Goal: Task Accomplishment & Management: Manage account settings

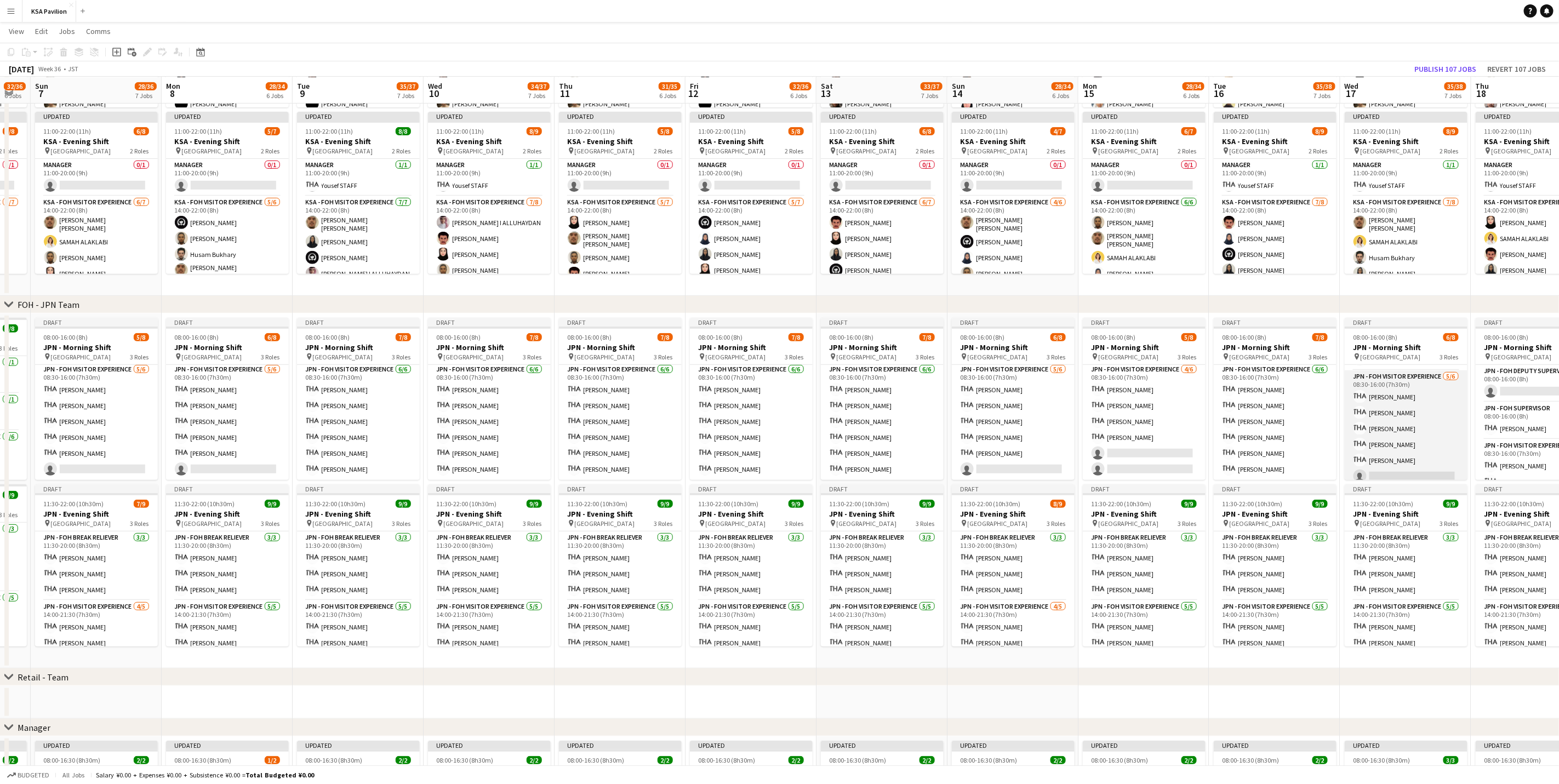
scroll to position [78, 0]
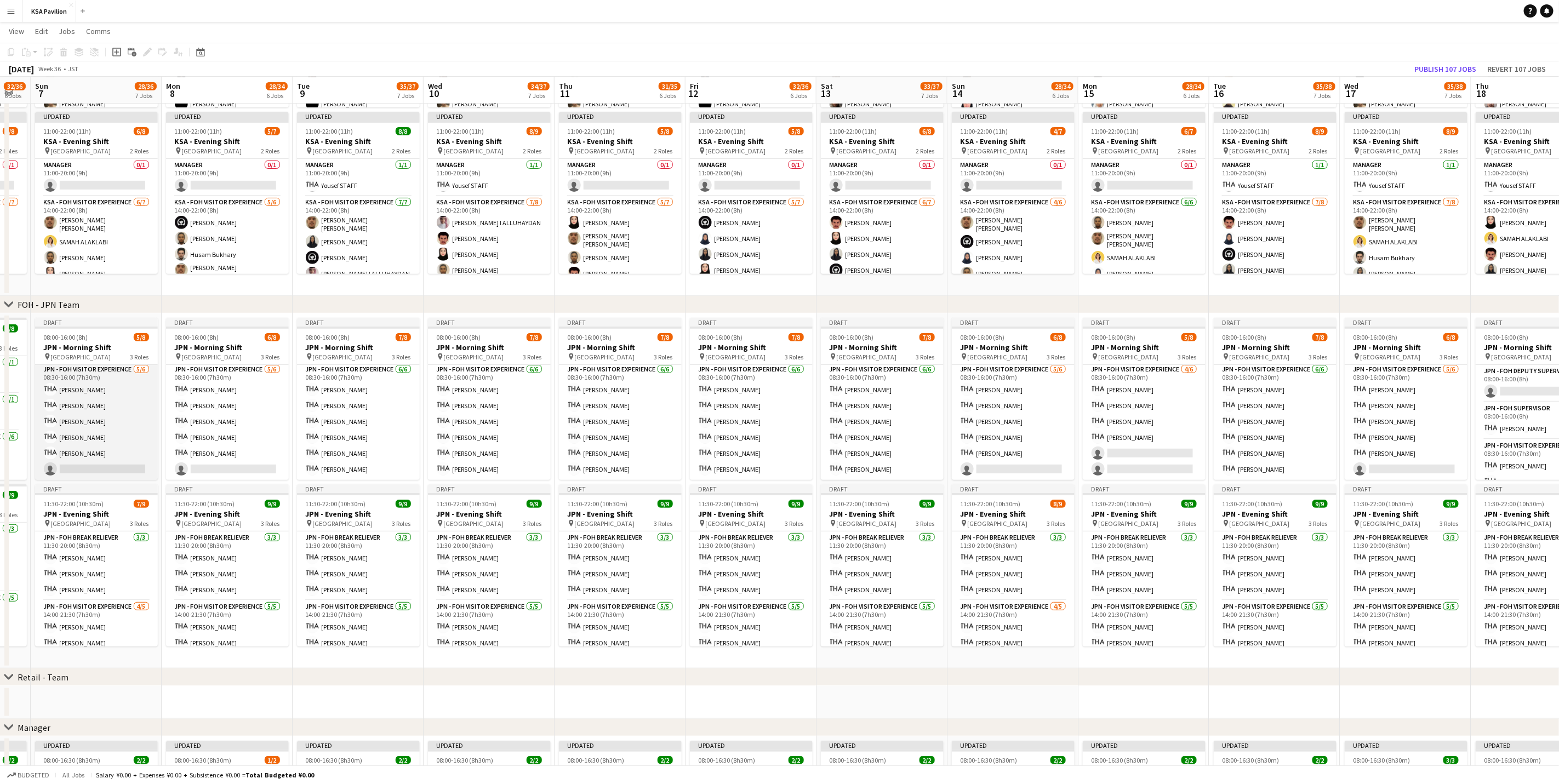
click at [97, 411] on app-card-role "JPN - FOH Visitor Experience [DATE] 08:30-16:00 (7h30m) [PERSON_NAME] [PERSON_N…" at bounding box center [97, 421] width 123 height 116
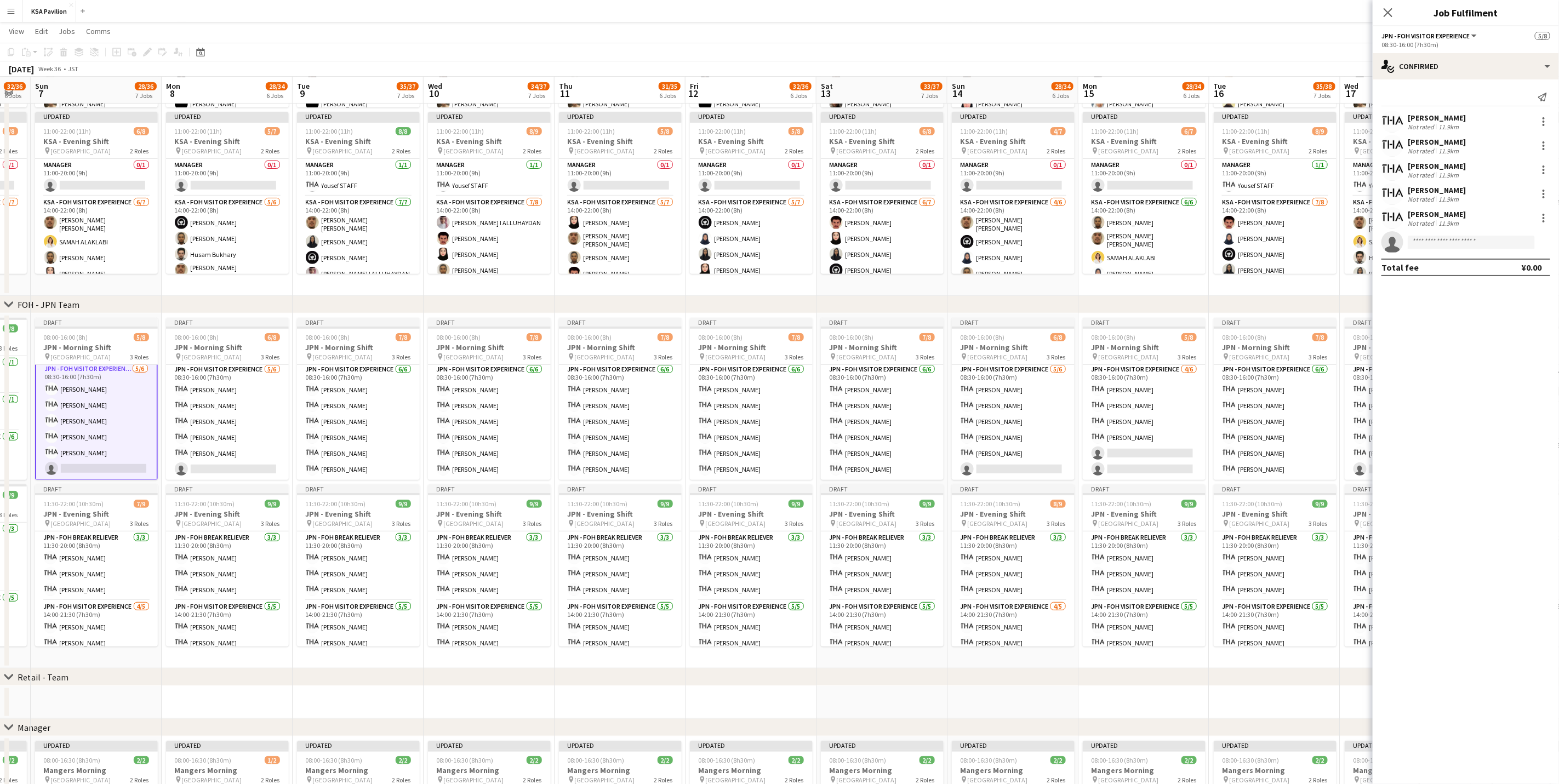
scroll to position [78, 0]
click at [385, 406] on app-card-role "JPN - FOH Visitor Experience [DATE] 08:30-16:00 (7h30m) [PERSON_NAME] [PERSON_N…" at bounding box center [358, 421] width 123 height 116
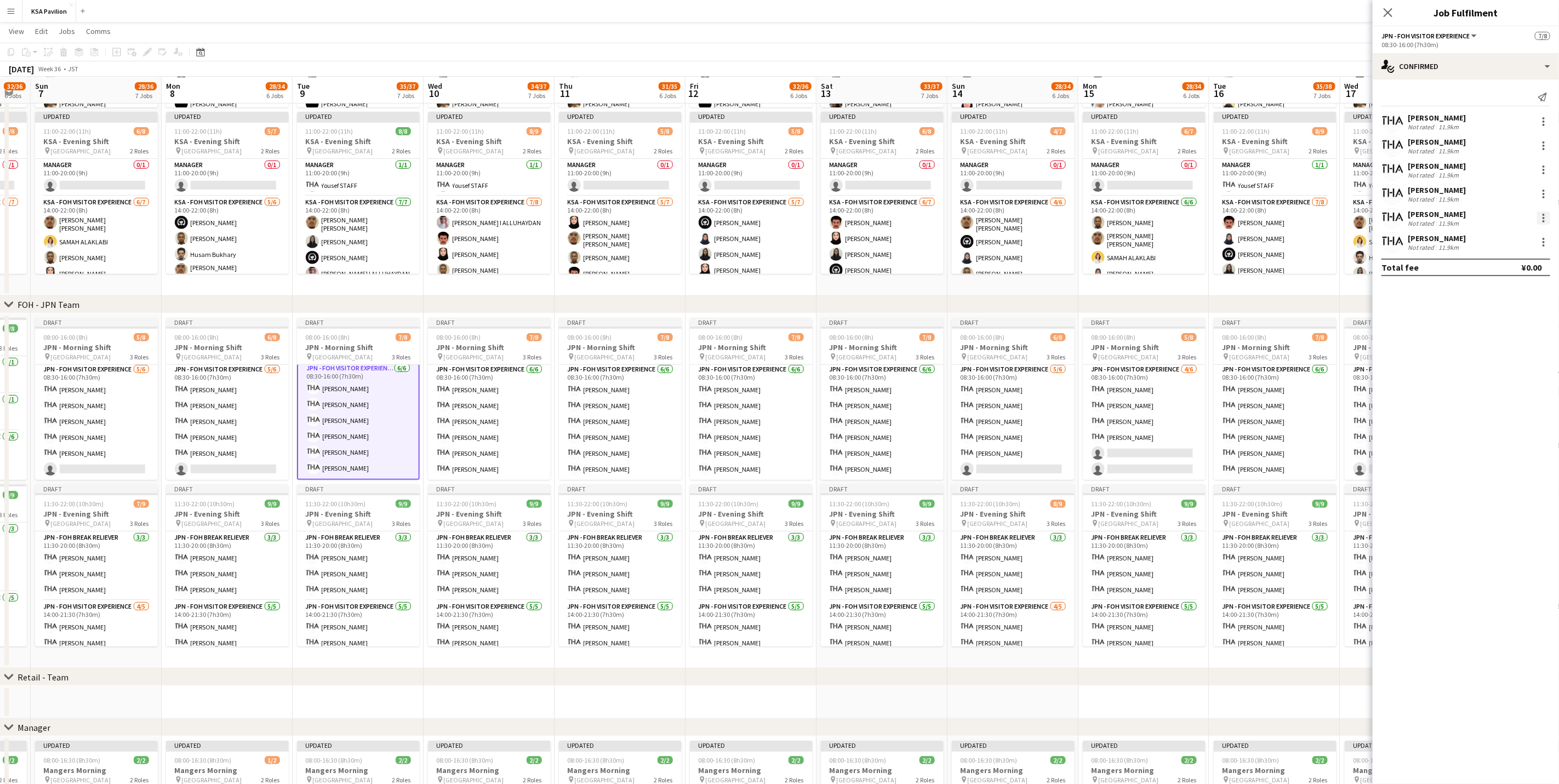
click at [1032, 219] on div at bounding box center [1543, 217] width 13 height 13
click at [1032, 342] on span "Remove" at bounding box center [1507, 342] width 68 height 9
click at [418, 299] on div "chevron-right FOH - JPN Team" at bounding box center [779, 304] width 1559 height 17
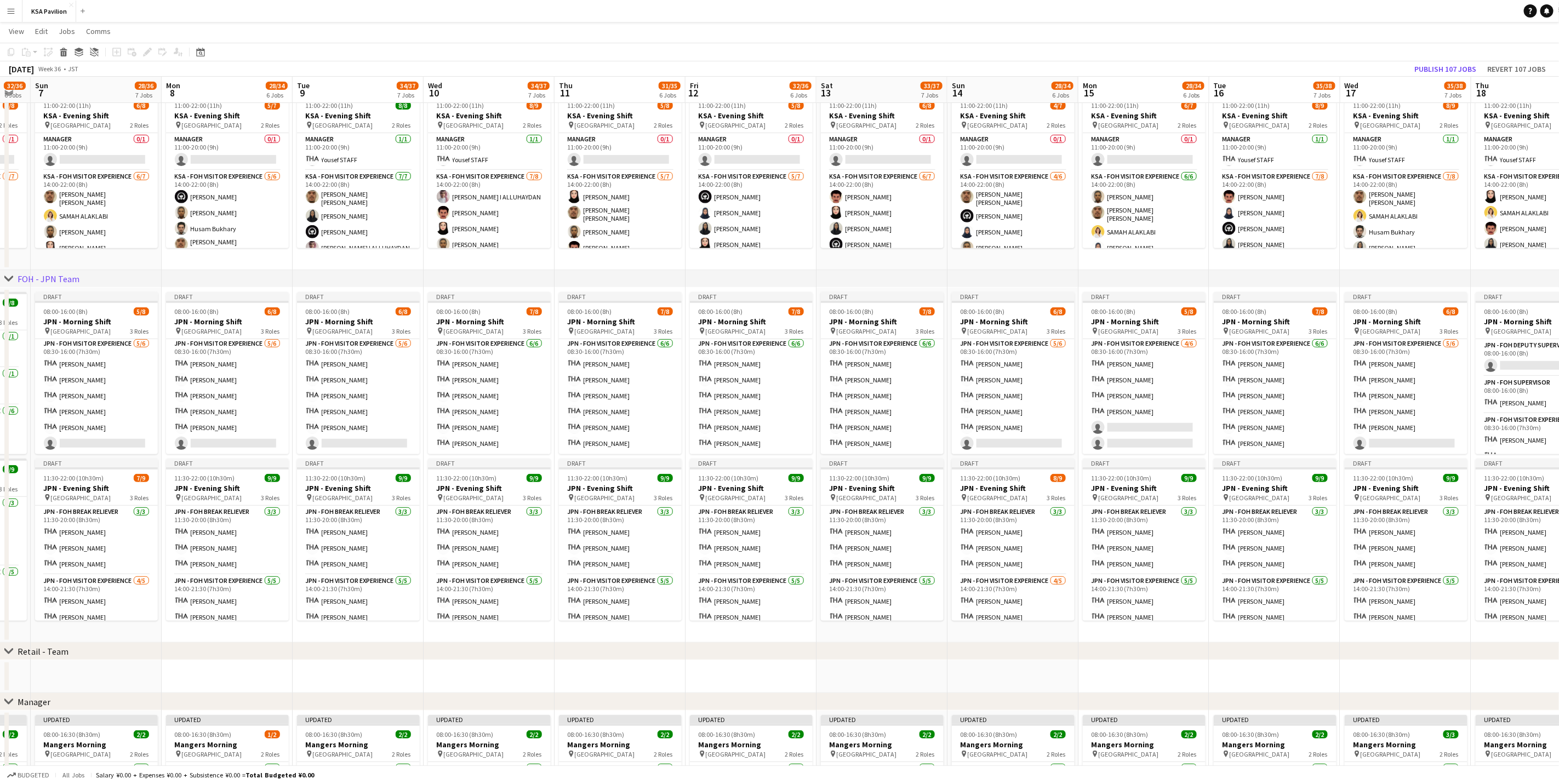
scroll to position [259, 0]
click at [848, 419] on app-card-role "JPN - FOH Visitor Experience [DATE] 08:30-16:00 (7h30m) [PERSON_NAME] [PERSON_N…" at bounding box center [882, 395] width 123 height 116
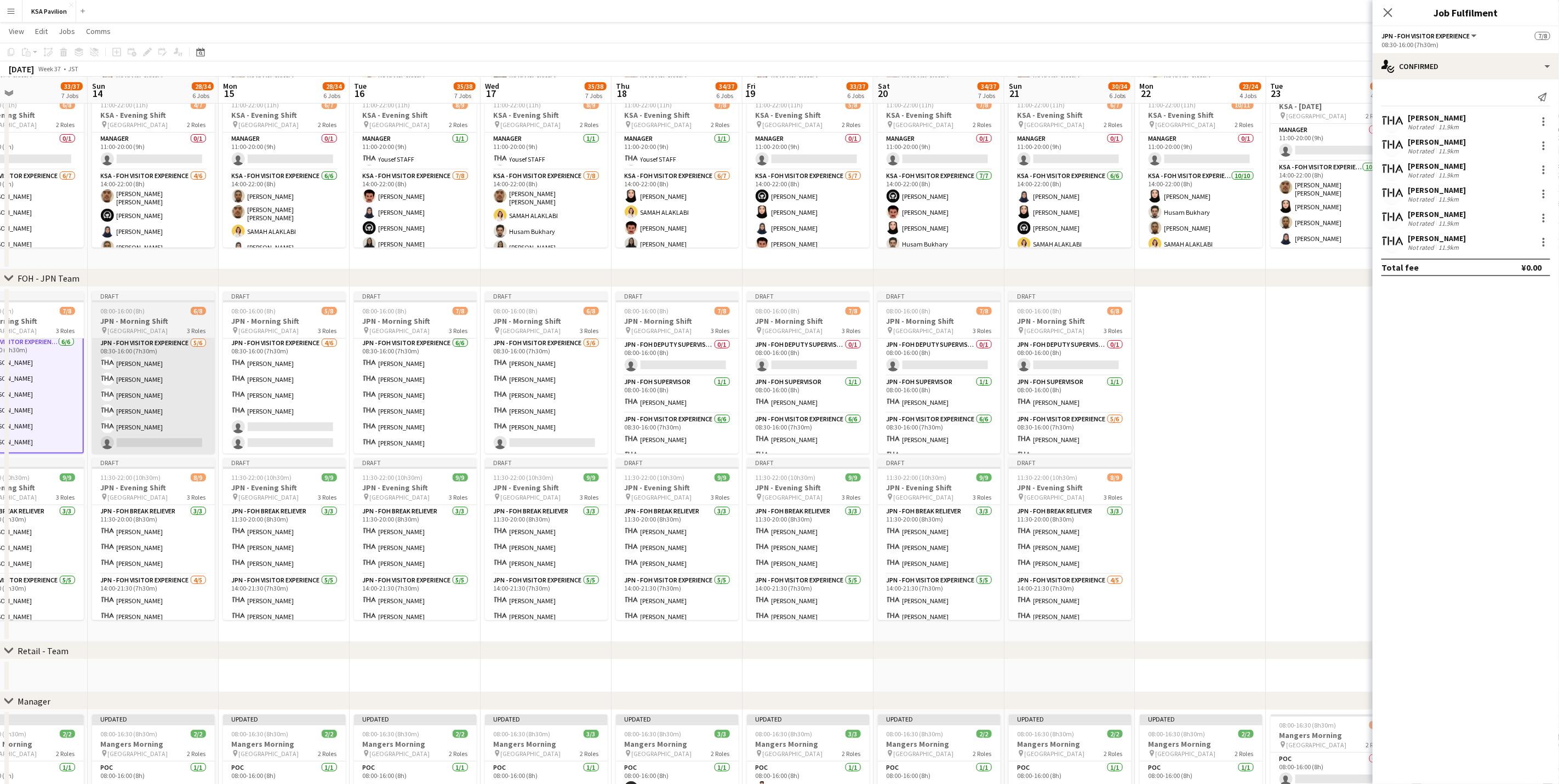
scroll to position [0, 322]
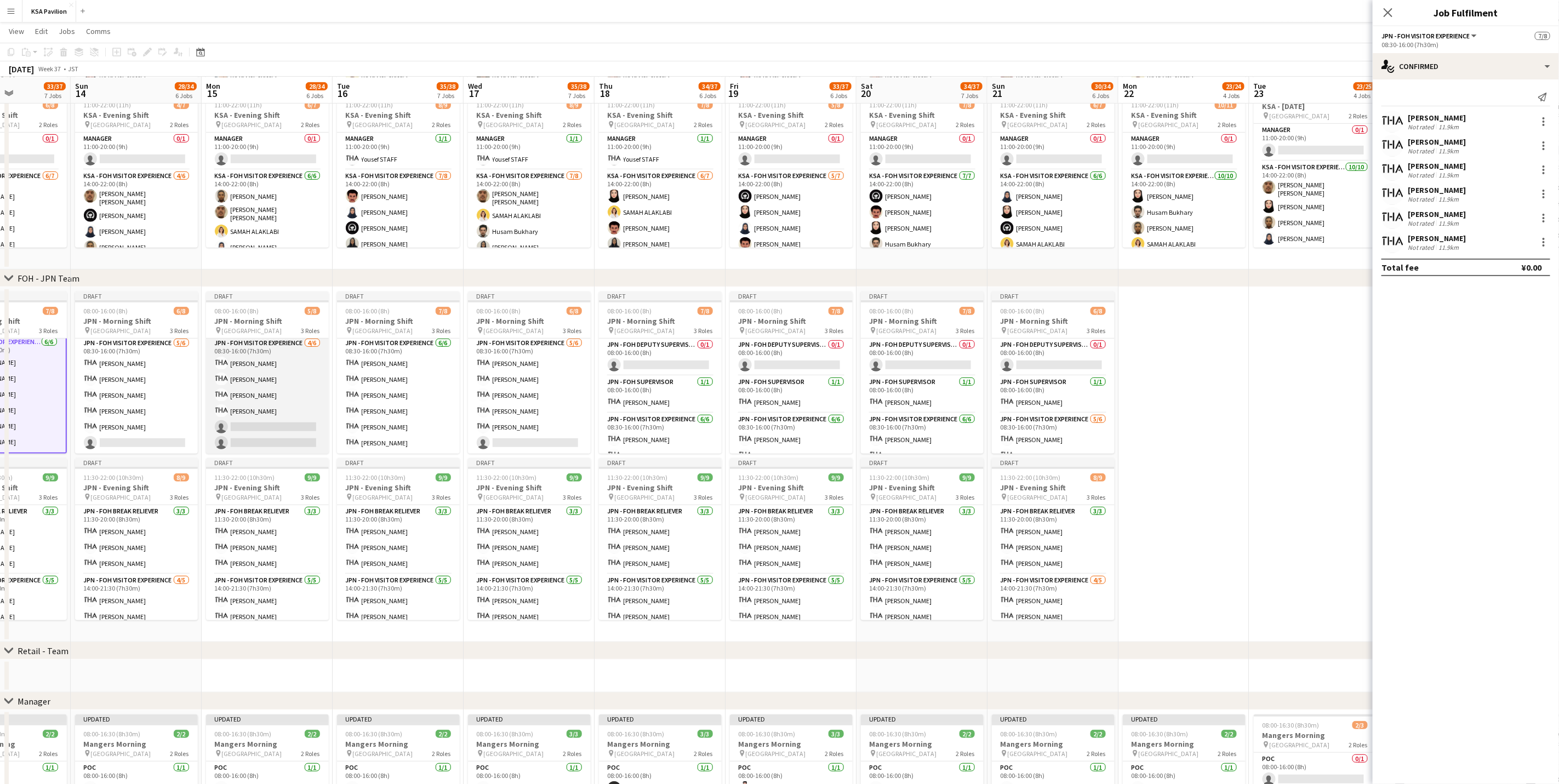
click at [283, 410] on app-card-role "JPN - FOH Visitor Experience [DATE] 08:30-16:00 (7h30m) [PERSON_NAME] [PERSON_N…" at bounding box center [267, 395] width 123 height 116
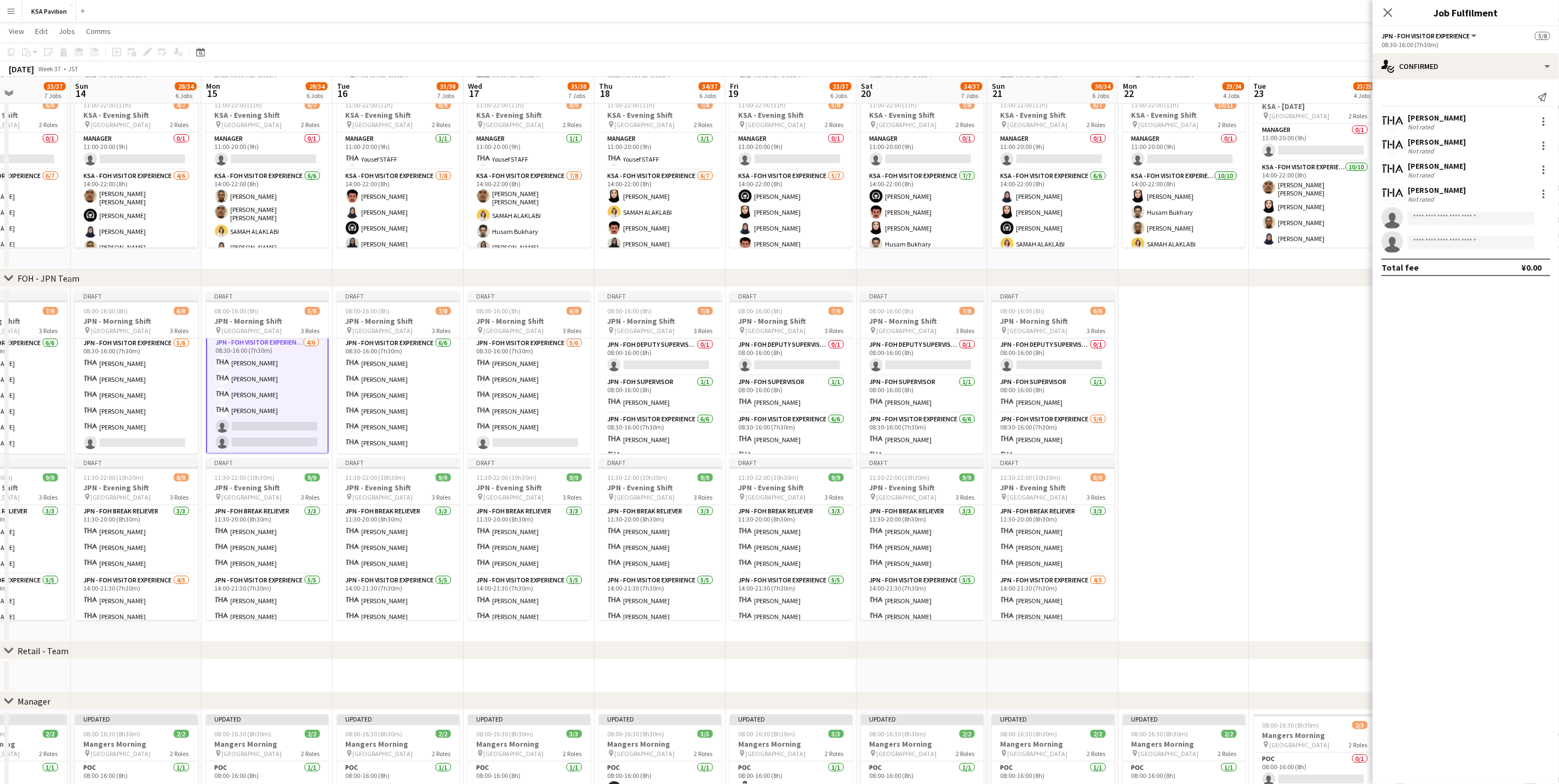
scroll to position [78, 0]
click at [1032, 217] on input at bounding box center [1470, 217] width 127 height 13
type input "***"
click at [1032, 250] on span "[PHONE_NUMBER]" at bounding box center [1470, 251] width 110 height 9
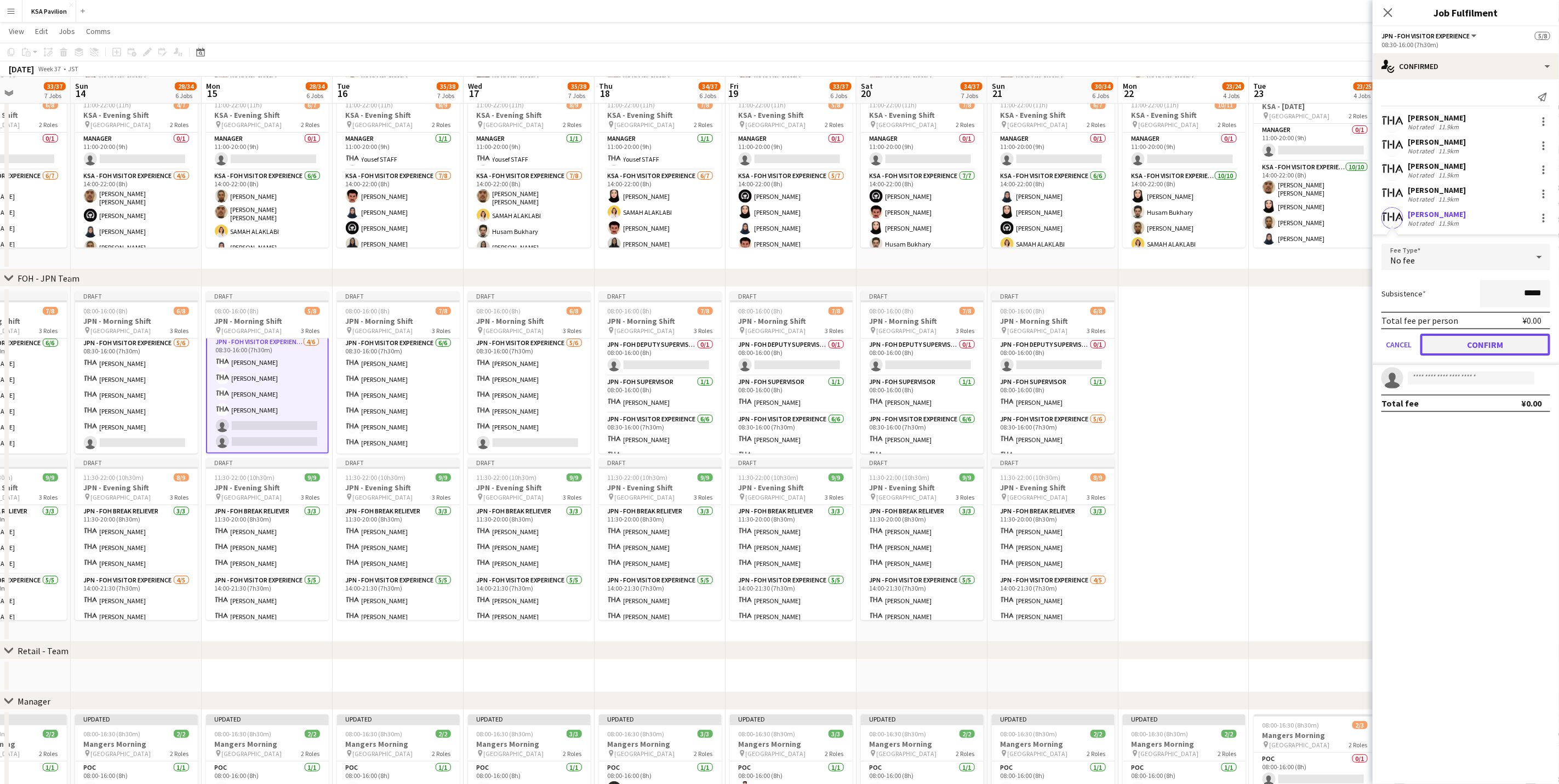
click at [1032, 343] on button "Confirm" at bounding box center [1485, 344] width 129 height 22
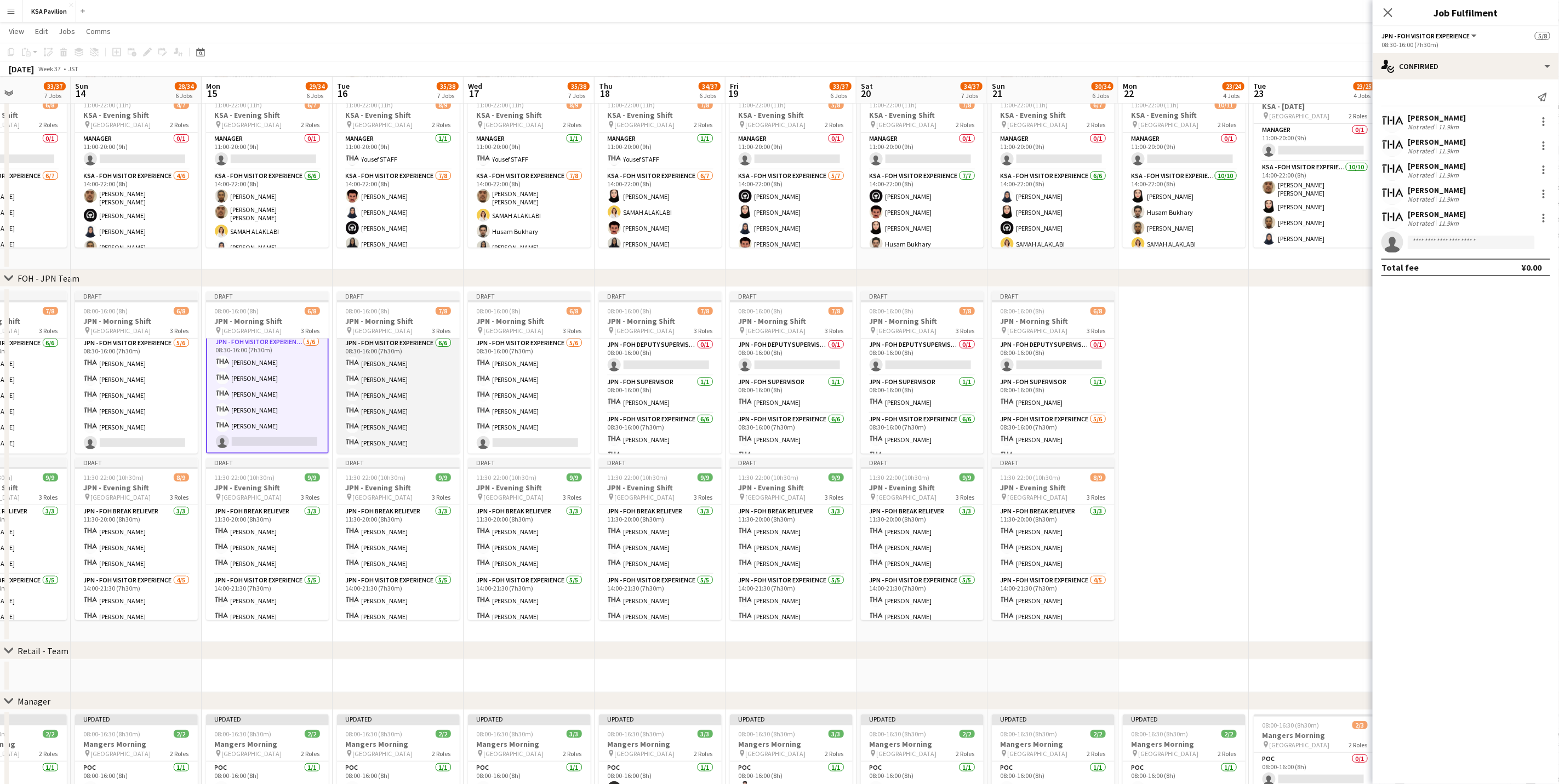
click at [421, 386] on app-card-role "JPN - FOH Visitor Experience [DATE] 08:30-16:00 (7h30m) [PERSON_NAME] [PERSON_N…" at bounding box center [399, 395] width 123 height 116
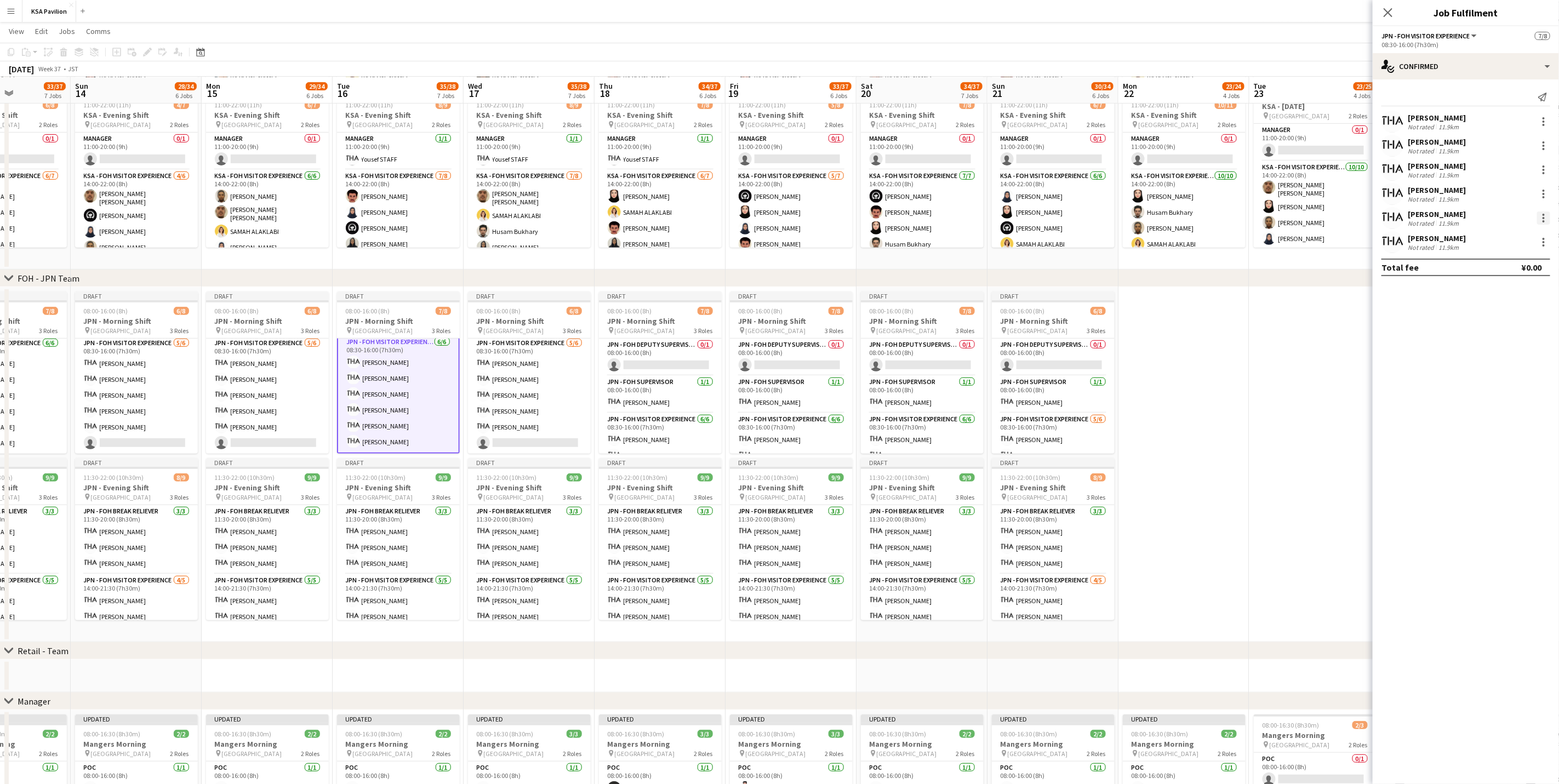
click at [1032, 219] on div at bounding box center [1543, 217] width 13 height 13
click at [1032, 338] on span "Remove" at bounding box center [1507, 342] width 68 height 9
click at [651, 419] on app-card-role "JPN - FOH Visitor Experience [DATE] 08:30-16:00 (7h30m) [PERSON_NAME] [PERSON_N…" at bounding box center [660, 395] width 123 height 116
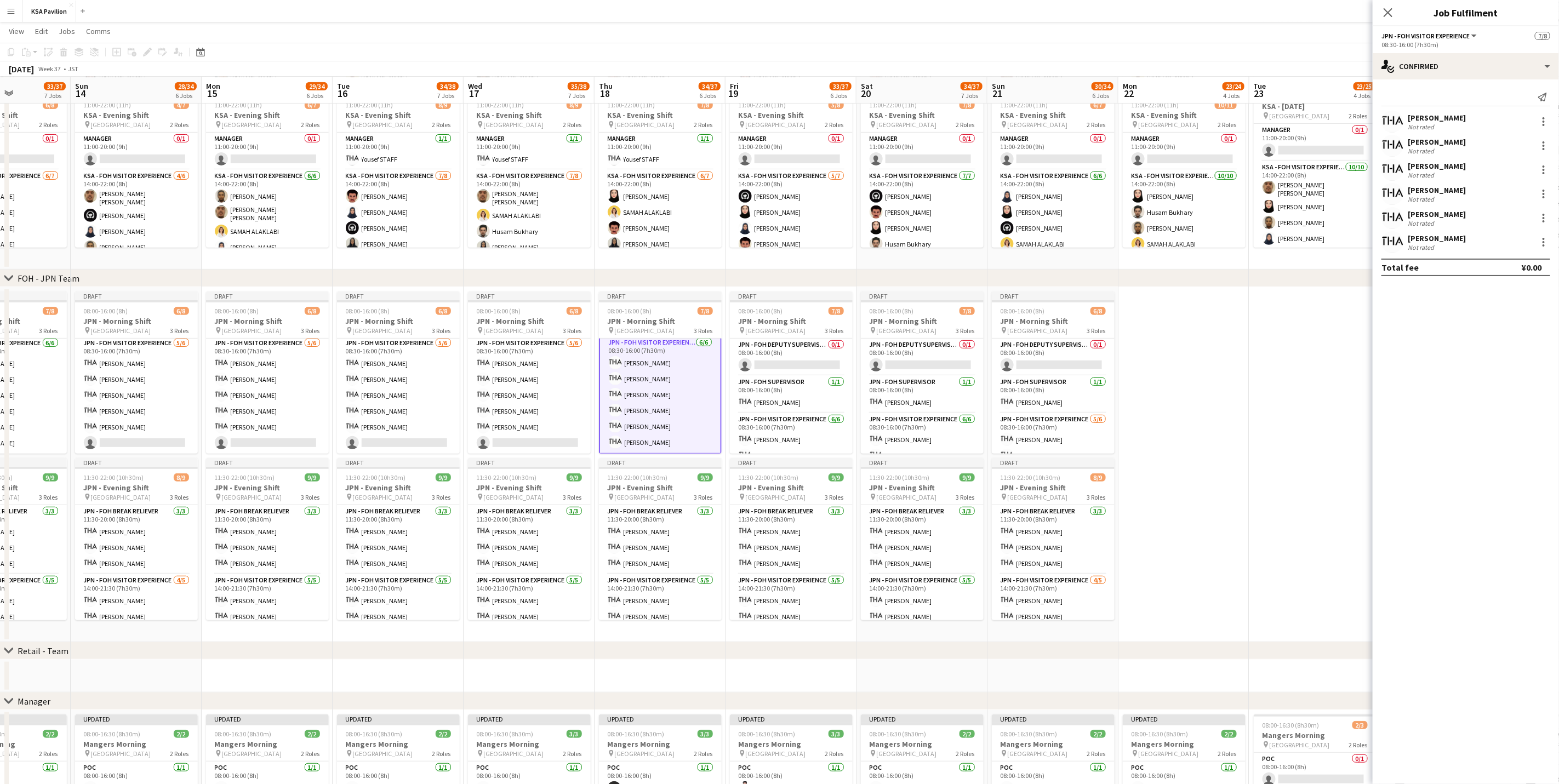
scroll to position [78, 0]
click at [786, 419] on app-card-role "JPN - FOH Visitor Experience [DATE] 08:30-16:00 (7h30m) [PERSON_NAME] [PERSON_N…" at bounding box center [791, 471] width 123 height 116
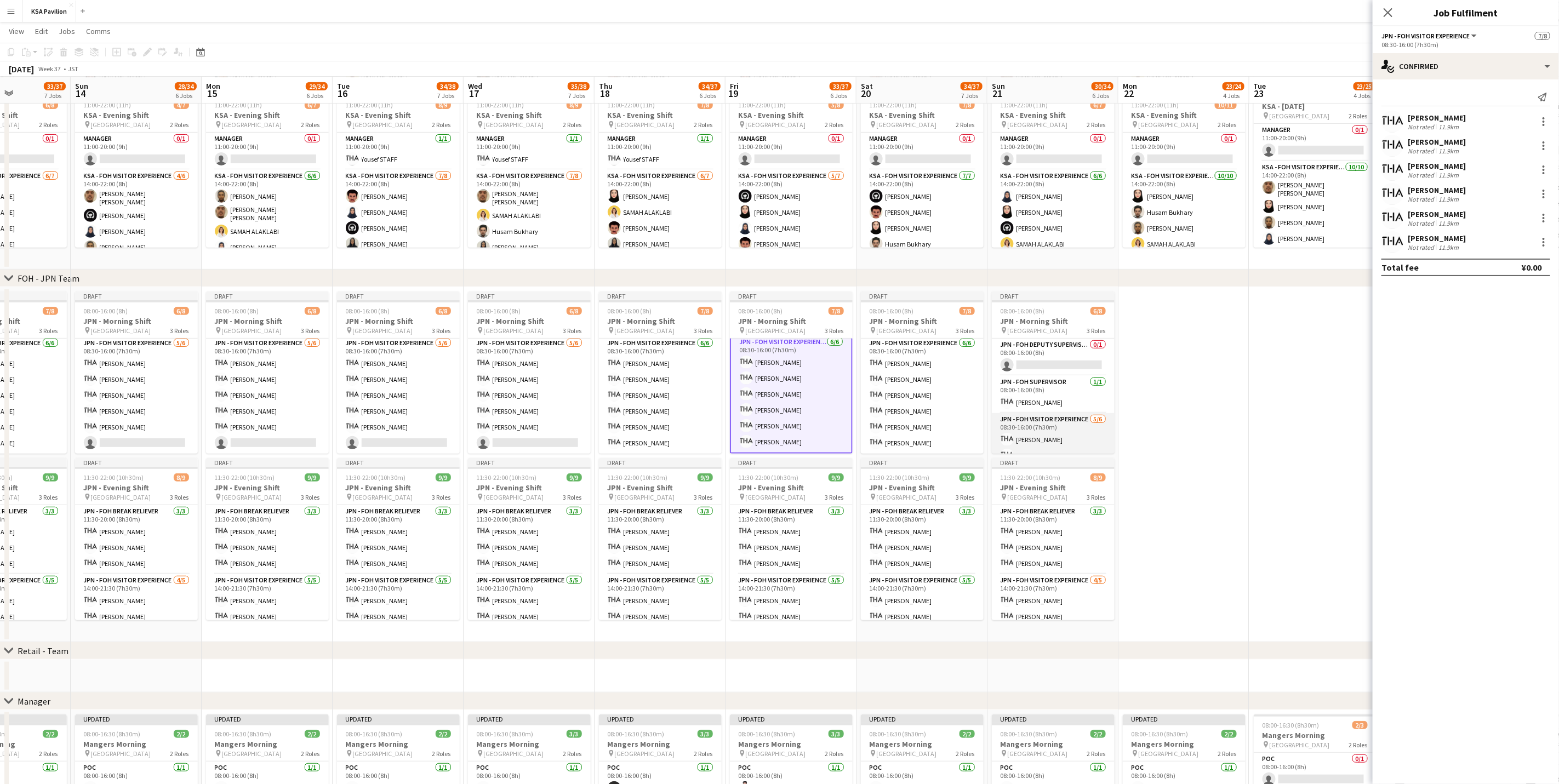
scroll to position [78, 0]
click at [1032, 10] on icon at bounding box center [1387, 12] width 10 height 10
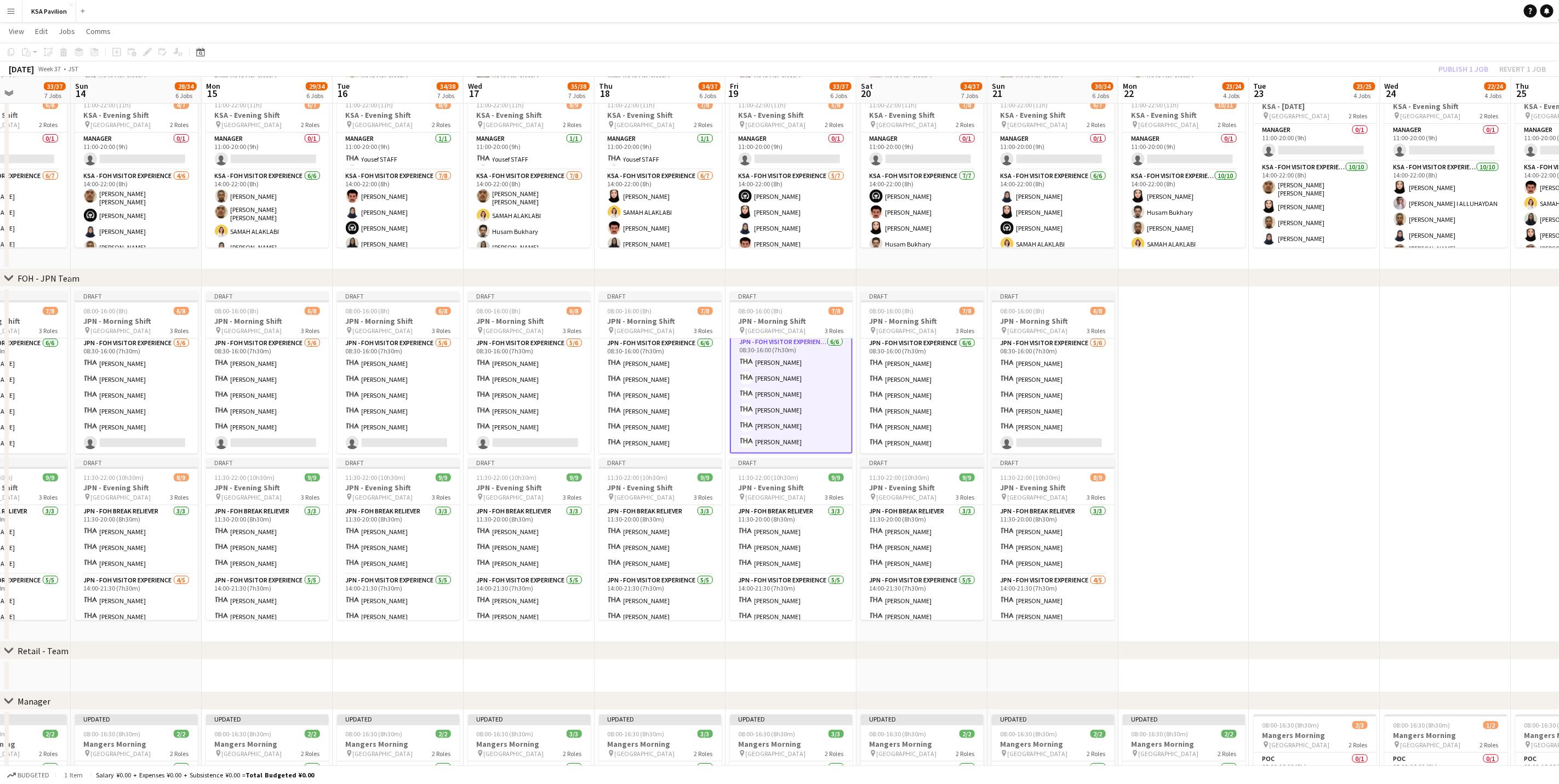
click at [1032, 487] on app-date-cell at bounding box center [1184, 464] width 131 height 354
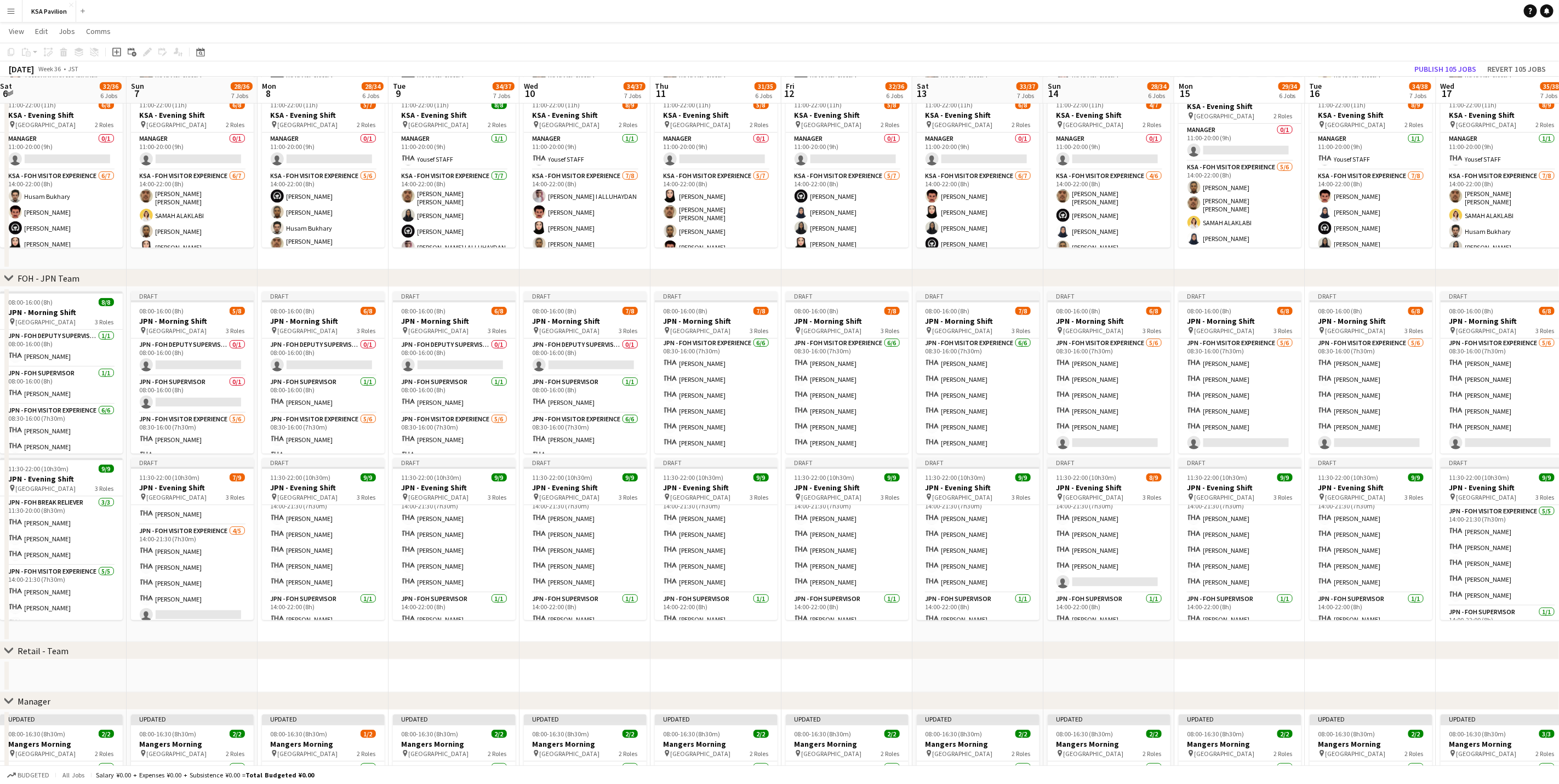
scroll to position [82, 0]
drag, startPoint x: 583, startPoint y: 545, endPoint x: 588, endPoint y: 571, distance: 26.5
click at [588, 487] on app-card-role "JPN - FOH Visitor Experience [DATE] 14:00-21:30 (7h30m) [PERSON_NAME] [PERSON_N…" at bounding box center [585, 542] width 123 height 101
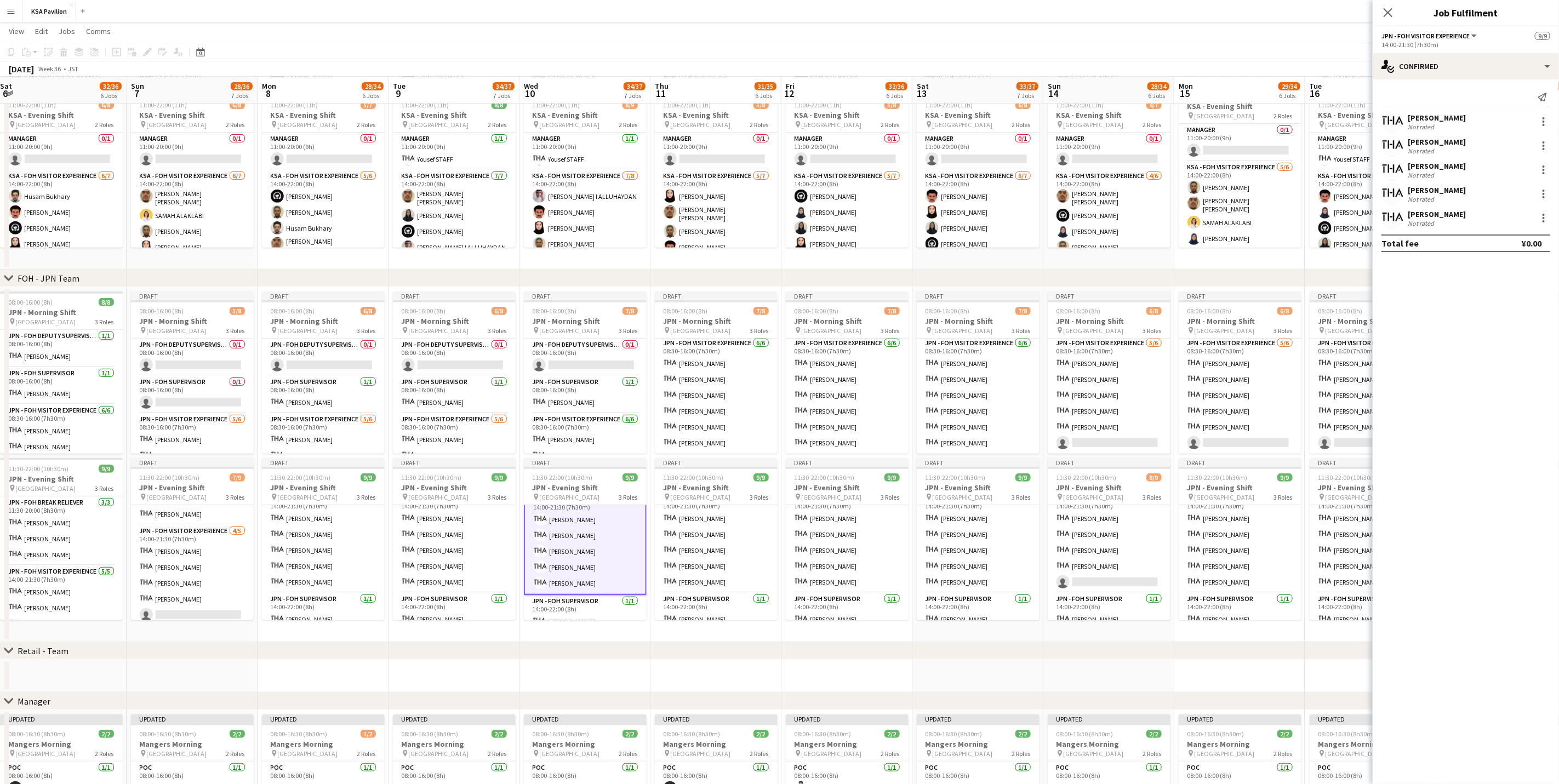
scroll to position [83, 0]
click at [820, 487] on app-card-role "JPN - FOH Visitor Experience [DATE] 14:00-21:30 (7h30m) [PERSON_NAME] [PERSON_N…" at bounding box center [847, 542] width 123 height 101
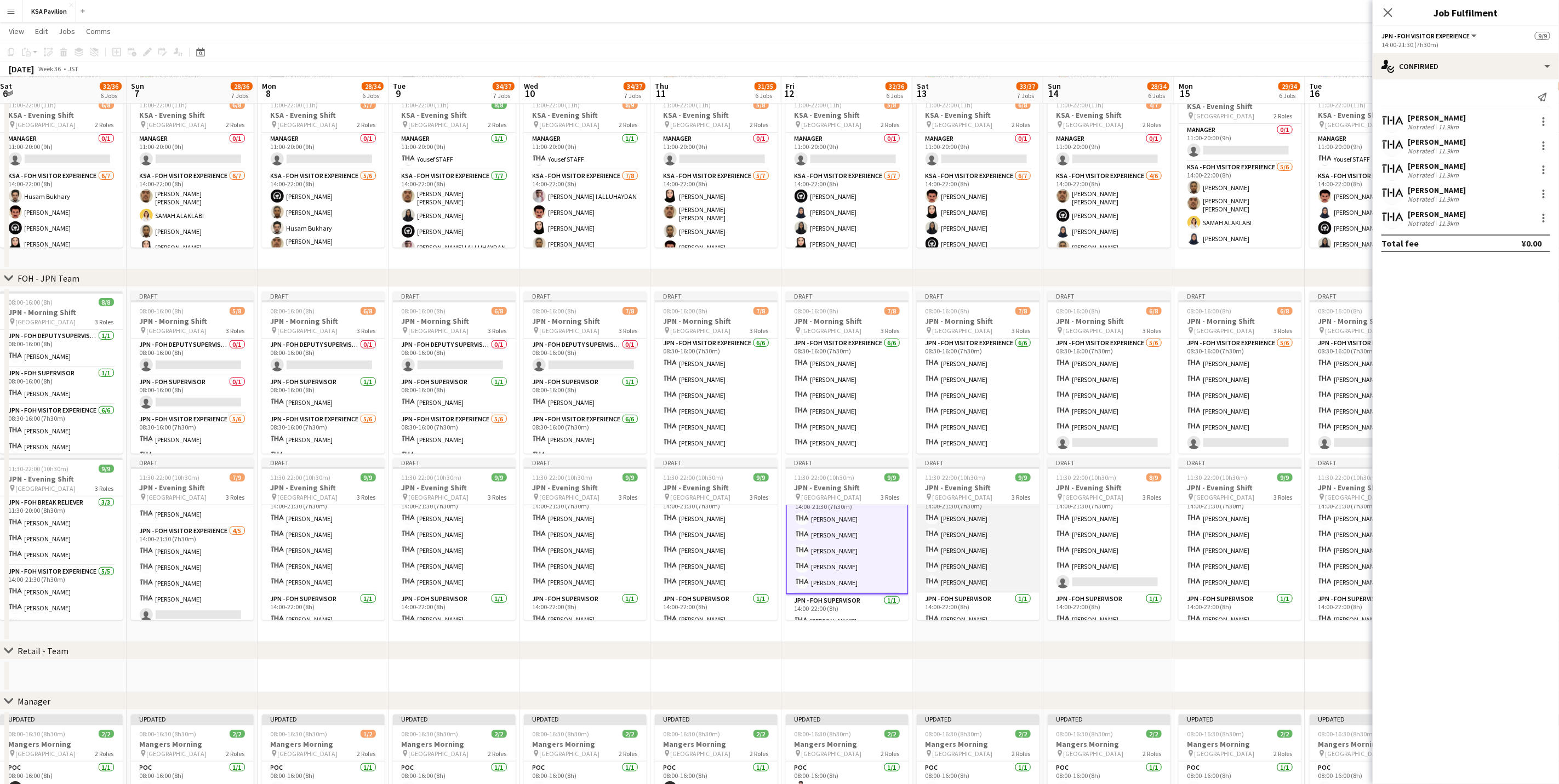
click at [957, 487] on app-card-role "JPN - FOH Visitor Experience [DATE] 14:00-21:30 (7h30m) [PERSON_NAME] [PERSON_N…" at bounding box center [978, 542] width 123 height 101
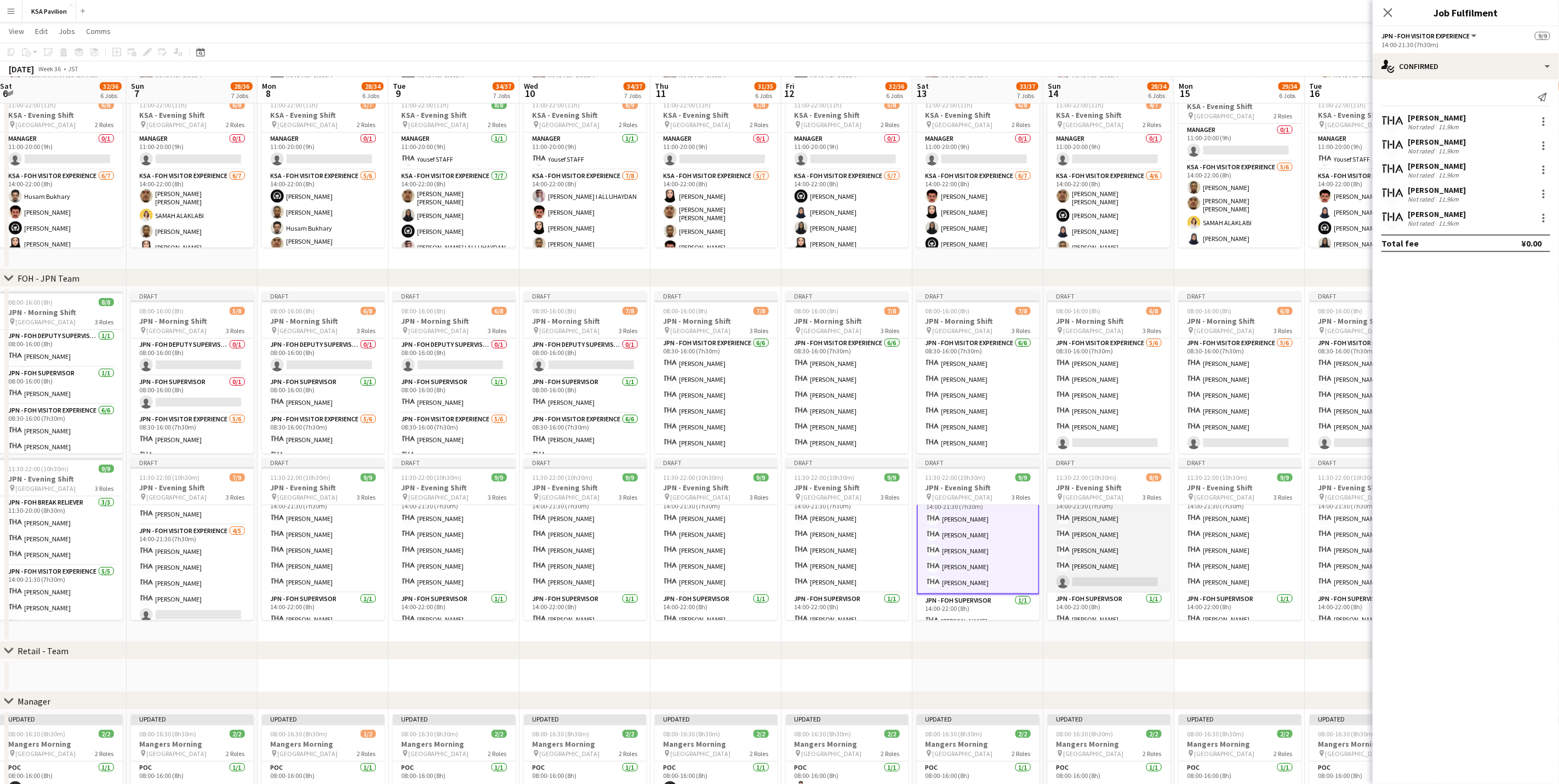
click at [1032, 487] on app-card-role "JPN - FOH Visitor Experience [DATE] 14:00-21:30 (7h30m) [PERSON_NAME] [PERSON_N…" at bounding box center [1109, 542] width 123 height 101
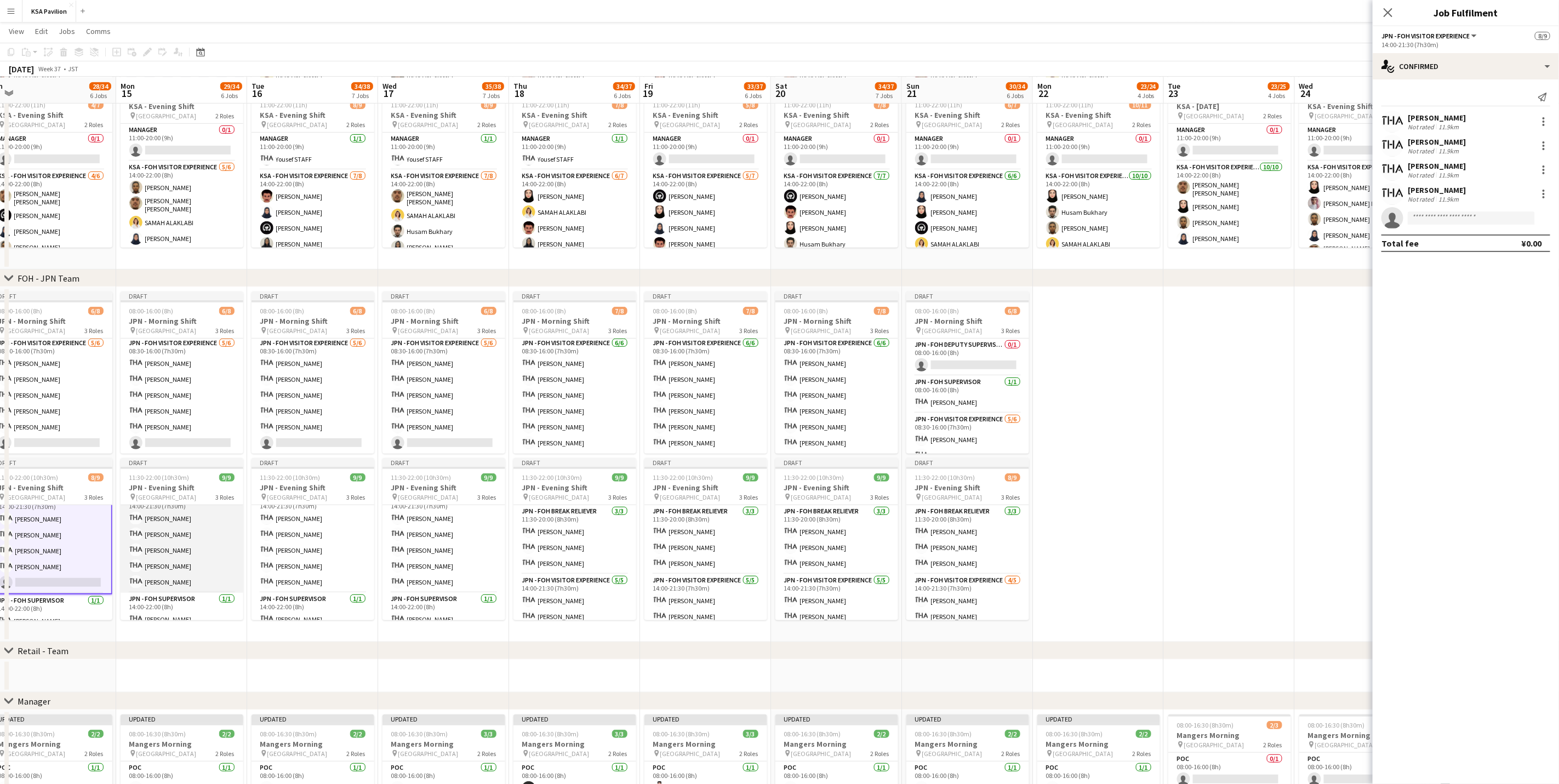
scroll to position [0, 408]
click at [189, 487] on app-card-role "JPN - FOH Visitor Experience [DATE] 14:00-21:30 (7h30m) [PERSON_NAME] [PERSON_N…" at bounding box center [181, 542] width 123 height 101
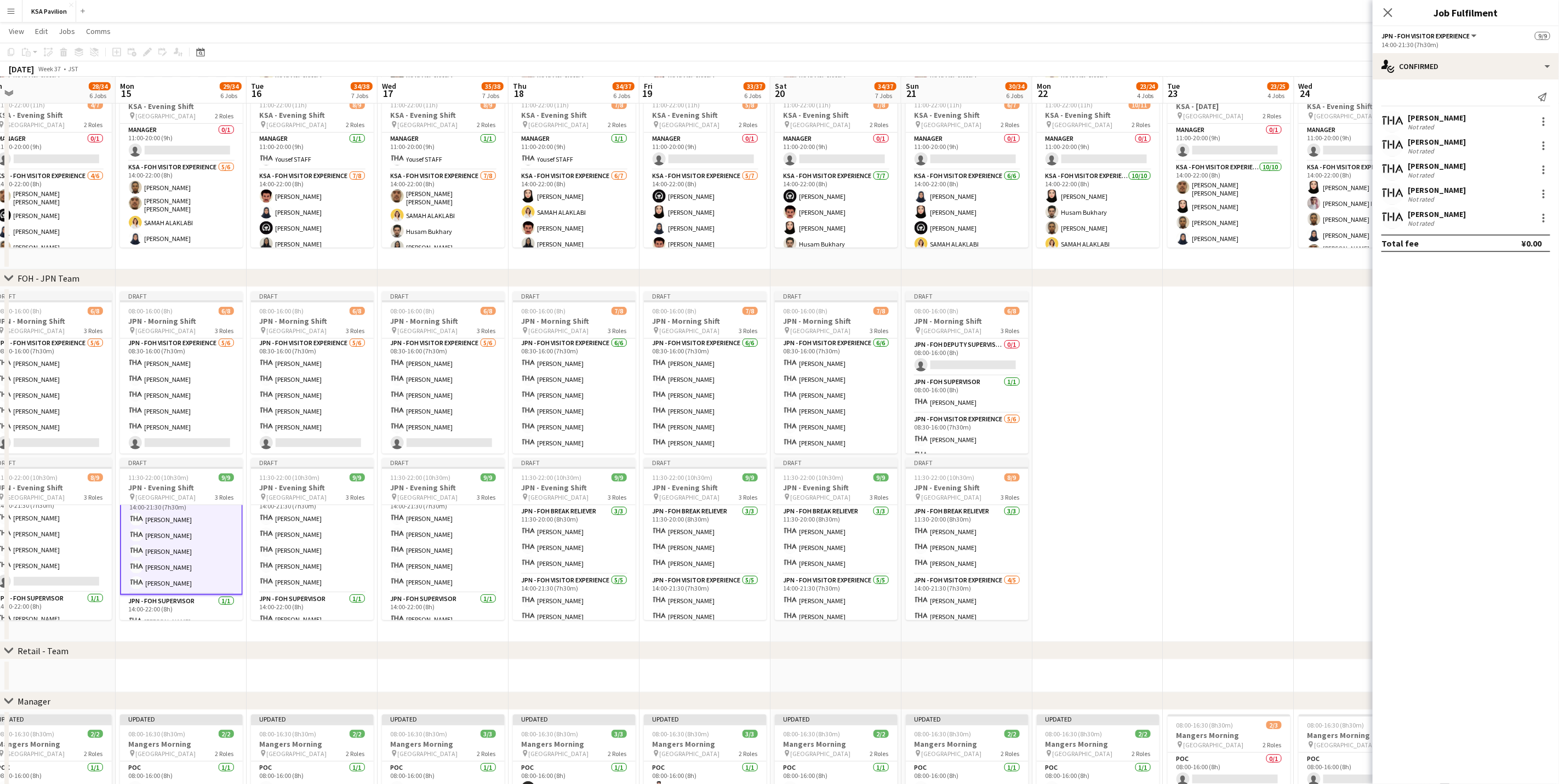
scroll to position [83, 0]
click at [334, 487] on app-card-role "JPN - FOH Visitor Experience [DATE] 14:00-21:30 (7h30m) [PERSON_NAME] [PERSON_N…" at bounding box center [312, 542] width 123 height 101
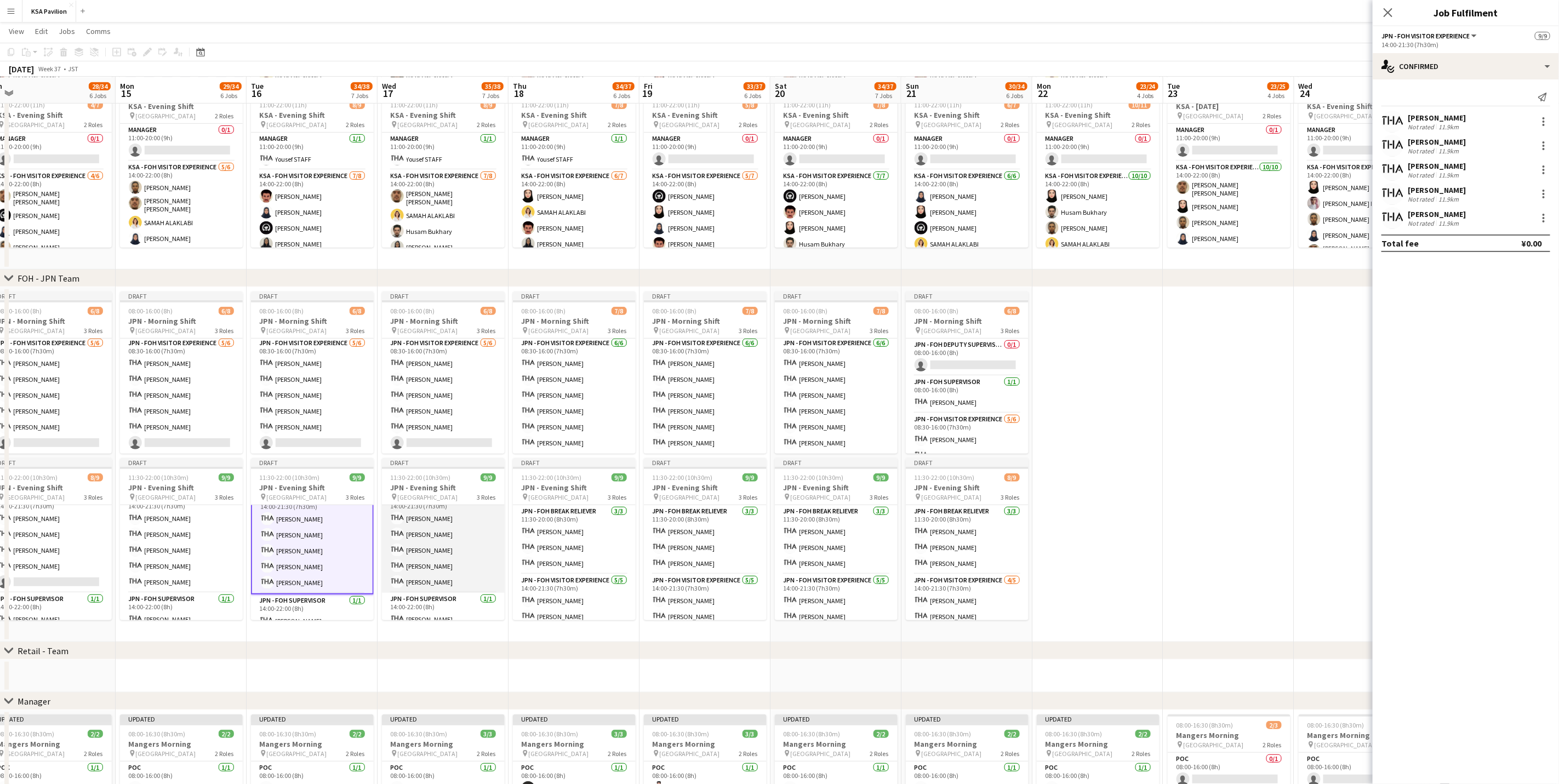
click at [417, 487] on app-card-role "JPN - FOH Visitor Experience [DATE] 14:00-21:30 (7h30m) [PERSON_NAME] [PERSON_N…" at bounding box center [443, 542] width 123 height 101
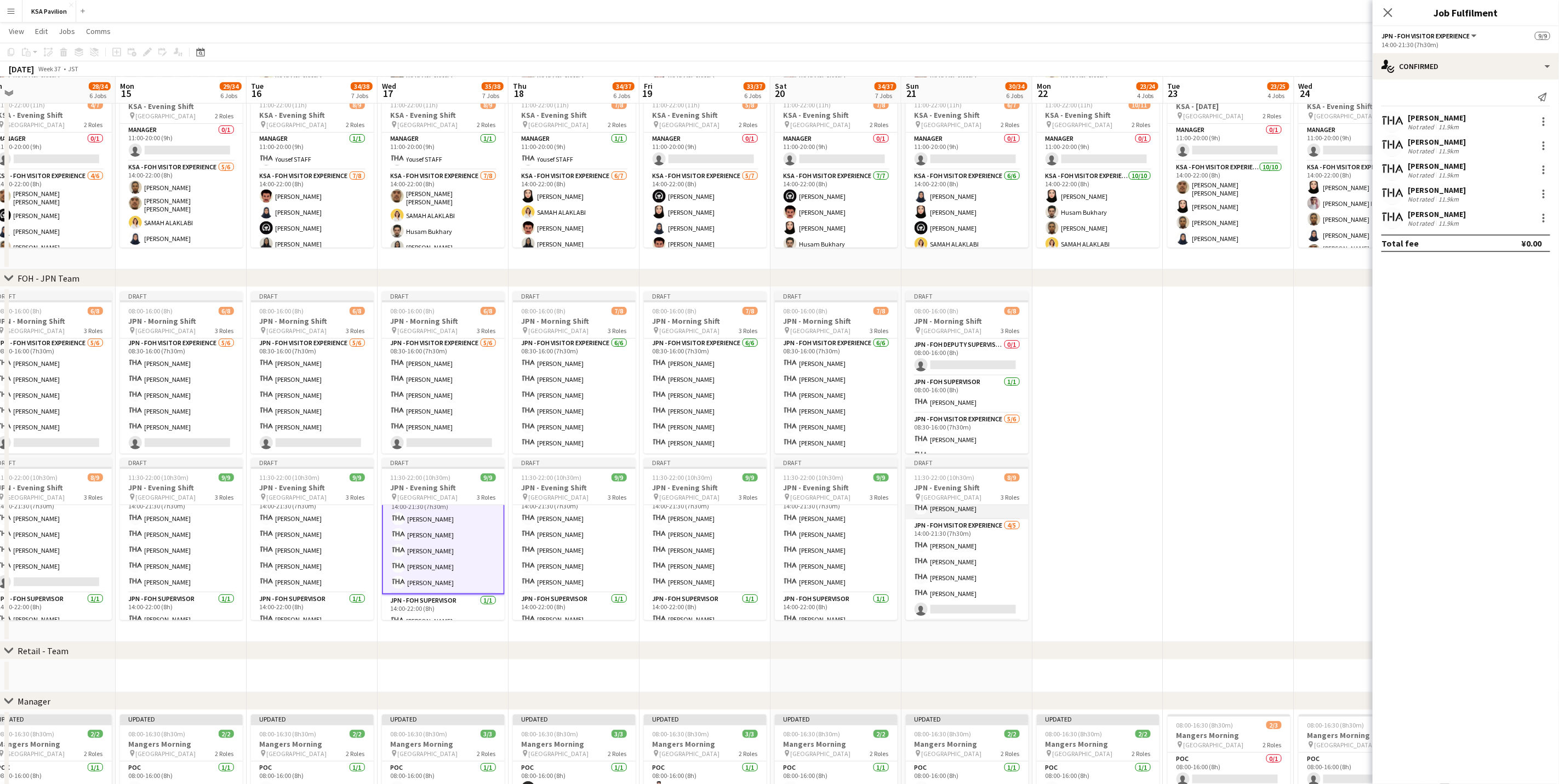
scroll to position [82, 0]
click at [556, 487] on app-card-role "JPN - FOH Visitor Experience [DATE] 14:00-21:30 (7h30m) [PERSON_NAME] [PERSON_N…" at bounding box center [574, 542] width 123 height 101
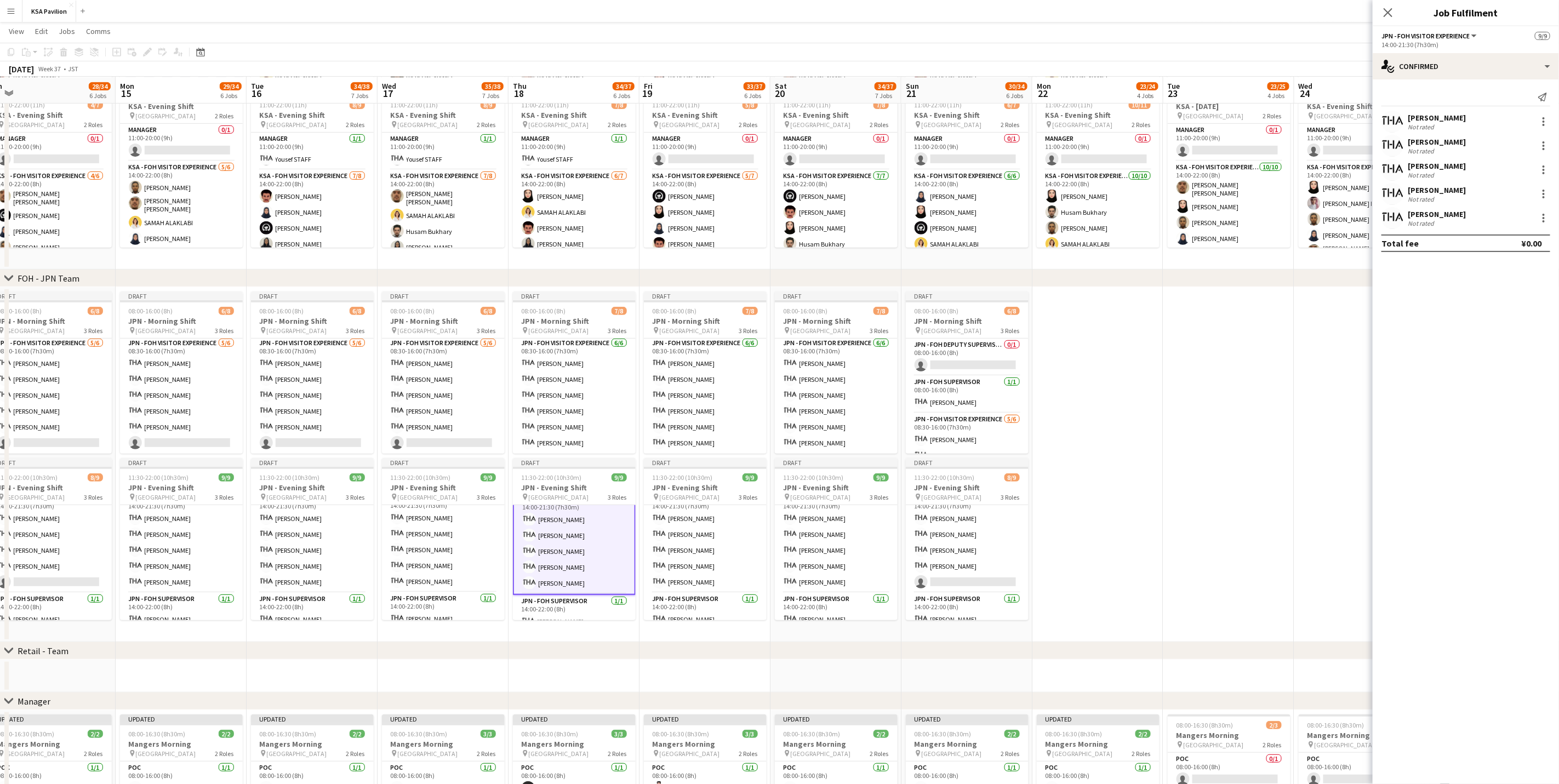
scroll to position [83, 0]
click at [1032, 487] on app-date-cell at bounding box center [1097, 464] width 131 height 354
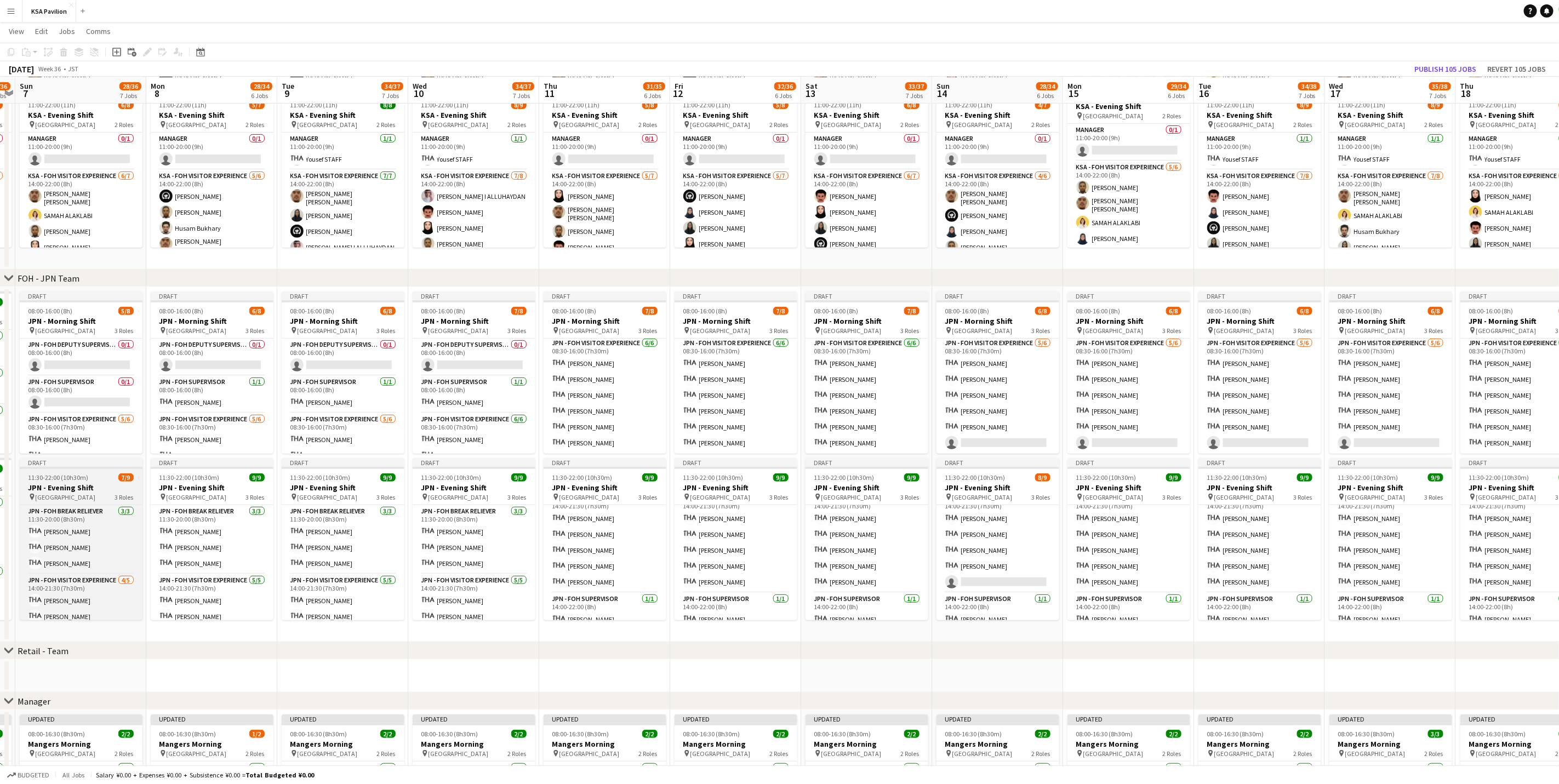
scroll to position [0, 245]
click at [62, 487] on app-card-role "JPN - FOH Break Reliever [DATE] 11:30-20:00 (8h30m) Shiori [PERSON_NAME] [PERSO…" at bounding box center [83, 539] width 123 height 69
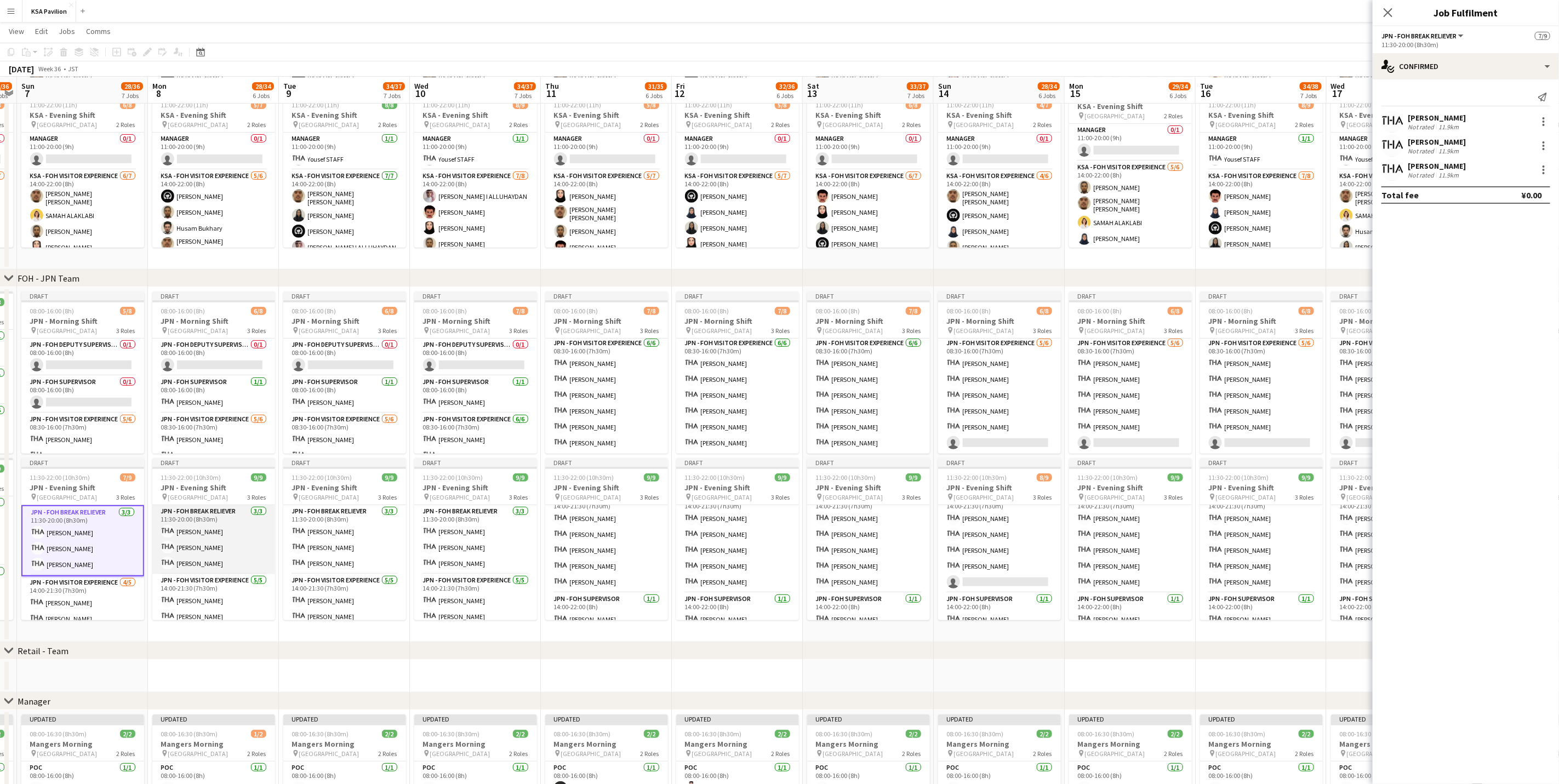
click at [235, 487] on app-card-role "JPN - FOH Break Reliever [DATE] 11:30-20:00 (8h30m) [PERSON_NAME] Shiori [PERSO…" at bounding box center [214, 539] width 123 height 69
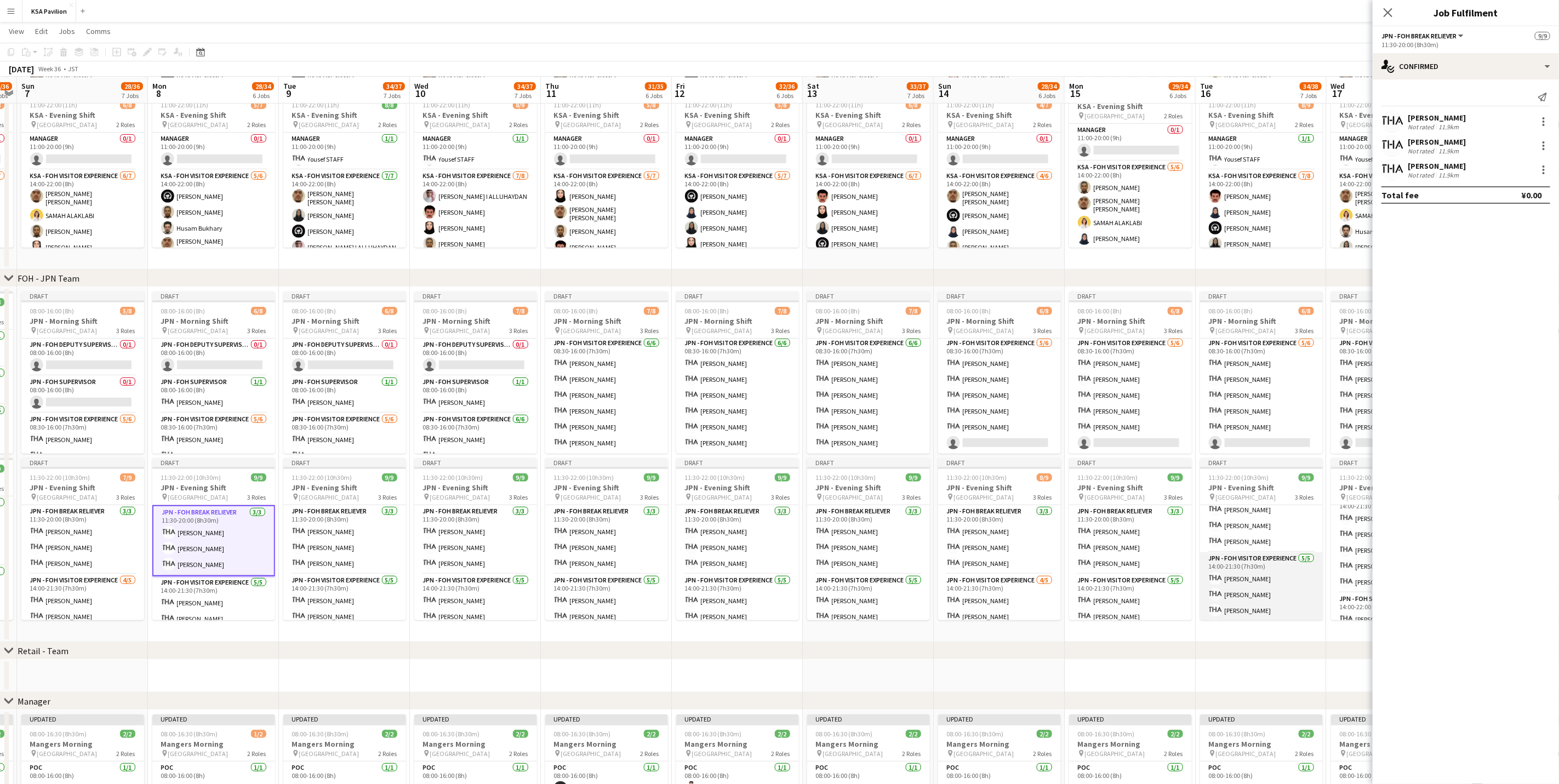
scroll to position [0, 0]
click at [595, 487] on app-card-role "JPN - FOH Break Reliever [DATE] 11:30-20:00 (8h30m) Mako [PERSON_NAME] Shiori […" at bounding box center [607, 539] width 123 height 69
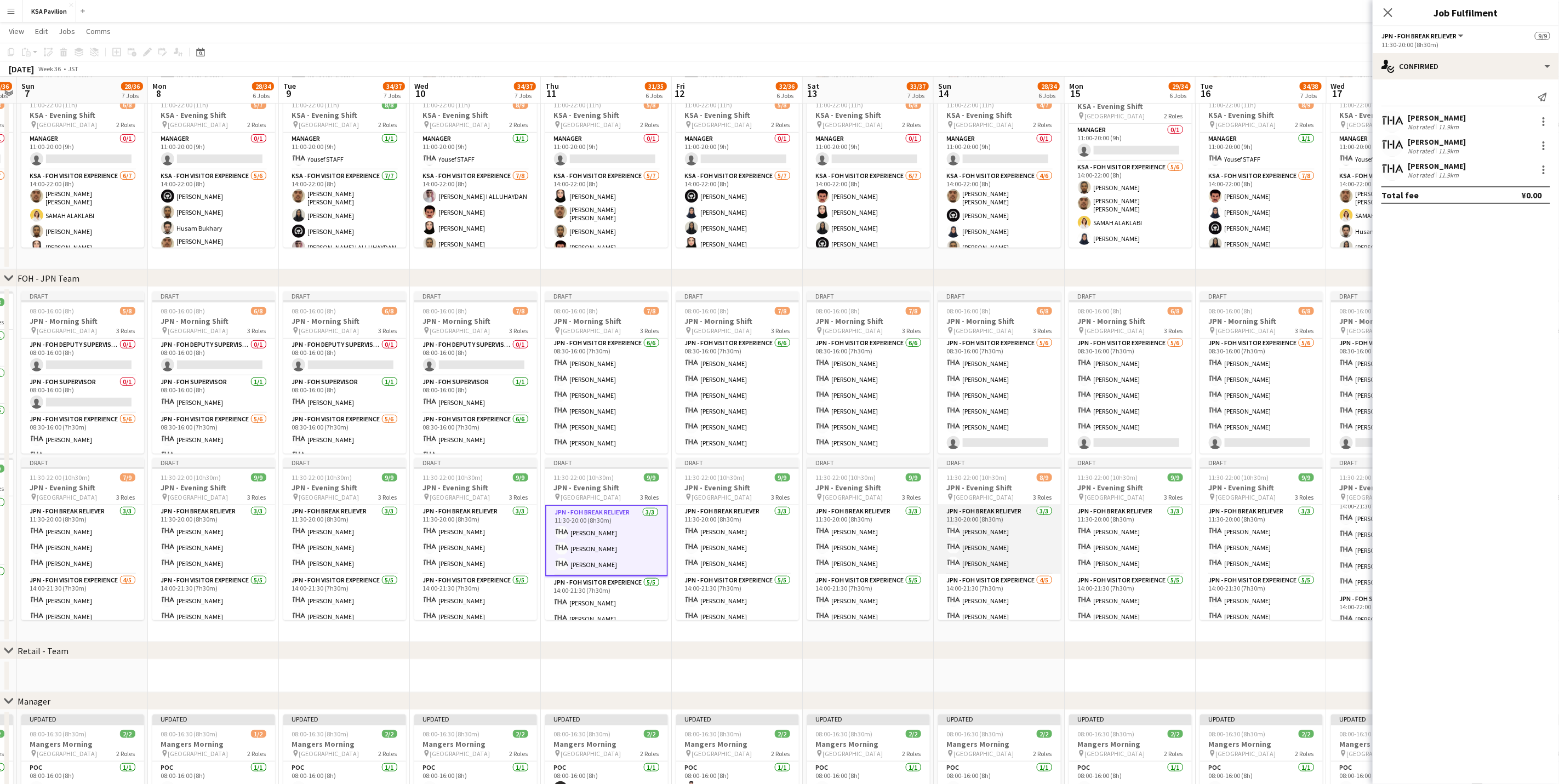
click at [979, 487] on app-card-role "JPN - FOH Break Reliever [DATE] 11:30-20:00 (8h30m) [PERSON_NAME] [PERSON_NAME]" at bounding box center [999, 539] width 123 height 69
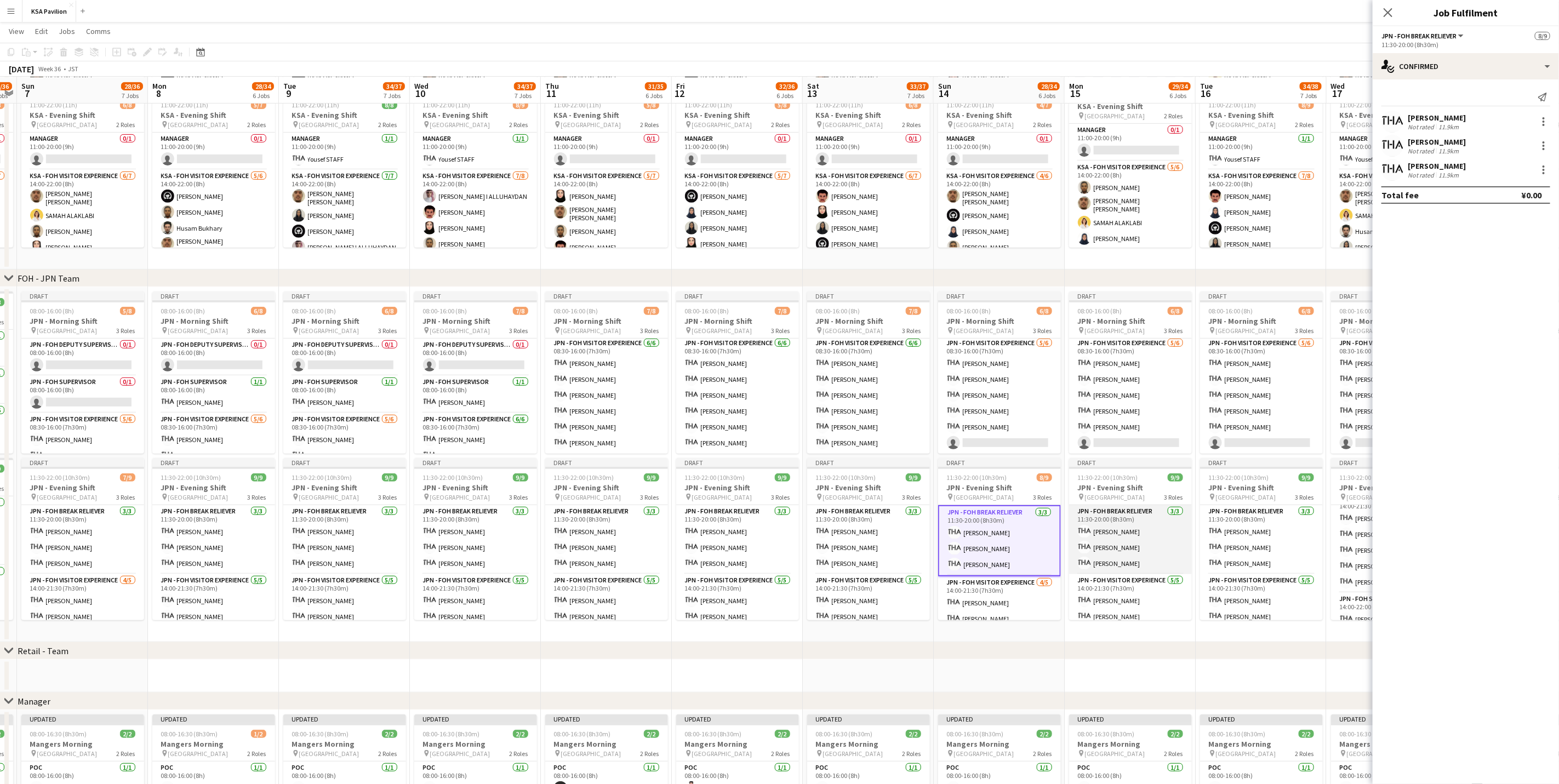
click at [1032, 487] on app-card-role "JPN - FOH Break Reliever [DATE] 11:30-20:00 (8h30m) Mako [PERSON_NAME] [PERSON_…" at bounding box center [1130, 539] width 123 height 69
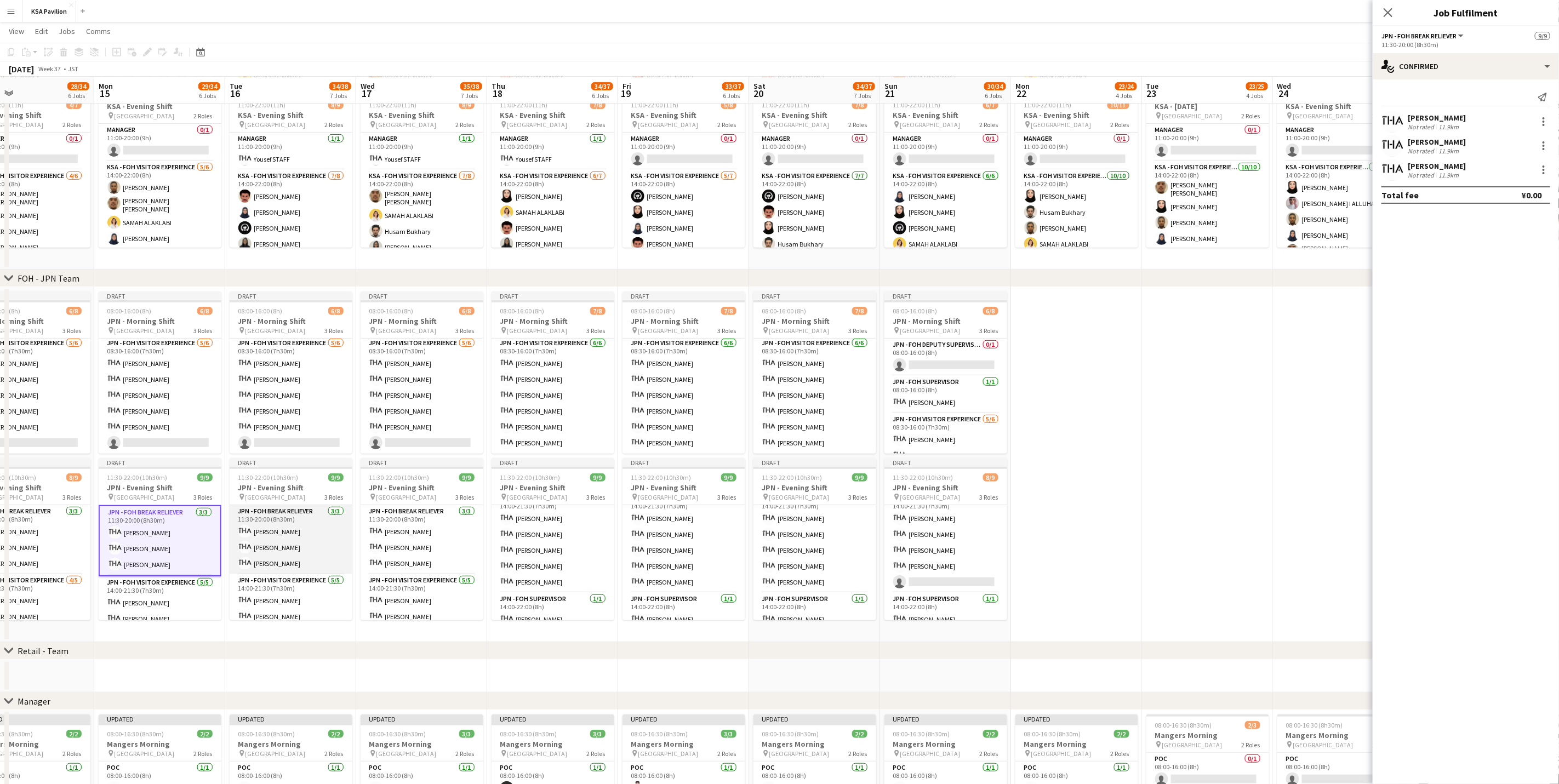
click at [322, 487] on app-card-role "JPN - FOH Break Reliever [DATE] 11:30-20:00 (8h30m) Mako [PERSON_NAME] [PERSON_…" at bounding box center [291, 539] width 123 height 69
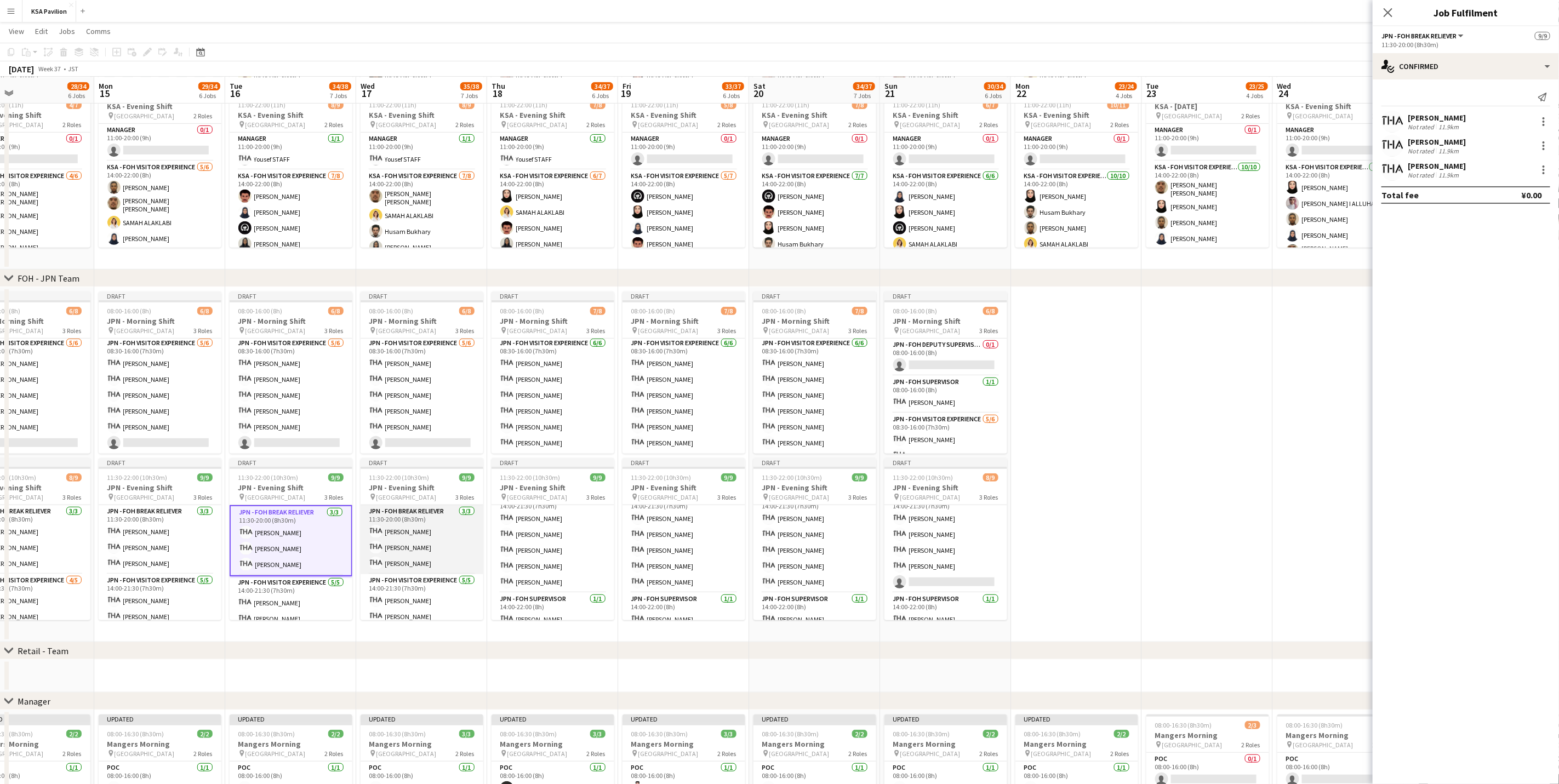
click at [427, 487] on app-card-role "JPN - FOH Break Reliever [DATE] 11:30-20:00 (8h30m) Mako [PERSON_NAME] [PERSON_…" at bounding box center [422, 539] width 123 height 69
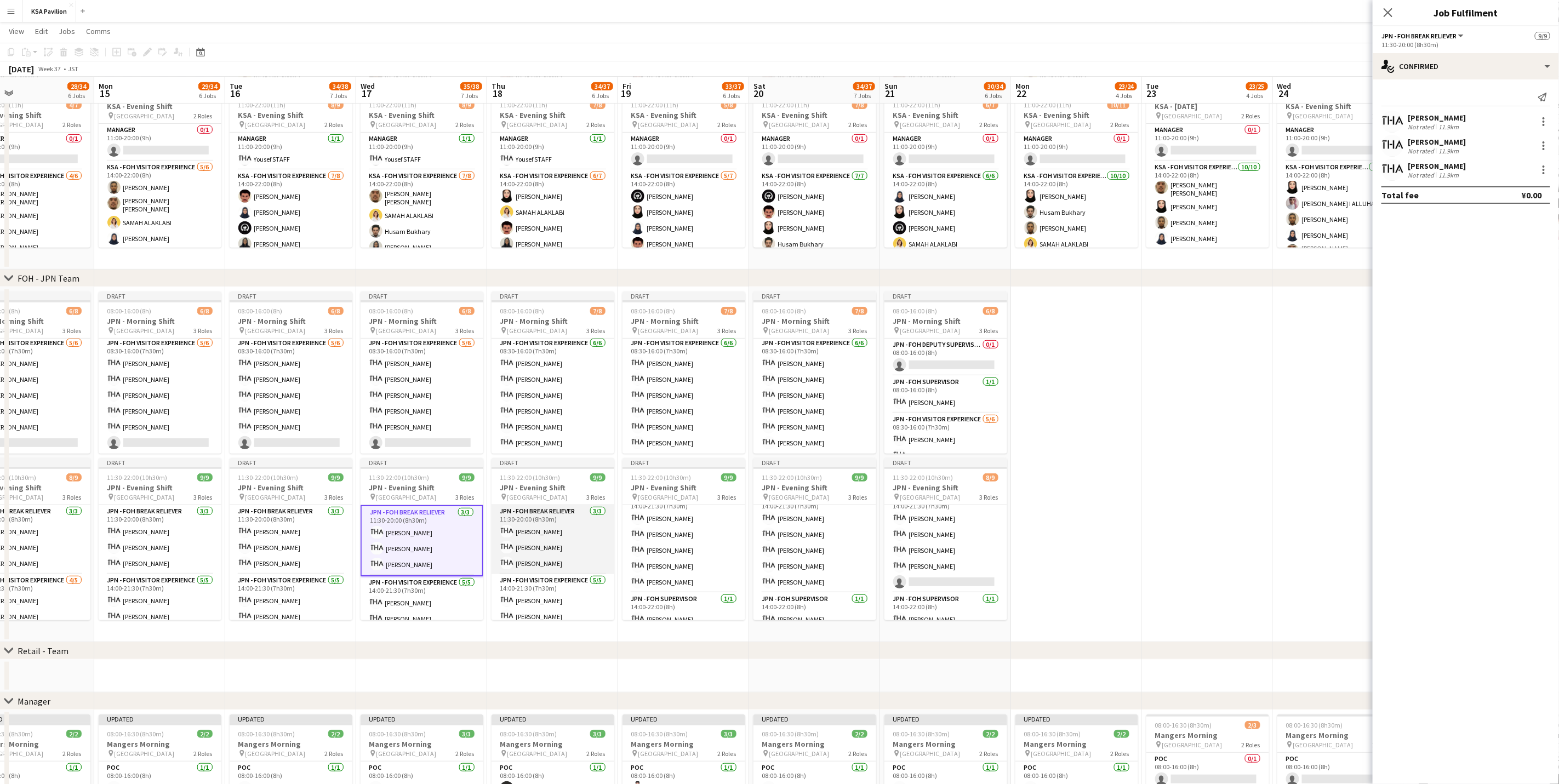
click at [534, 487] on app-card-role "JPN - FOH Break Reliever [DATE] 11:30-20:00 (8h30m) Mako [PERSON_NAME] Shiori […" at bounding box center [553, 539] width 123 height 69
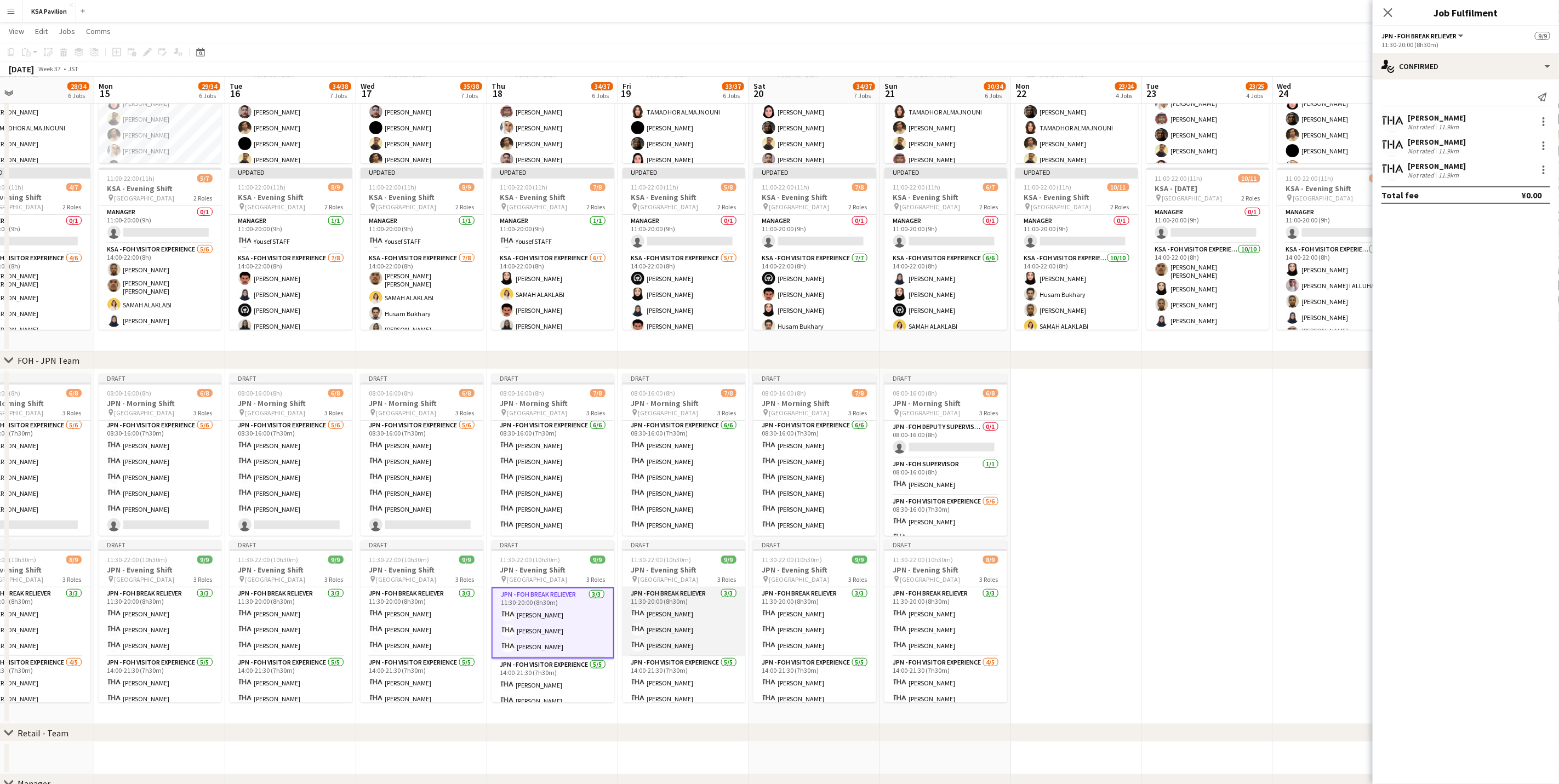
click at [664, 487] on app-card-role "JPN - FOH Break Reliever [DATE] 11:30-20:00 (8h30m) Mako [PERSON_NAME] Shiori […" at bounding box center [683, 622] width 123 height 69
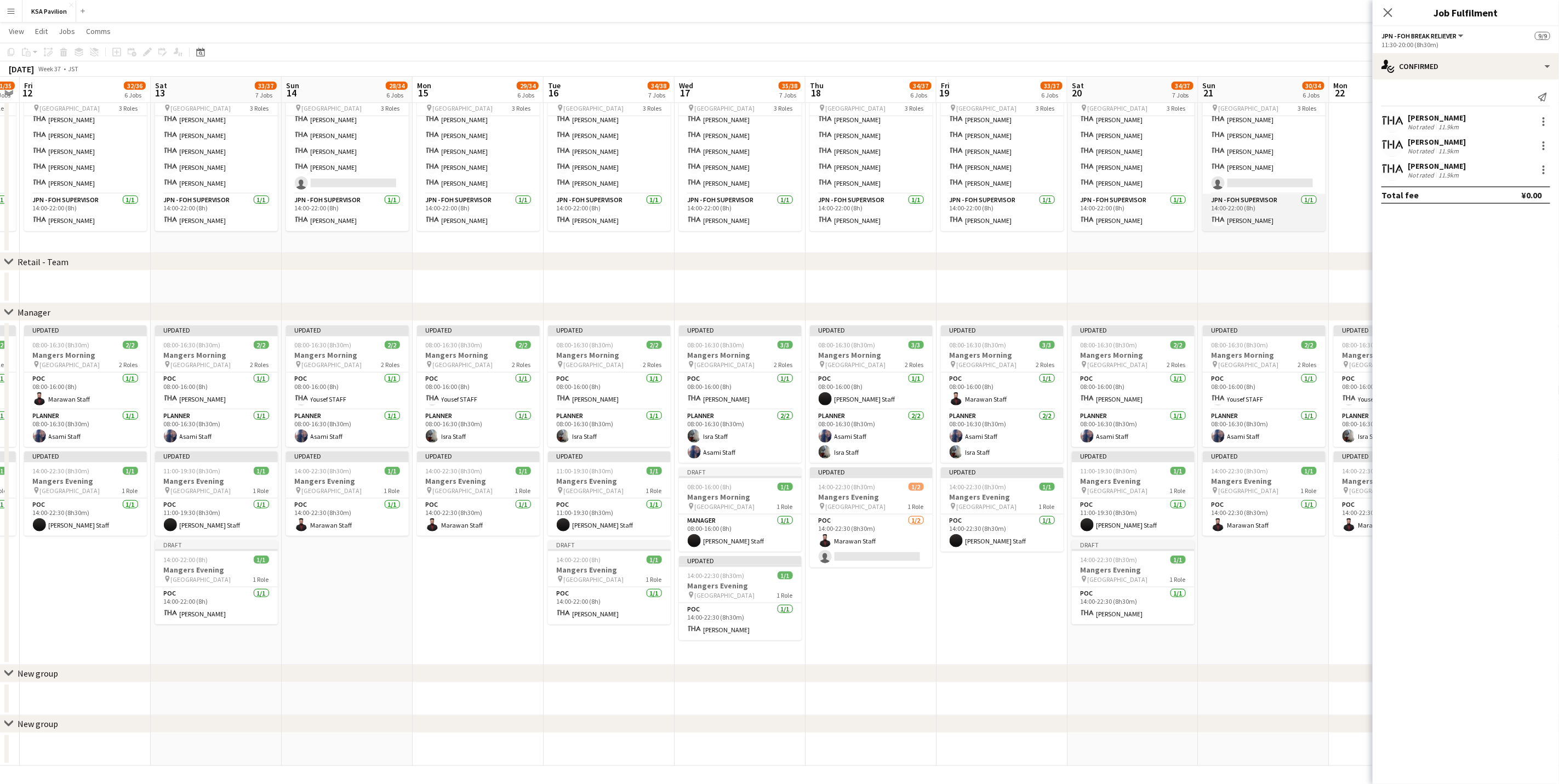
scroll to position [0, 374]
click at [1032, 16] on icon "Close pop-in" at bounding box center [1387, 12] width 10 height 10
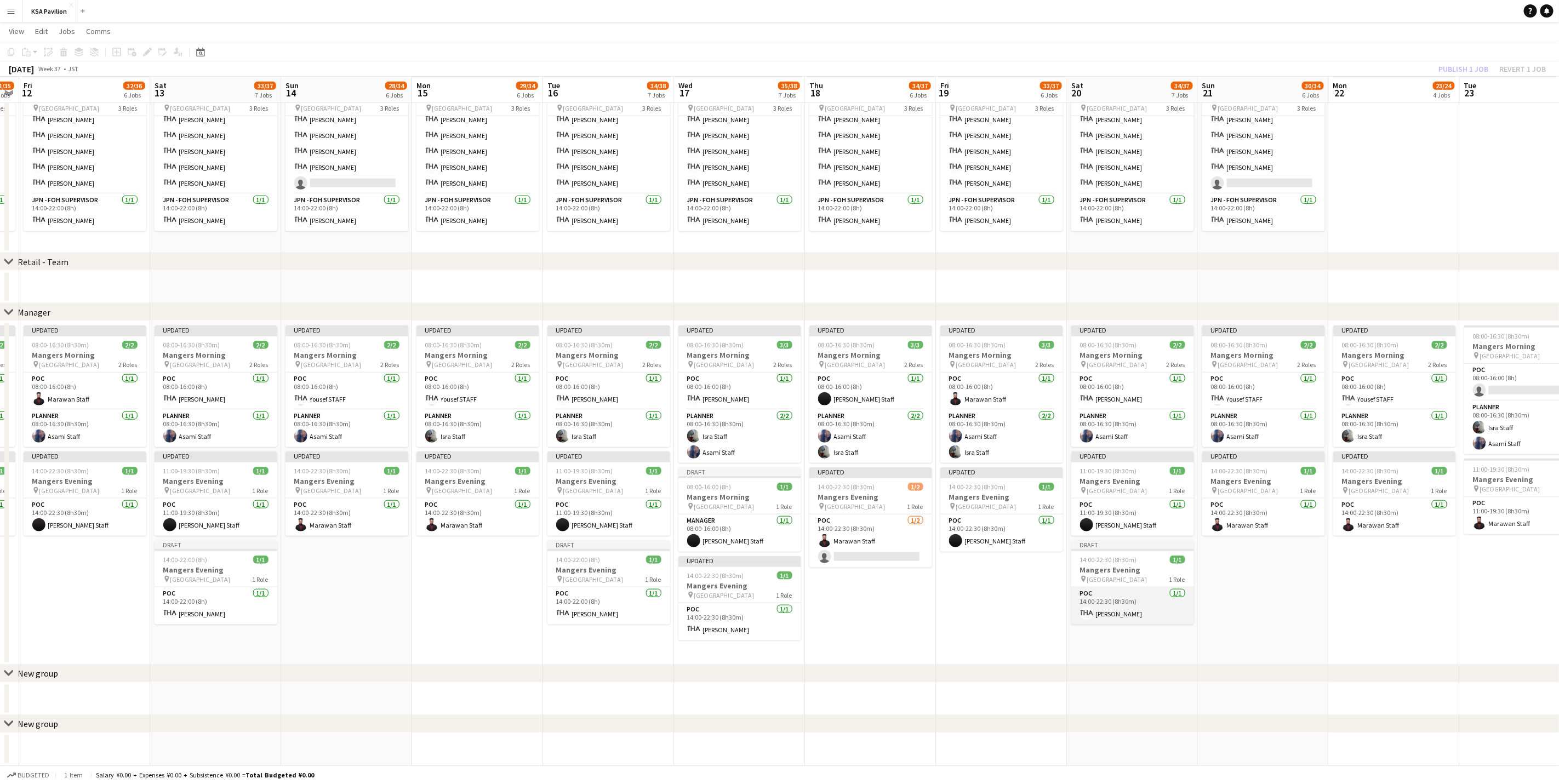
click at [1032, 487] on app-card-role "POC [DATE] 14:00-22:30 (8h30m) [PERSON_NAME]" at bounding box center [1132, 605] width 123 height 37
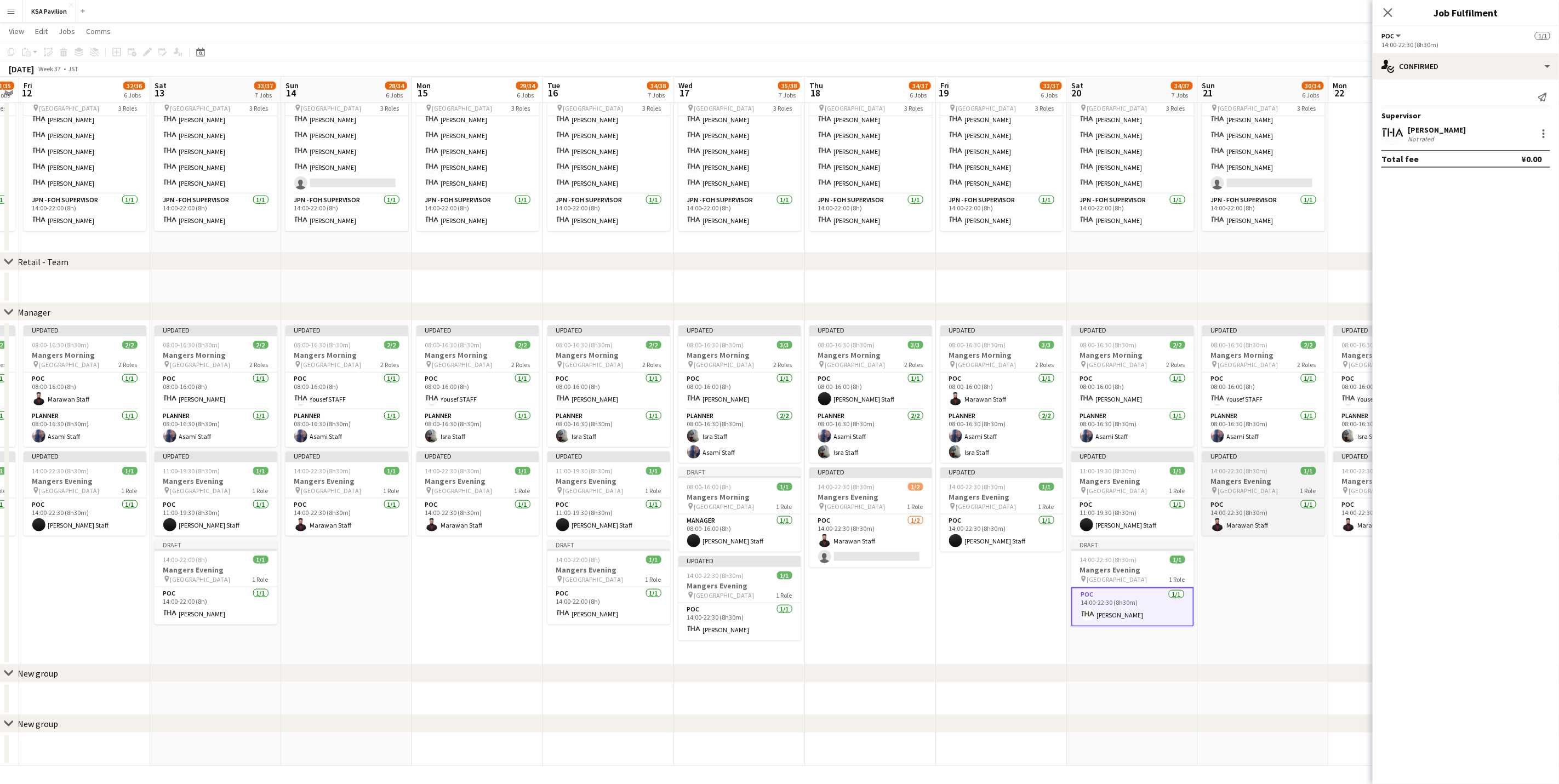
scroll to position [94, 0]
click at [1032, 139] on div at bounding box center [1543, 133] width 13 height 13
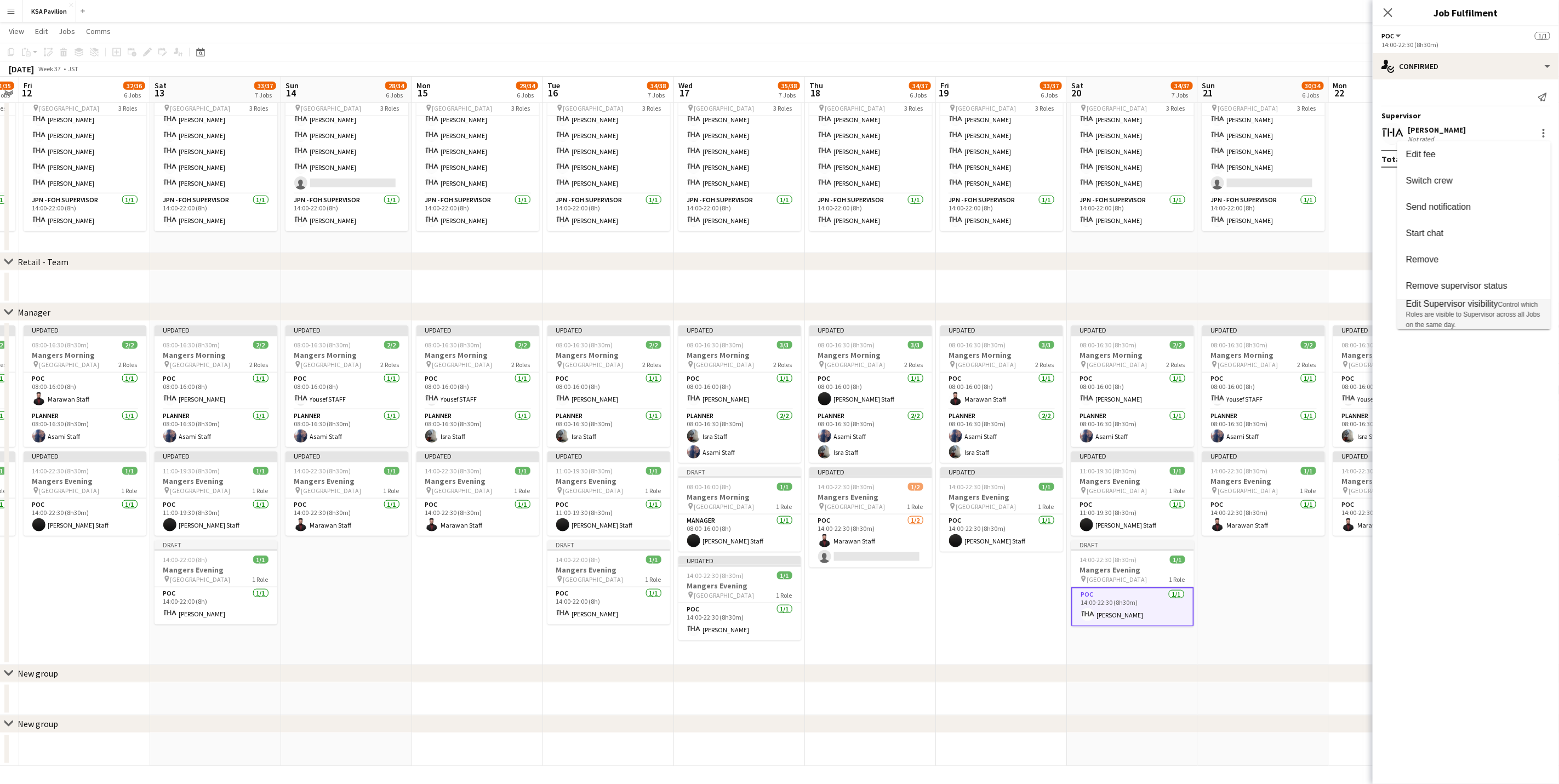
click at [1032, 314] on span "Control which Roles are visible to Supervisor across all Jobs on the same day." at bounding box center [1473, 315] width 135 height 28
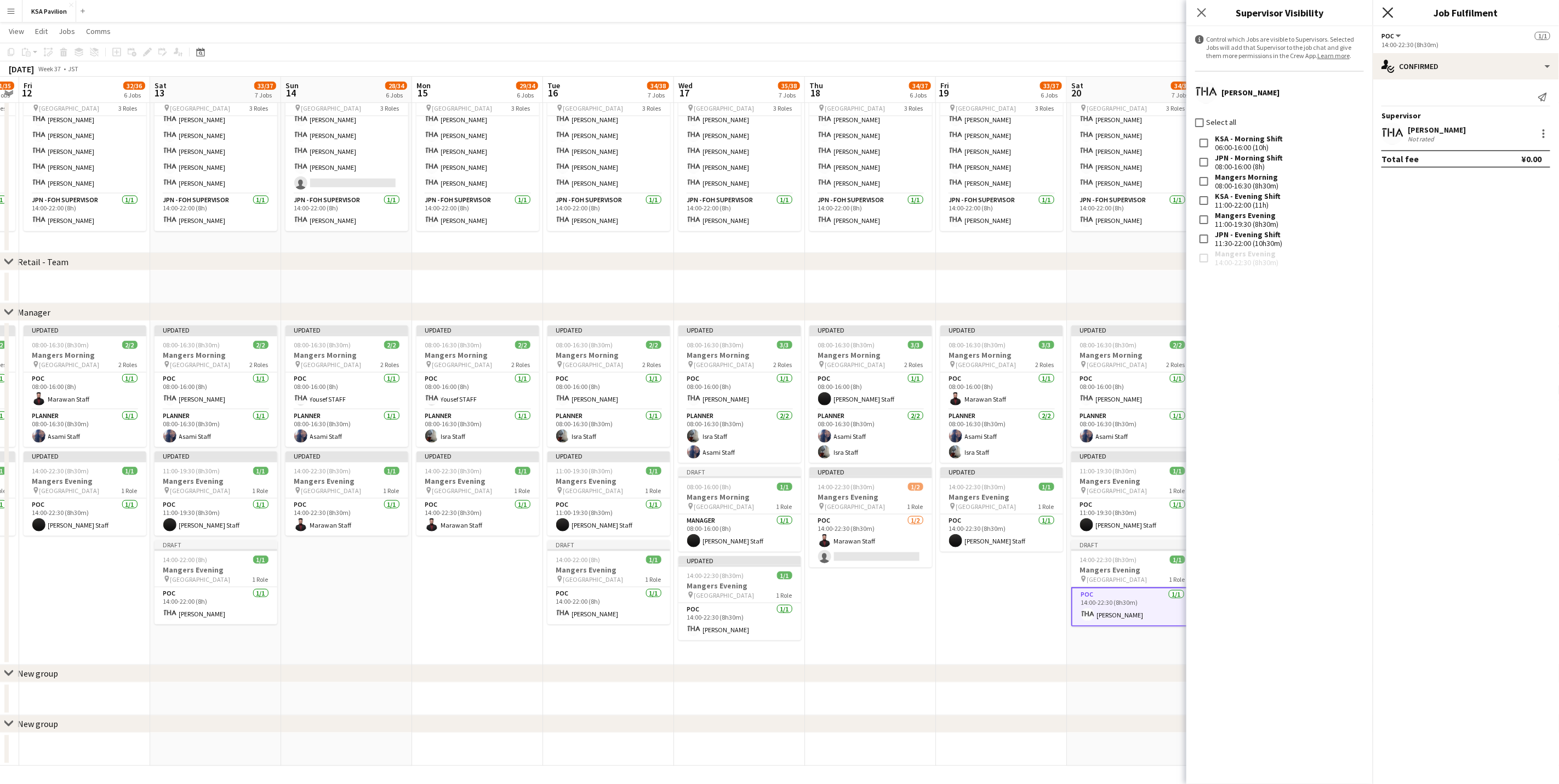
click at [1032, 7] on icon "Close pop-in" at bounding box center [1387, 12] width 10 height 10
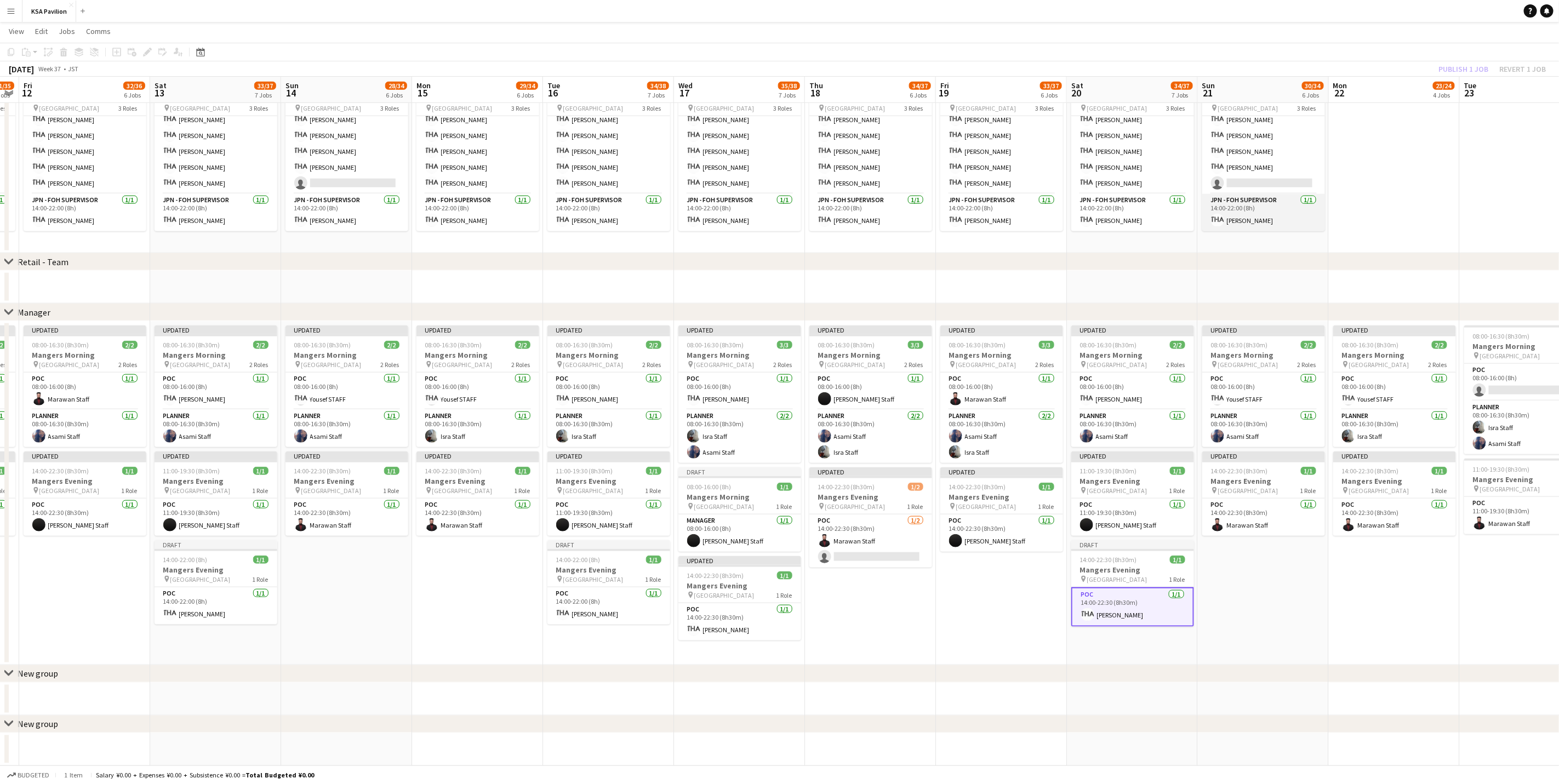
click at [1032, 207] on app-card-role "JPN - FOH Supervisor [DATE] 14:00-22:00 (8h) [PERSON_NAME]" at bounding box center [1263, 212] width 123 height 37
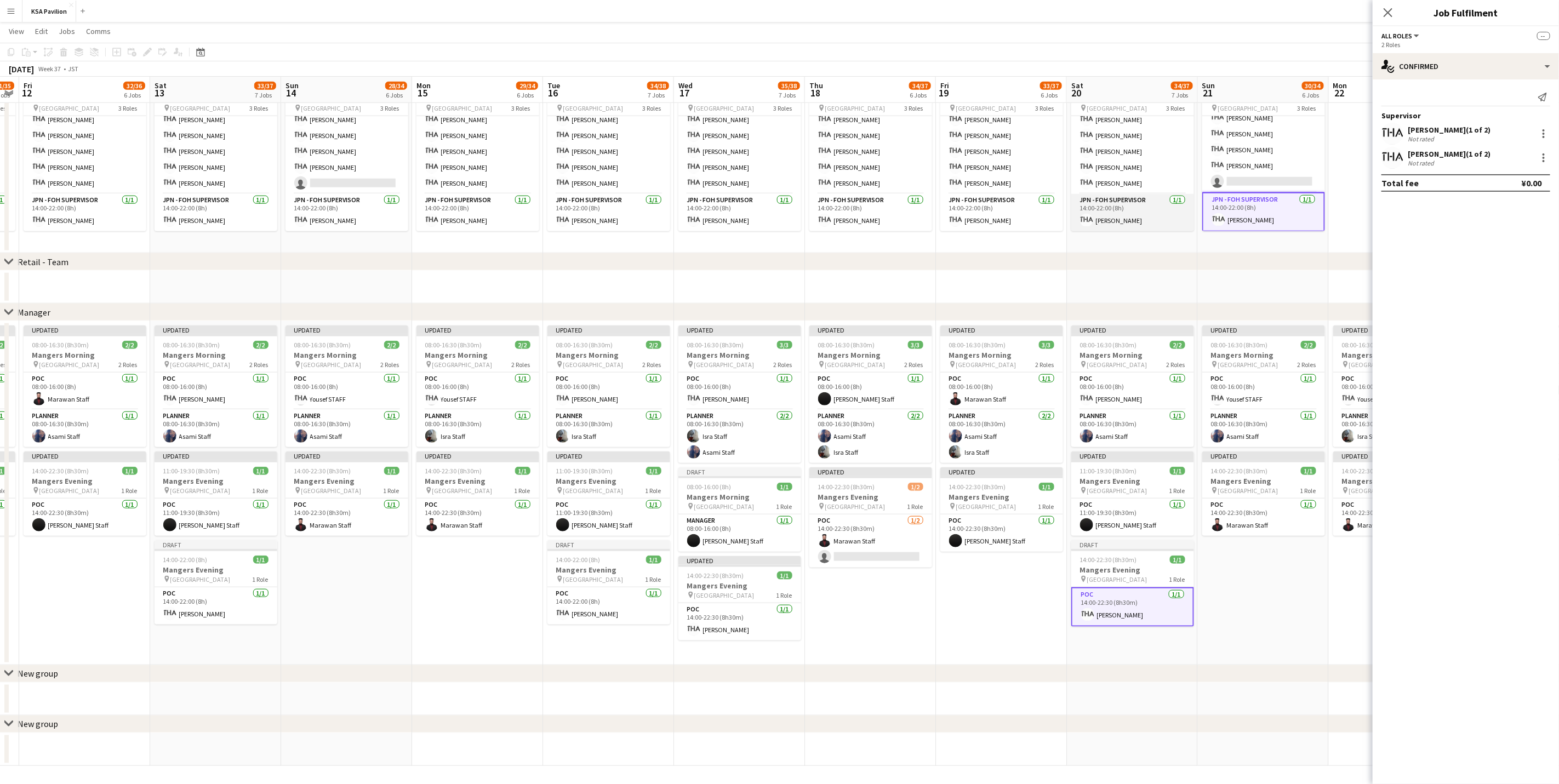
click at [1032, 212] on app-card-role "JPN - FOH Supervisor [DATE] 14:00-22:00 (8h) [PERSON_NAME]" at bounding box center [1132, 212] width 123 height 37
click at [985, 212] on app-card-role "JPN - FOH Supervisor [DATE] 14:00-22:00 (8h) [PERSON_NAME]" at bounding box center [1002, 212] width 123 height 37
click at [812, 212] on app-card-role "JPN - FOH Supervisor [DATE] 14:00-22:00 (8h) [PERSON_NAME]" at bounding box center [871, 212] width 123 height 37
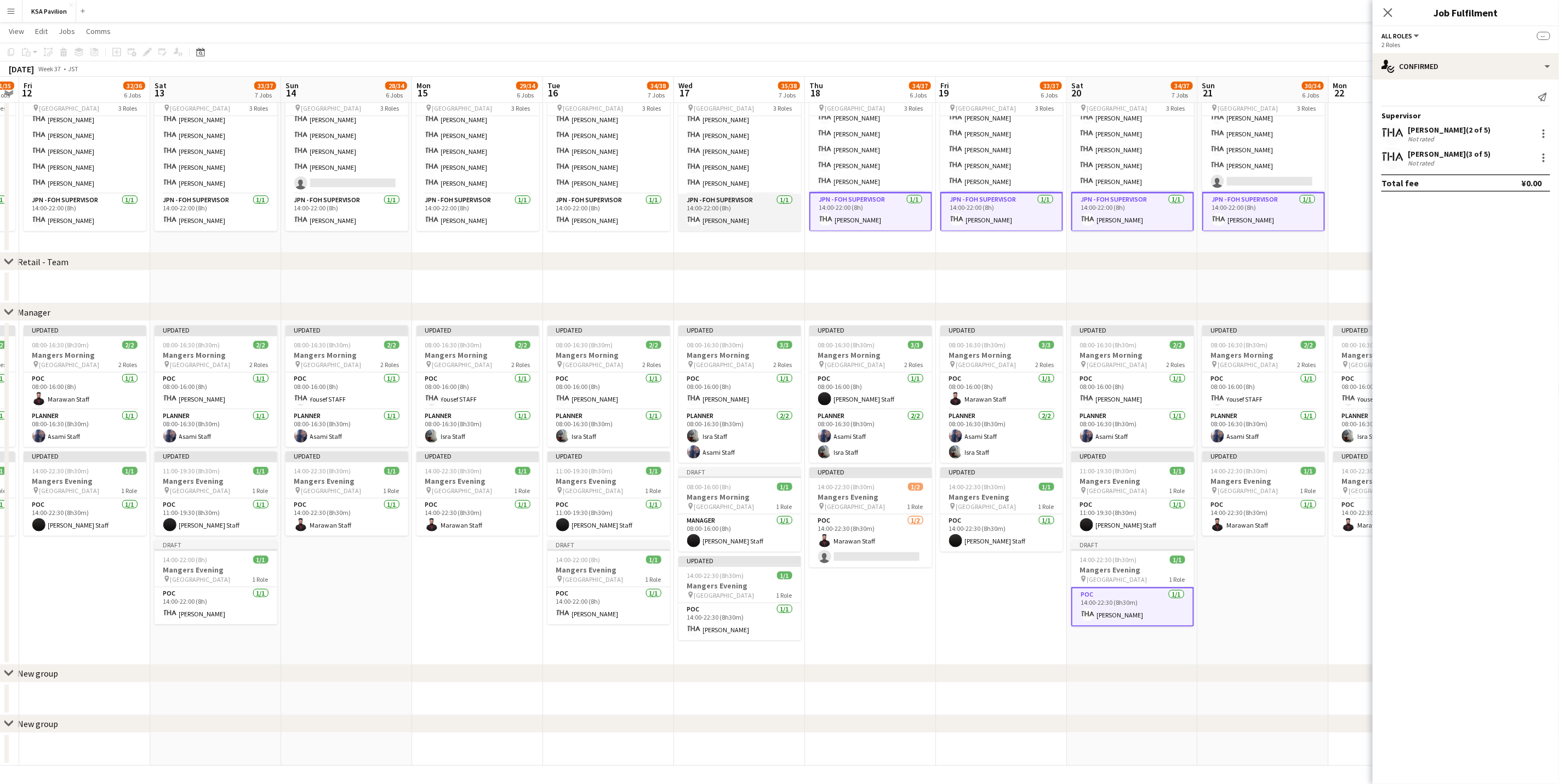
click at [693, 212] on app-card-role "JPN - FOH Supervisor [DATE] 14:00-22:00 (8h) [PERSON_NAME]" at bounding box center [739, 212] width 123 height 37
click at [591, 216] on app-card-role "JPN - FOH Supervisor [DATE] 14:00-22:00 (8h) [PERSON_NAME]" at bounding box center [608, 212] width 123 height 37
click at [428, 220] on app-user-avatar at bounding box center [431, 220] width 13 height 13
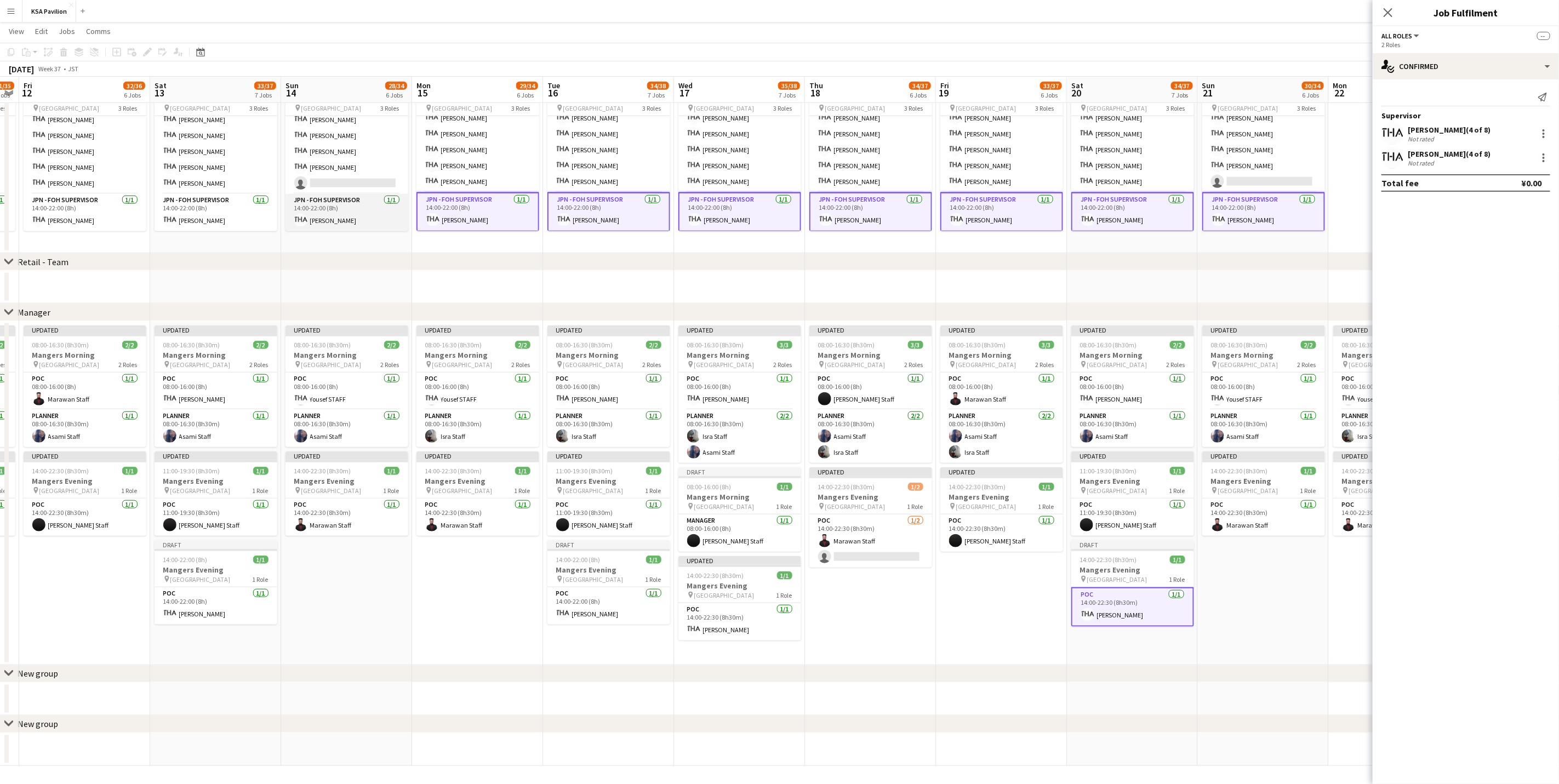
click at [303, 221] on app-user-avatar at bounding box center [300, 220] width 13 height 13
click at [170, 221] on app-user-avatar at bounding box center [169, 220] width 13 height 13
click at [60, 222] on app-card-role "JPN - FOH Supervisor [DATE] 14:00-22:00 (8h) [PERSON_NAME]" at bounding box center [85, 212] width 123 height 37
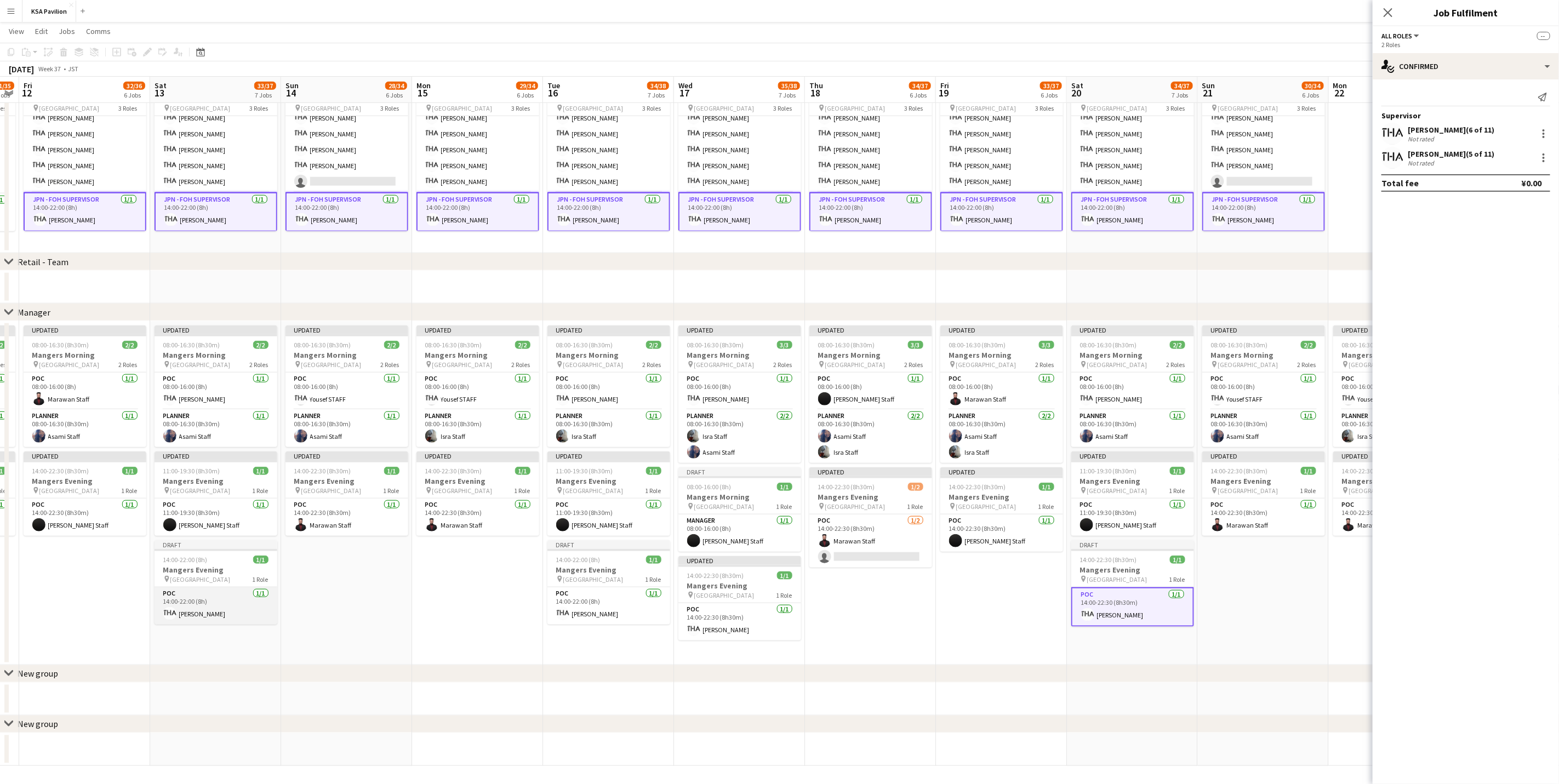
click at [235, 487] on app-card-role "POC [DATE] 14:00-22:00 (8h) [PERSON_NAME]" at bounding box center [216, 605] width 123 height 37
click at [607, 487] on app-card-role "POC [DATE] 14:00-22:00 (8h) [PERSON_NAME]" at bounding box center [608, 605] width 123 height 37
click at [728, 487] on app-card-role "POC [DATE] 14:00-22:30 (8h30m) [PERSON_NAME]" at bounding box center [739, 621] width 123 height 37
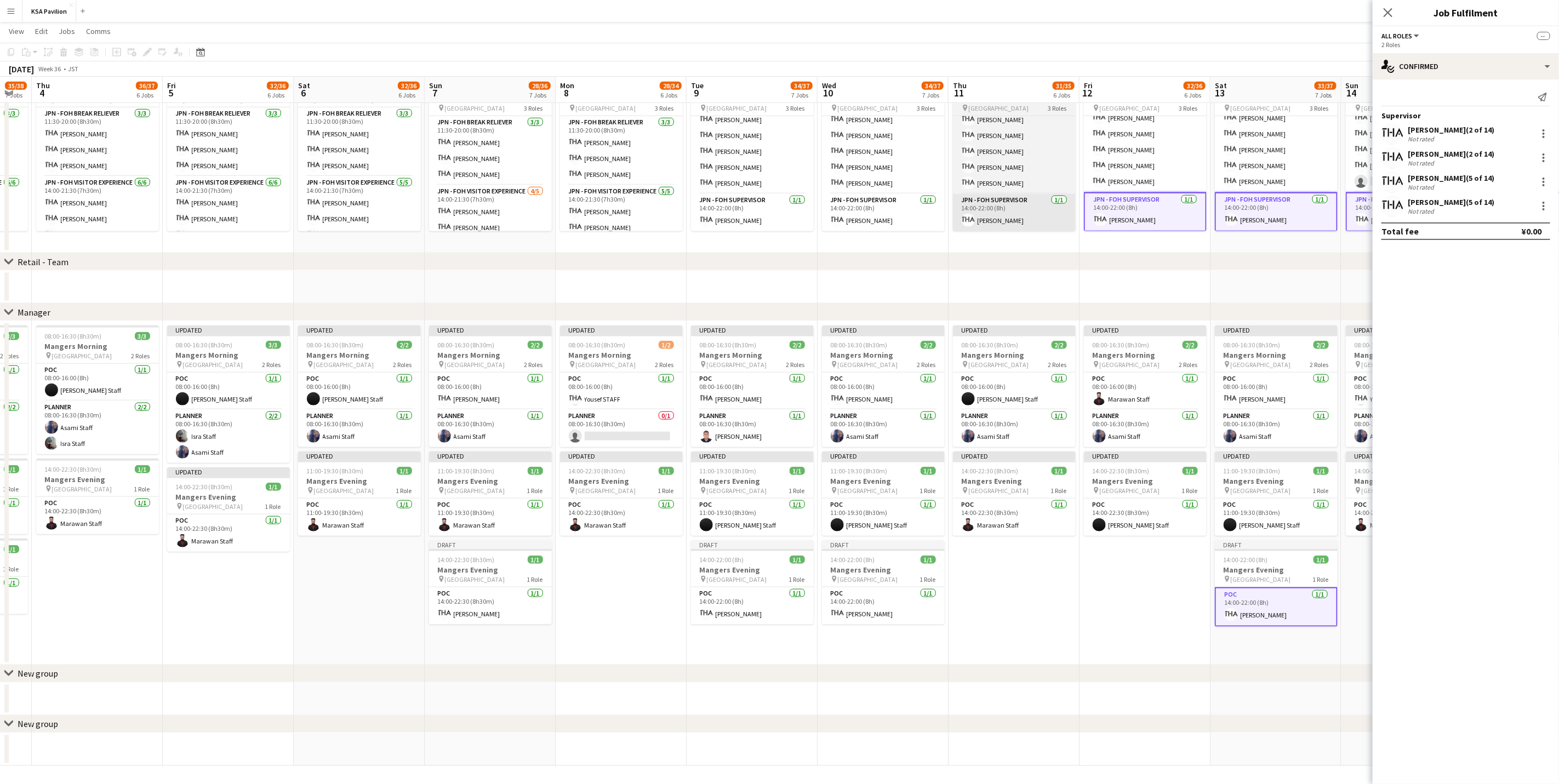
scroll to position [0, 237]
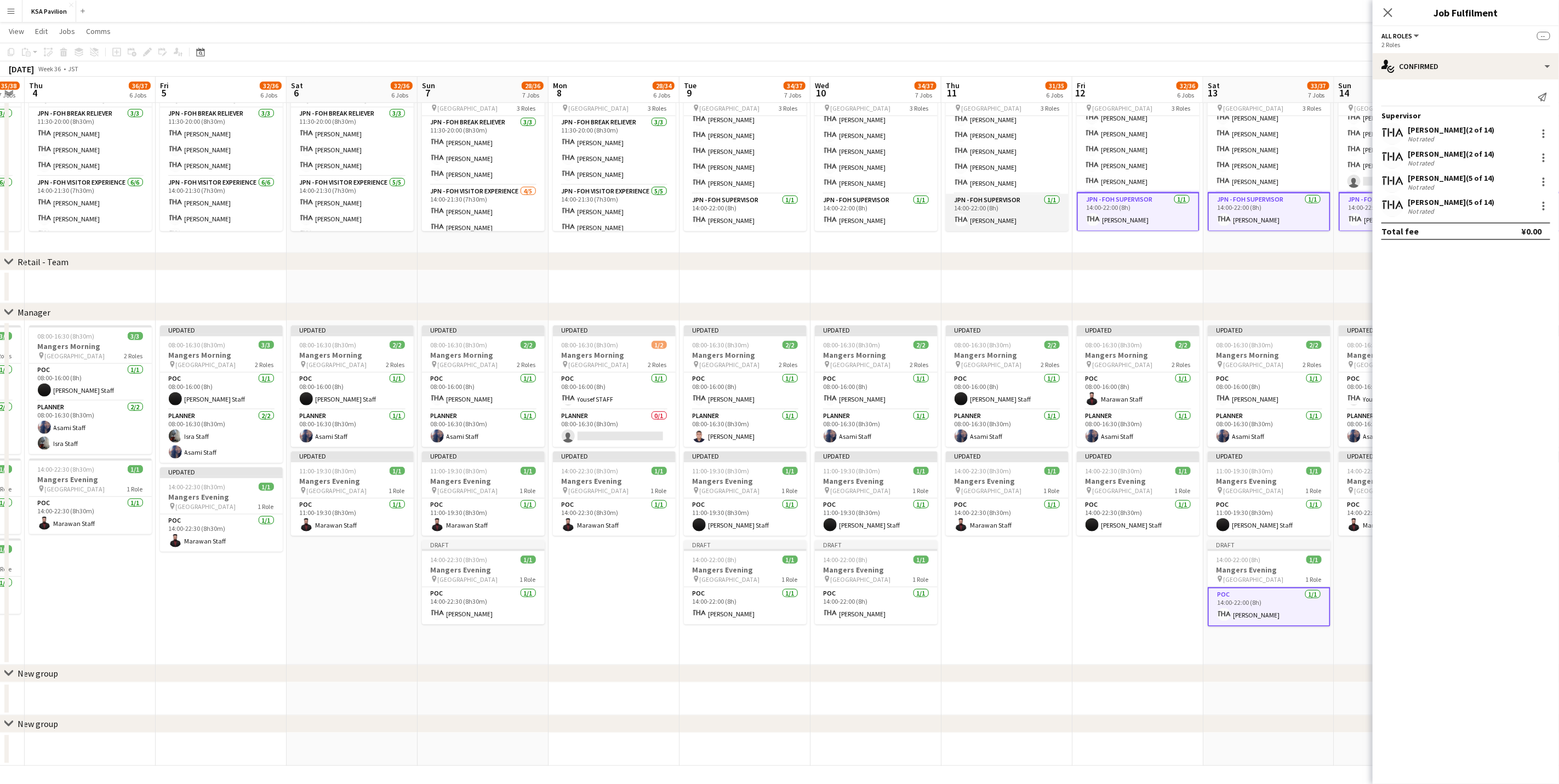
click at [1002, 219] on app-card-role "JPN - FOH Supervisor [DATE] 14:00-22:00 (8h) [PERSON_NAME]" at bounding box center [1007, 212] width 123 height 37
click at [846, 210] on app-card-role "JPN - FOH Supervisor [DATE] 14:00-22:00 (8h) [PERSON_NAME]" at bounding box center [876, 212] width 123 height 37
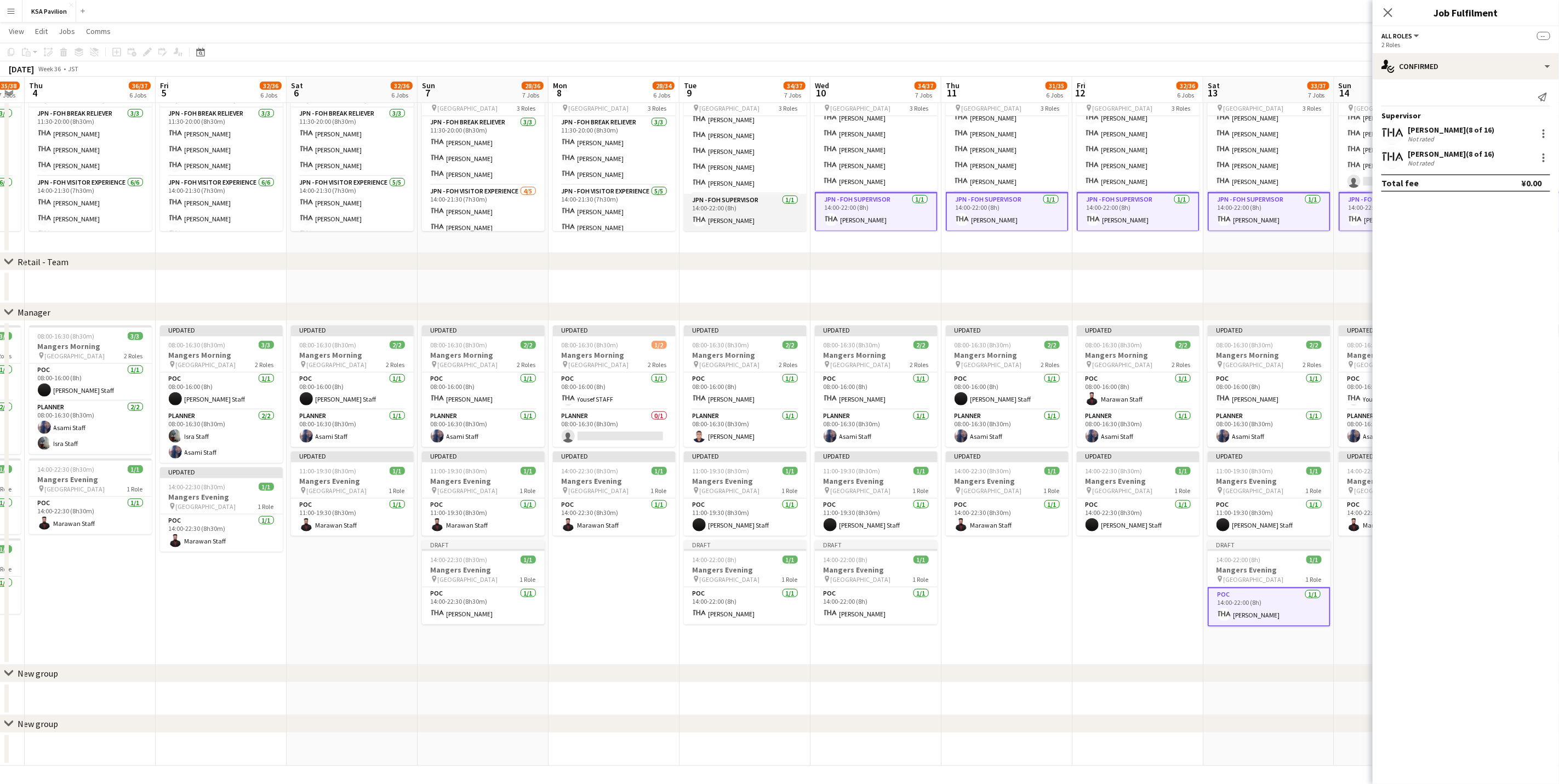
click at [764, 214] on app-card-role "JPN - FOH Supervisor [DATE] 14:00-22:00 (8h) [PERSON_NAME]" at bounding box center [745, 212] width 123 height 37
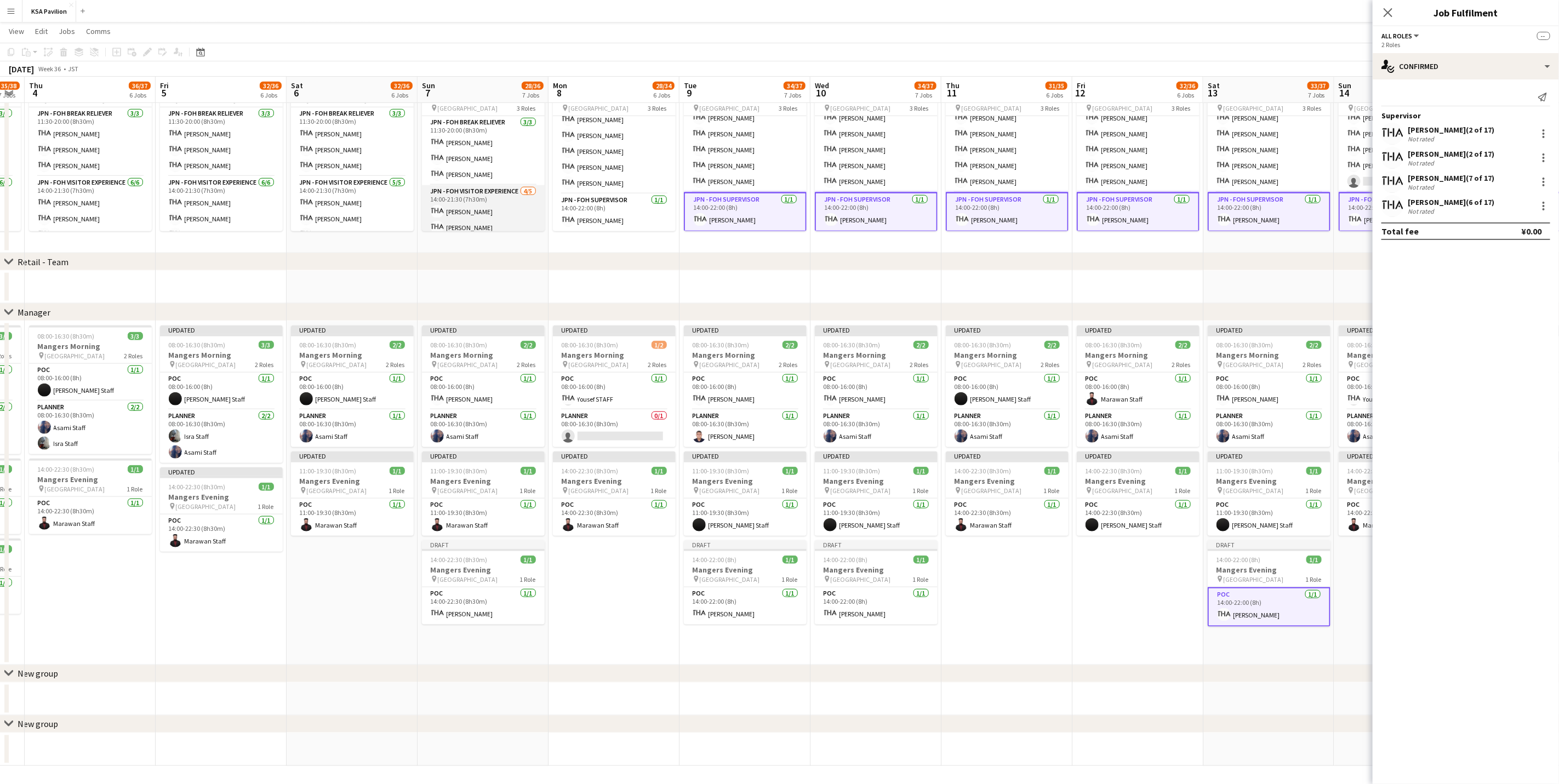
scroll to position [94, 0]
click at [646, 212] on app-card-role "JPN - FOH Supervisor [DATE] 14:00-22:00 (8h) [PERSON_NAME]" at bounding box center [614, 212] width 123 height 37
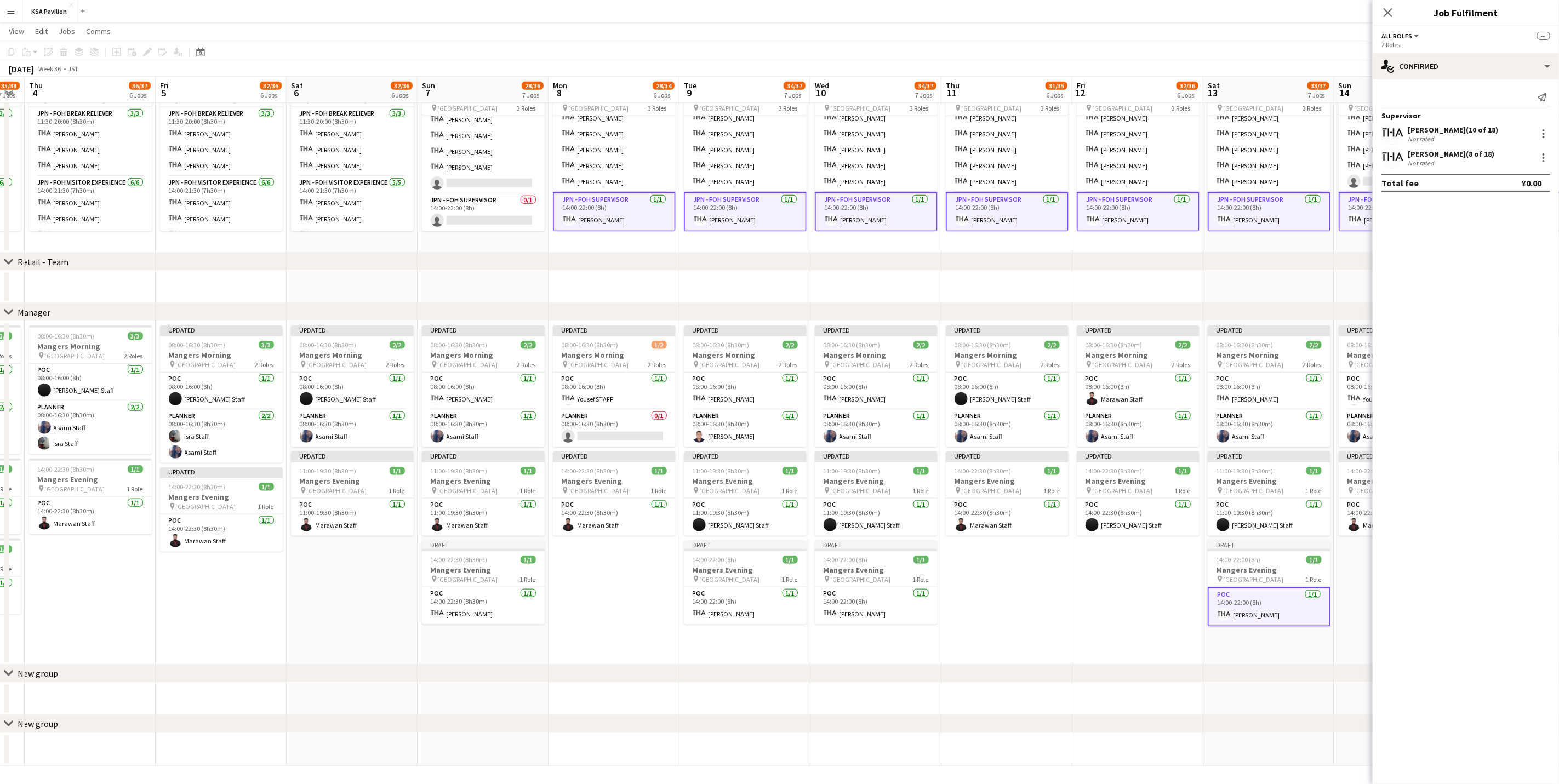
scroll to position [0, 238]
click at [506, 487] on app-card-role "POC [DATE] 14:00-22:30 (8h30m) [PERSON_NAME]" at bounding box center [482, 605] width 123 height 37
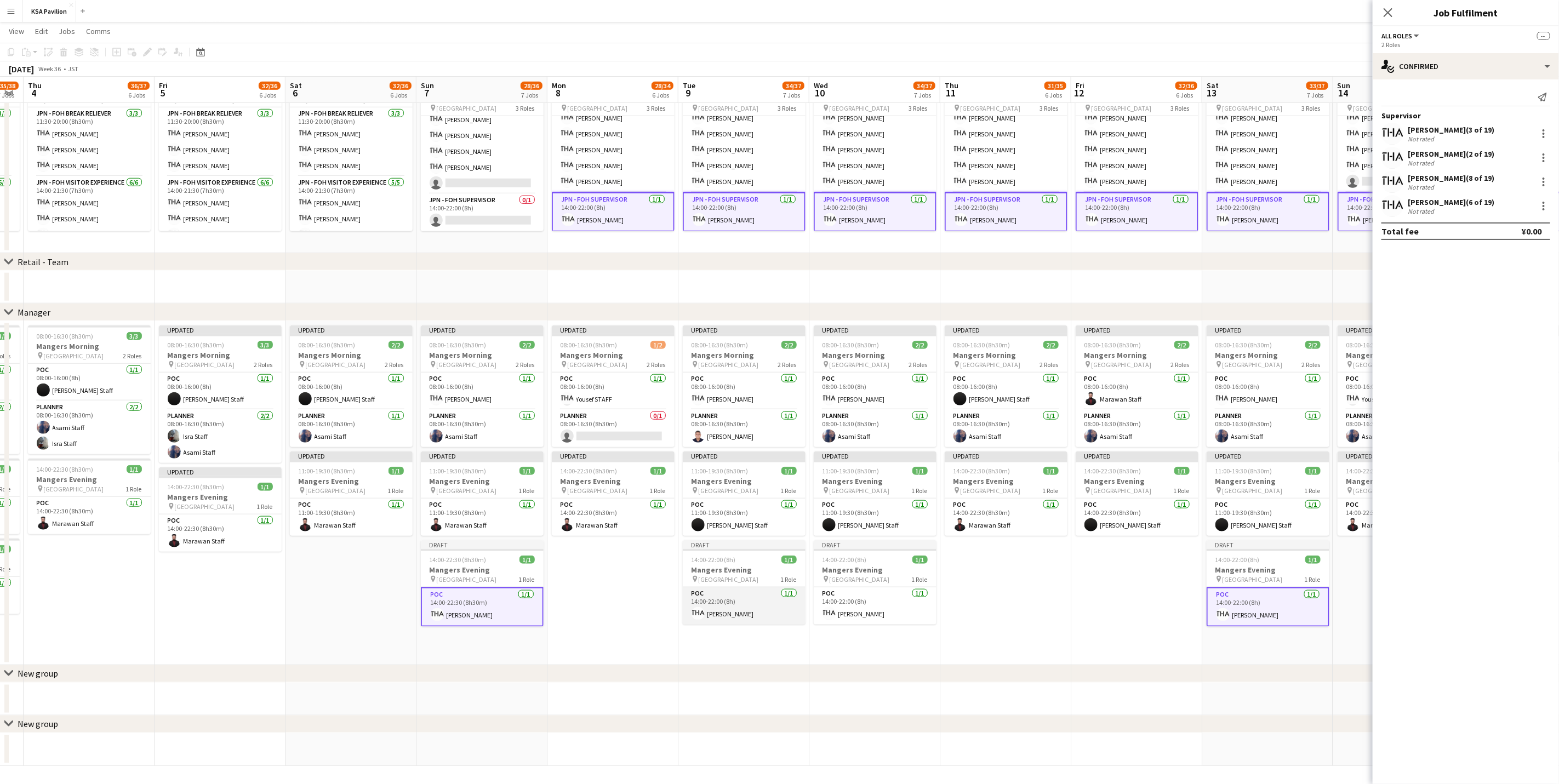
click at [724, 487] on app-card-role "POC [DATE] 14:00-22:00 (8h) [PERSON_NAME]" at bounding box center [744, 605] width 123 height 37
click at [912, 487] on app-card-role "POC [DATE] 14:00-22:00 (8h) [PERSON_NAME]" at bounding box center [875, 605] width 123 height 37
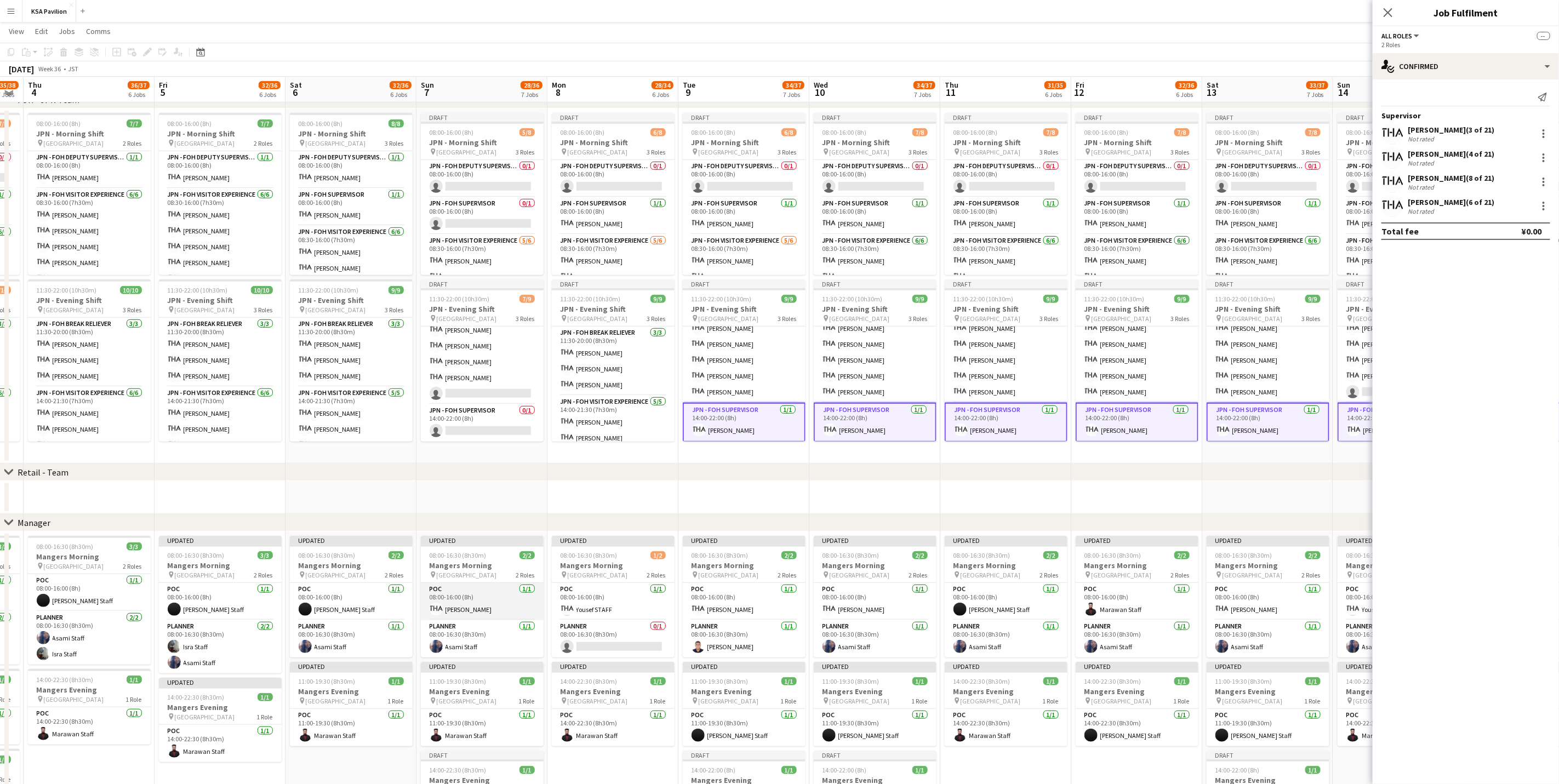
scroll to position [436, 0]
click at [510, 487] on app-card-role "POC [DATE] 08:00-16:00 (8h) [PERSON_NAME]" at bounding box center [482, 602] width 123 height 37
click at [884, 487] on app-card-role "POC [DATE] 08:00-16:00 (8h) [PERSON_NAME]" at bounding box center [875, 602] width 123 height 37
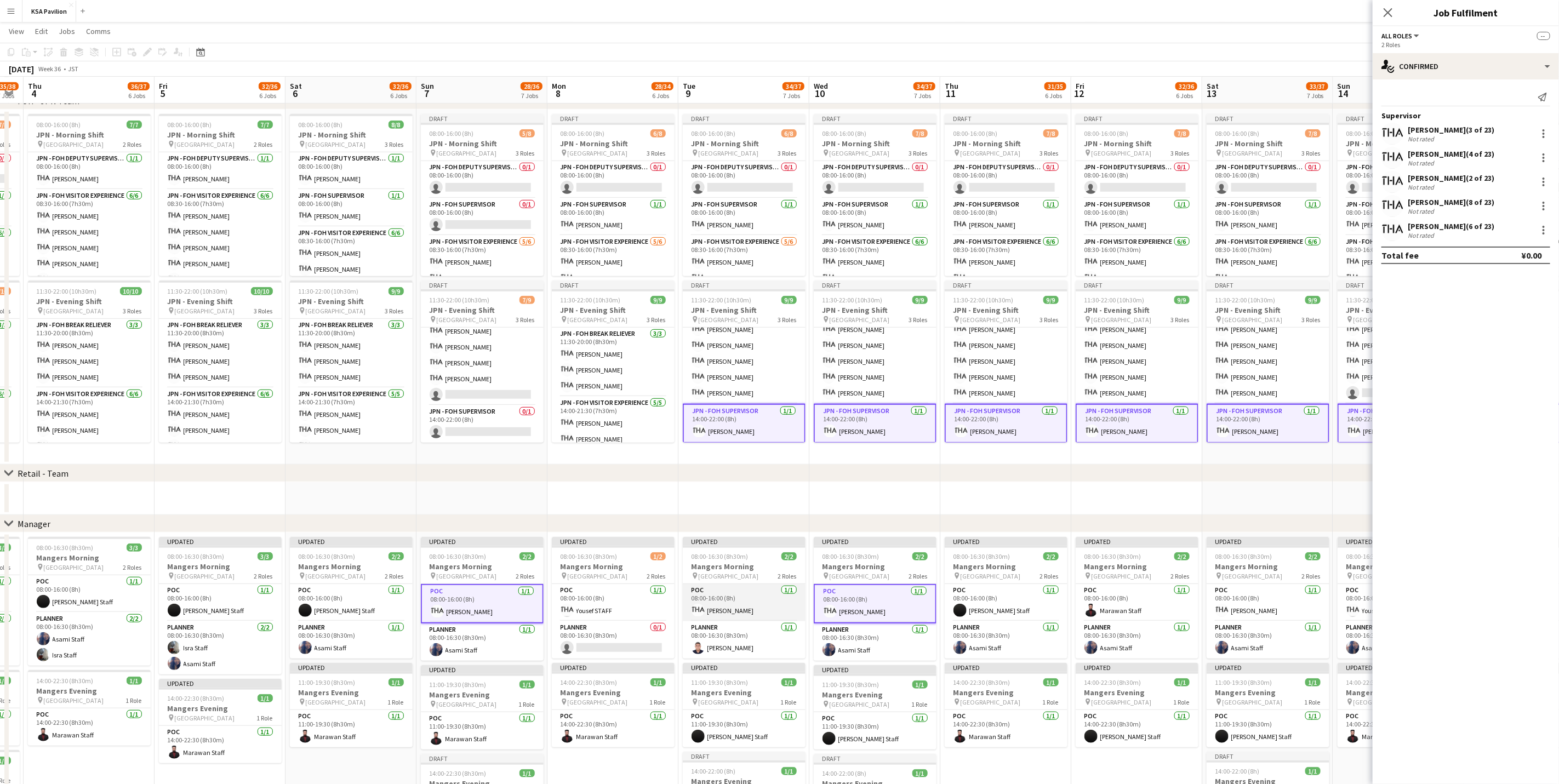
click at [730, 487] on app-card-role "POC [DATE] 08:00-16:00 (8h) [PERSON_NAME]" at bounding box center [744, 602] width 123 height 37
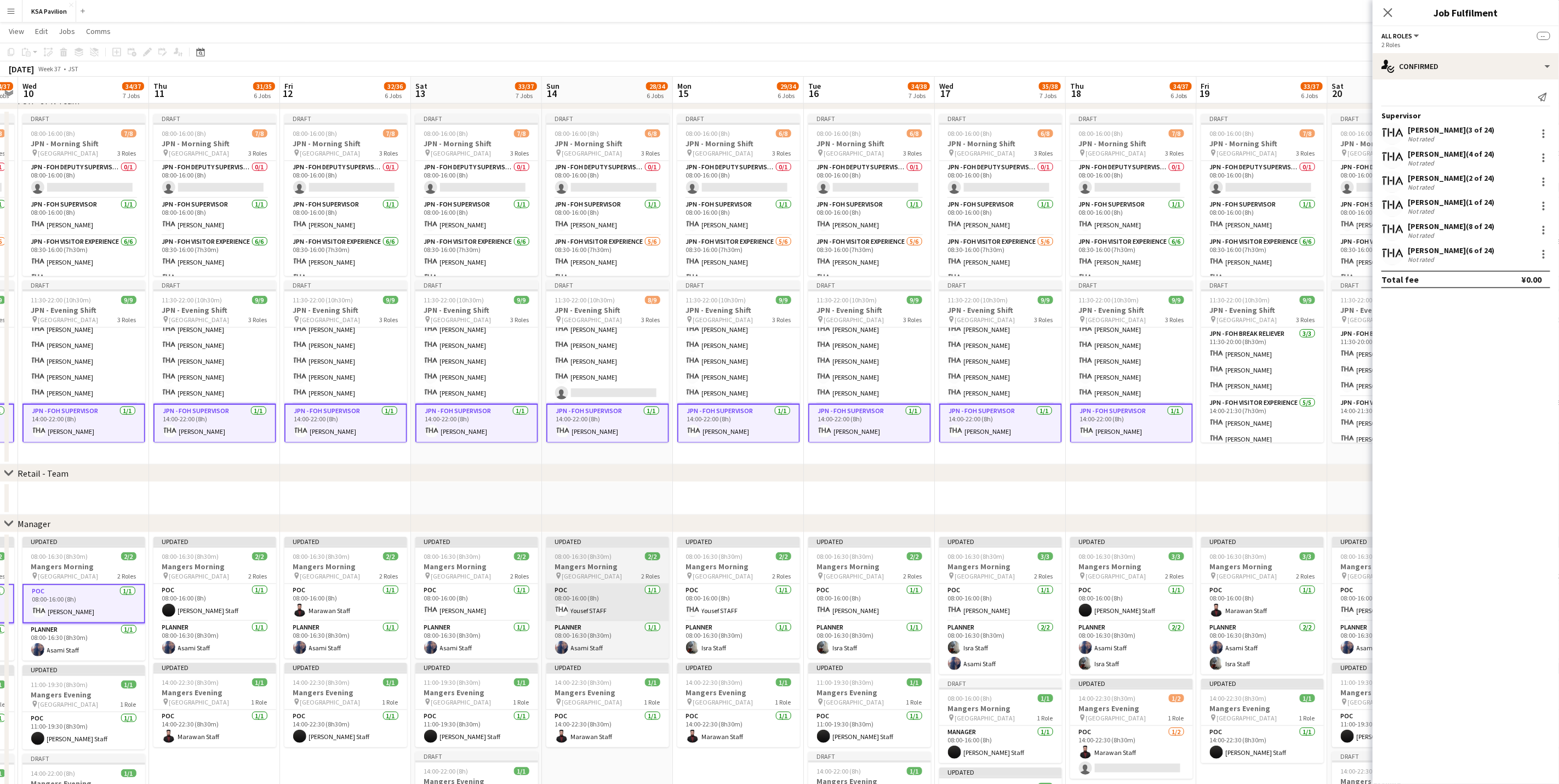
scroll to position [0, 437]
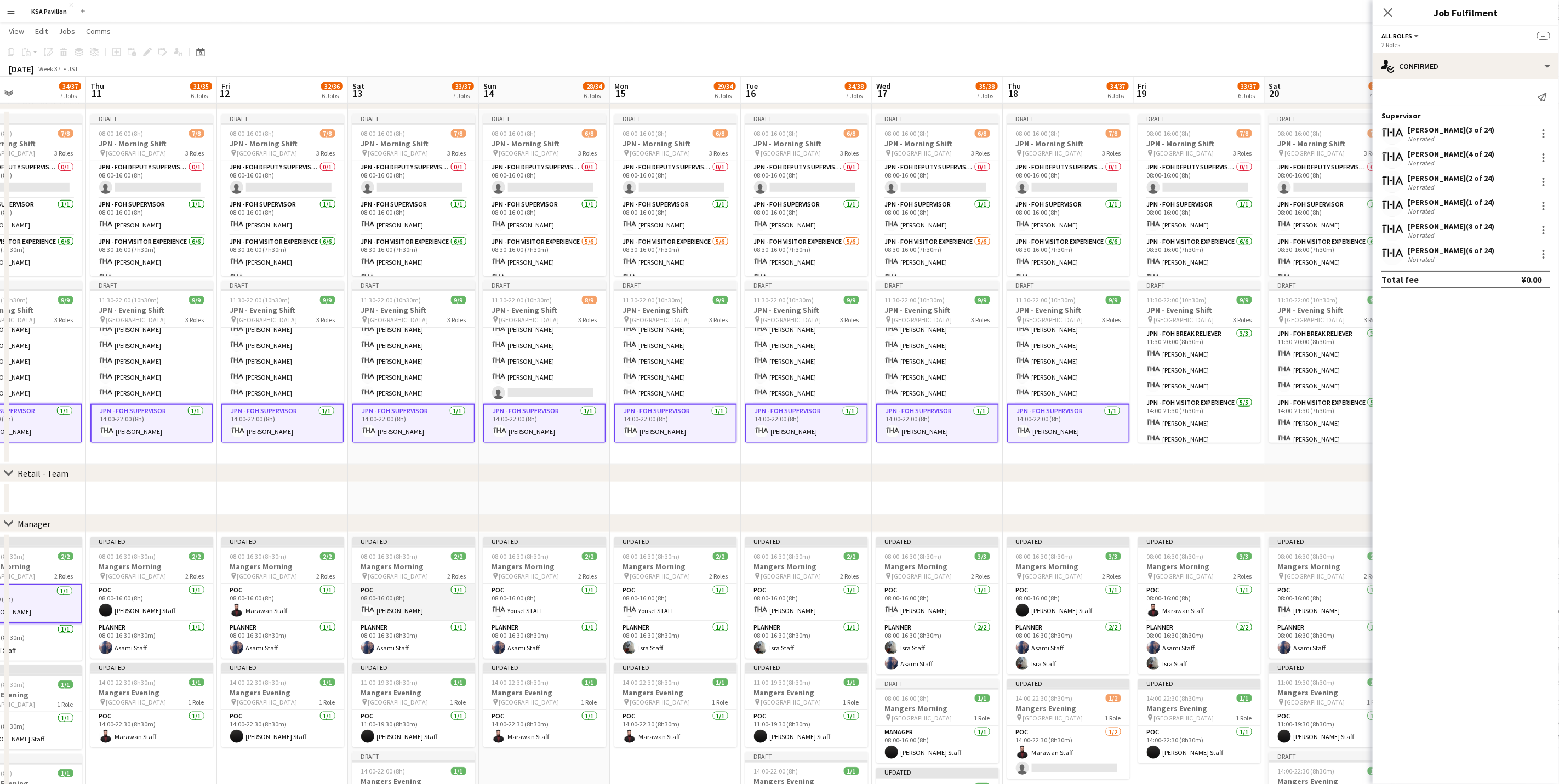
click at [394, 487] on app-card-role "POC [DATE] 08:00-16:00 (8h) [PERSON_NAME]" at bounding box center [413, 602] width 123 height 37
click at [837, 487] on app-card-role "POC [DATE] 08:00-16:00 (8h) [PERSON_NAME]" at bounding box center [807, 602] width 123 height 37
click at [940, 487] on app-card-role "POC [DATE] 08:00-16:00 (8h) [PERSON_NAME]" at bounding box center [937, 602] width 123 height 37
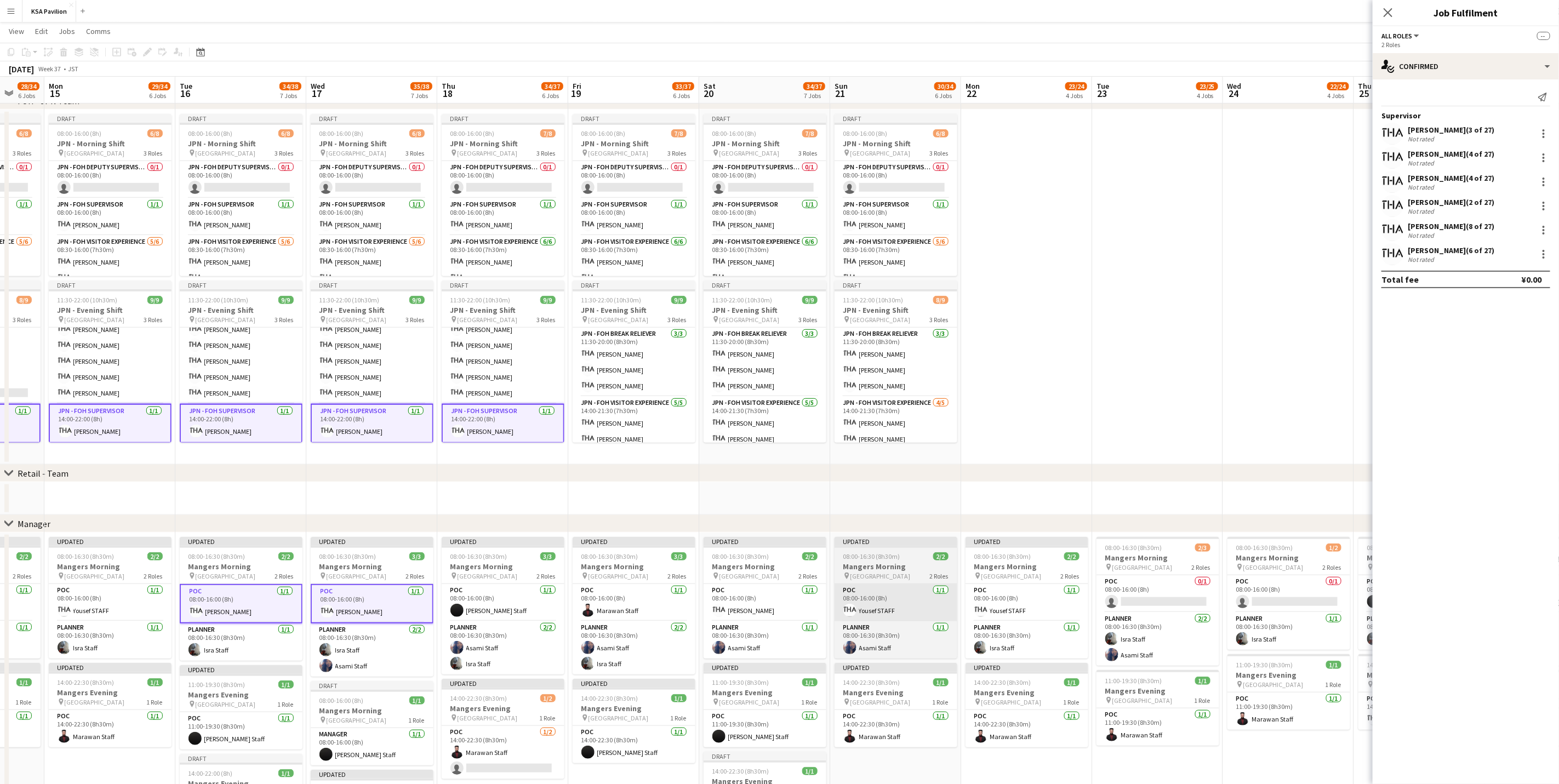
scroll to position [0, 349]
click at [762, 487] on app-card-role "POC [DATE] 08:00-16:00 (8h) [PERSON_NAME]" at bounding box center [764, 602] width 123 height 37
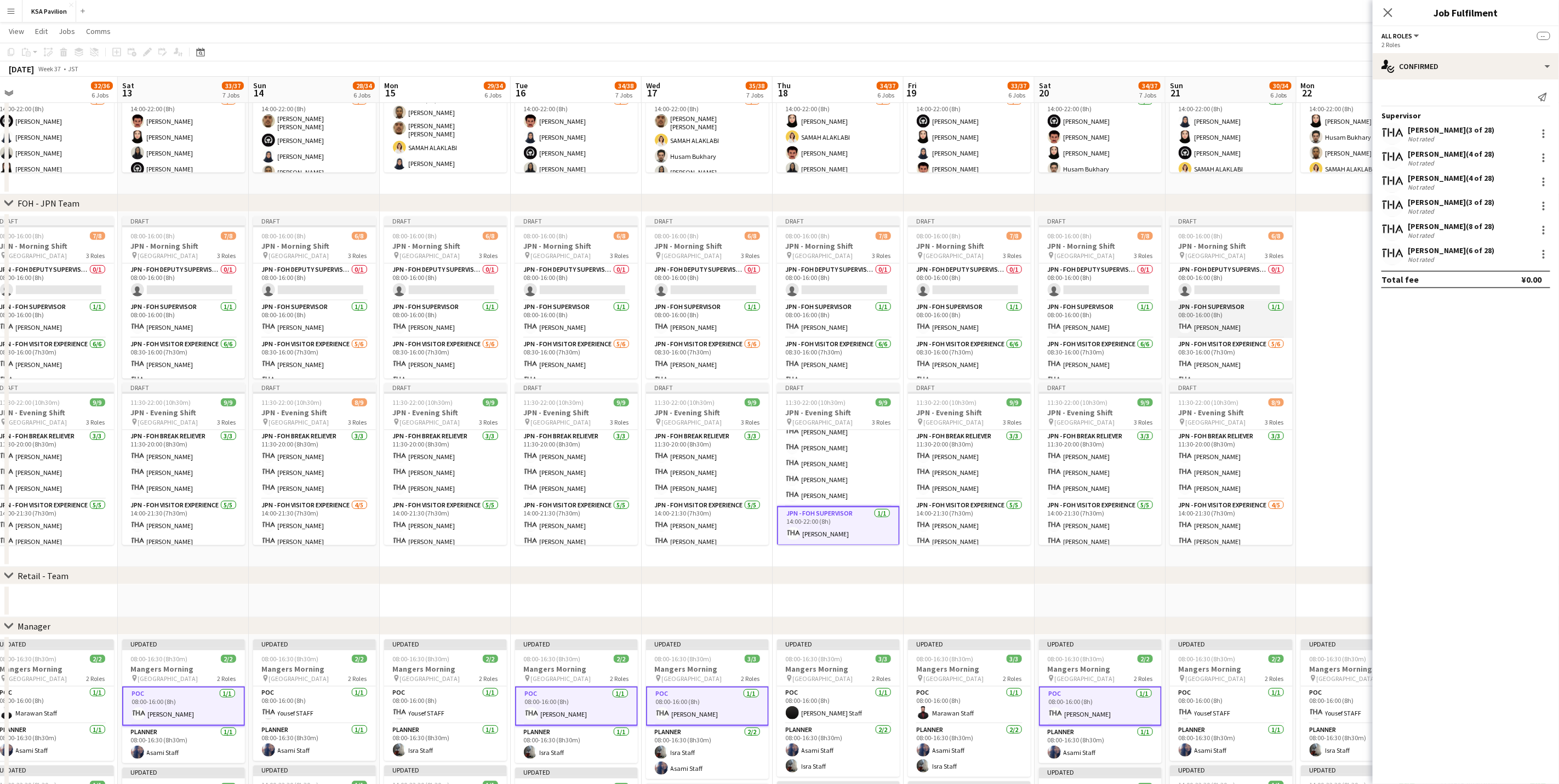
scroll to position [0, 274]
click at [1032, 319] on app-card-role "JPN - FOH Supervisor [DATE] 08:00-16:00 (8h) [PERSON_NAME]" at bounding box center [1231, 319] width 123 height 37
click at [1032, 321] on app-card-role "JPN - FOH Supervisor [DATE] 08:00-16:00 (8h) [PERSON_NAME]" at bounding box center [1101, 319] width 123 height 37
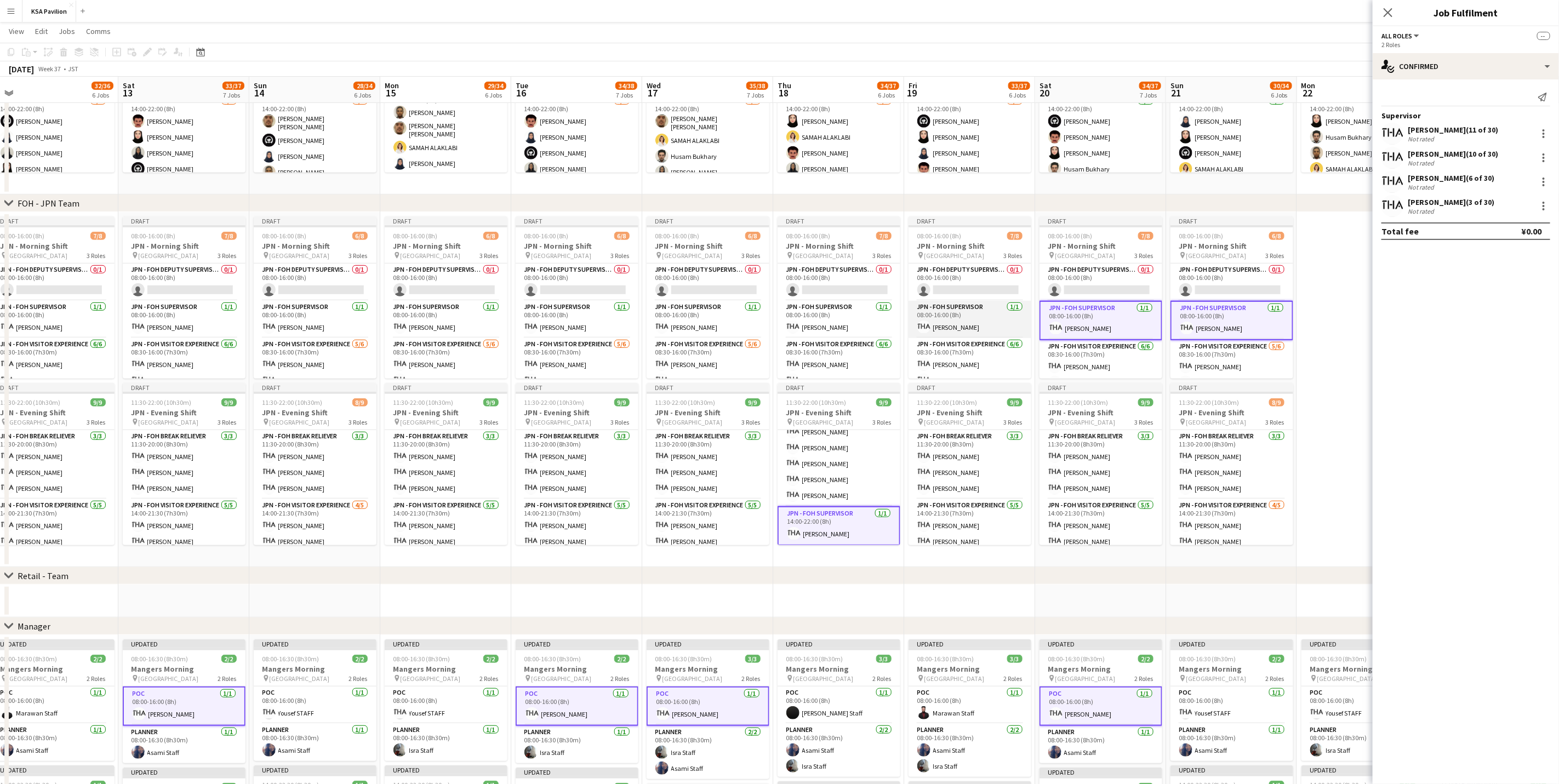
click at [978, 321] on app-card-role "JPN - FOH Supervisor [DATE] 08:00-16:00 (8h) [PERSON_NAME]" at bounding box center [970, 319] width 123 height 37
click at [819, 321] on app-card-role "JPN - FOH Supervisor [DATE] 08:00-16:00 (8h) [PERSON_NAME]" at bounding box center [839, 319] width 123 height 37
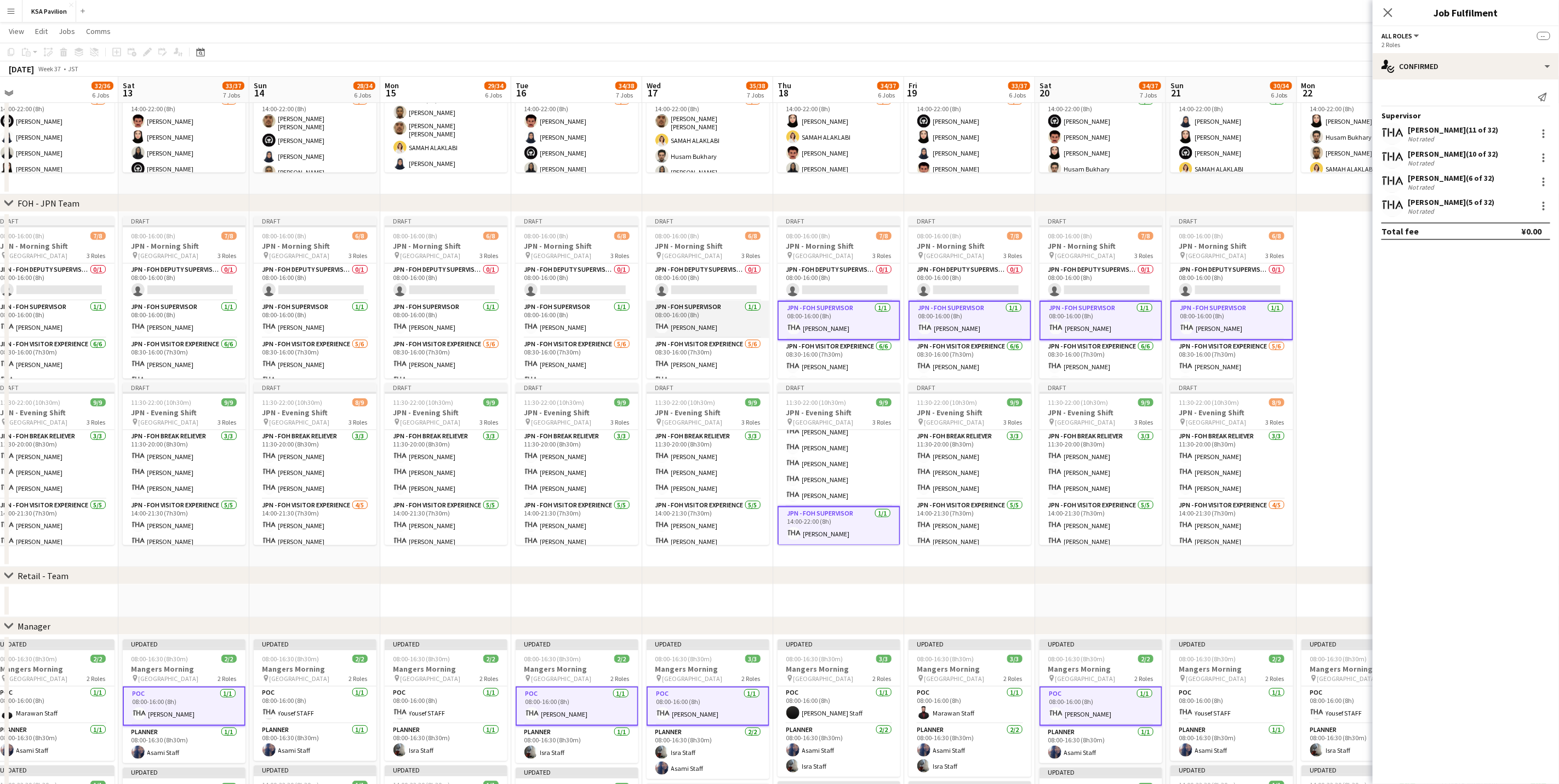
click at [735, 327] on app-card-role "JPN - FOH Supervisor [DATE] 08:00-16:00 (8h) [PERSON_NAME]" at bounding box center [707, 319] width 123 height 37
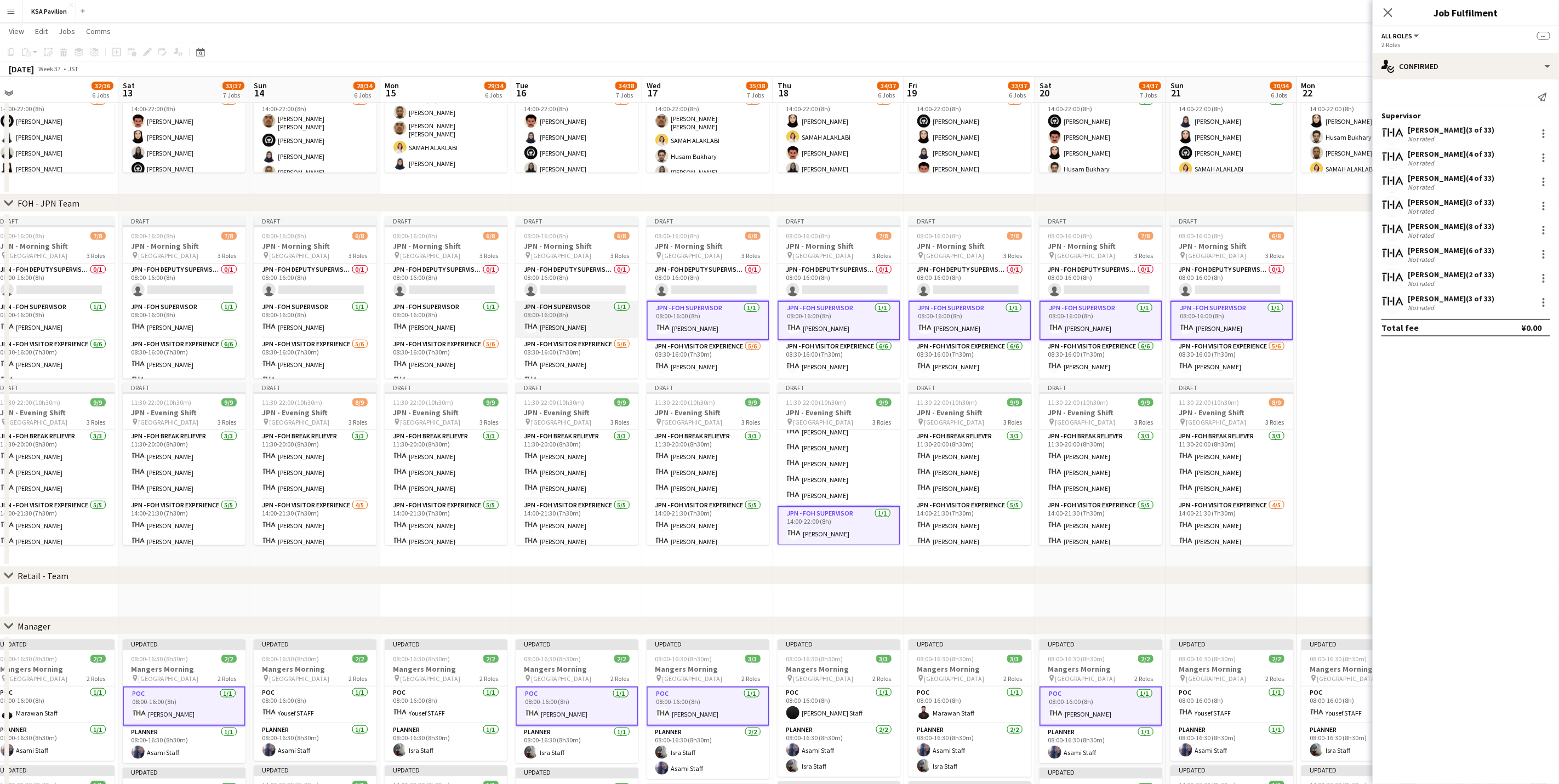
click at [581, 325] on app-card-role "JPN - FOH Supervisor [DATE] 08:00-16:00 (8h) [PERSON_NAME]" at bounding box center [577, 319] width 123 height 37
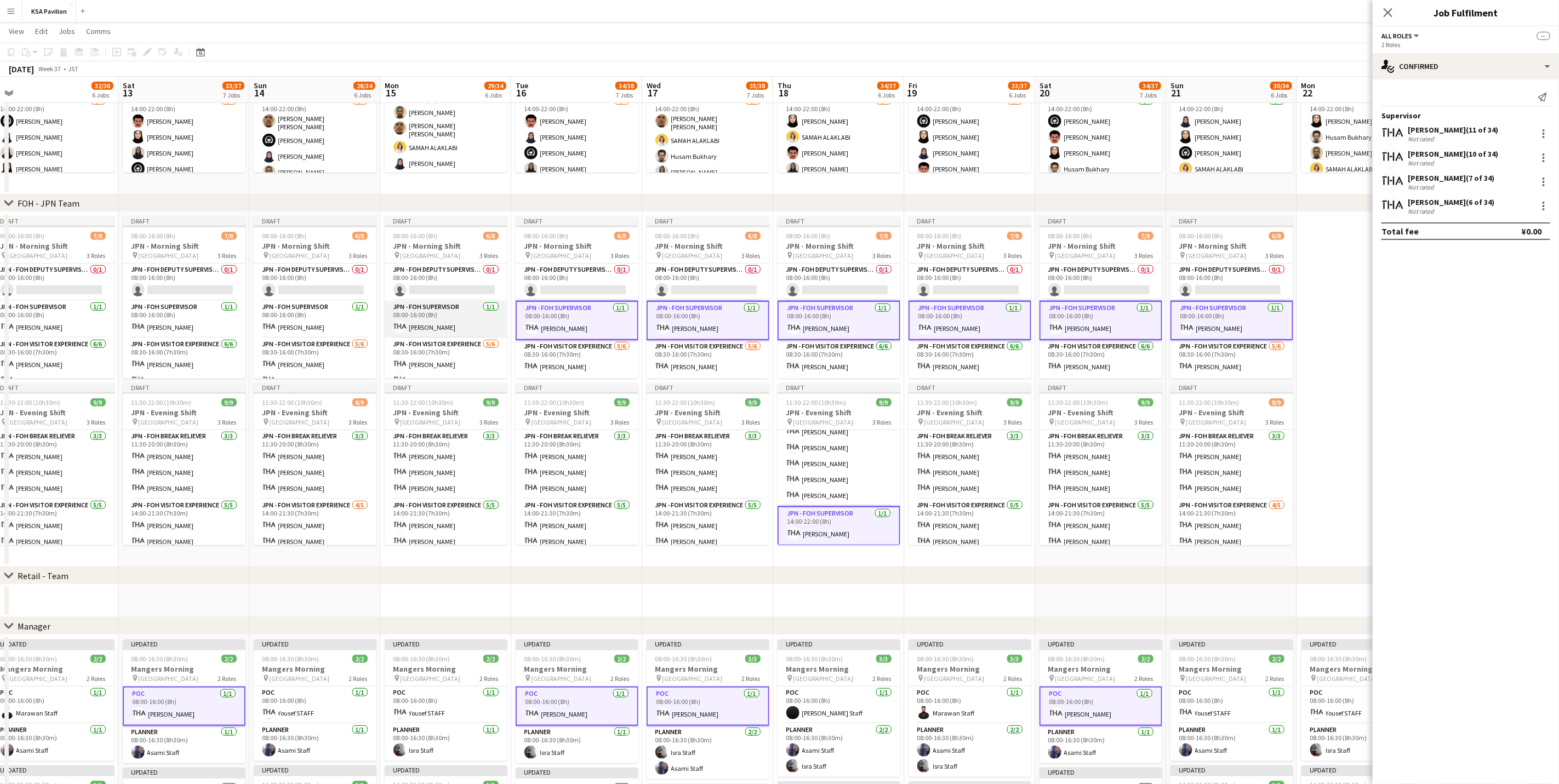
click at [437, 325] on app-card-role "JPN - FOH Supervisor [DATE] 08:00-16:00 (8h) [PERSON_NAME]" at bounding box center [446, 319] width 123 height 37
click at [286, 323] on app-card-role "JPN - FOH Supervisor [DATE] 08:00-16:00 (8h) [PERSON_NAME]" at bounding box center [315, 319] width 123 height 37
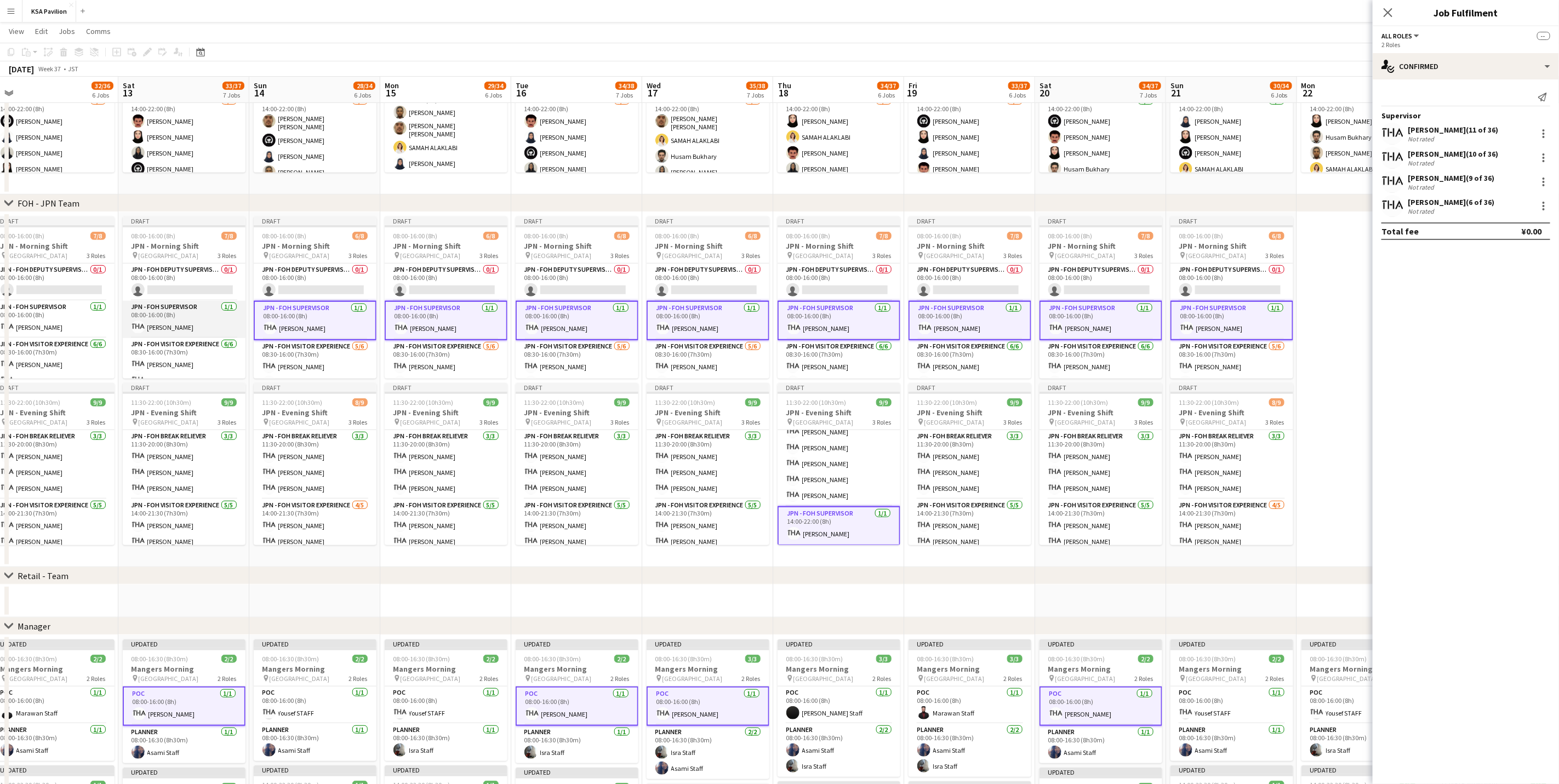
click at [192, 323] on app-card-role "JPN - FOH Supervisor [DATE] 08:00-16:00 (8h) [PERSON_NAME]" at bounding box center [184, 319] width 123 height 37
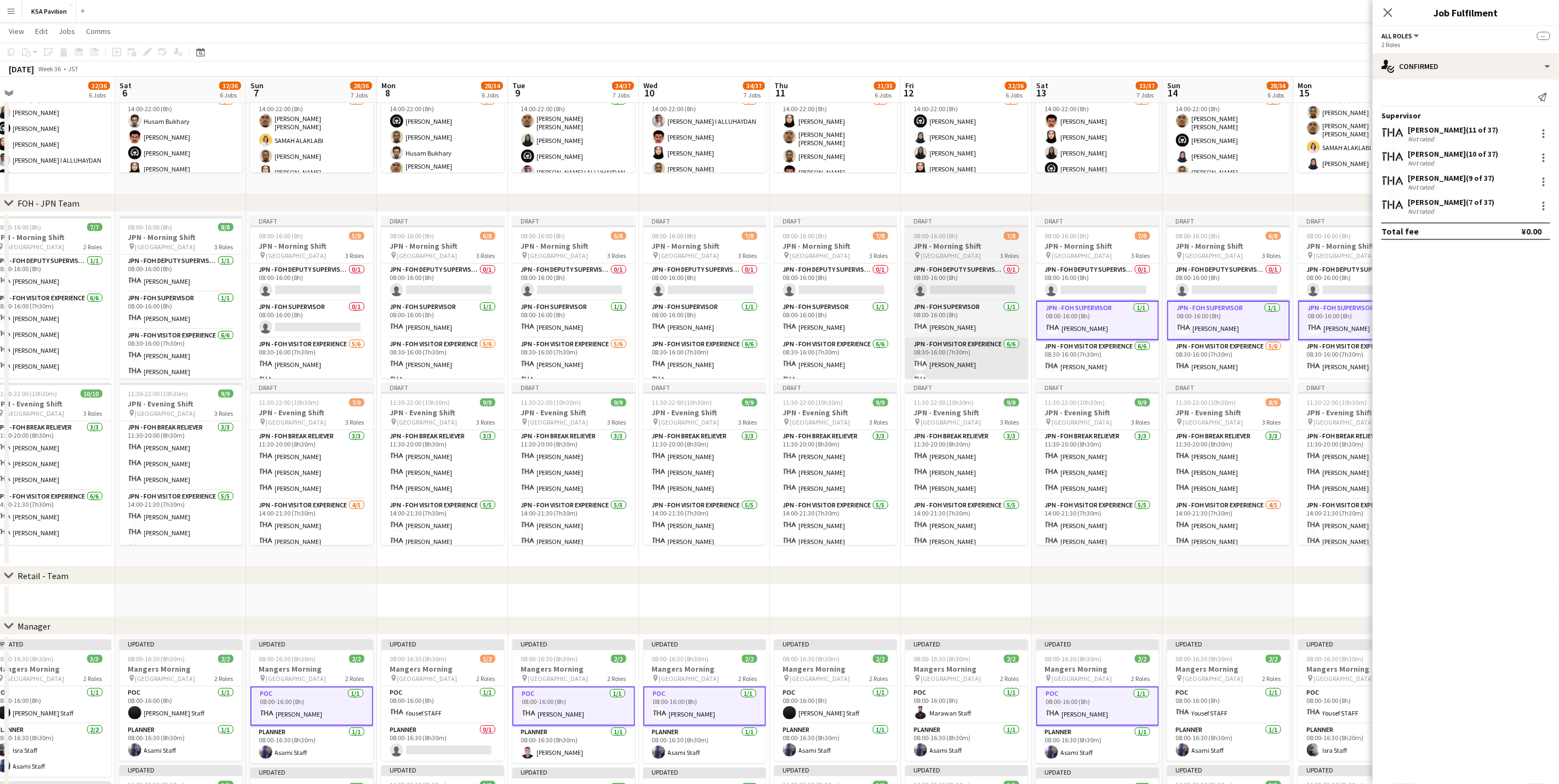
scroll to position [0, 256]
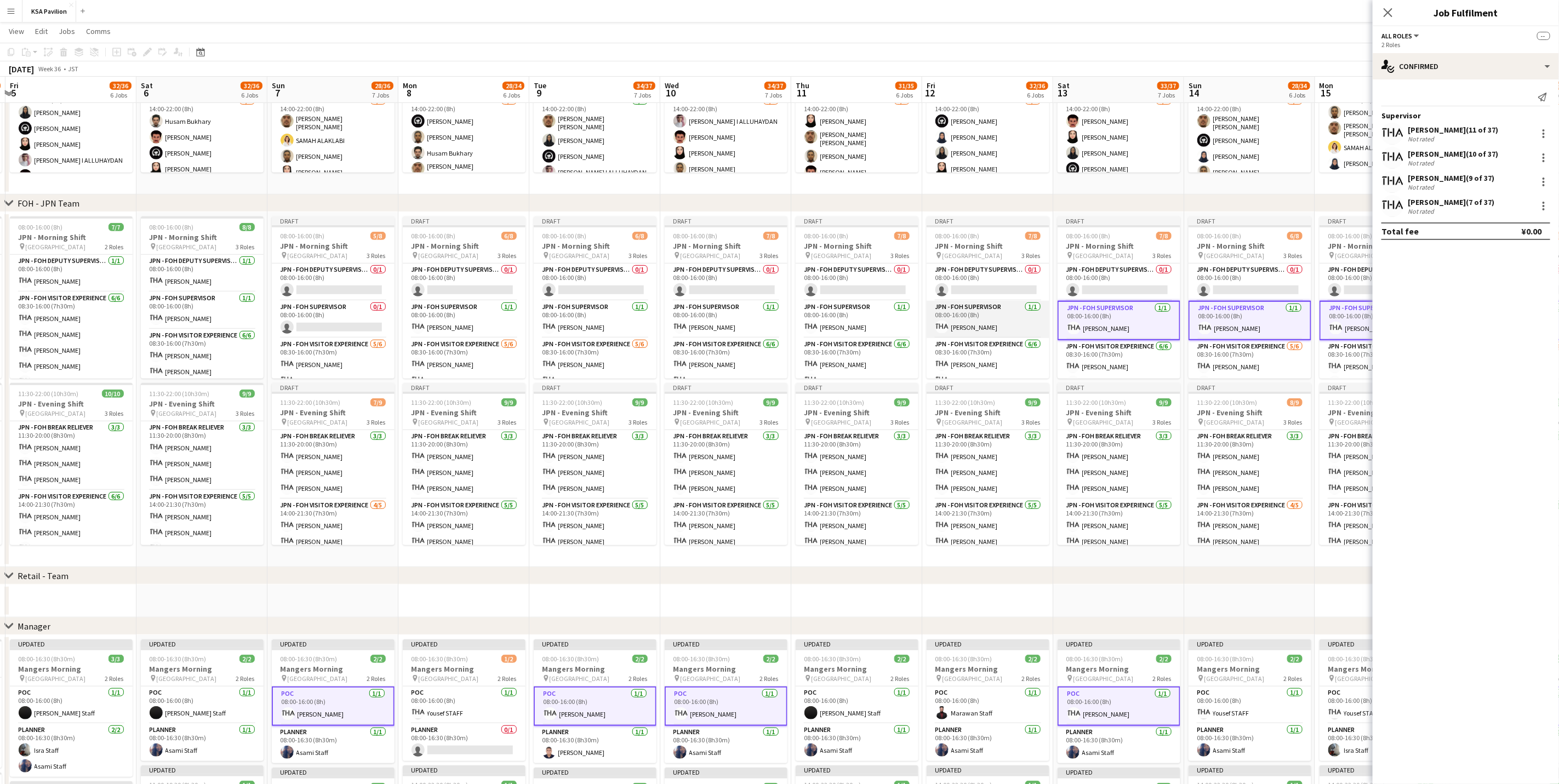
click at [982, 319] on app-card-role "JPN - FOH Supervisor [DATE] 08:00-16:00 (8h) [PERSON_NAME]" at bounding box center [988, 319] width 123 height 37
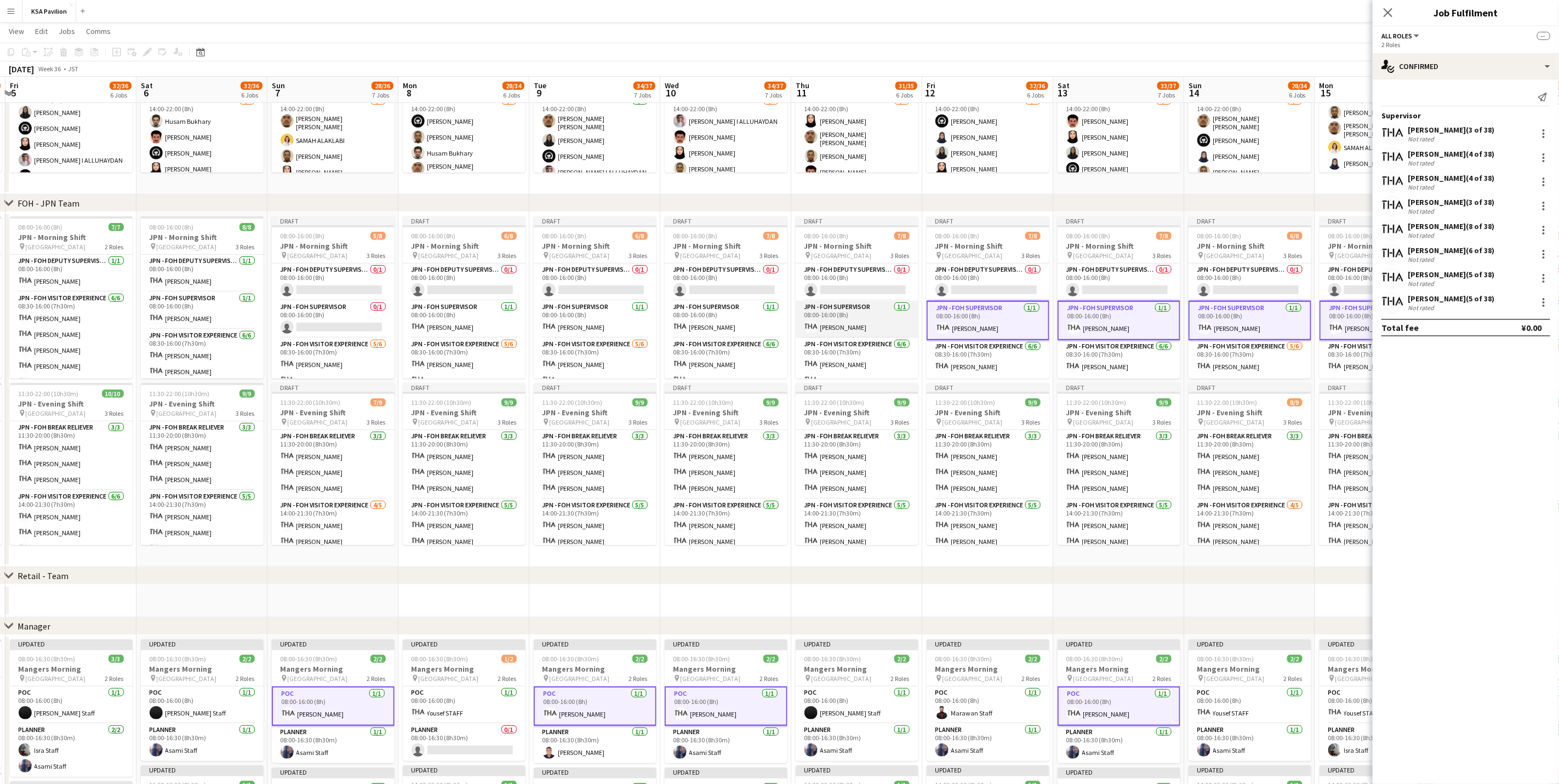
click at [833, 309] on app-card-role "JPN - FOH Supervisor [DATE] 08:00-16:00 (8h) [PERSON_NAME]" at bounding box center [857, 319] width 123 height 37
drag, startPoint x: 702, startPoint y: 313, endPoint x: 663, endPoint y: 317, distance: 39.2
click at [701, 313] on app-card-role "JPN - FOH Supervisor [DATE] 08:00-16:00 (8h) [PERSON_NAME]" at bounding box center [726, 319] width 123 height 37
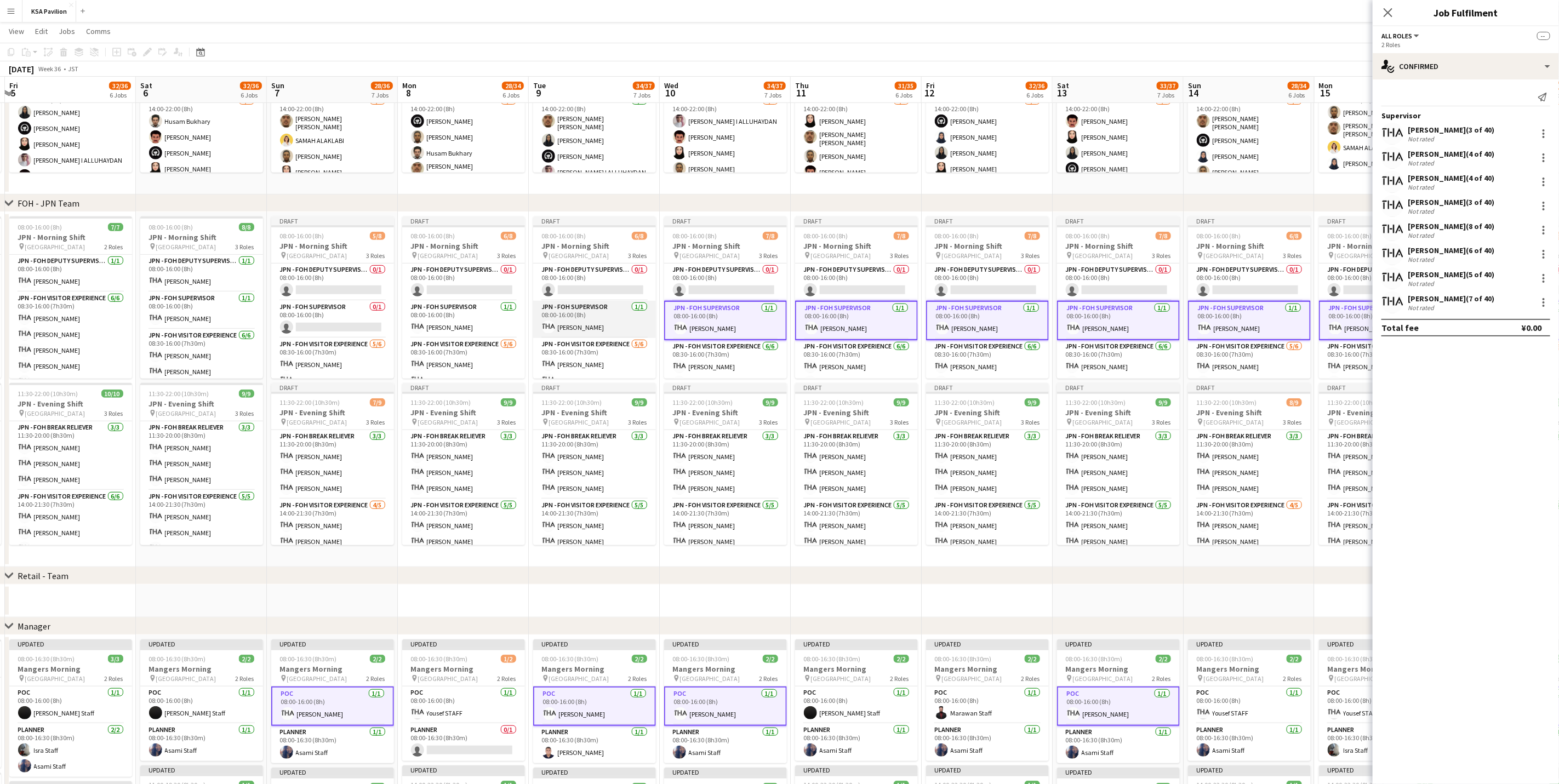
click at [567, 314] on app-card-role "JPN - FOH Supervisor [DATE] 08:00-16:00 (8h) [PERSON_NAME]" at bounding box center [594, 319] width 123 height 37
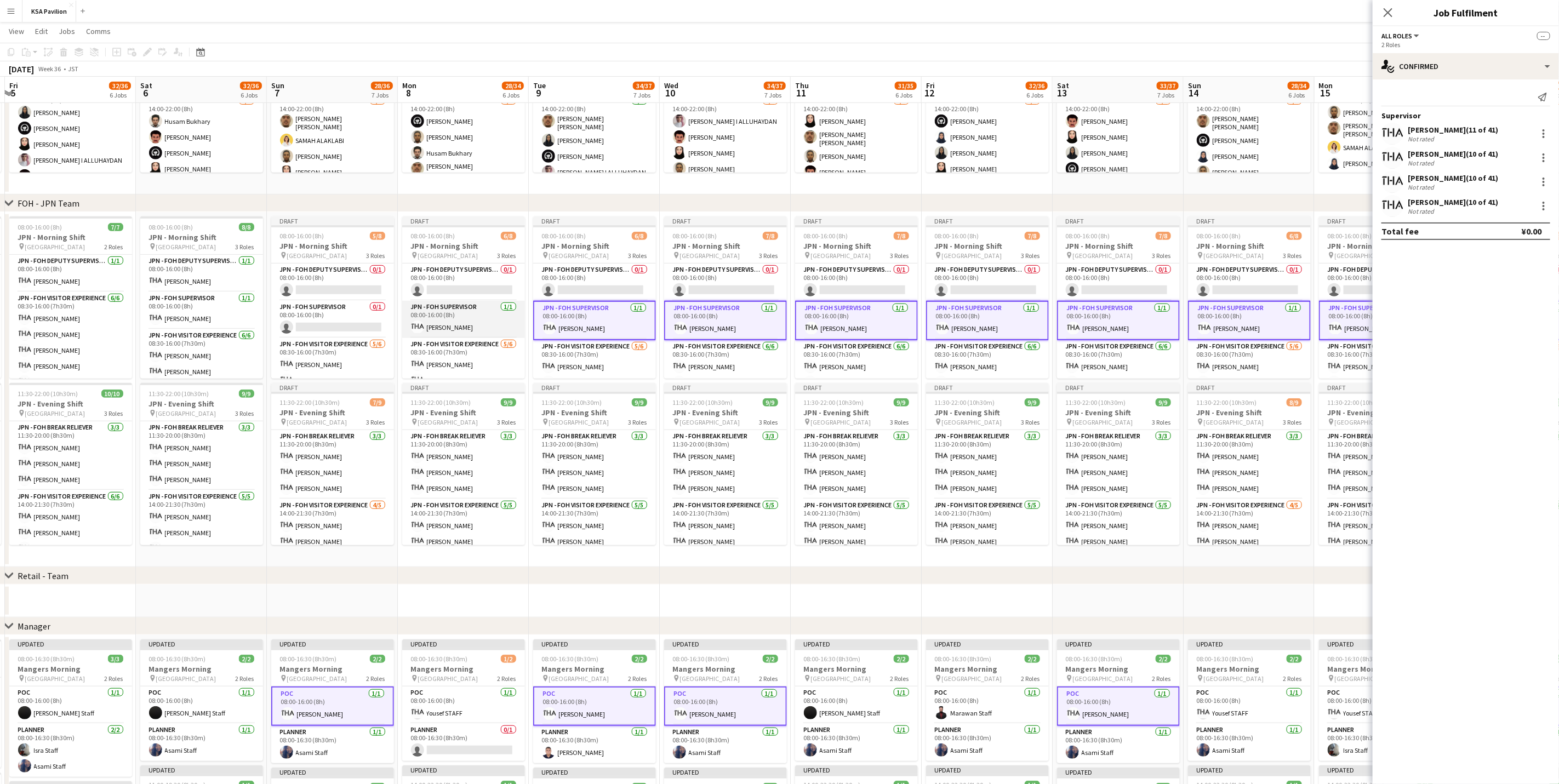
click at [439, 319] on app-card-role "JPN - FOH Supervisor [DATE] 08:00-16:00 (8h) [PERSON_NAME]" at bounding box center [463, 319] width 123 height 37
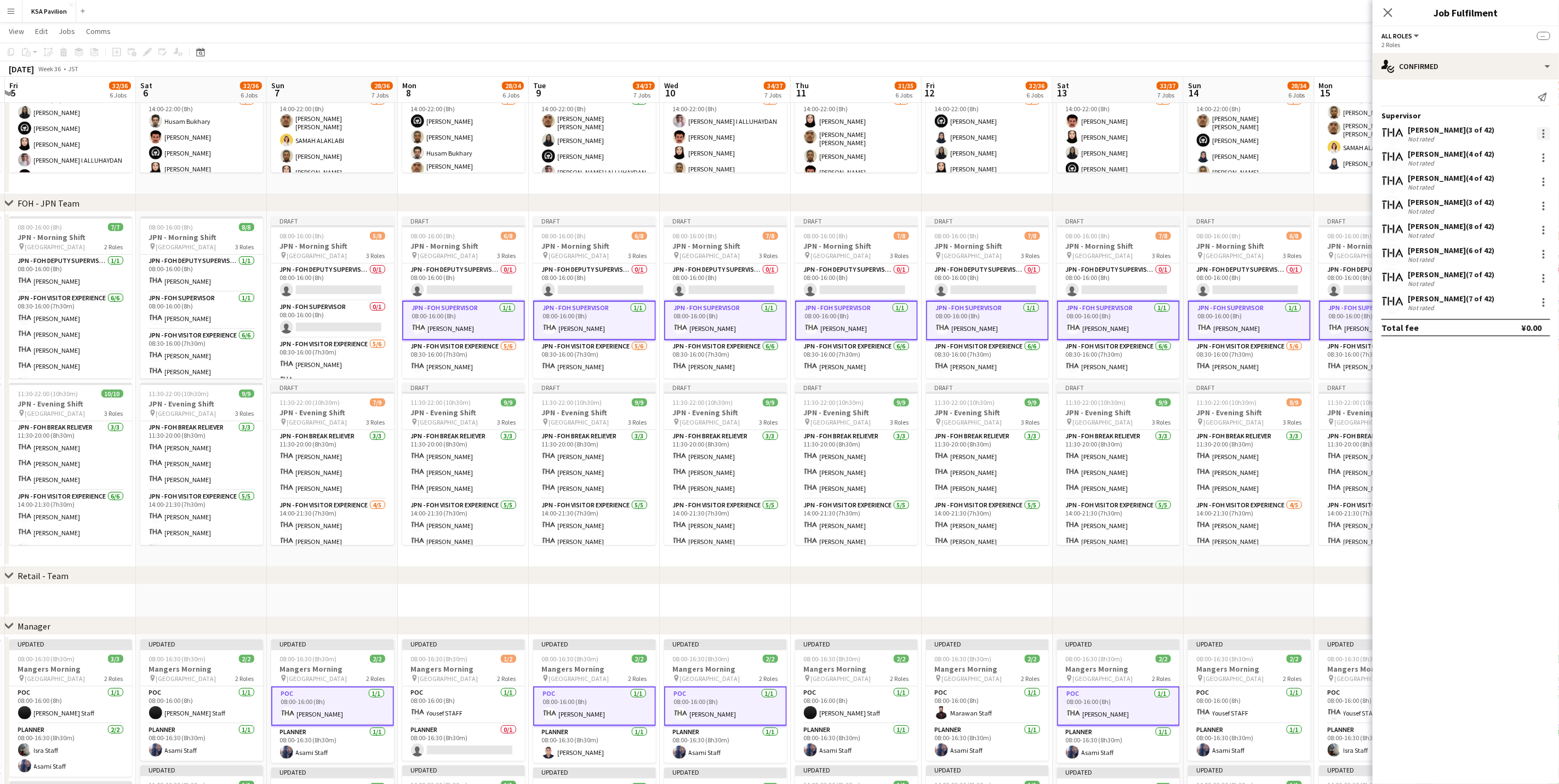
click at [1032, 129] on div at bounding box center [1543, 130] width 3 height 3
click at [1032, 283] on span "Edit Supervisor visibility Control which Roles are visible to Supervisor across…" at bounding box center [1473, 287] width 135 height 30
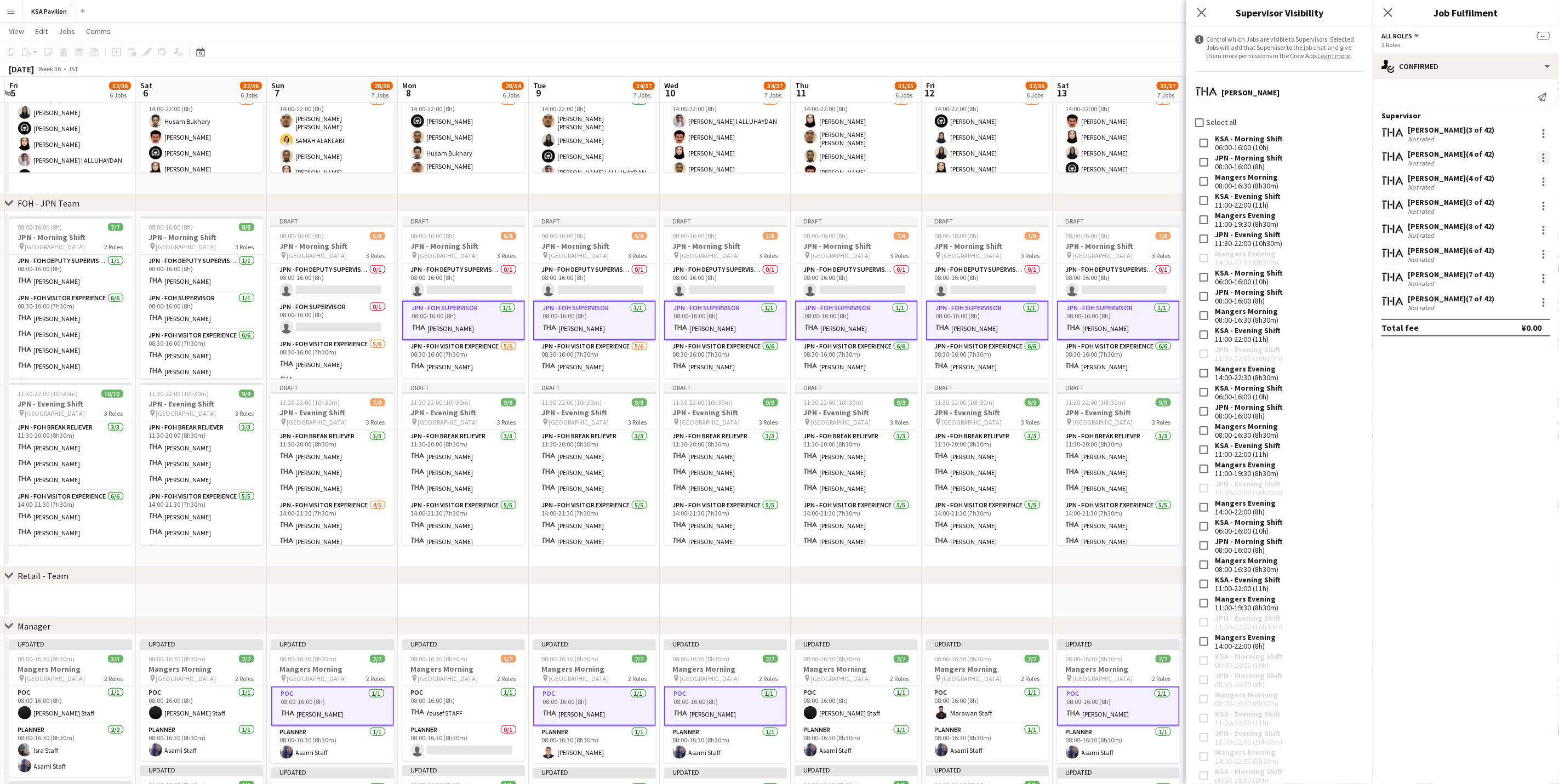
click at [1032, 161] on div at bounding box center [1543, 157] width 13 height 13
click at [1032, 301] on span "Control which Roles are visible to Supervisor across all Jobs on the same day." at bounding box center [1473, 312] width 135 height 28
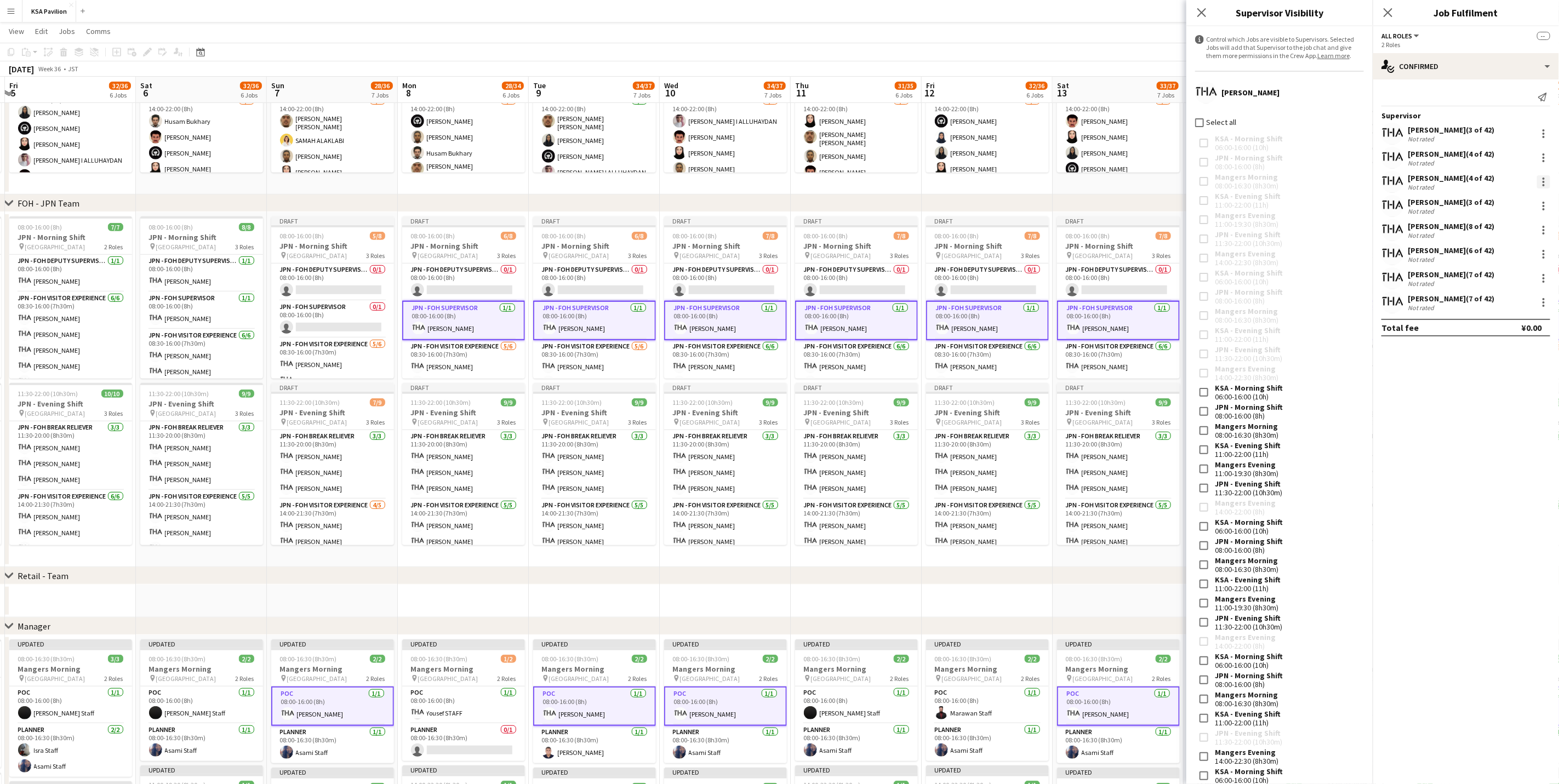
click at [1032, 186] on div at bounding box center [1543, 181] width 13 height 13
click at [1032, 326] on span "Control which Roles are visible to Supervisor across all Jobs on the same day." at bounding box center [1473, 336] width 135 height 28
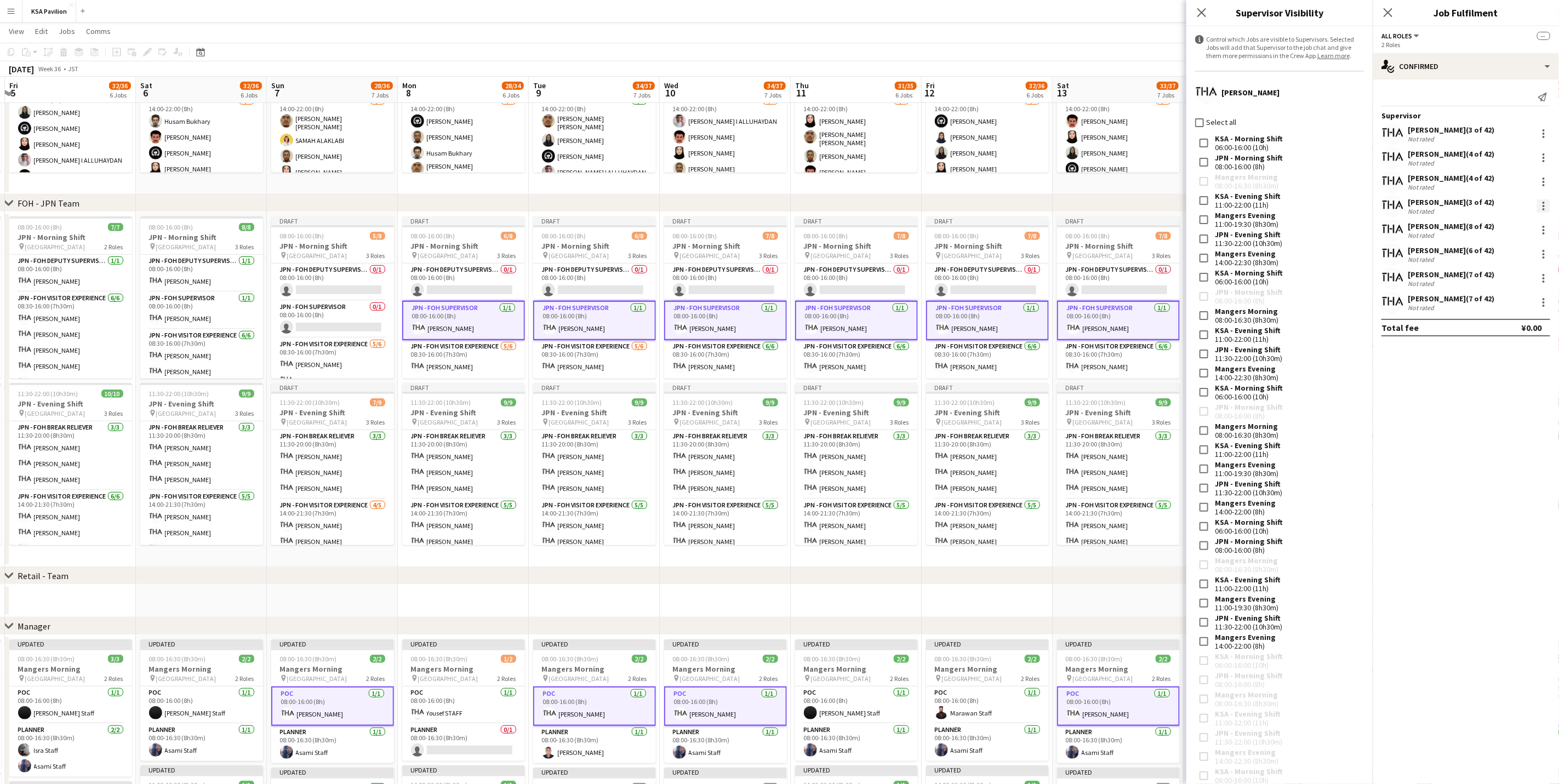
click at [1032, 207] on div at bounding box center [1543, 205] width 3 height 3
click at [1032, 355] on span "Edit Supervisor visibility Control which Roles are visible to Supervisor across…" at bounding box center [1473, 360] width 135 height 30
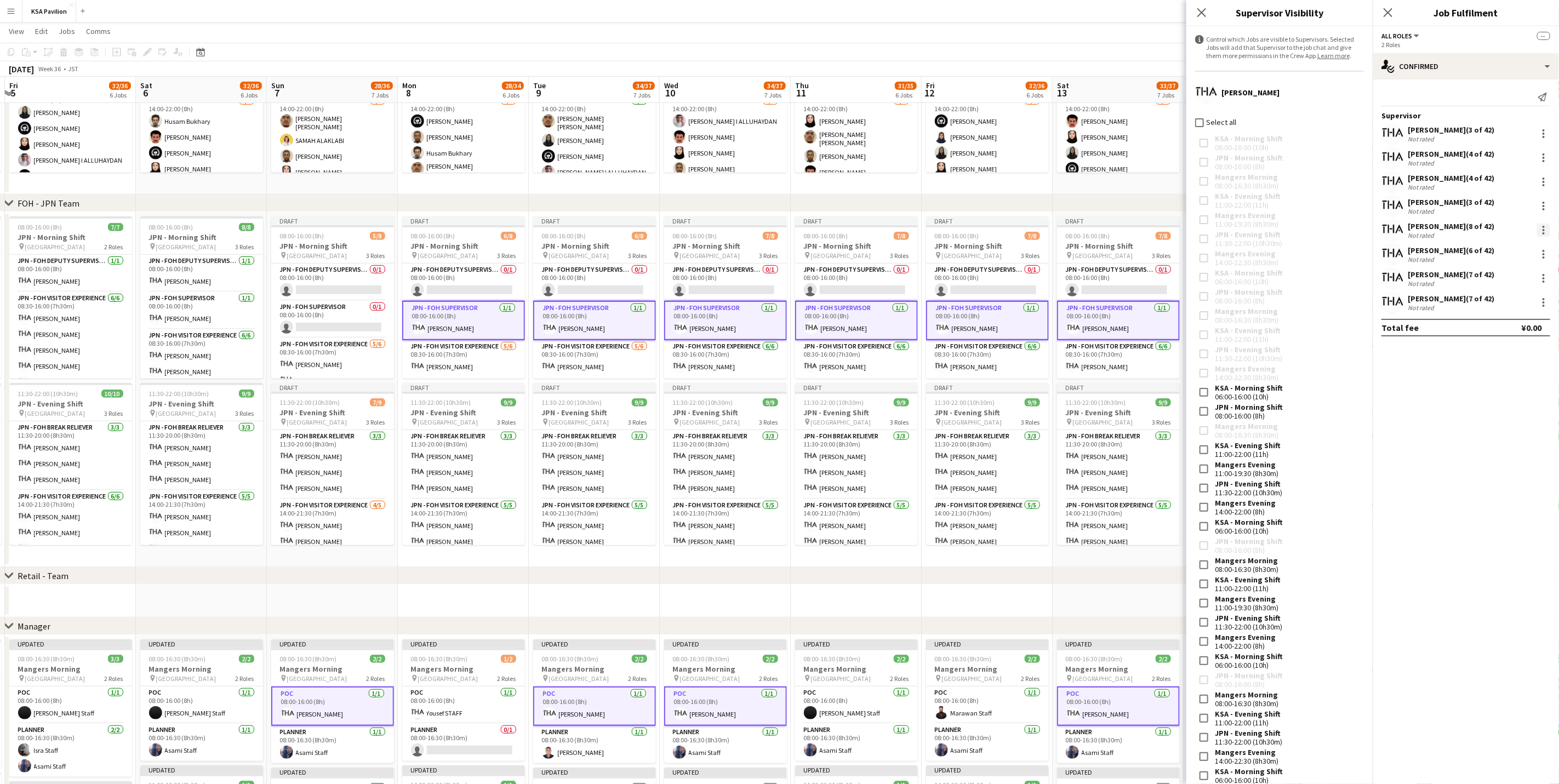
click at [1032, 230] on div at bounding box center [1543, 229] width 3 height 3
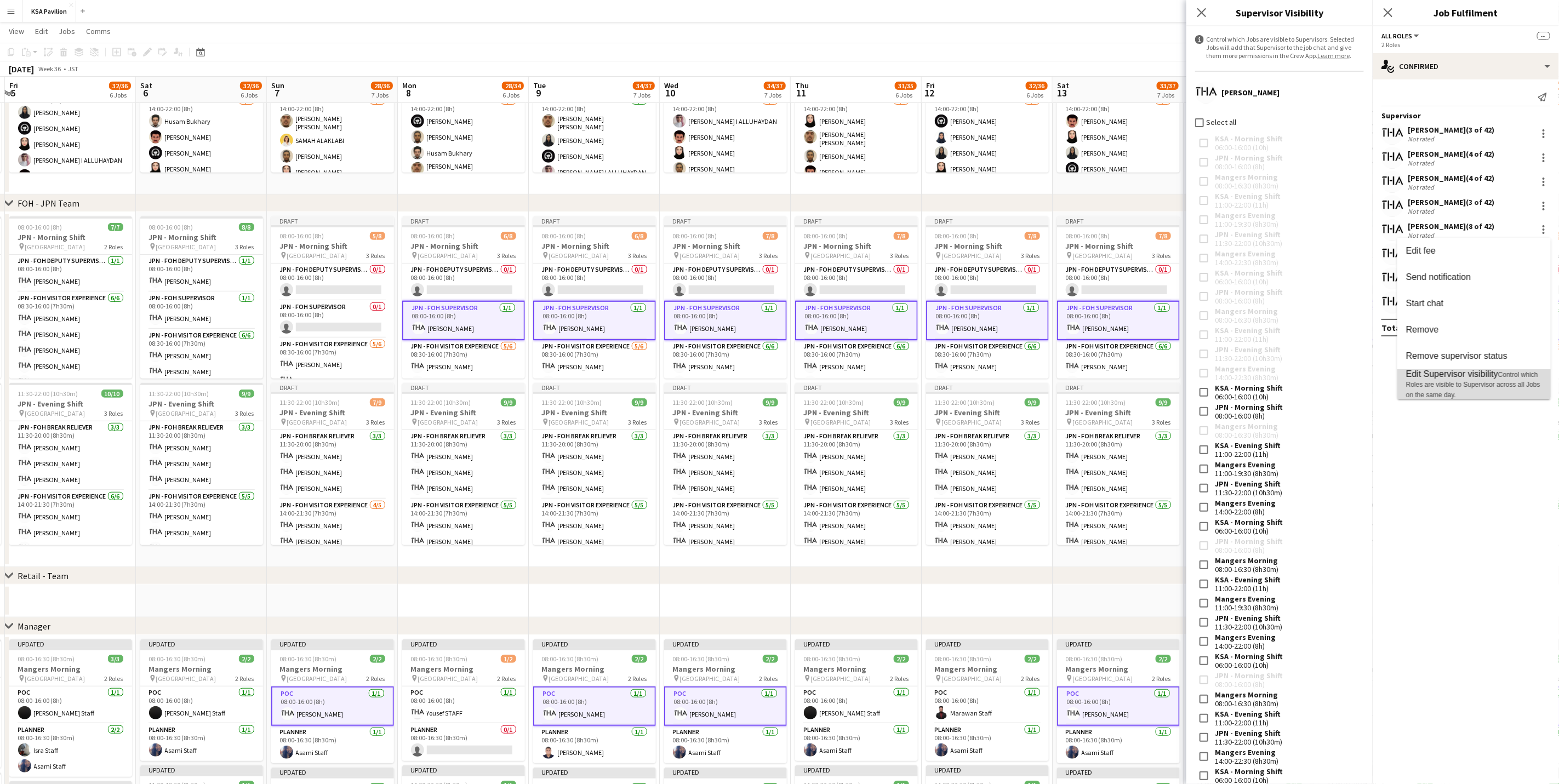
click at [1032, 372] on span "Control which Roles are visible to Supervisor across all Jobs on the same day." at bounding box center [1473, 385] width 135 height 28
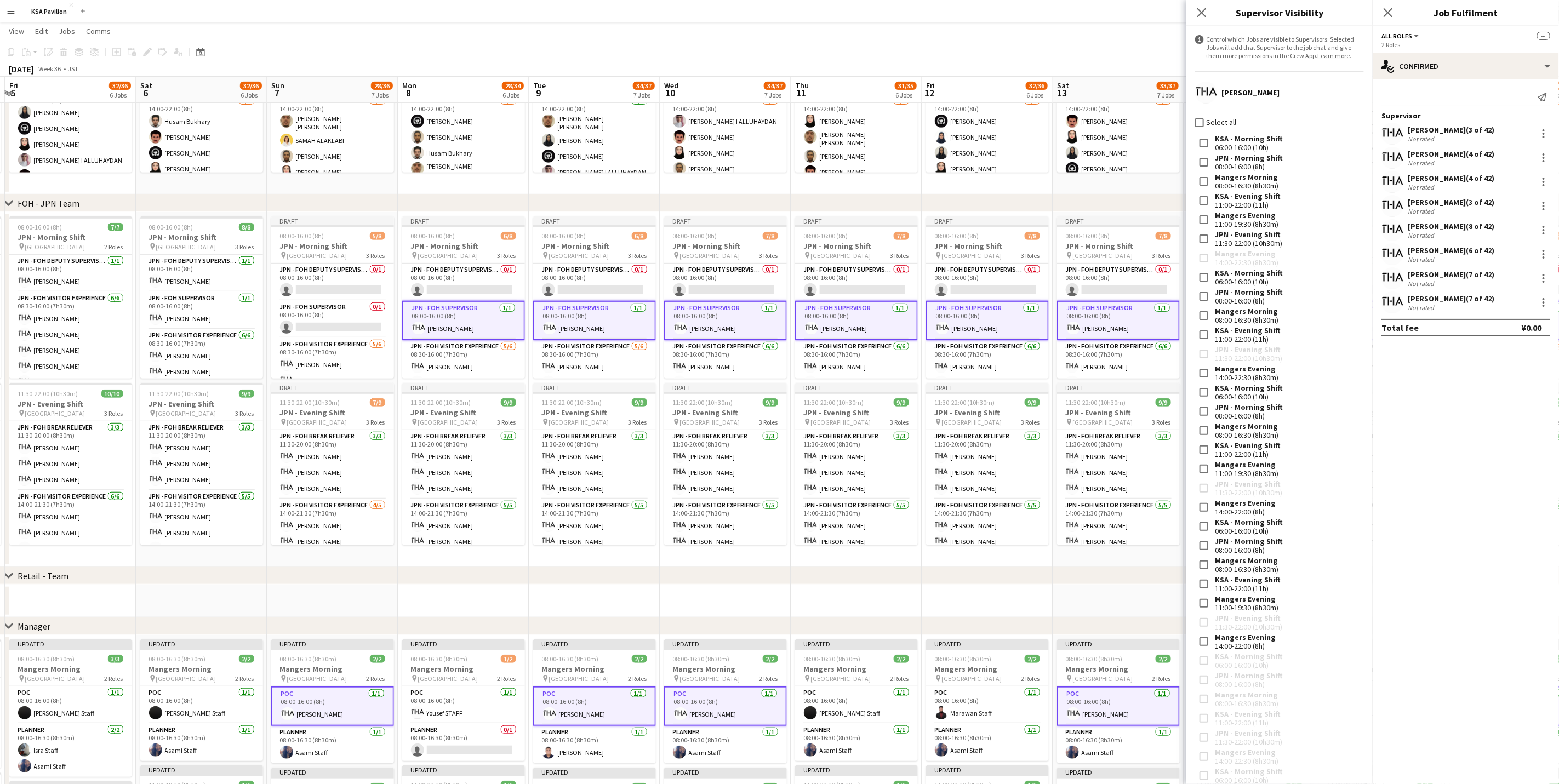
click at [1032, 245] on div "[PERSON_NAME] (6 of 42) Not rated" at bounding box center [1466, 254] width 186 height 22
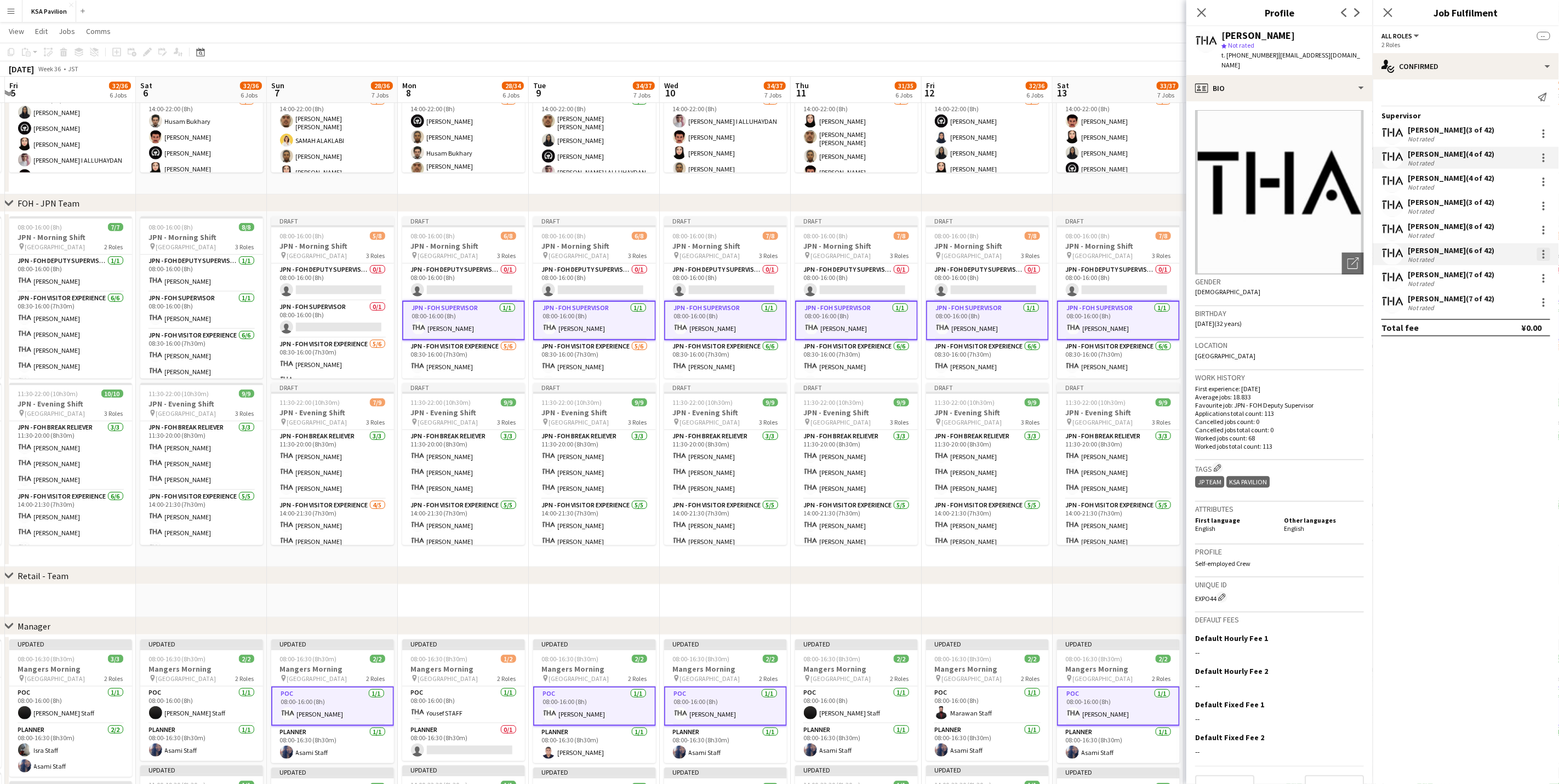
click at [1032, 254] on div at bounding box center [1543, 254] width 3 height 3
click at [1032, 398] on span "Control which Roles are visible to Supervisor across all Jobs on the same day." at bounding box center [1473, 409] width 135 height 28
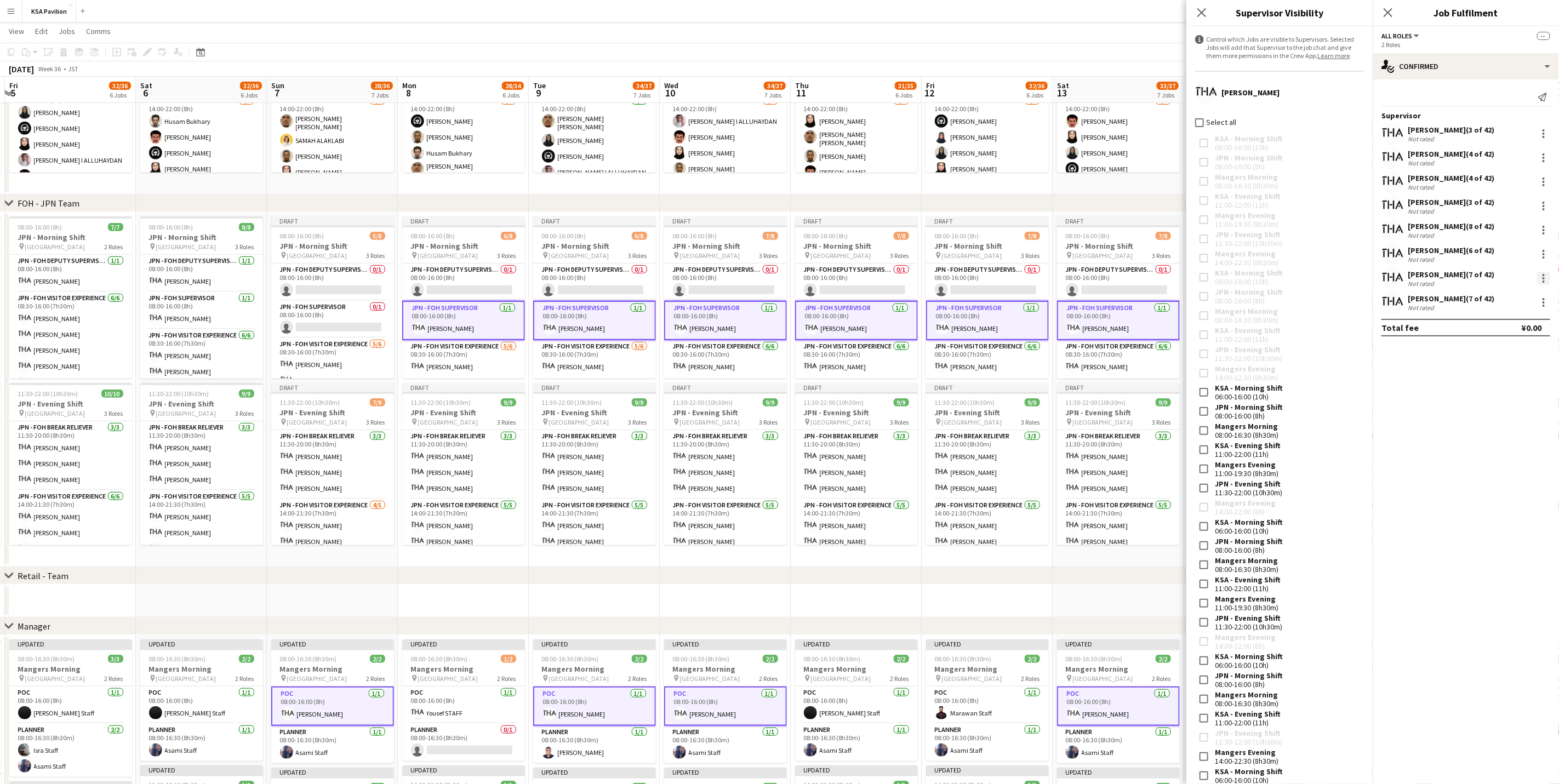
click at [1032, 280] on div at bounding box center [1543, 281] width 3 height 3
click at [1032, 439] on span "Edit Supervisor visibility Control which Roles are visible to Supervisor across…" at bounding box center [1473, 432] width 135 height 30
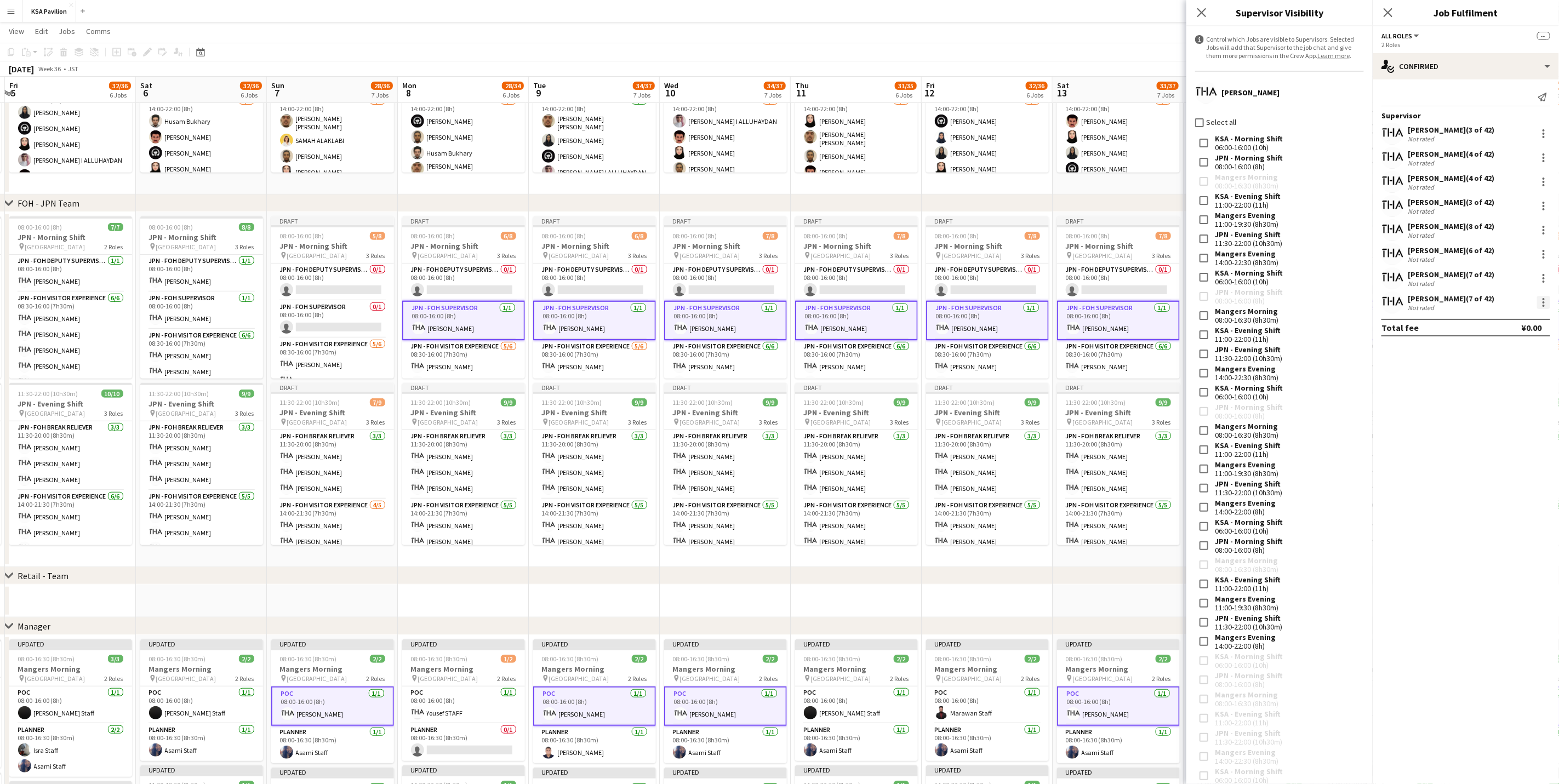
click at [1032, 303] on div at bounding box center [1543, 302] width 3 height 3
click at [1032, 443] on span "Control which Roles are visible to Supervisor across all Jobs on the same day." at bounding box center [1473, 457] width 135 height 28
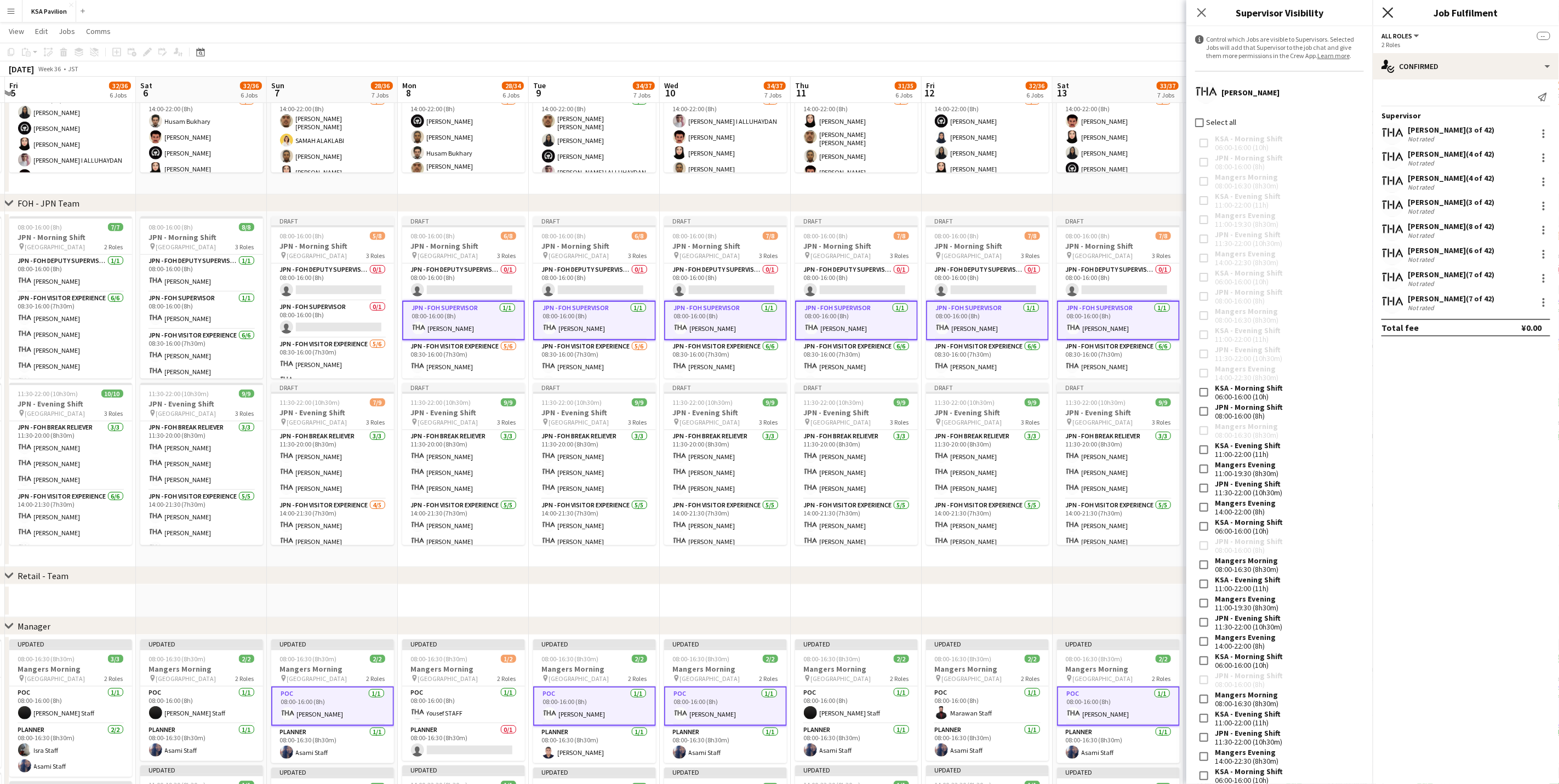
click at [1032, 15] on icon "Close pop-in" at bounding box center [1387, 12] width 10 height 10
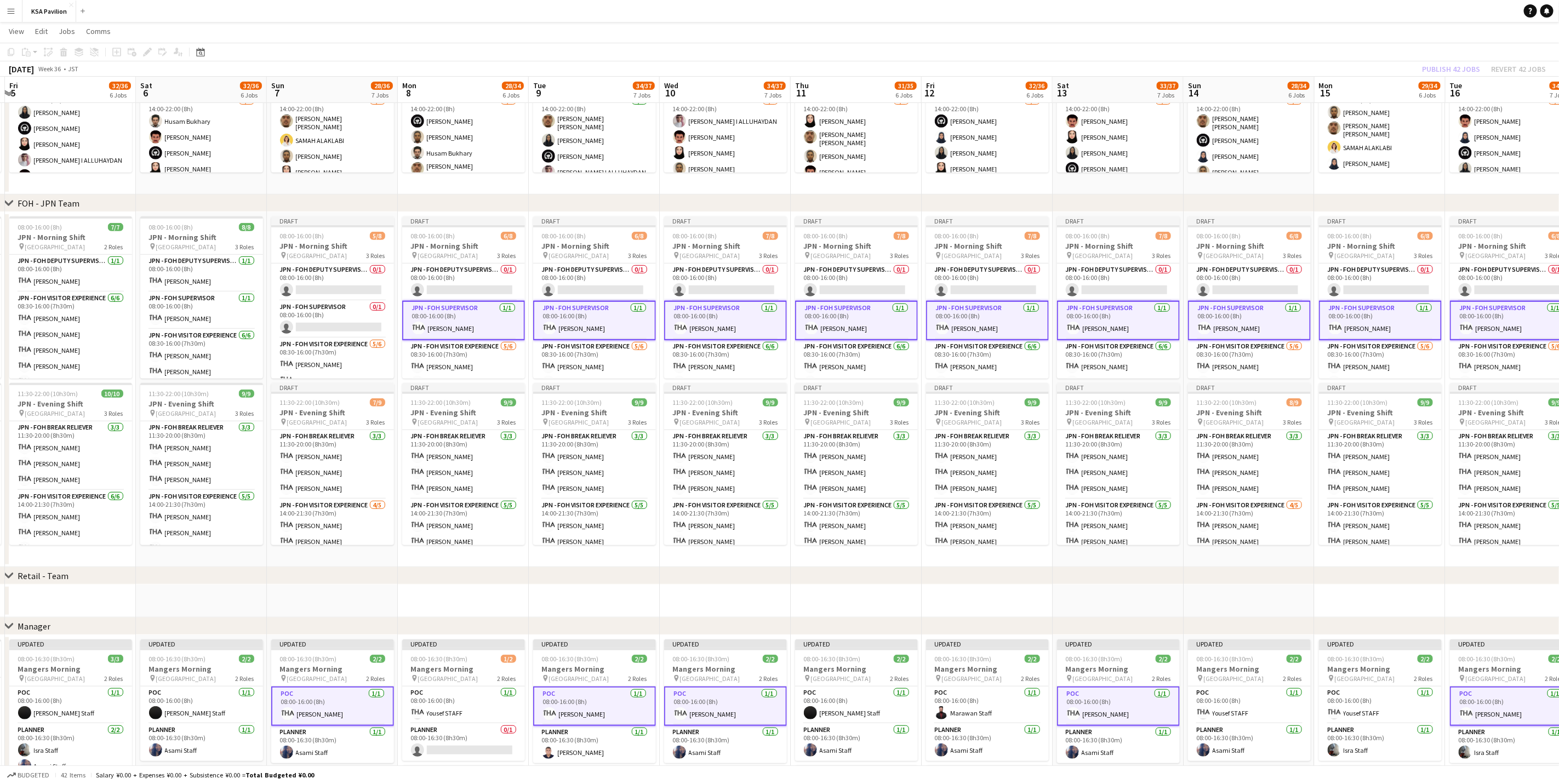
click at [1032, 184] on app-date-cell "06:00-16:00 (10h) 6/7 KSA - Morning Shift pin [GEOGRAPHIC_DATA] 2 Roles LEAD AT…" at bounding box center [1380, 16] width 131 height 354
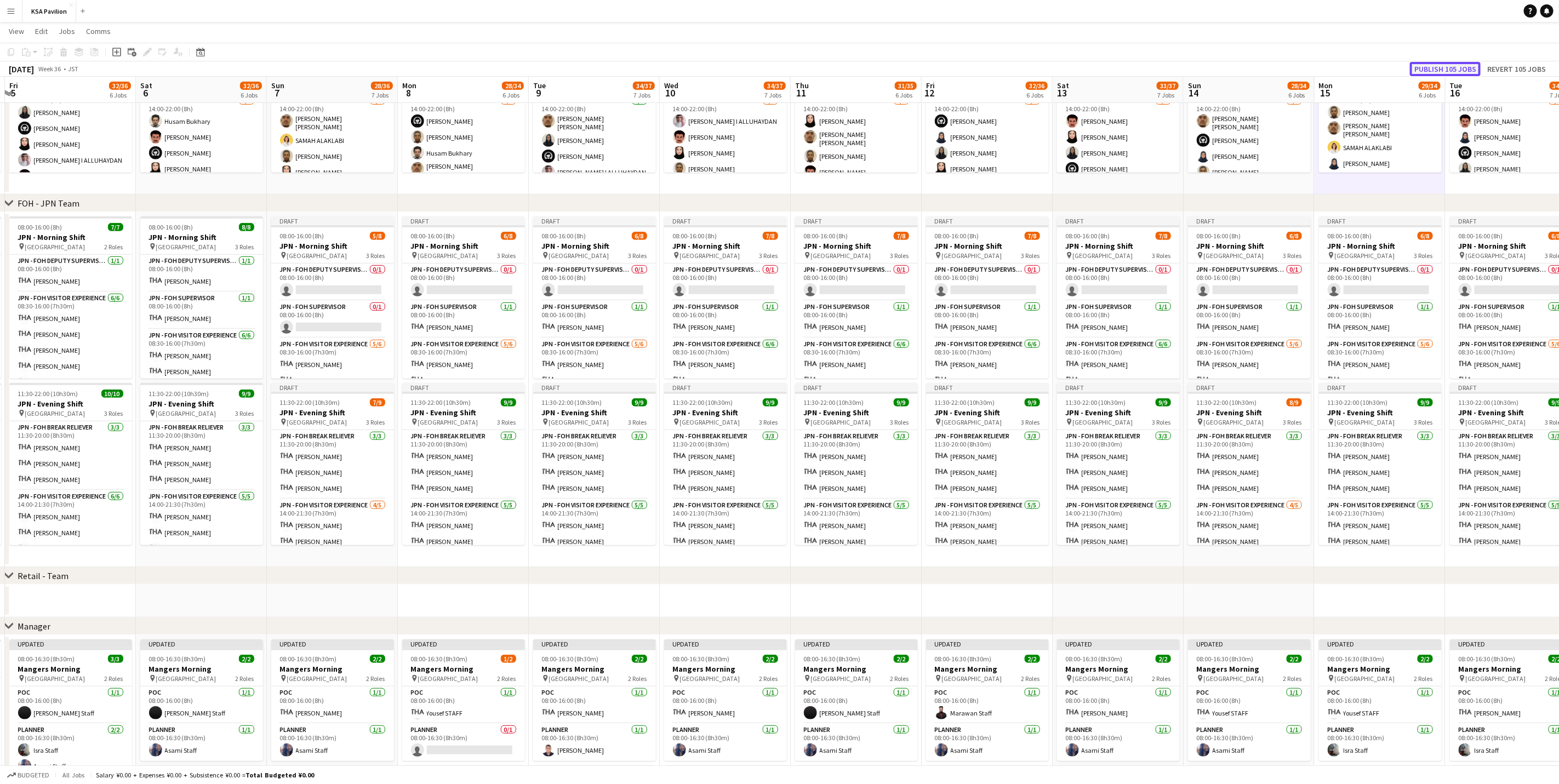
click at [1032, 65] on button "Publish 105 jobs" at bounding box center [1445, 69] width 71 height 15
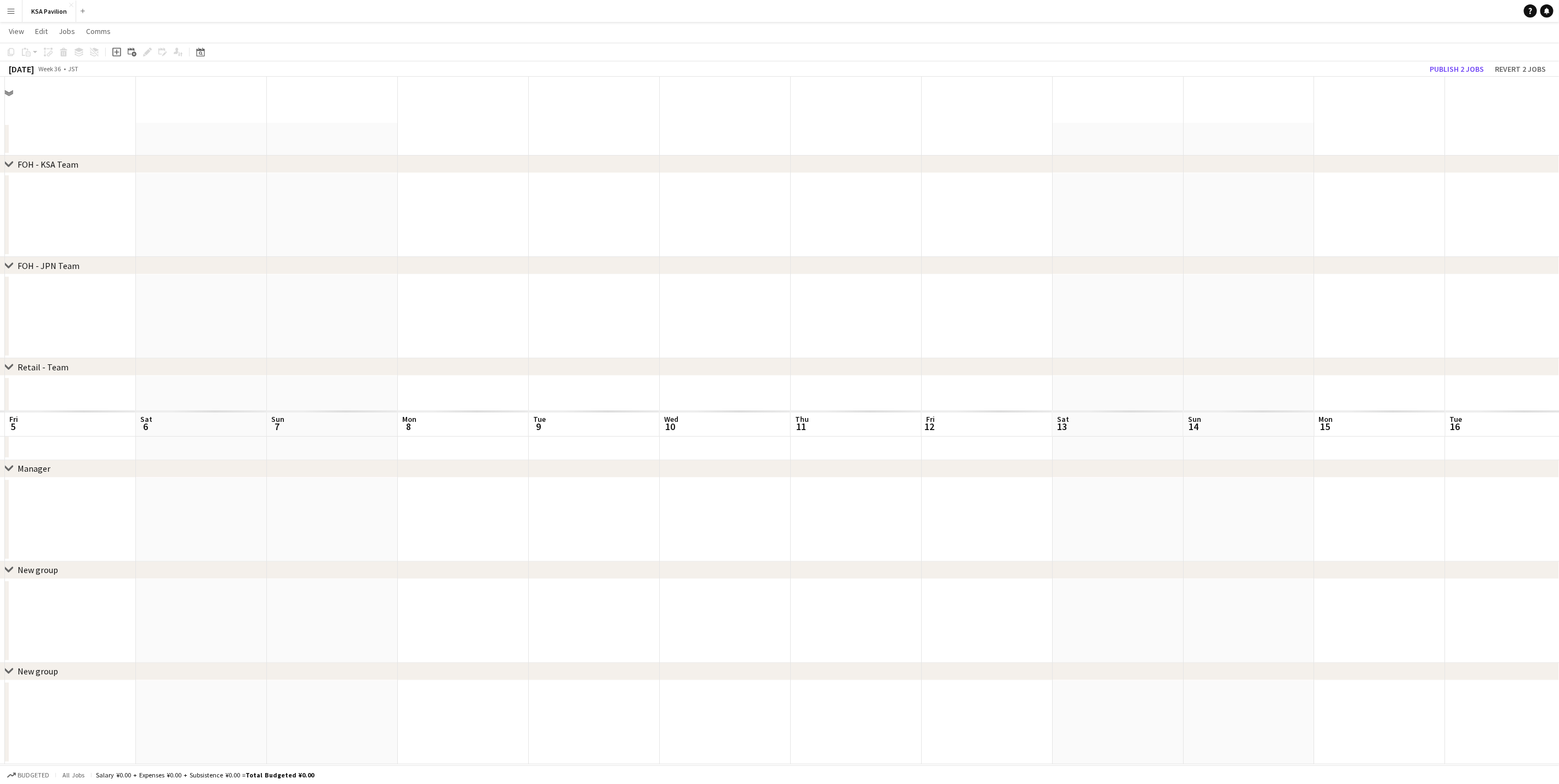
scroll to position [0, 0]
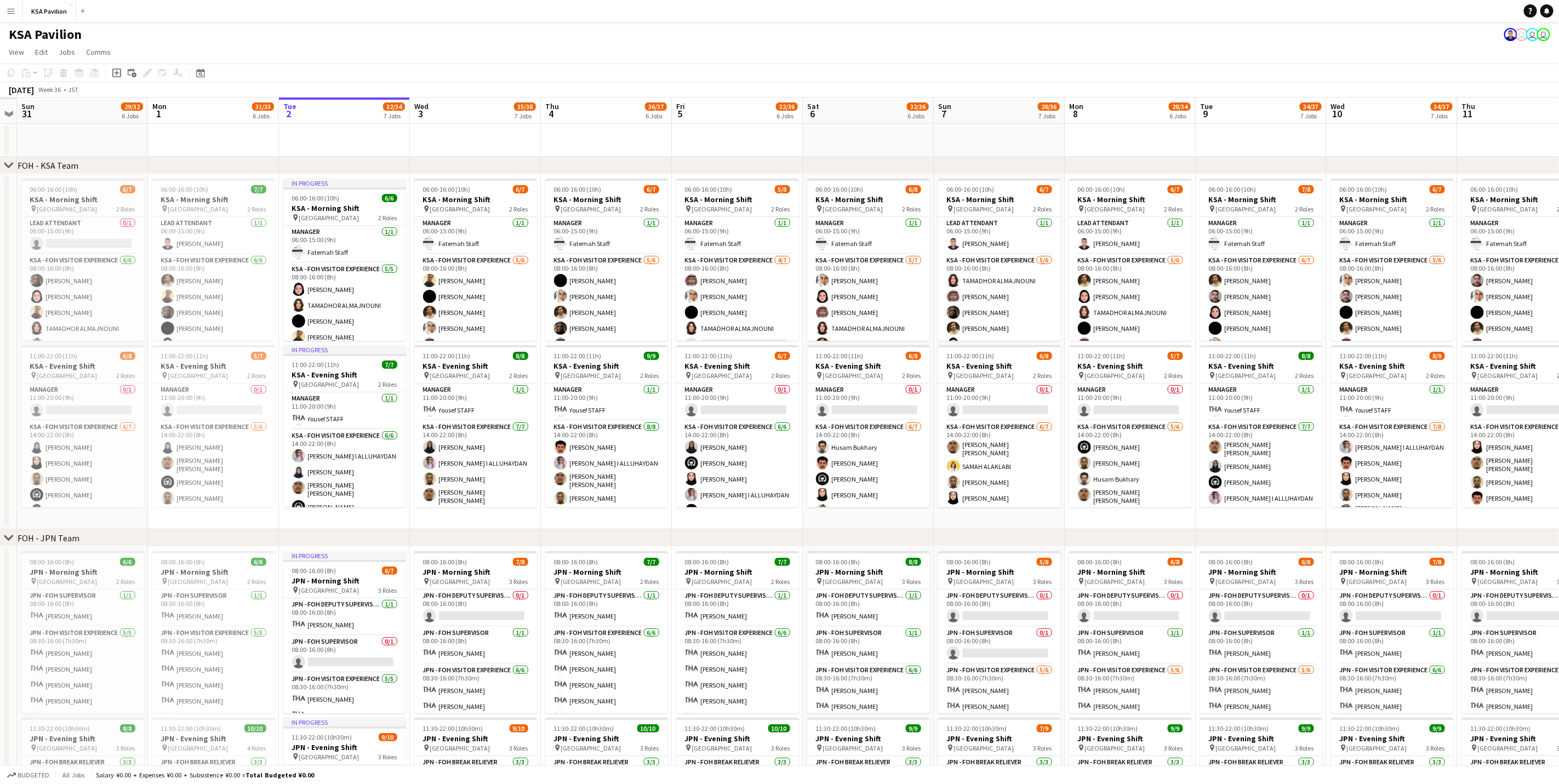
drag, startPoint x: 301, startPoint y: 521, endPoint x: 969, endPoint y: 492, distance: 668.6
click at [969, 487] on app-calendar-viewport "Fri 29 Sat 30 Sun 31 29/32 6 Jobs Mon 1 31/33 6 Jobs Tue 2 32/34 7 Jobs Wed 3 3…" at bounding box center [779, 743] width 1559 height 1292
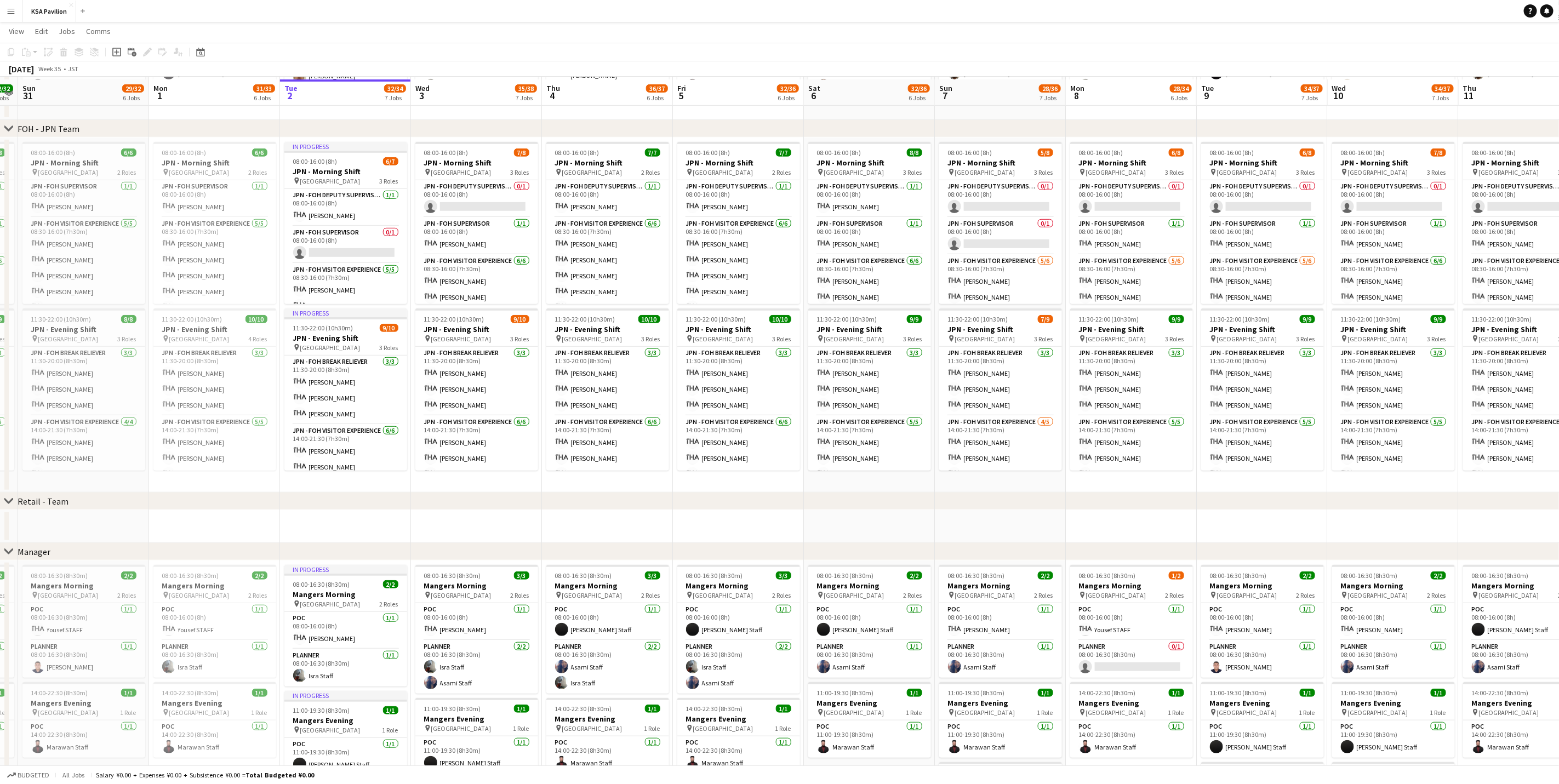
scroll to position [411, 0]
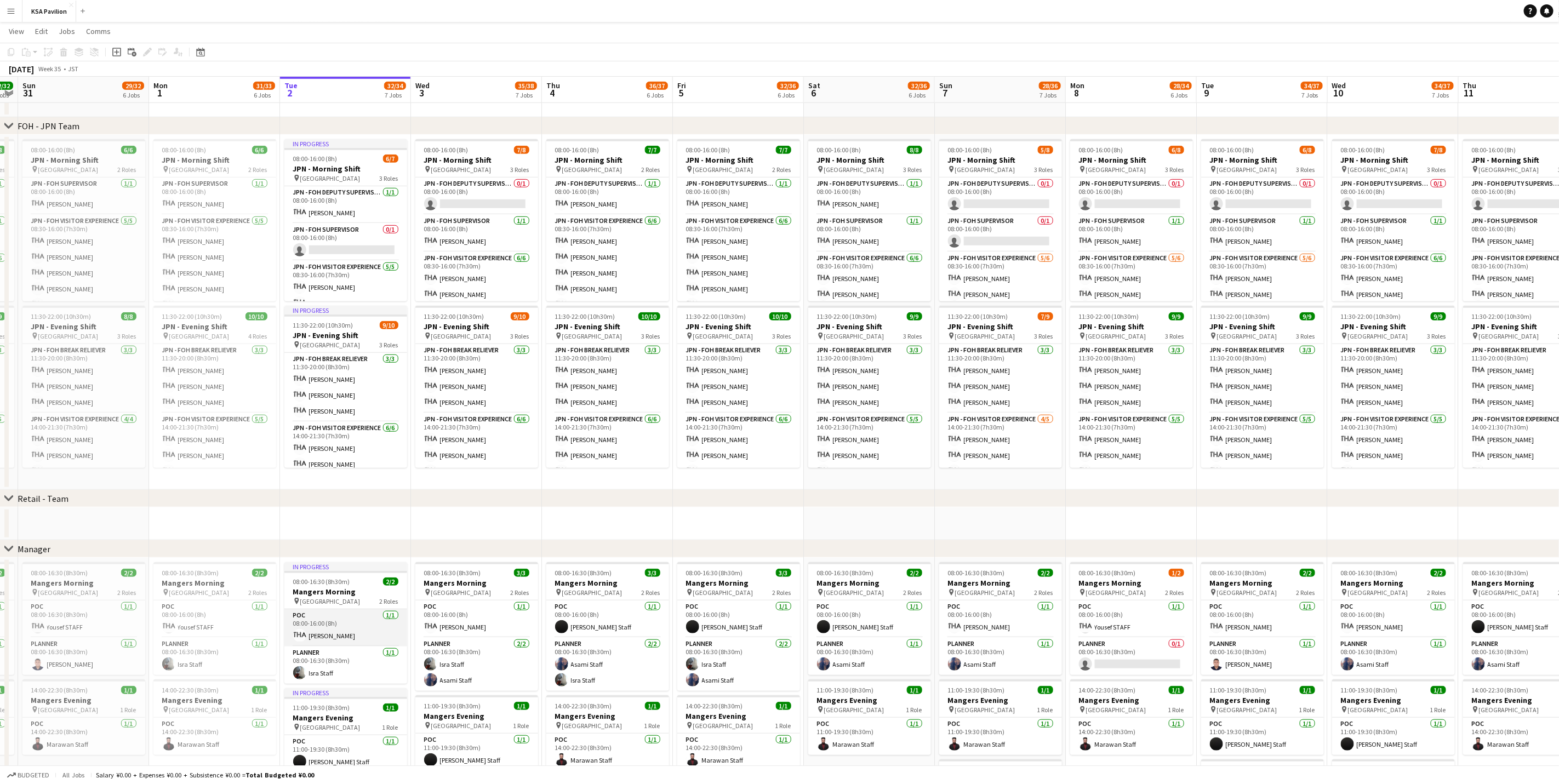
click at [361, 487] on app-card-role "POC [DATE] 08:00-16:00 (8h) [PERSON_NAME]" at bounding box center [346, 627] width 123 height 37
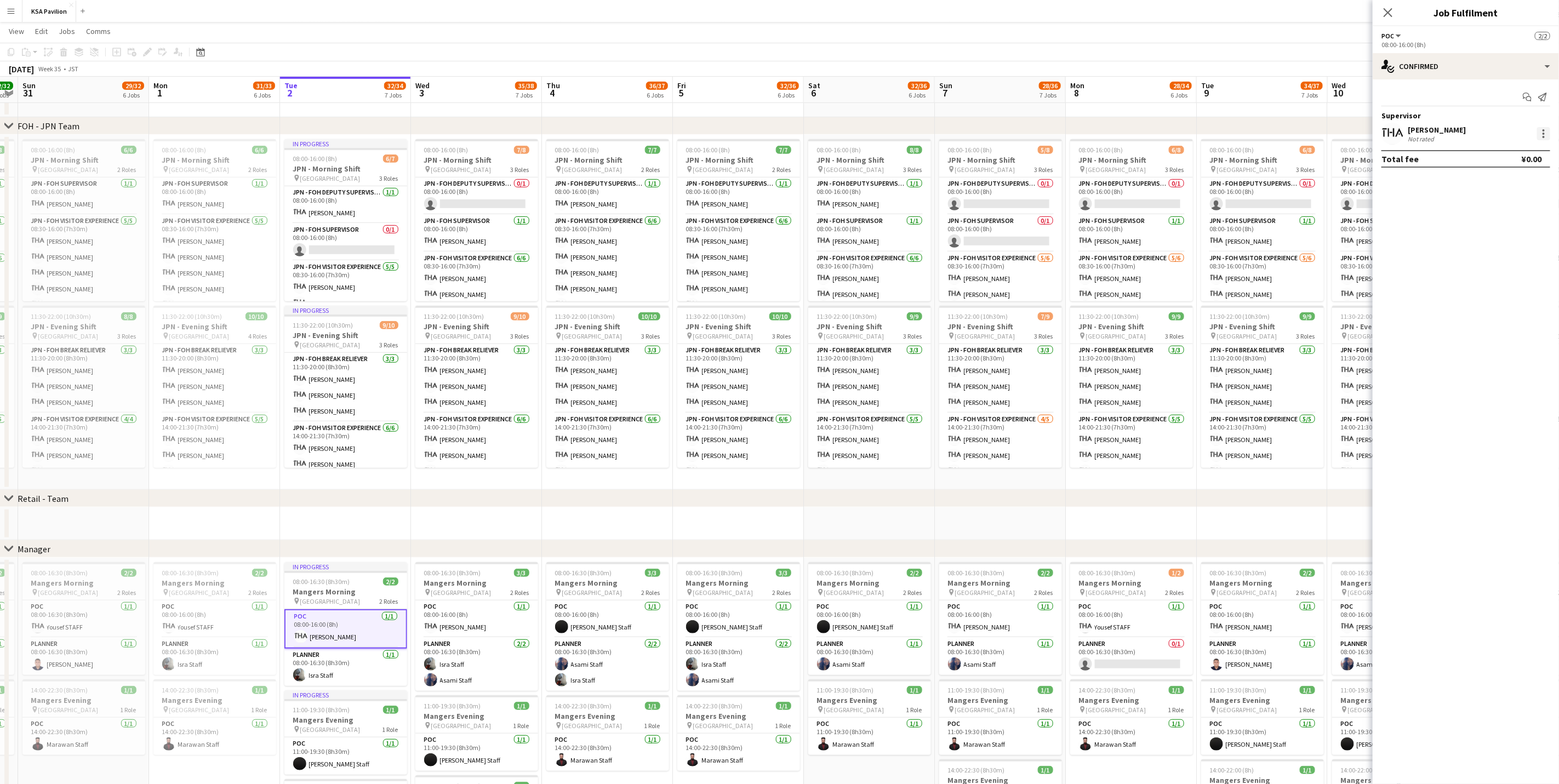
click at [1032, 130] on div at bounding box center [1543, 133] width 13 height 13
click at [1032, 328] on span "Control which Roles are visible to Supervisor across all Jobs on the same day." at bounding box center [1473, 341] width 135 height 28
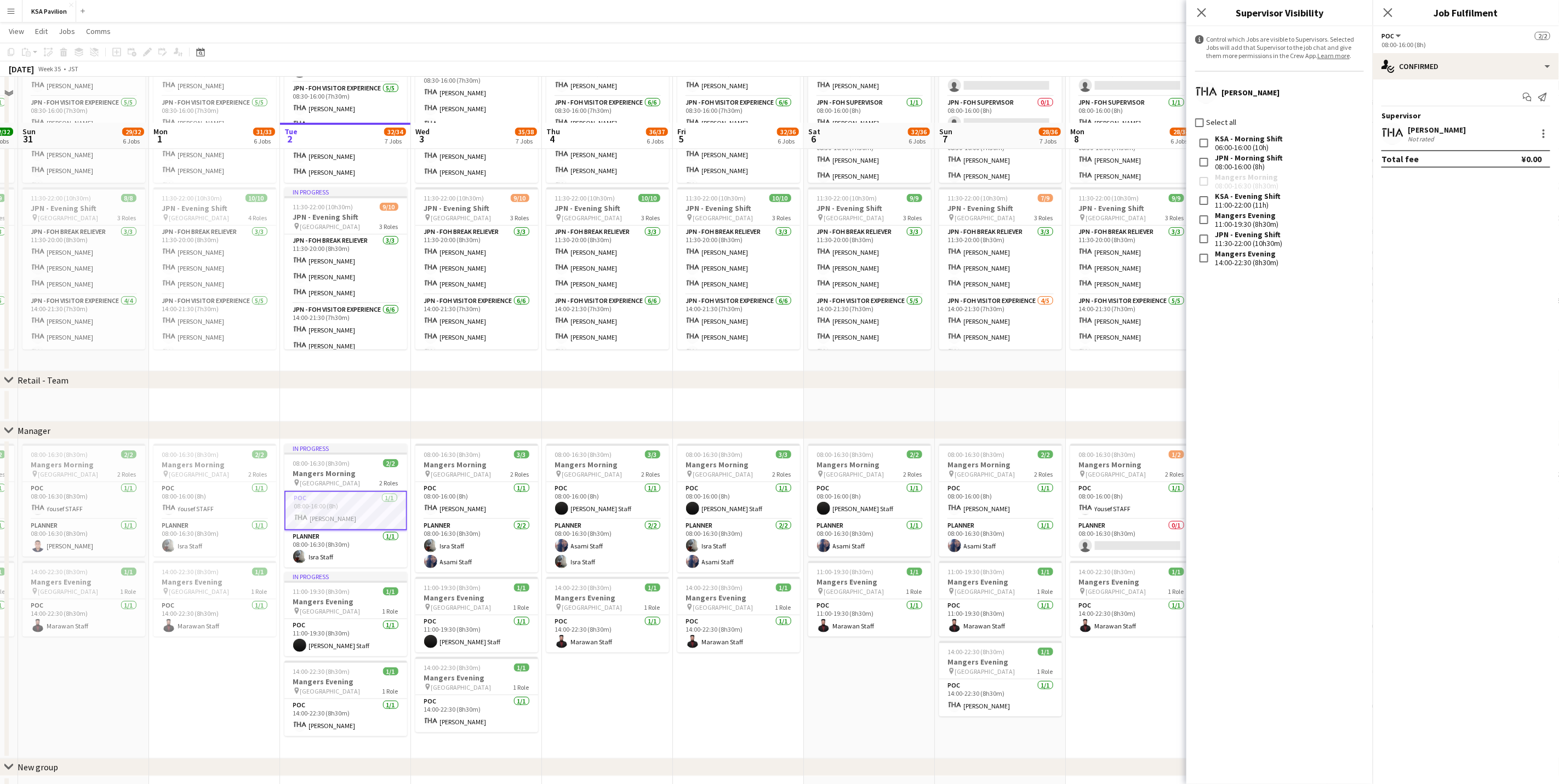
scroll to position [575, 0]
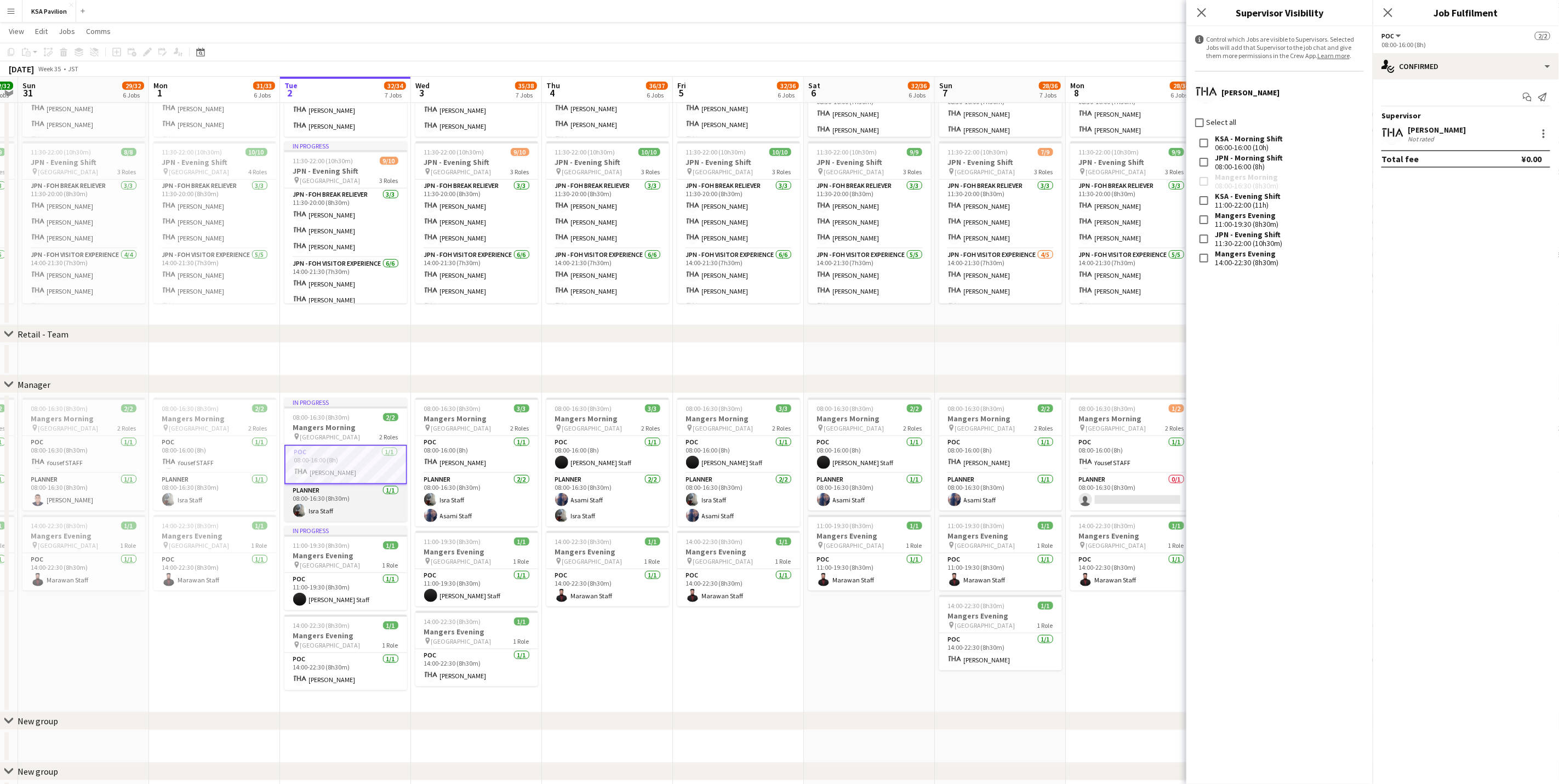
click at [338, 487] on app-card-role "Planner [DATE] 08:00-16:30 (8h30m) Isra Staff" at bounding box center [346, 502] width 123 height 37
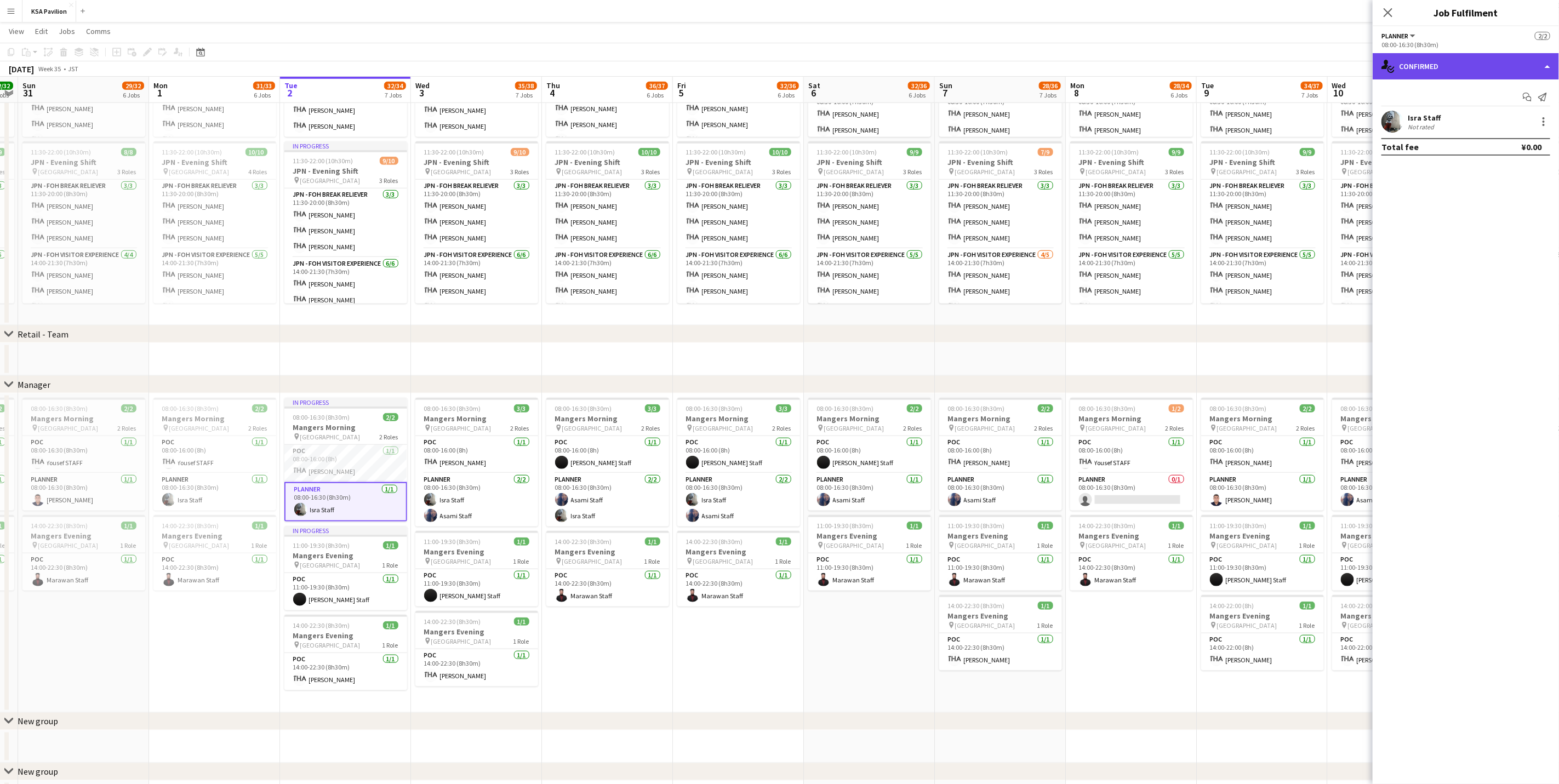
click at [1032, 62] on div "single-neutral-actions-check-2 Confirmed" at bounding box center [1466, 66] width 186 height 26
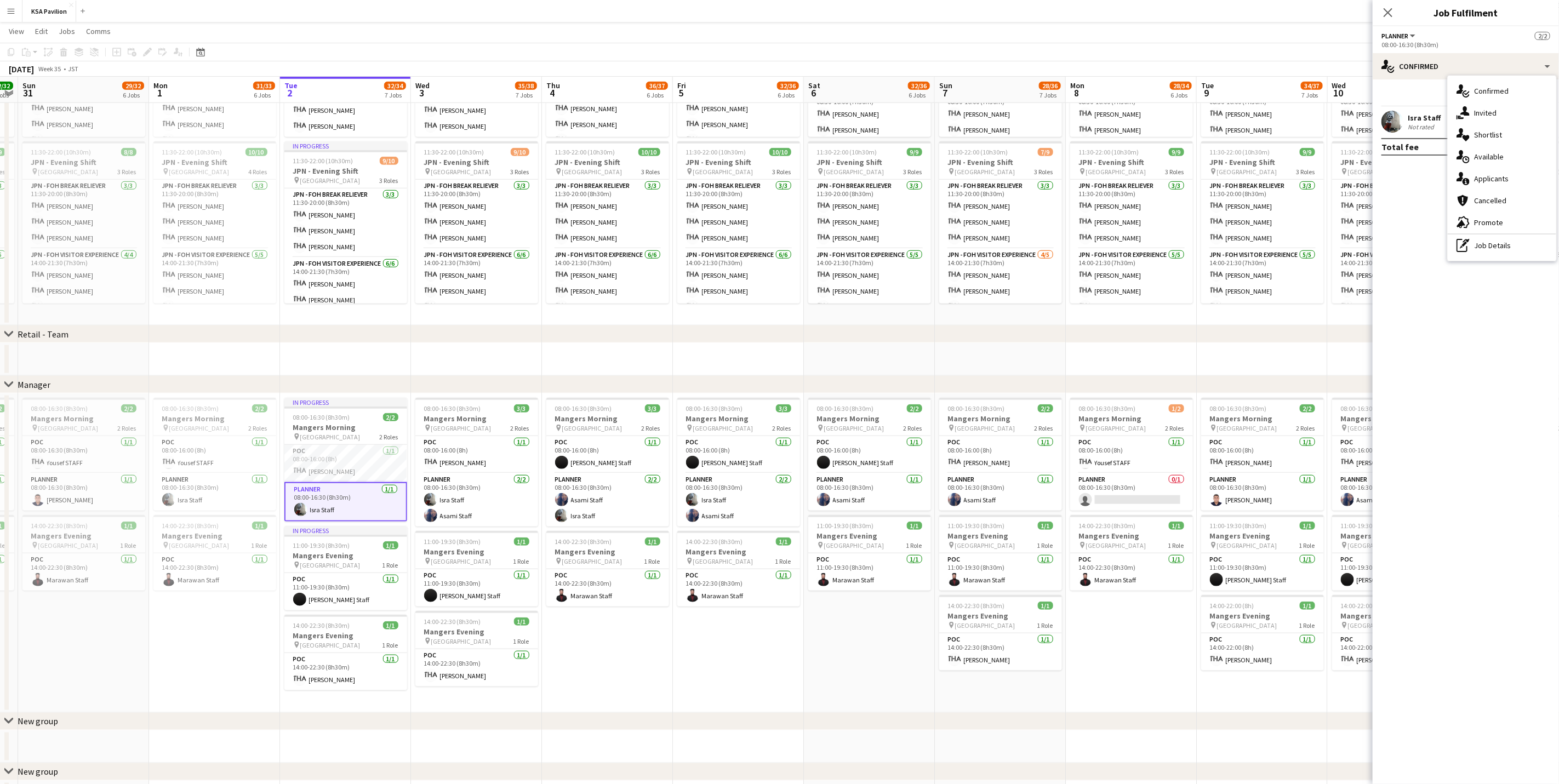
drag, startPoint x: 1502, startPoint y: 245, endPoint x: 1454, endPoint y: 143, distance: 112.7
click at [1032, 245] on div "pen-write Job Details" at bounding box center [1502, 245] width 109 height 22
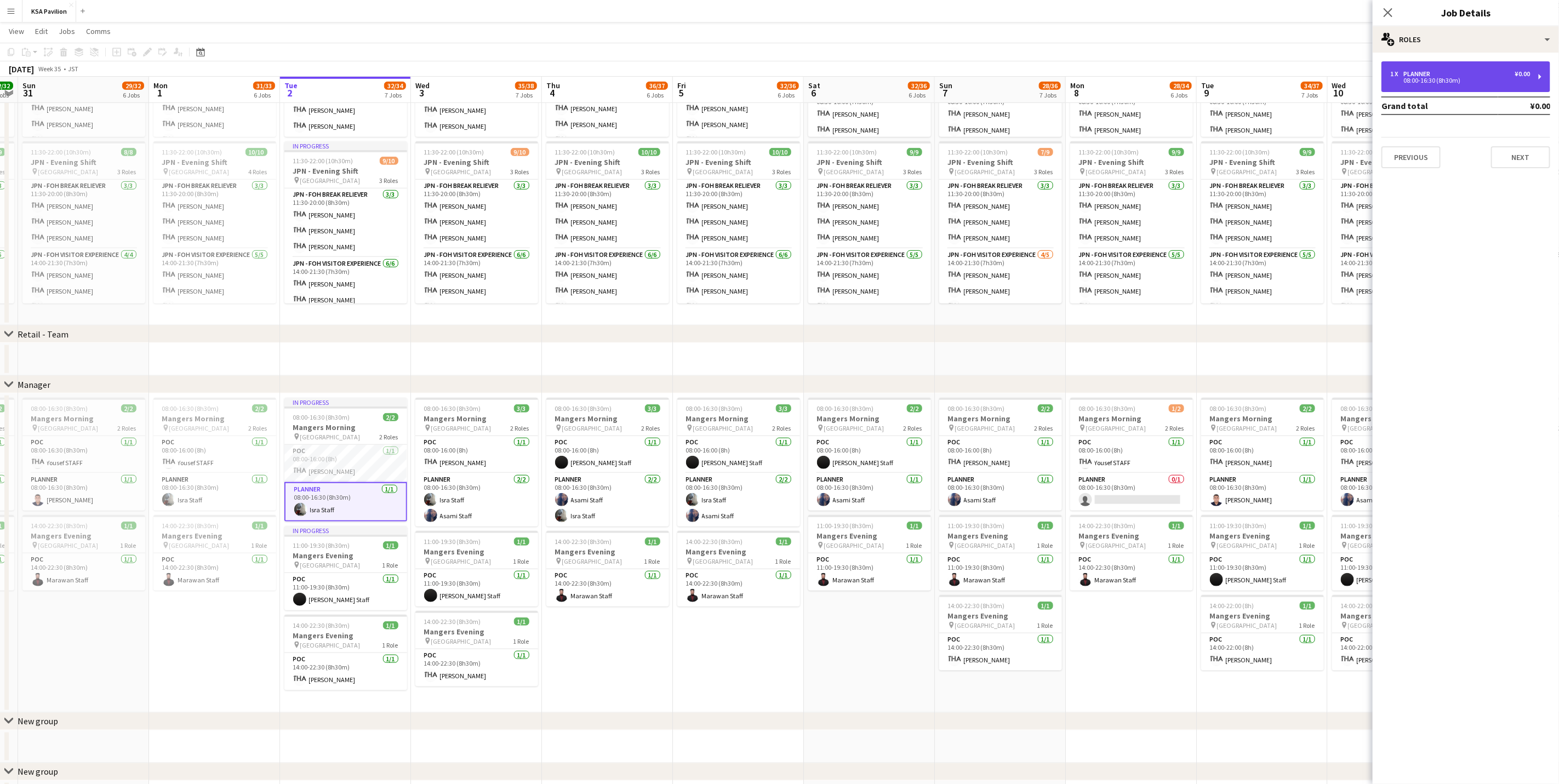
click at [1032, 74] on div "1 x Planner ¥0.00" at bounding box center [1460, 73] width 140 height 8
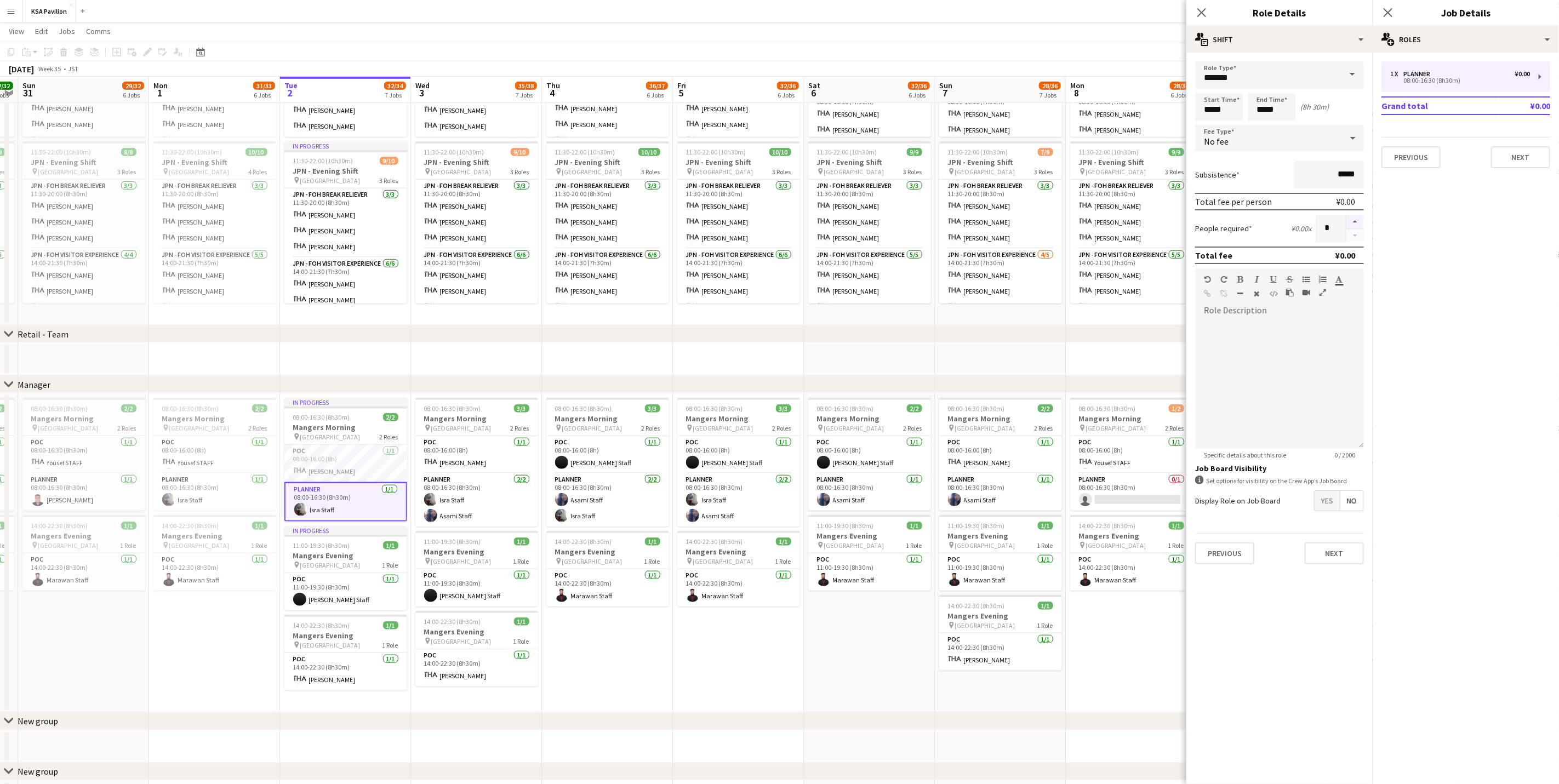
click at [1032, 223] on button "button" at bounding box center [1355, 222] width 17 height 15
type input "*"
click at [1032, 9] on icon "Close pop-in" at bounding box center [1387, 12] width 10 height 10
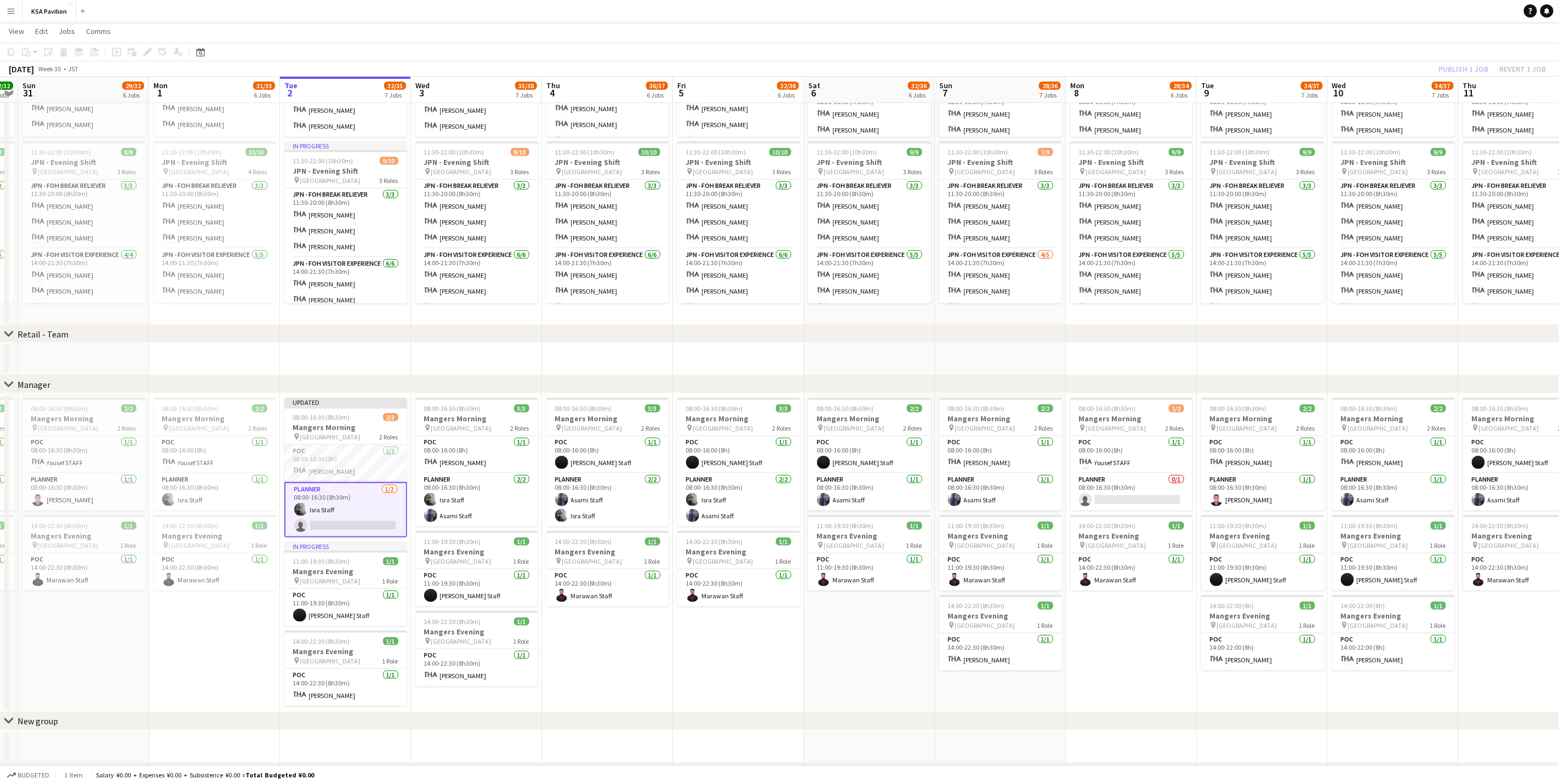
click at [354, 487] on app-card-role "Planner [DATE] 08:00-16:30 (8h30m) Isra Staff single-neutral-actions" at bounding box center [346, 510] width 123 height 55
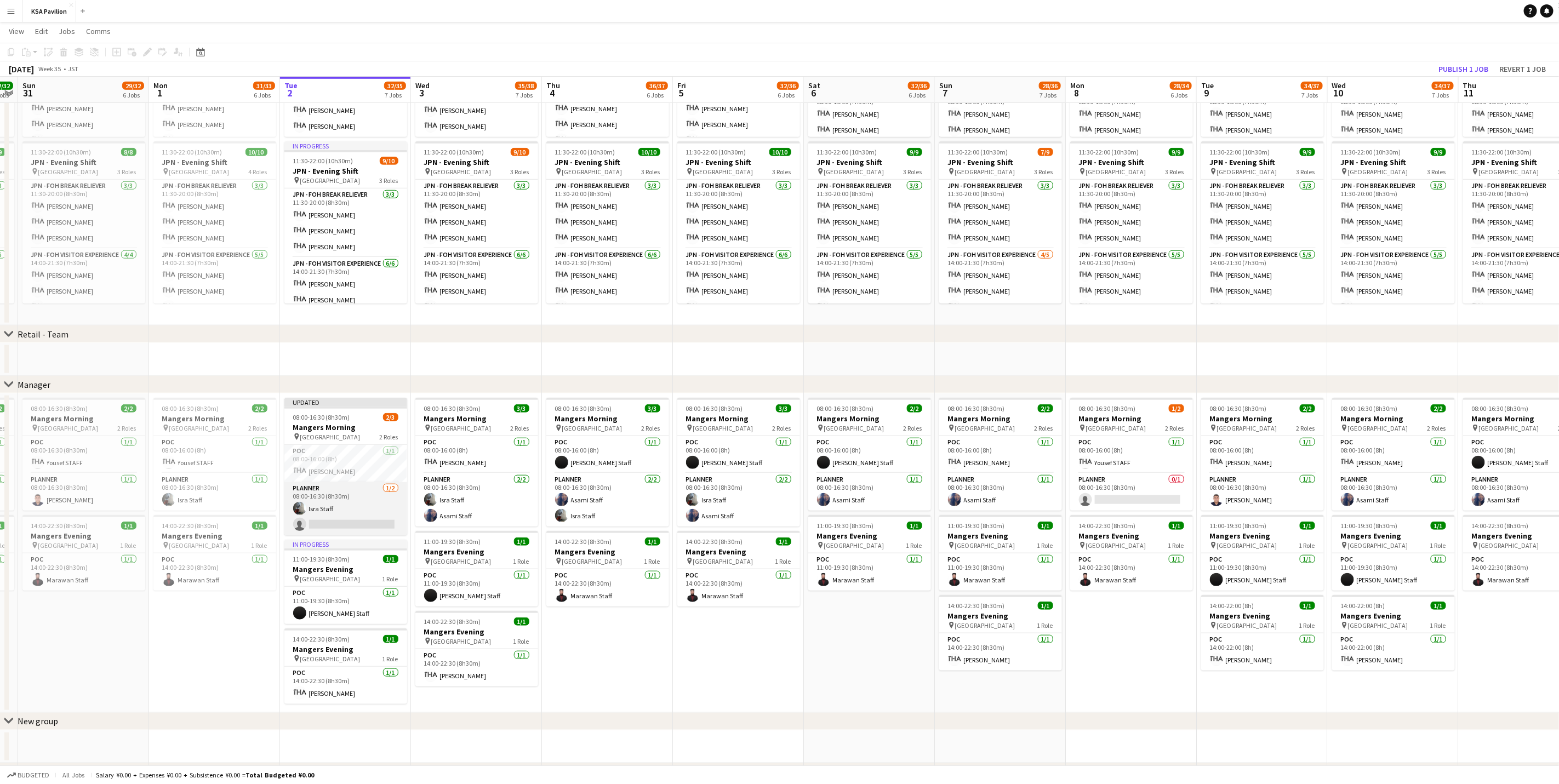
click at [348, 487] on app-card-role "Planner [DATE] 08:00-16:30 (8h30m) Isra Staff single-neutral-actions" at bounding box center [346, 509] width 123 height 53
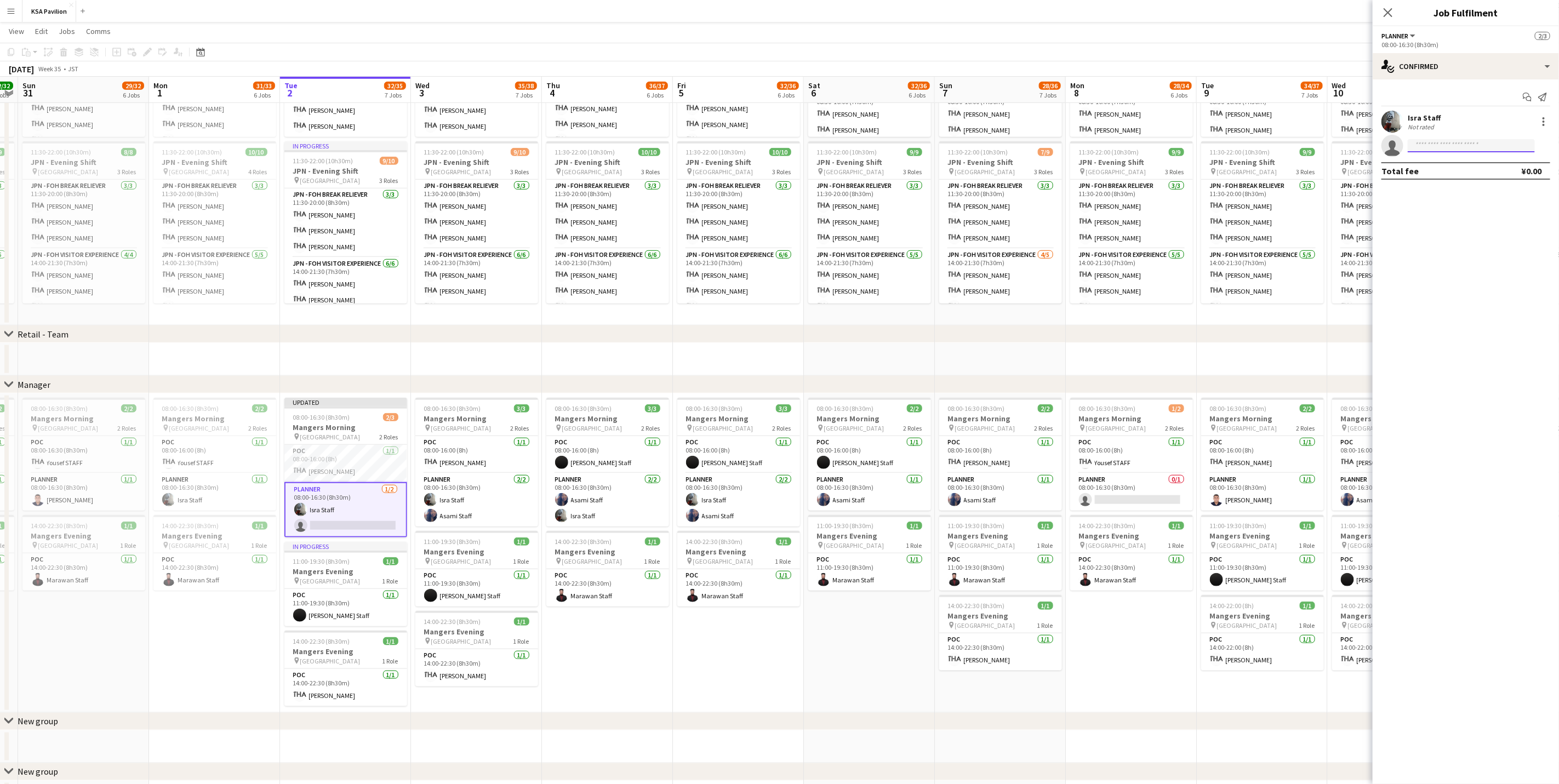
click at [1032, 149] on input at bounding box center [1470, 145] width 127 height 13
type input "***"
click at [1032, 204] on span "[PHONE_NUMBER]" at bounding box center [1470, 205] width 110 height 9
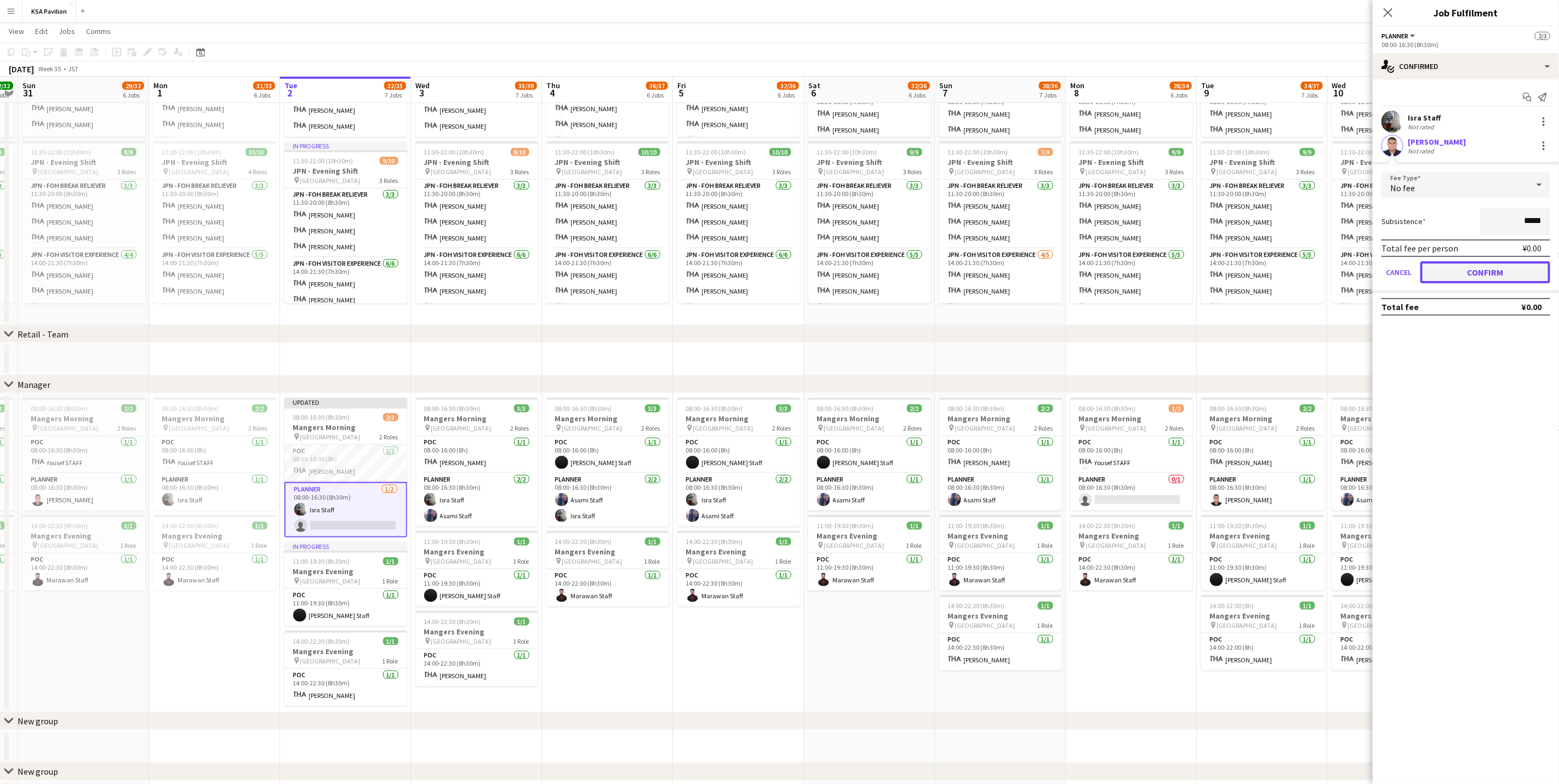
click at [1032, 279] on button "Confirm" at bounding box center [1485, 272] width 129 height 22
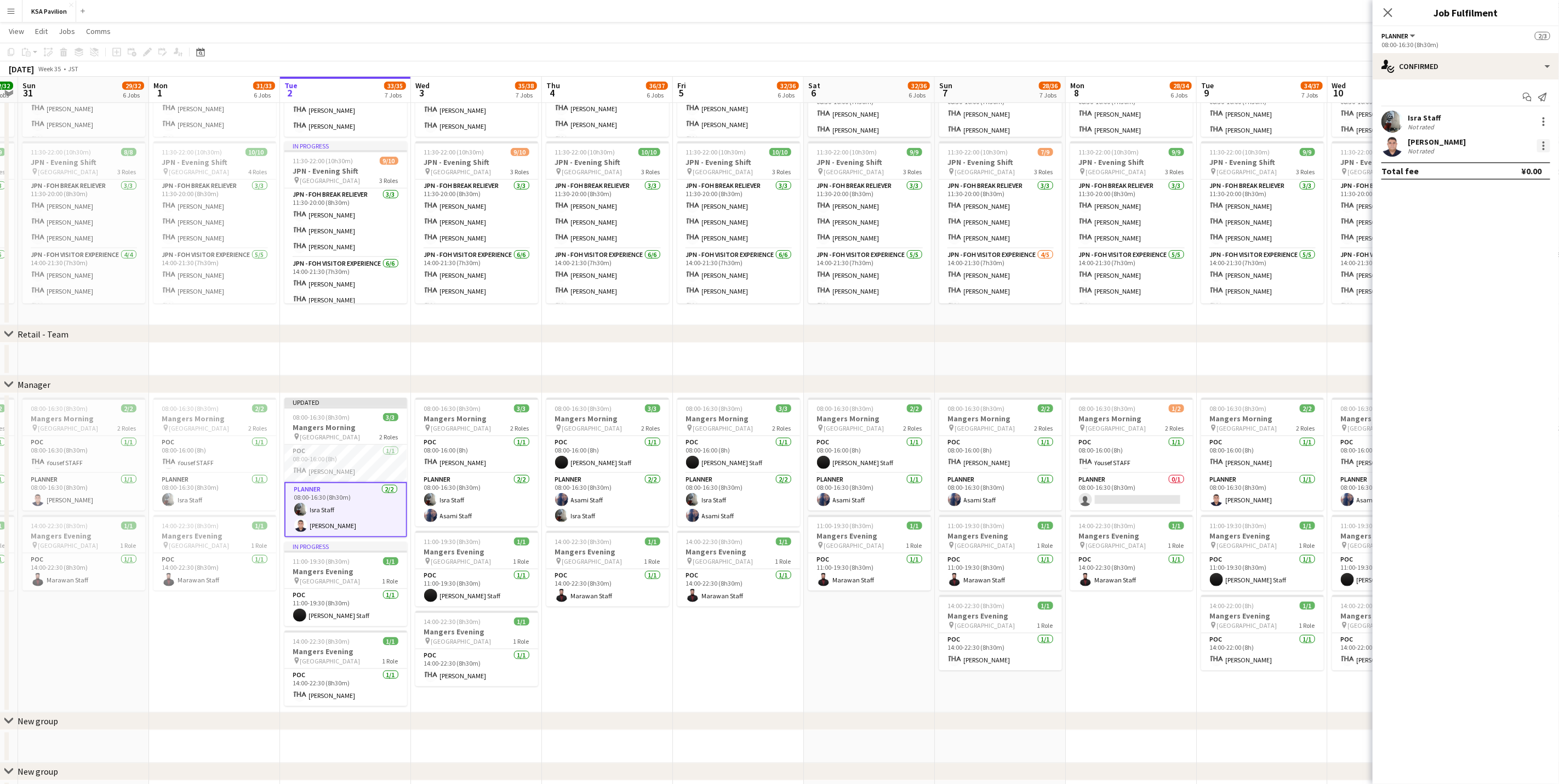
click at [1032, 147] on div at bounding box center [1543, 145] width 13 height 13
click at [1032, 320] on span "Set as supervisor" at bounding box center [1507, 323] width 68 height 9
click at [1032, 141] on div "[PERSON_NAME] Staff Not rated" at bounding box center [1466, 133] width 186 height 22
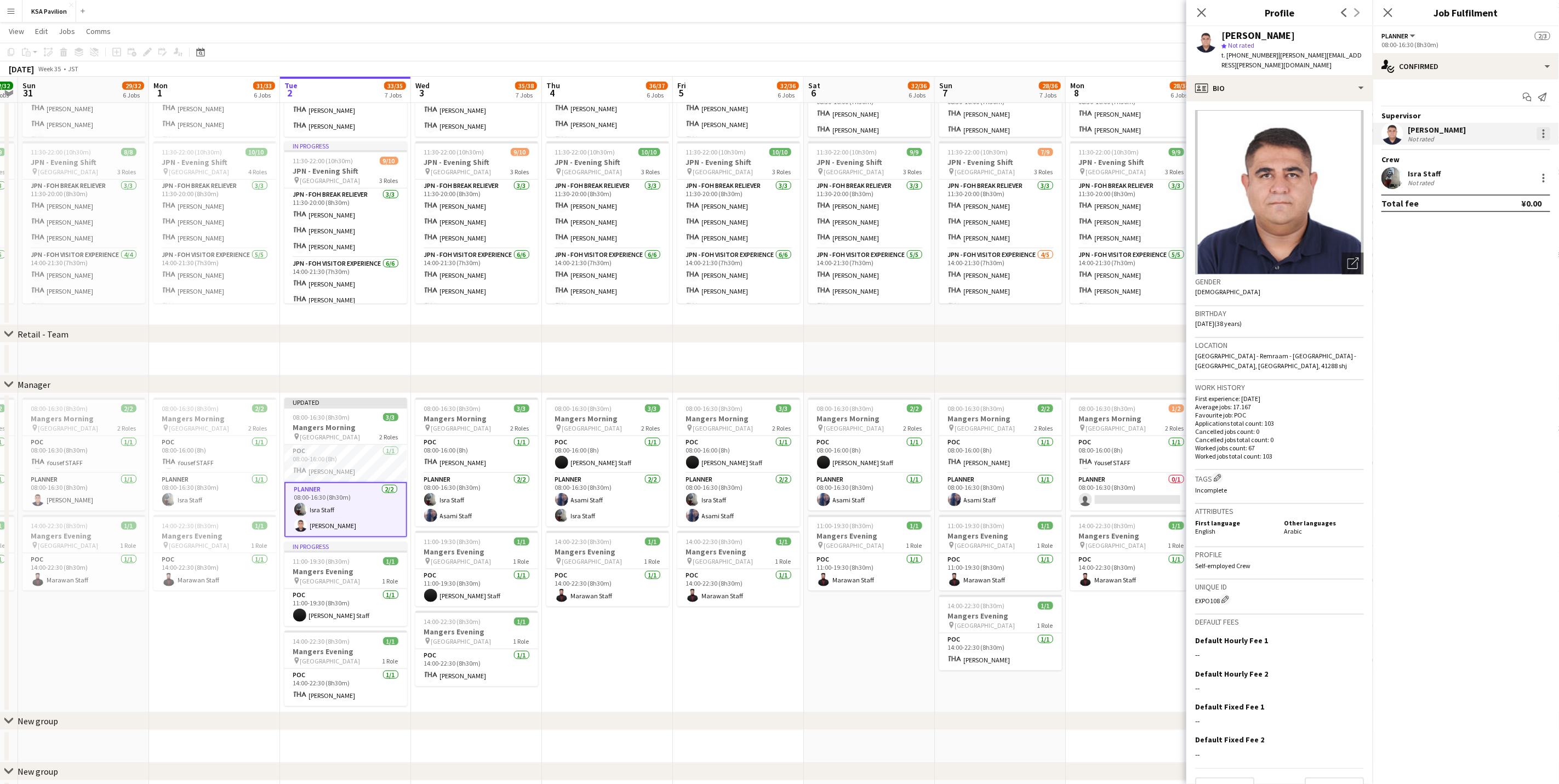
click at [1032, 134] on div at bounding box center [1543, 134] width 3 height 3
click at [1032, 329] on span "Edit Supervisor visibility" at bounding box center [1451, 329] width 92 height 9
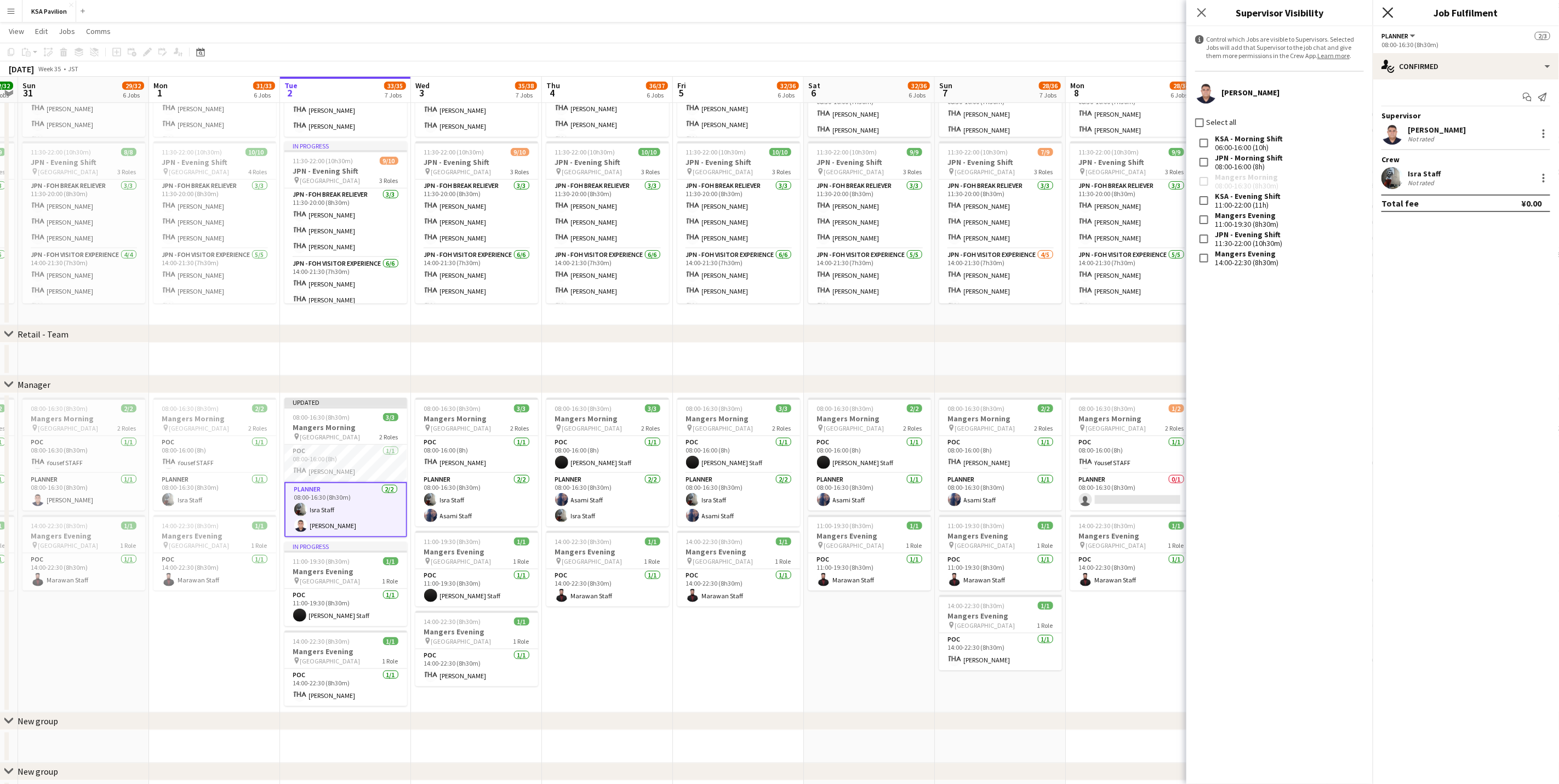
click at [1032, 12] on icon at bounding box center [1387, 12] width 10 height 10
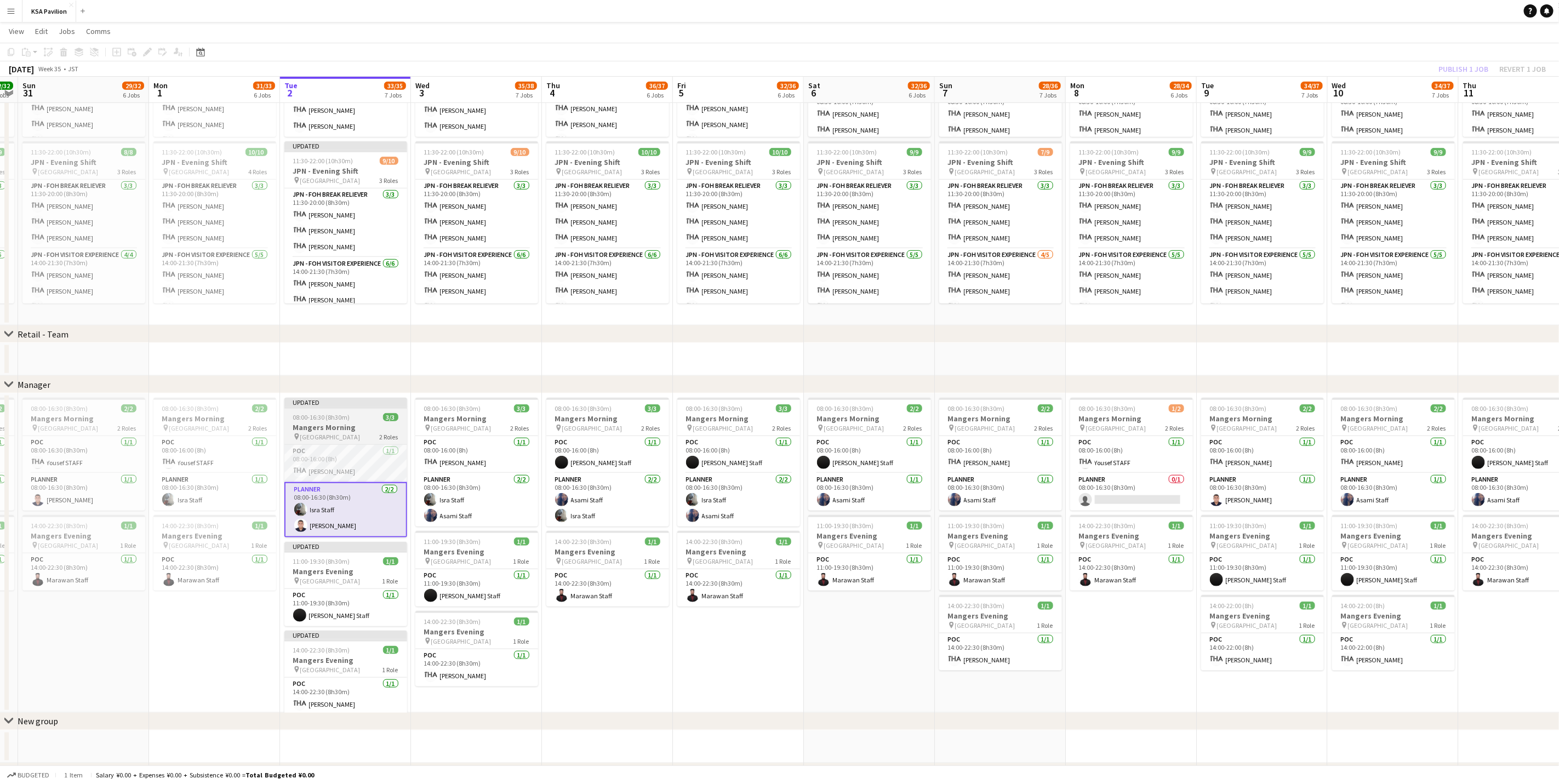
click at [361, 429] on h3 "Mangers Morning" at bounding box center [346, 427] width 123 height 9
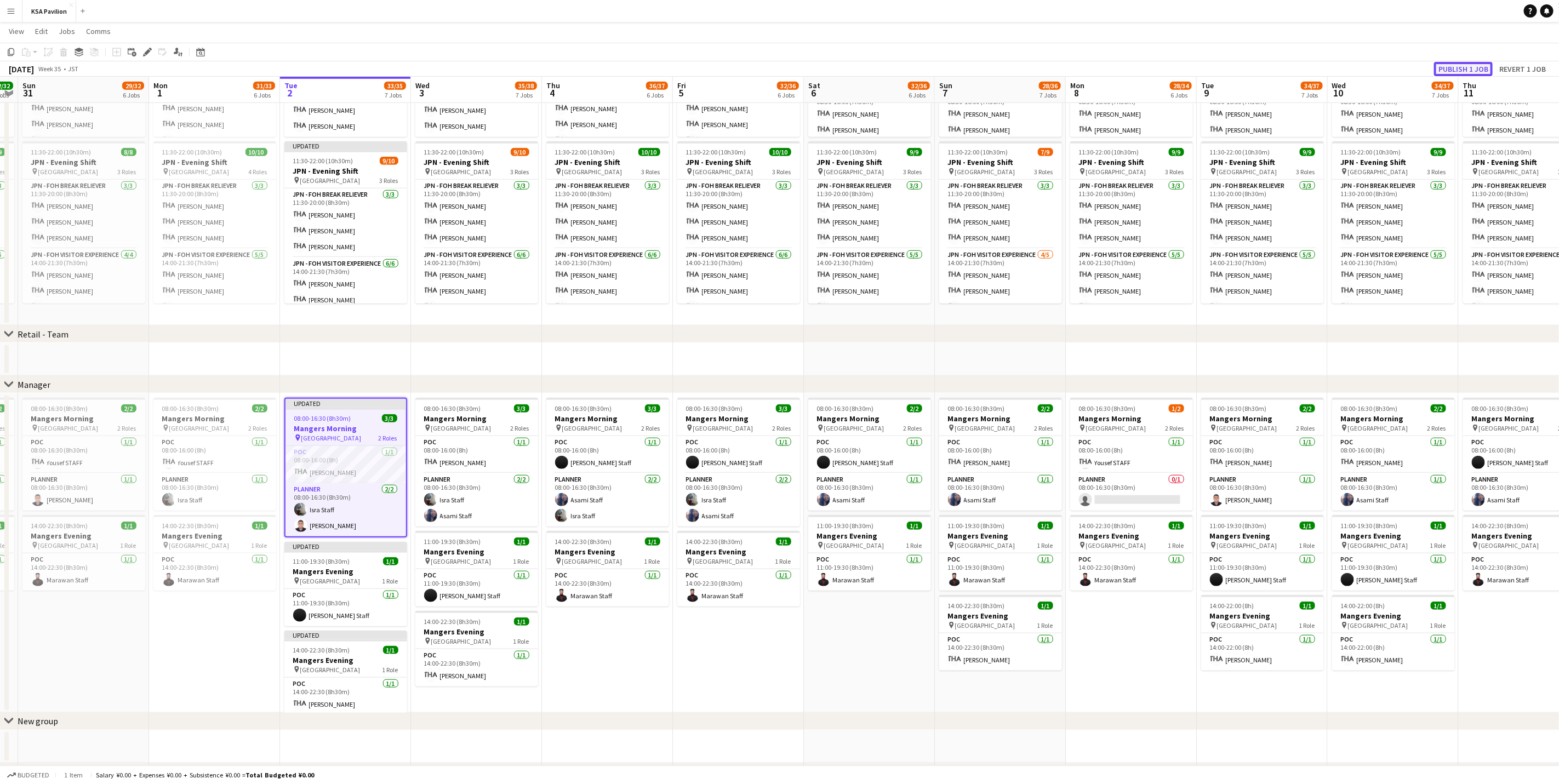
click at [1032, 62] on button "Publish 1 job" at bounding box center [1463, 69] width 59 height 15
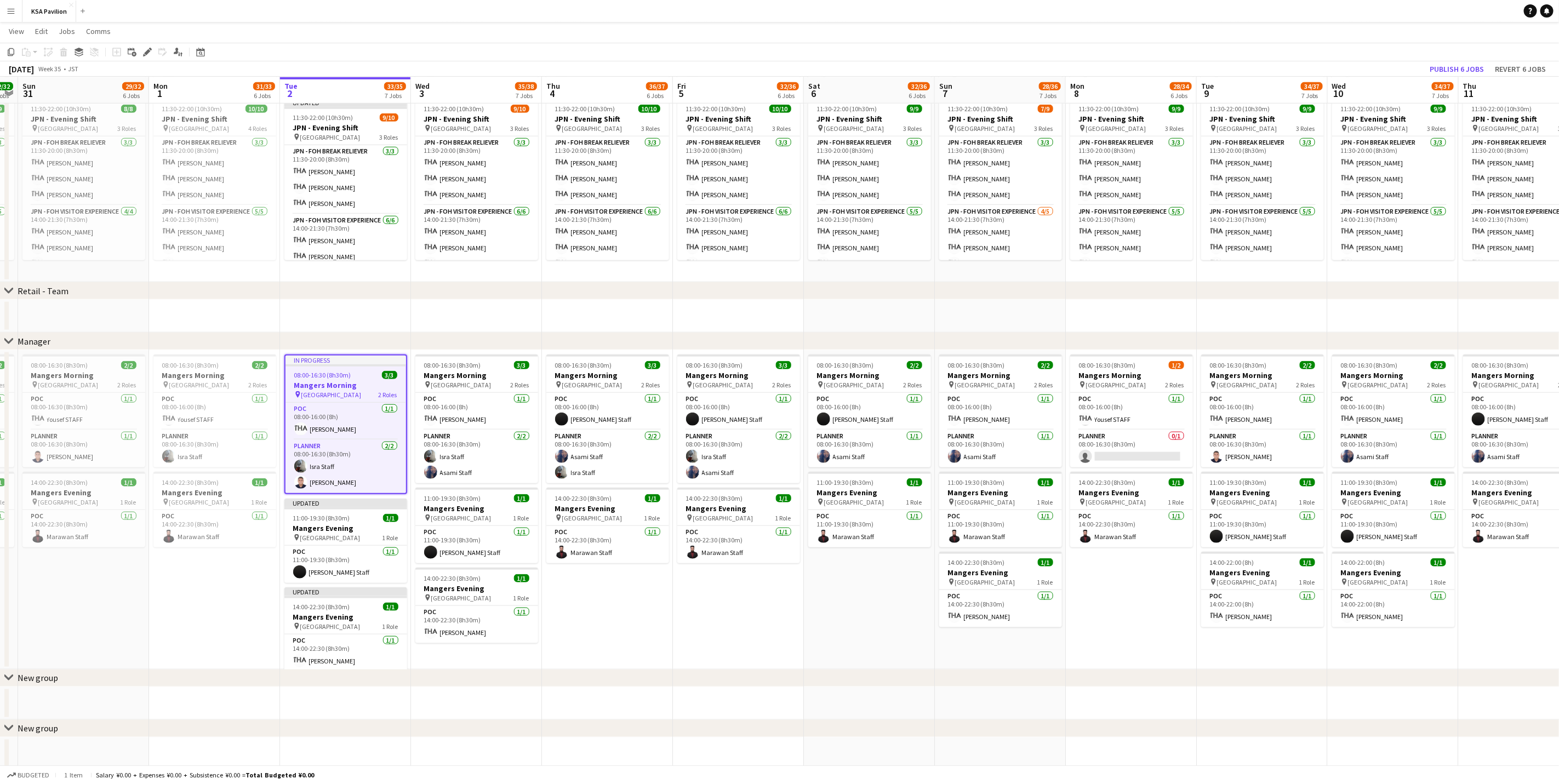
scroll to position [623, 0]
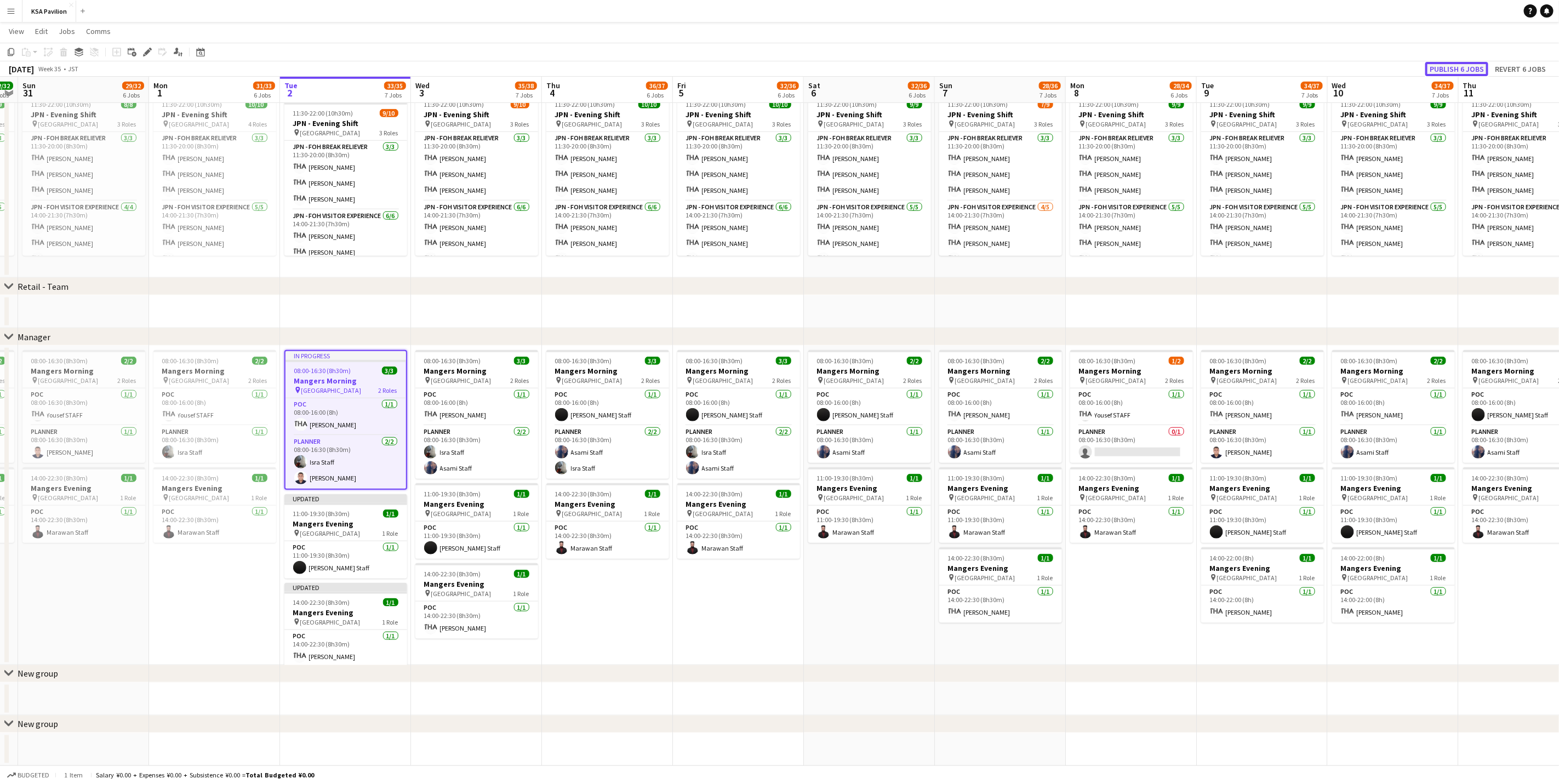
click at [1032, 71] on button "Publish 6 jobs" at bounding box center [1456, 69] width 63 height 15
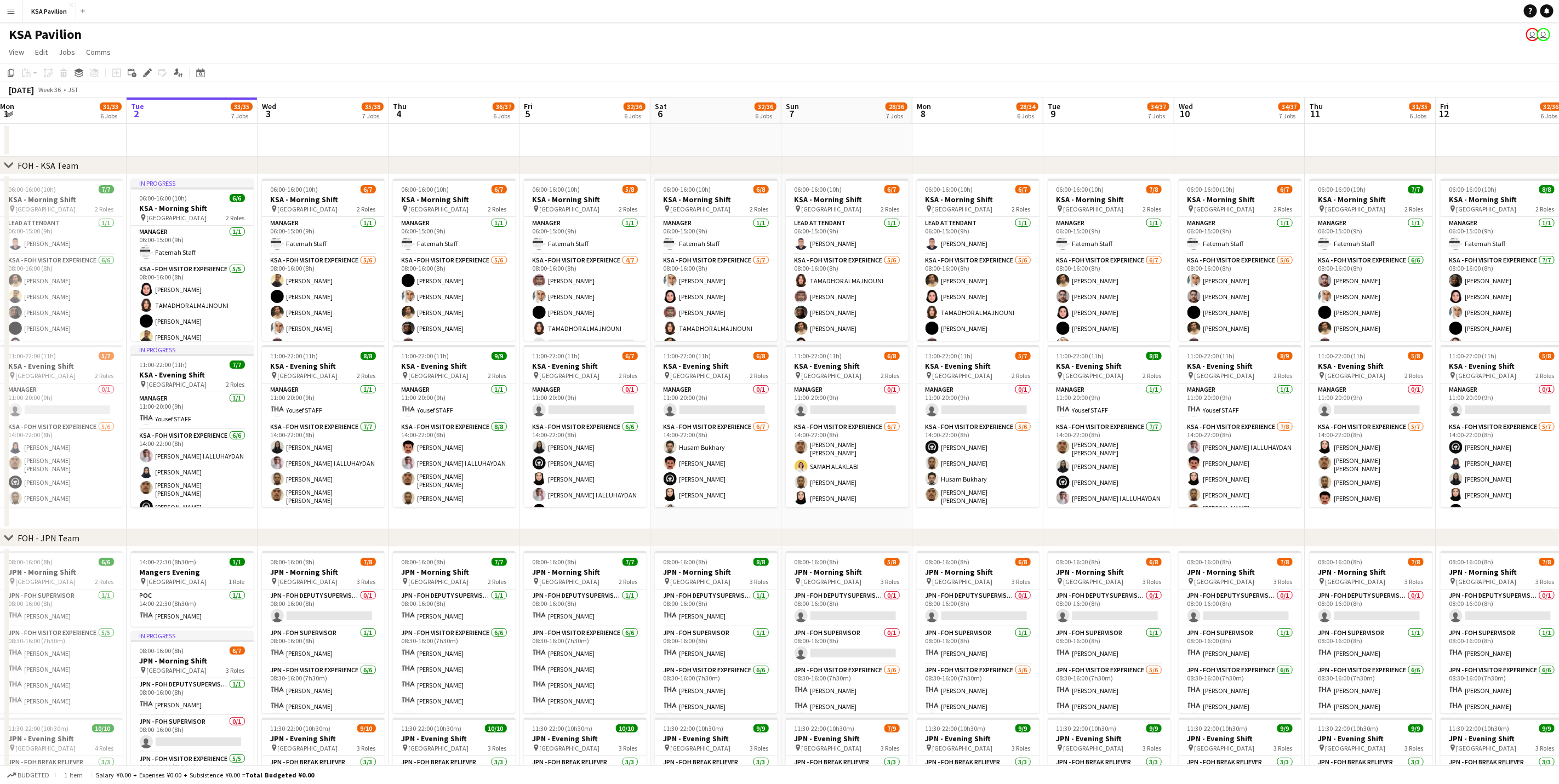
scroll to position [0, 265]
drag, startPoint x: 219, startPoint y: 143, endPoint x: 1153, endPoint y: 114, distance: 934.5
click at [1032, 114] on app-calendar-viewport "Sat 30 32/32 6 Jobs Sun 31 29/32 6 Jobs Mon 1 31/33 6 Jobs Tue 2 33/35 7 Jobs W…" at bounding box center [779, 787] width 1559 height 1380
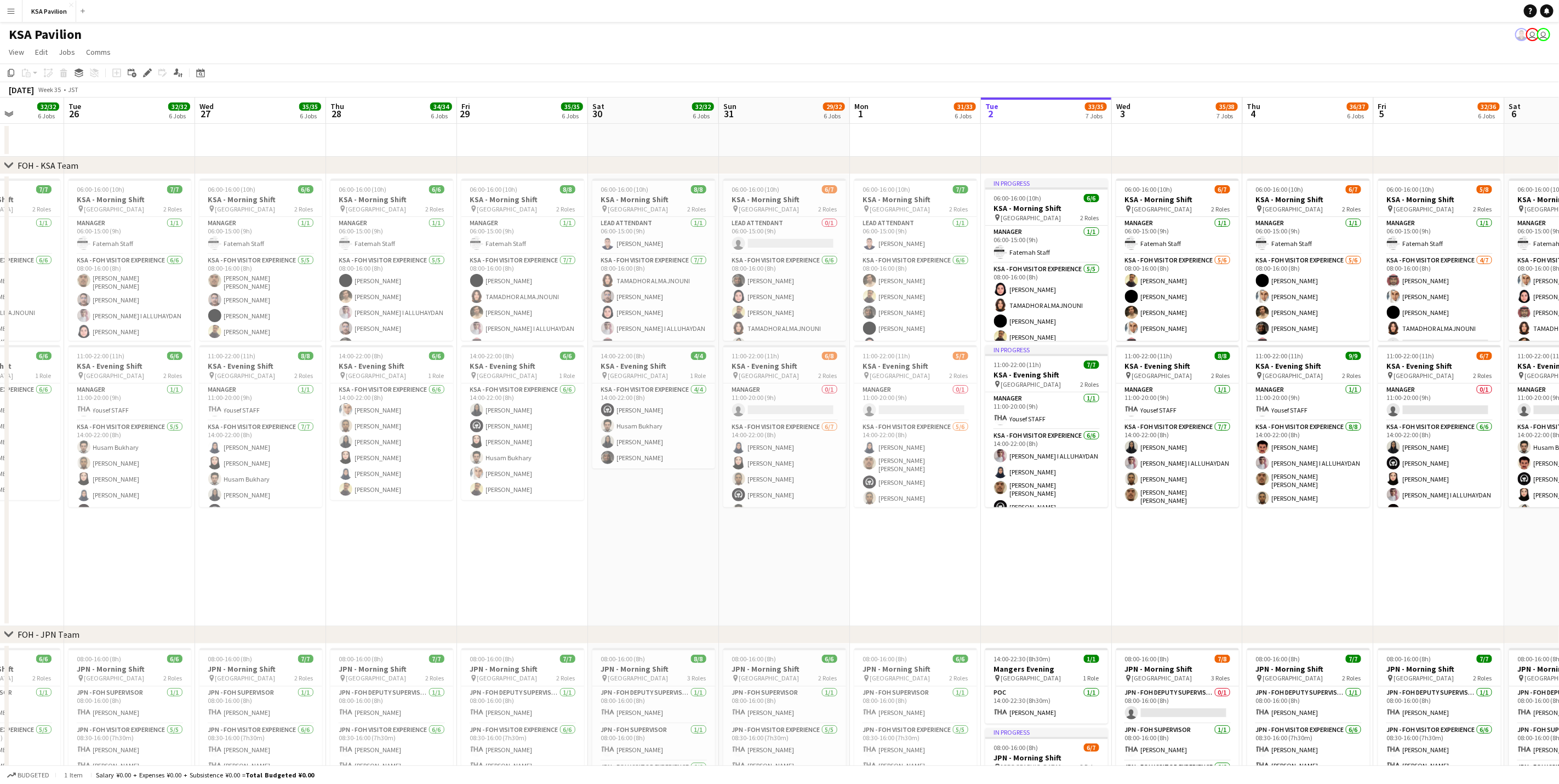
scroll to position [0, 330]
click at [799, 219] on app-card-role "LEAD ATTENDANT 0/1 06:00-15:00 (9h) single-neutral-actions" at bounding box center [784, 235] width 123 height 37
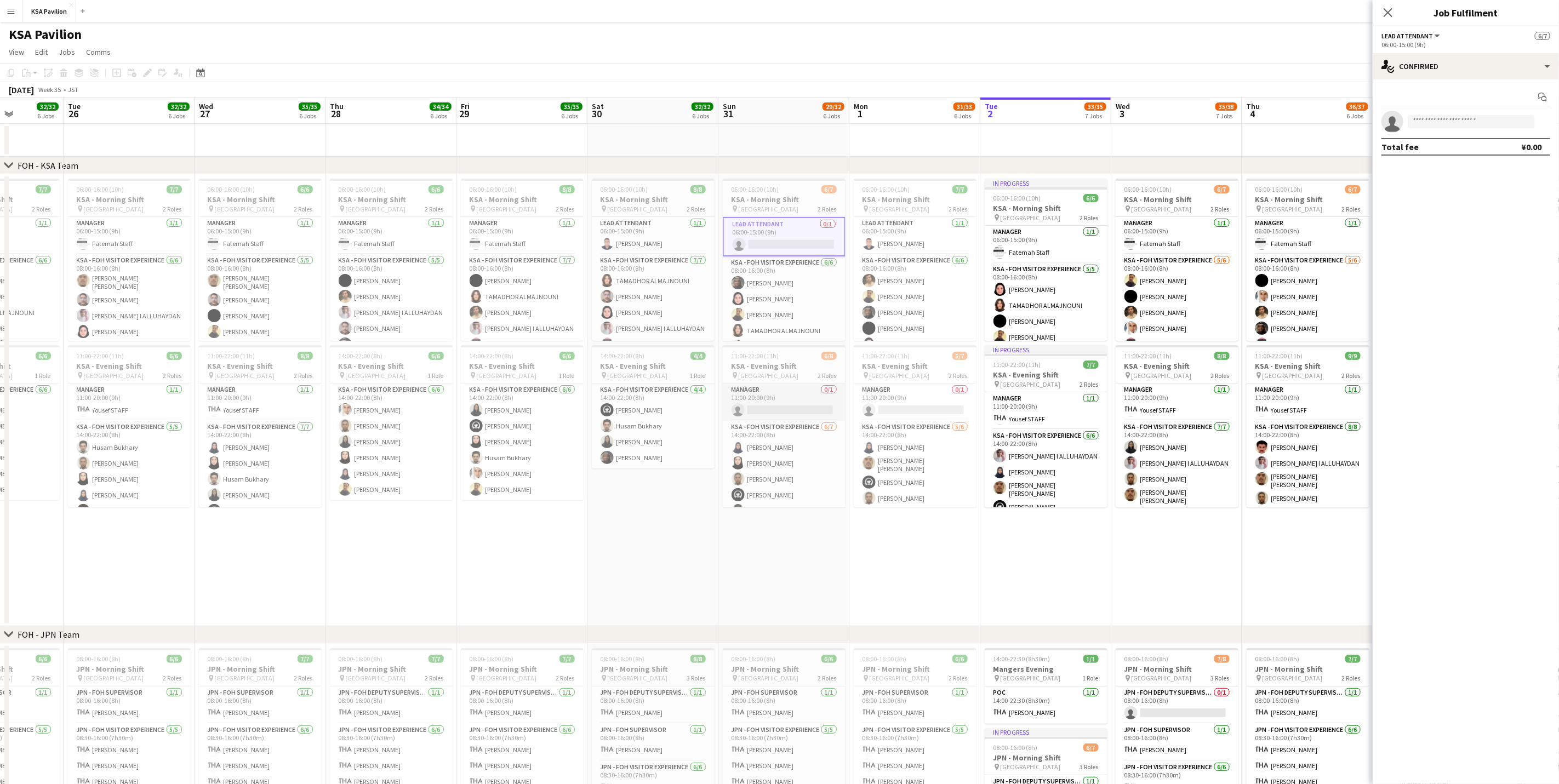
click at [751, 392] on app-card-role "Manager 0/1 11:00-20:00 (9h) single-neutral-actions" at bounding box center [784, 401] width 123 height 37
click at [896, 401] on app-card-role "Manager 0/1 11:00-20:00 (9h) single-neutral-actions" at bounding box center [915, 401] width 123 height 37
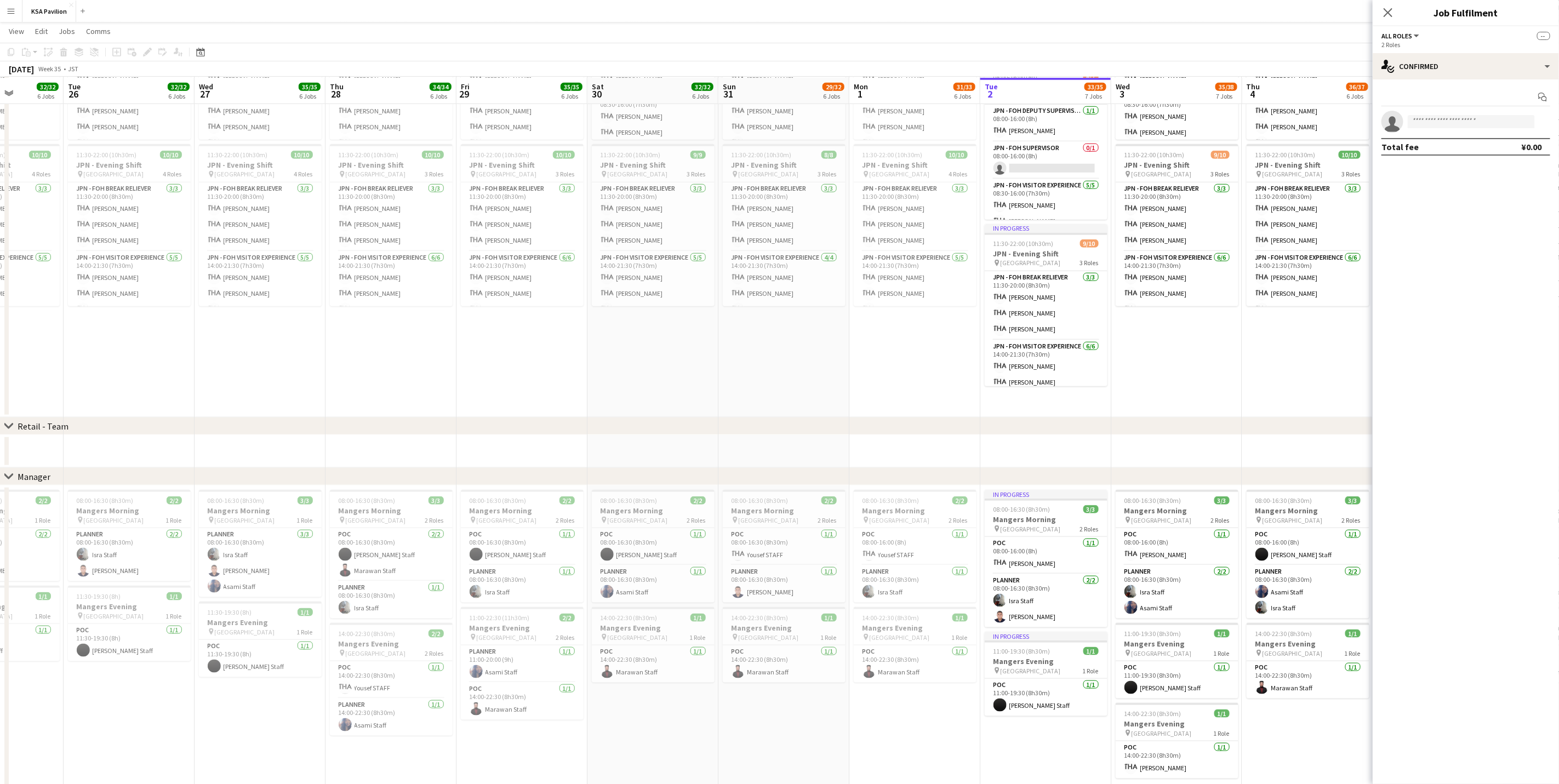
scroll to position [670, 0]
click at [1032, 60] on div "single-neutral-actions-check-2 Confirmed" at bounding box center [1466, 66] width 186 height 26
click at [1032, 120] on div "pen-write Job Details" at bounding box center [1502, 113] width 109 height 22
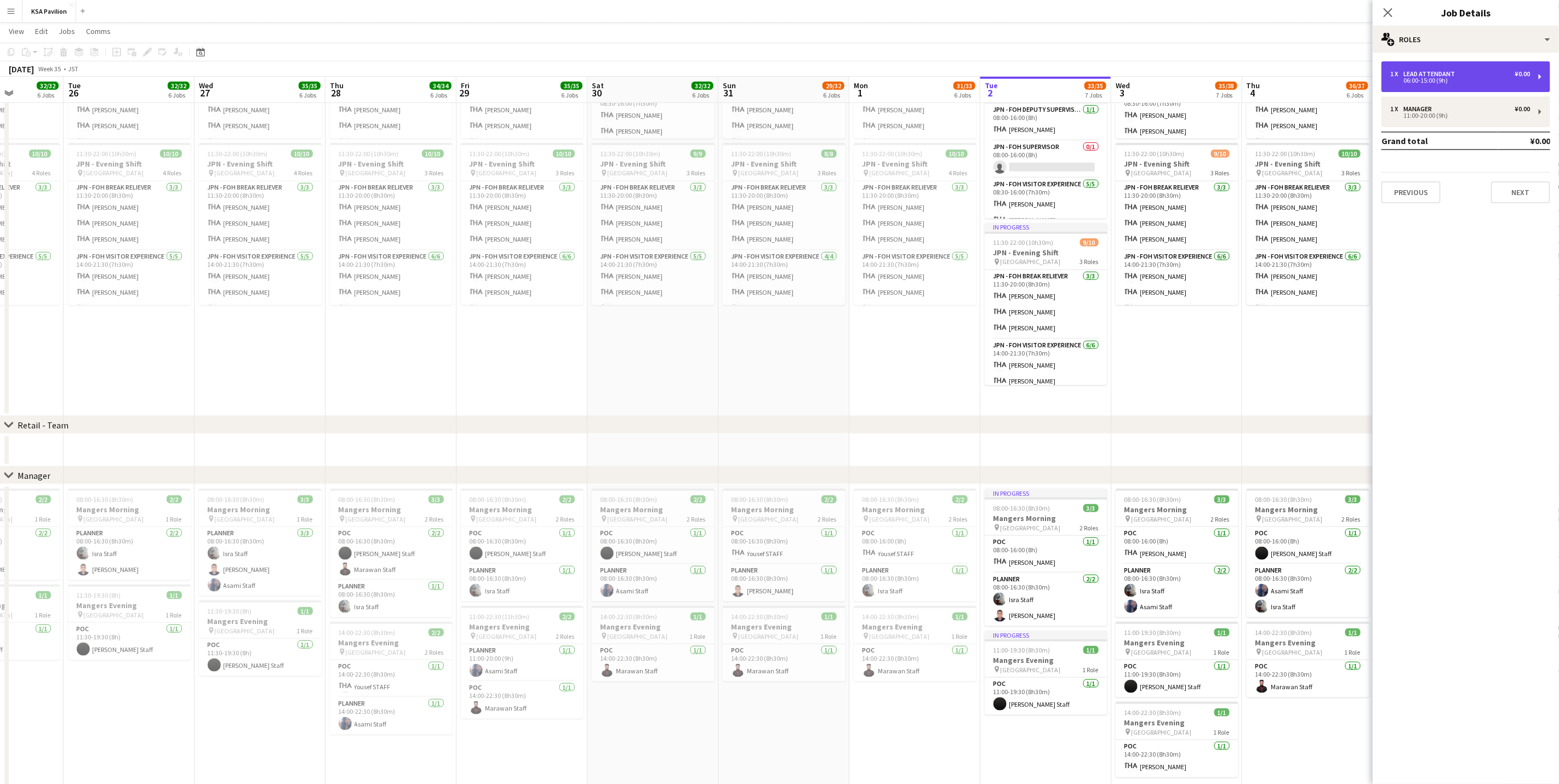
click at [1032, 76] on div "LEAD ATTENDANT" at bounding box center [1430, 73] width 56 height 8
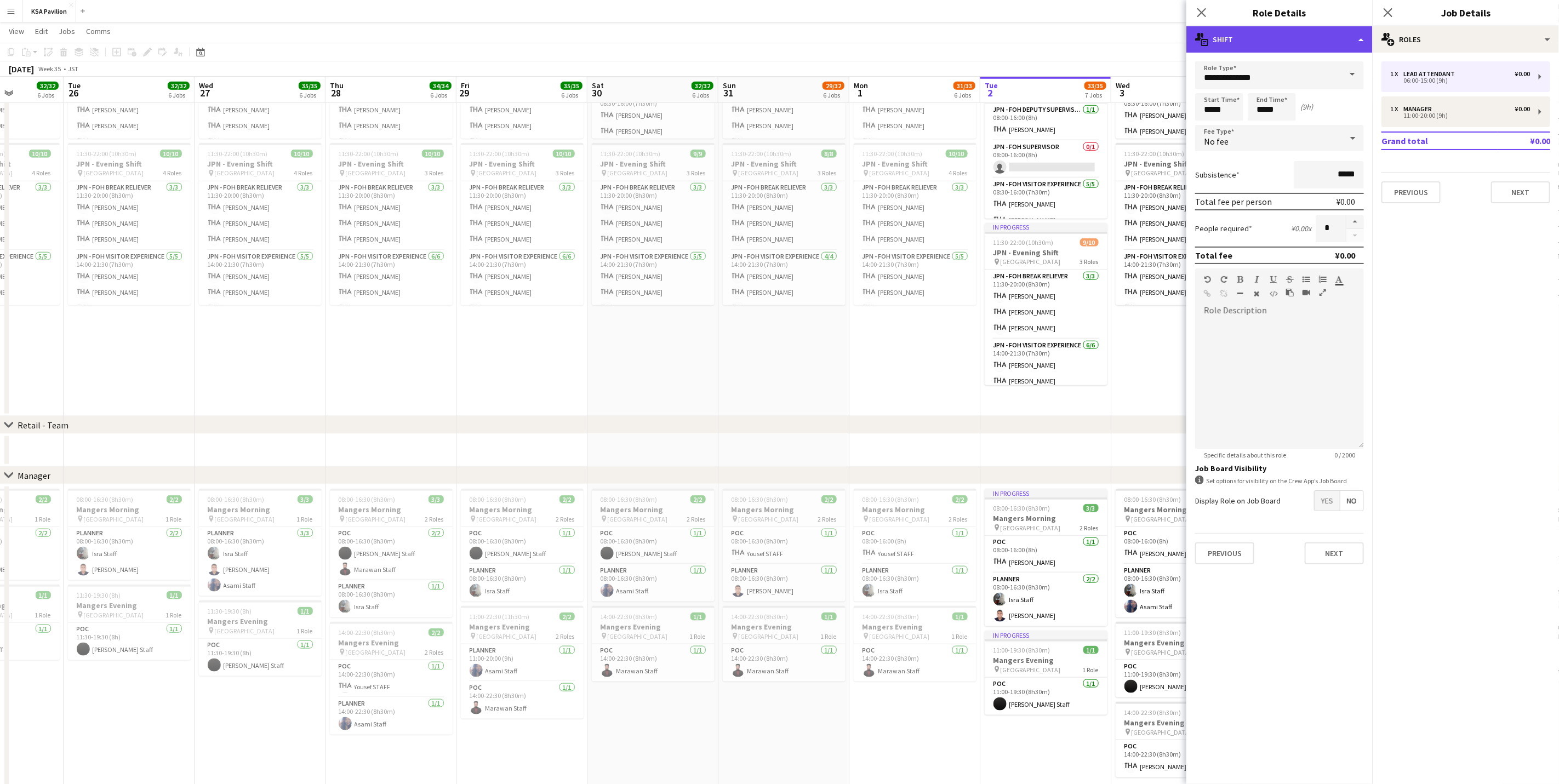
click at [1032, 41] on div "multiple-actions-text Shift" at bounding box center [1279, 39] width 186 height 26
click at [1032, 119] on hr at bounding box center [1316, 119] width 109 height 1
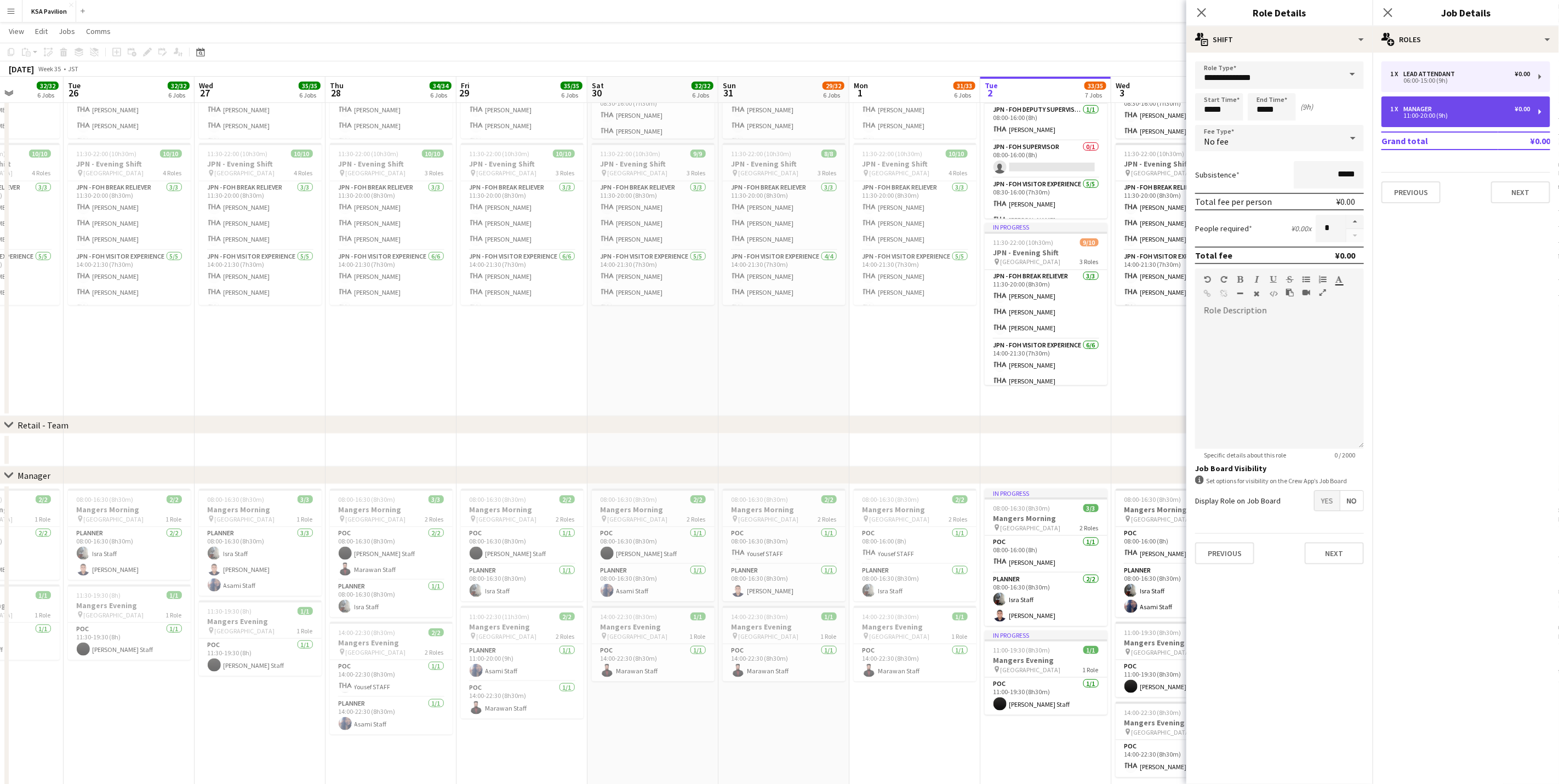
click at [1032, 110] on div "Manager" at bounding box center [1419, 109] width 33 height 8
type input "*******"
type input "*****"
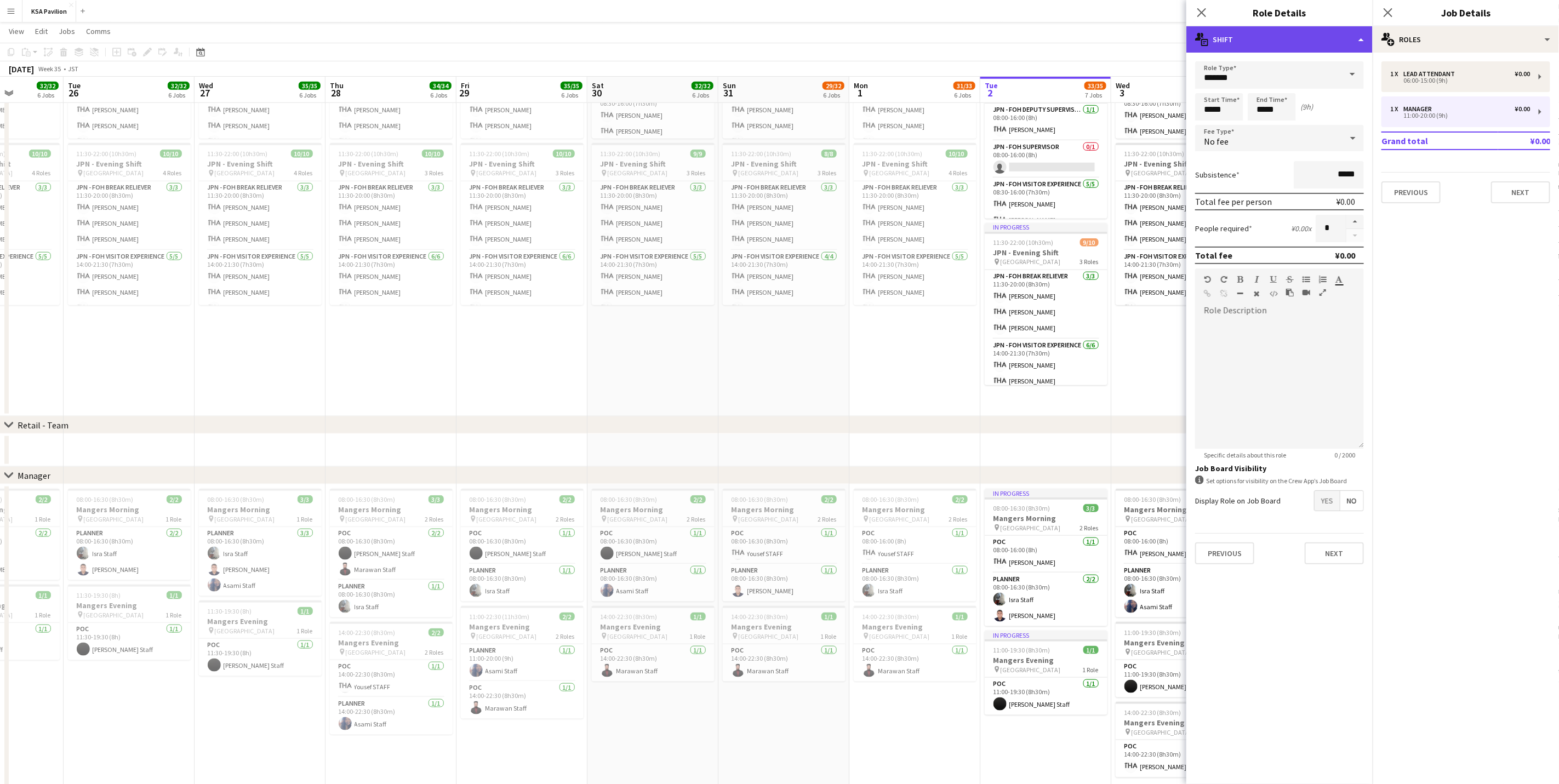
click at [1032, 33] on div "multiple-actions-text Shift" at bounding box center [1279, 39] width 186 height 26
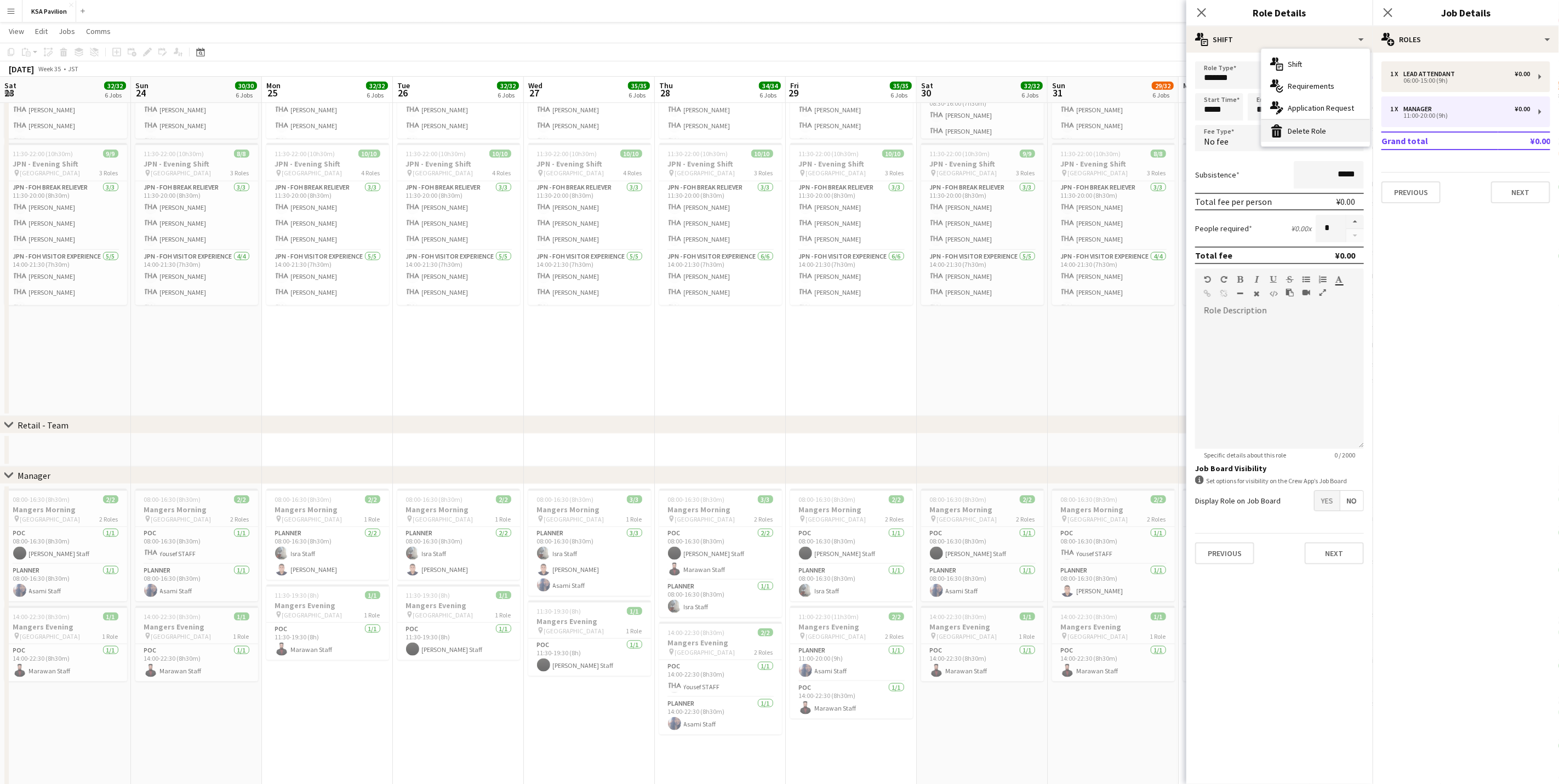
click at [1292, 130] on div "bin-2 Delete Role" at bounding box center [1316, 130] width 109 height 22
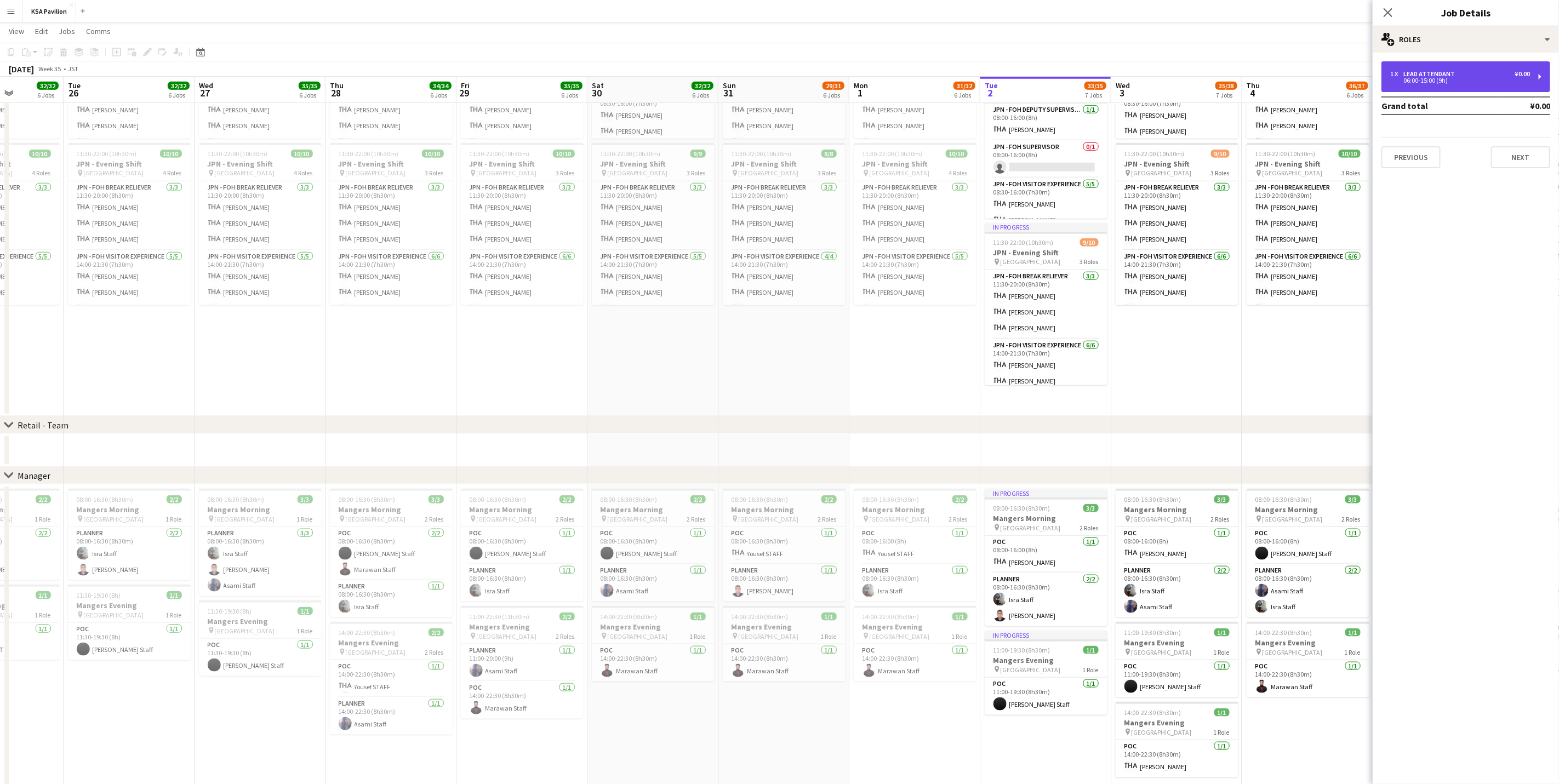
click at [1442, 85] on div "1 x LEAD ATTENDANT ¥0.00 06:00-15:00 (9h)" at bounding box center [1466, 77] width 169 height 31
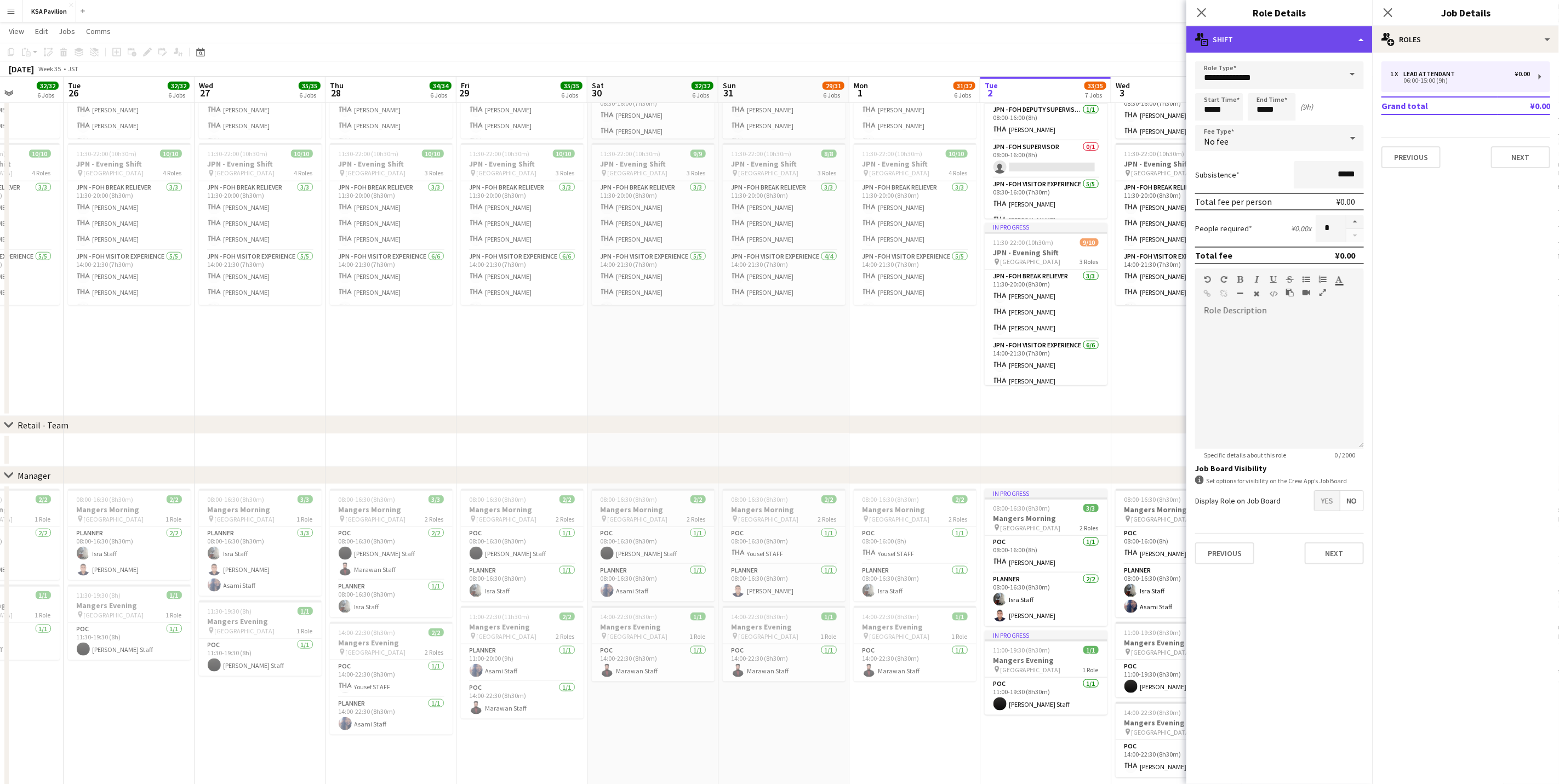
click at [1297, 41] on div "multiple-actions-text Shift" at bounding box center [1279, 39] width 186 height 26
click at [1308, 125] on div "bin-2 Delete Role" at bounding box center [1316, 130] width 109 height 22
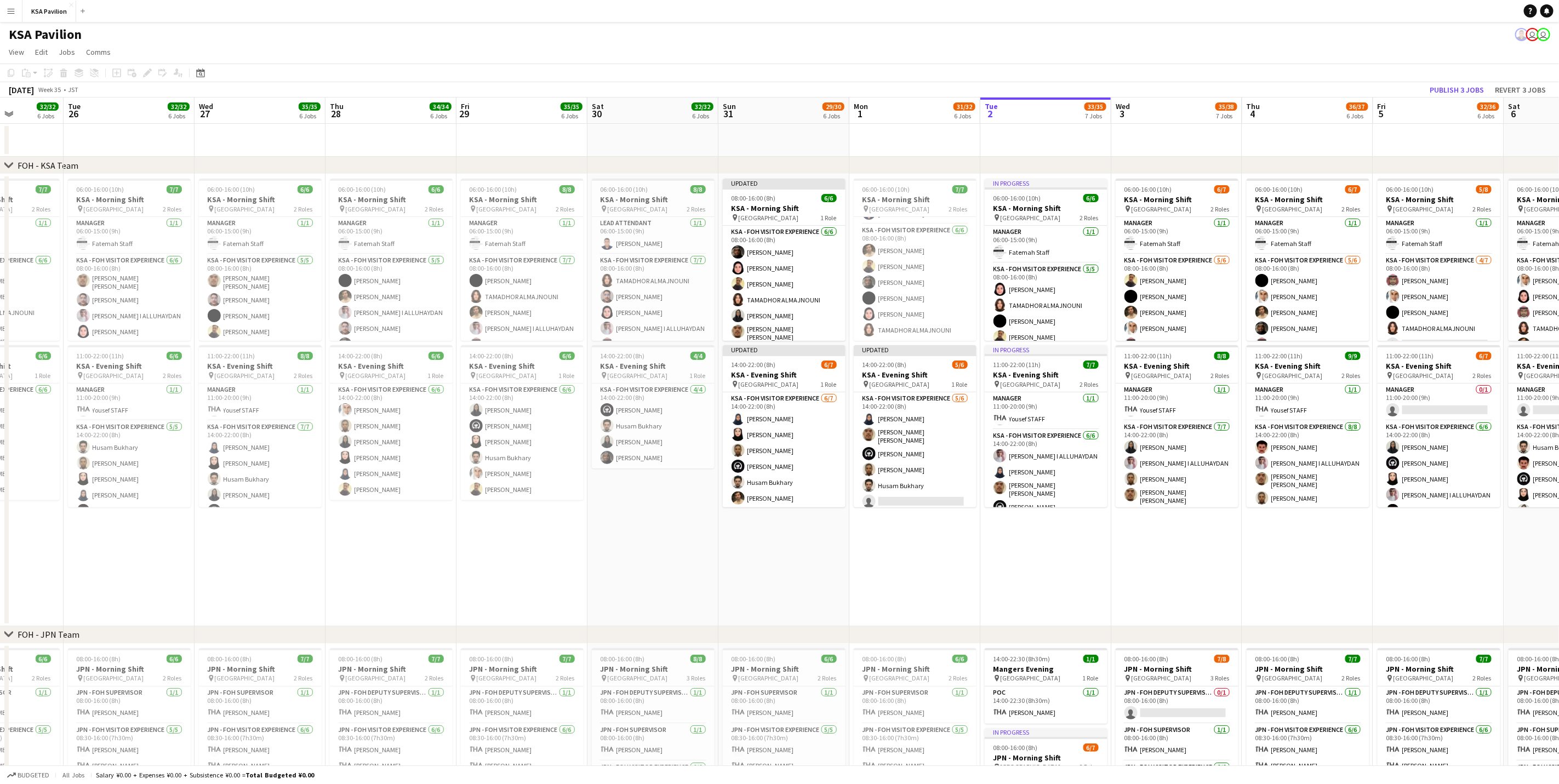
scroll to position [30, 0]
click at [783, 410] on app-card-role "KSA - FOH Visitor Experience 6/7 14:00-22:00 (8h) Alaa Kabli Lana Alharethy Rae…" at bounding box center [784, 459] width 123 height 133
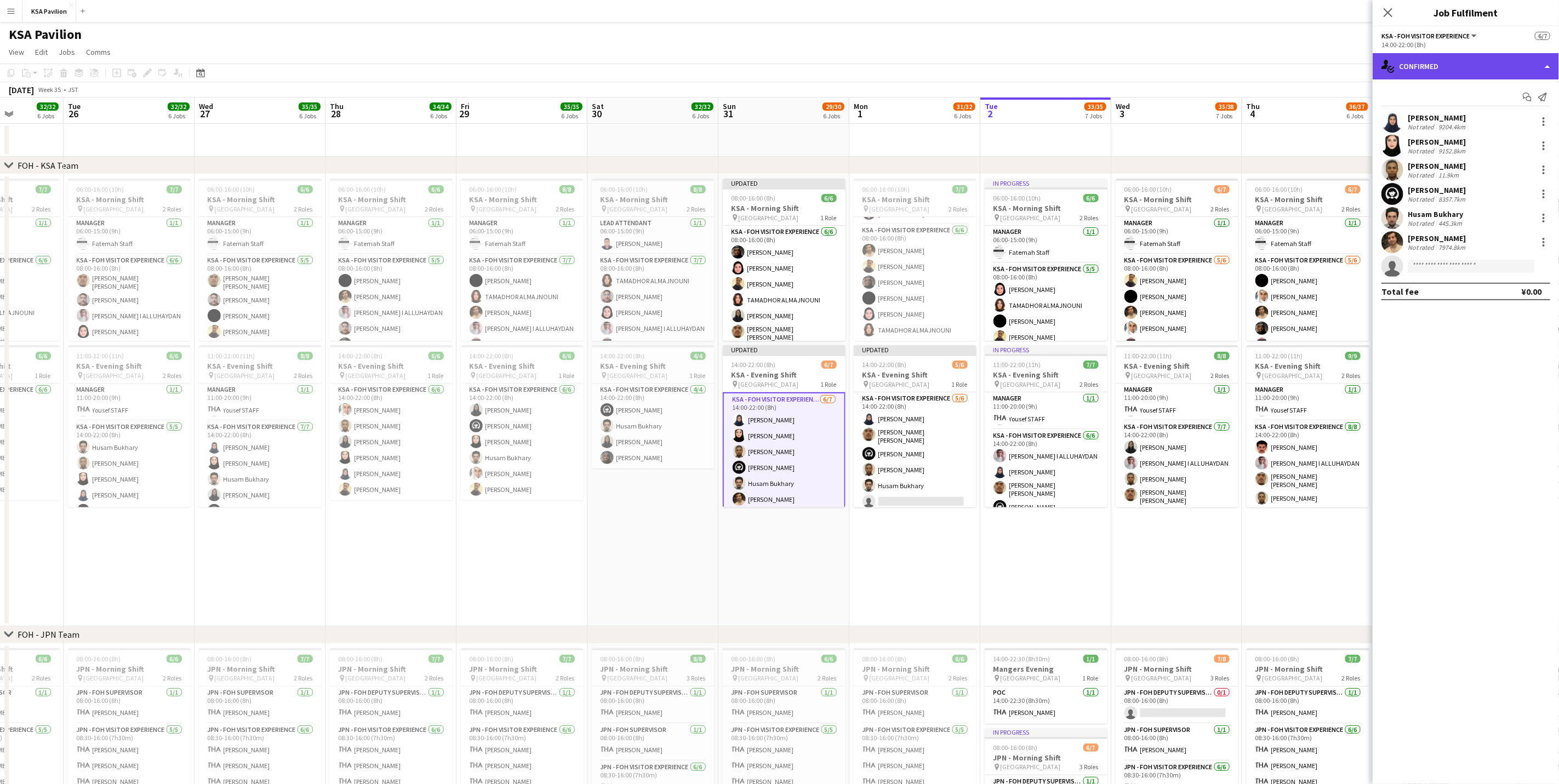
click at [1489, 67] on div "single-neutral-actions-check-2 Confirmed" at bounding box center [1466, 66] width 186 height 26
click at [1474, 202] on div "pen-write Job Details" at bounding box center [1502, 201] width 109 height 22
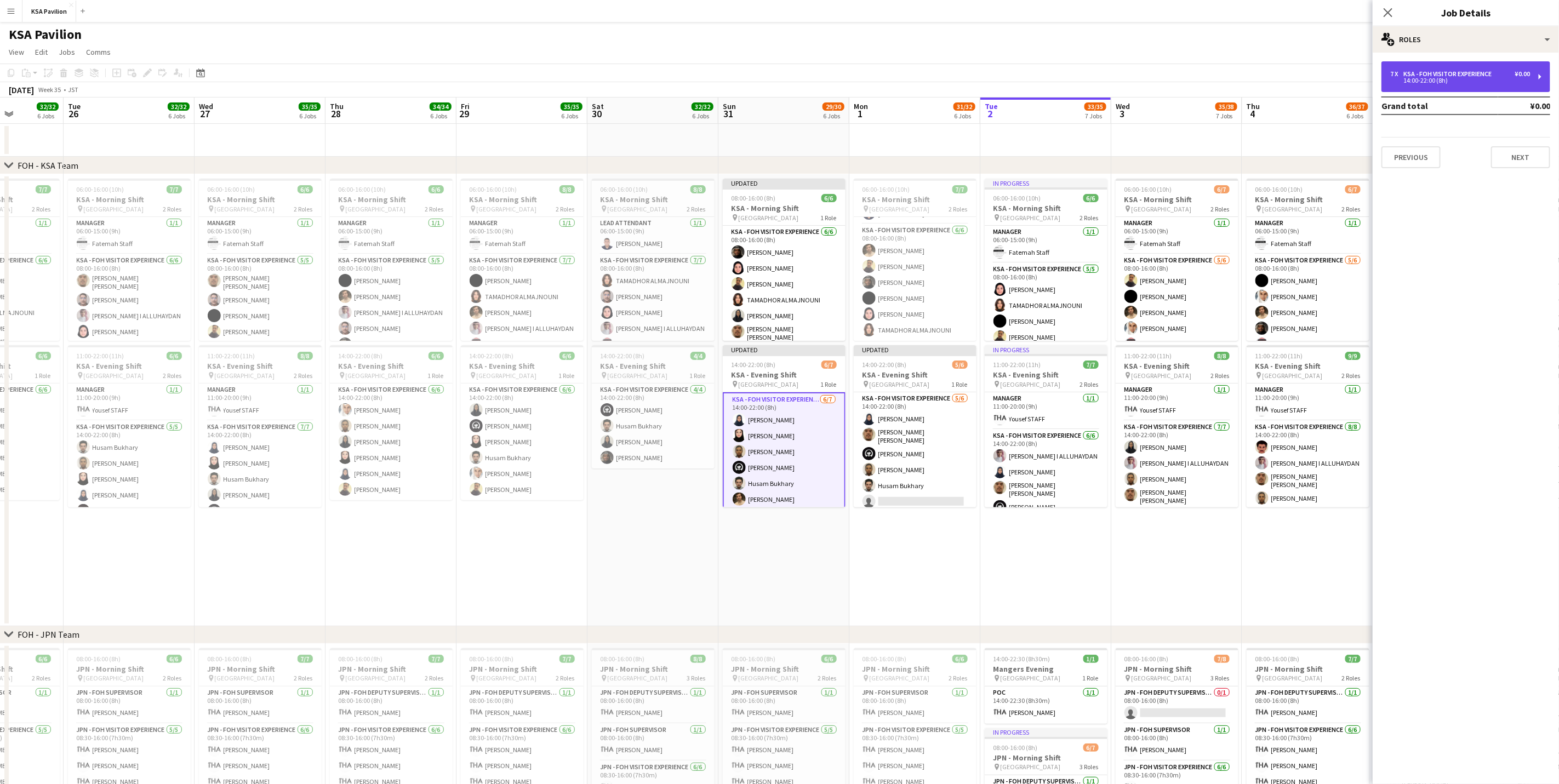
click at [1463, 87] on div "7 x KSA - FOH Visitor Experience ¥0.00 14:00-22:00 (8h)" at bounding box center [1466, 77] width 169 height 31
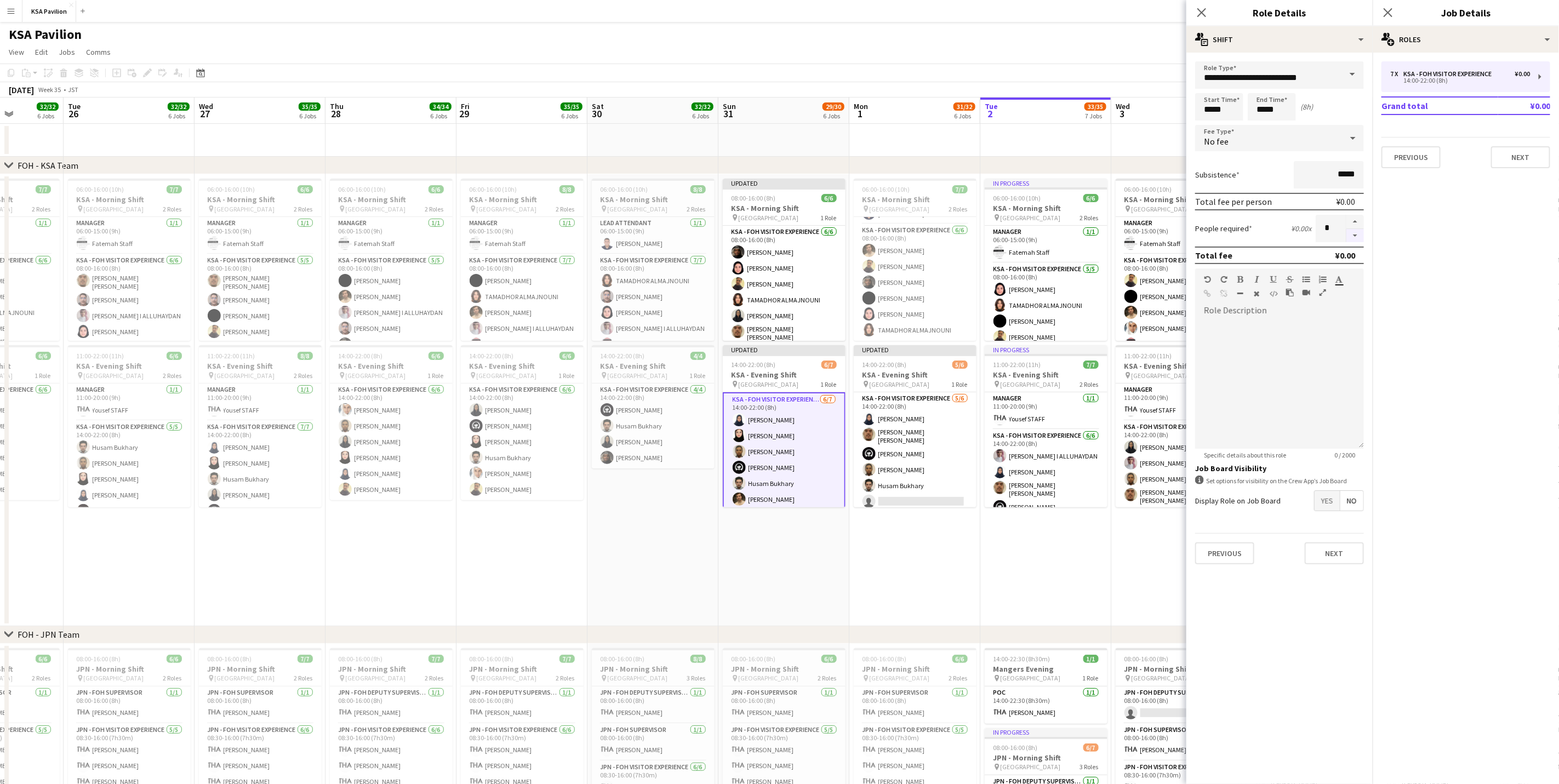
click at [1351, 234] on button "button" at bounding box center [1355, 235] width 17 height 14
type input "*"
click at [934, 406] on app-card-role "KSA - FOH Visitor Experience 5/6 14:00-22:00 (8h) Alaa Kabli sami abu khamis Ha…" at bounding box center [915, 452] width 123 height 120
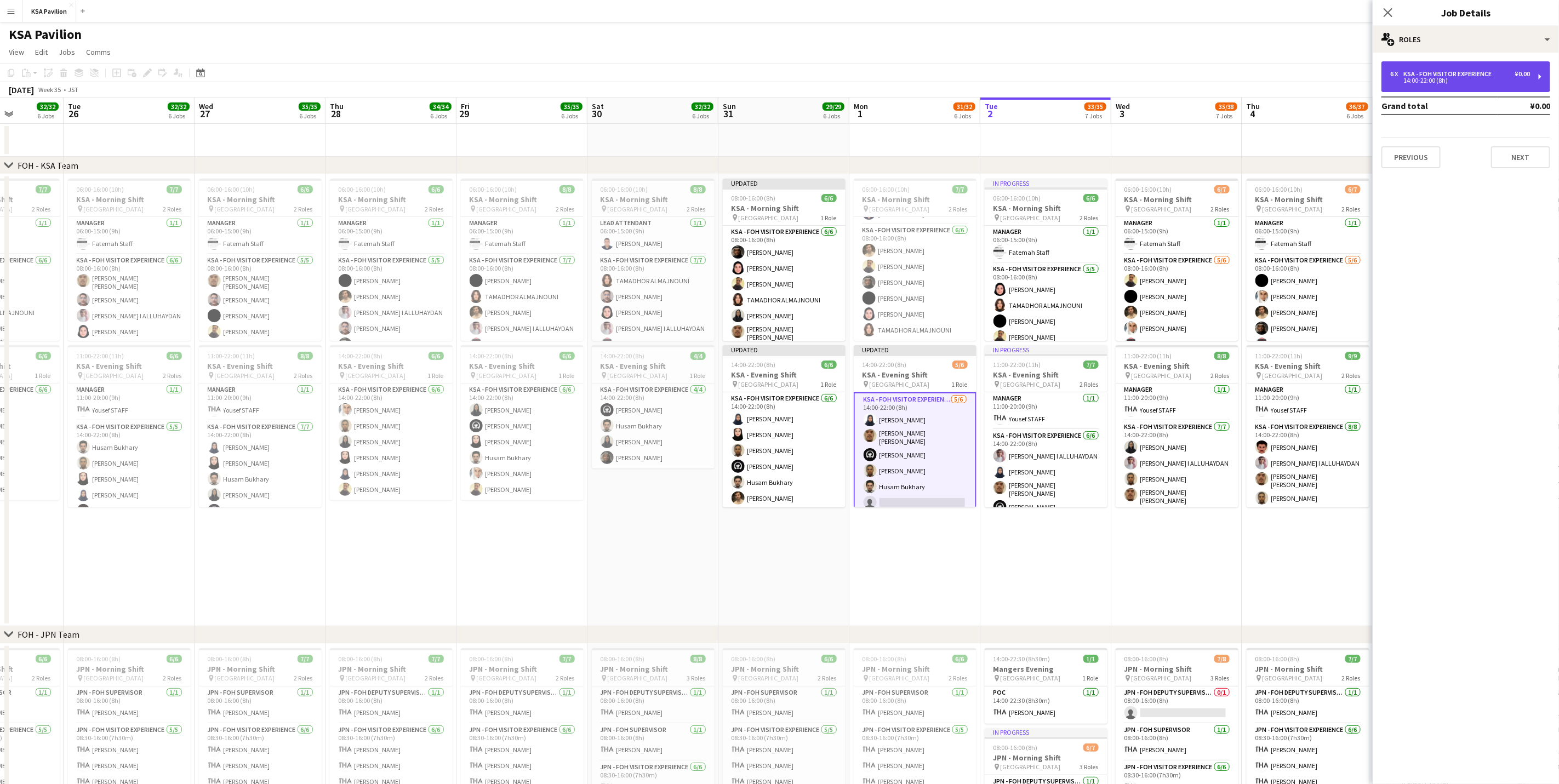
click at [1476, 86] on div "6 x KSA - FOH Visitor Experience ¥0.00 14:00-22:00 (8h)" at bounding box center [1466, 77] width 169 height 31
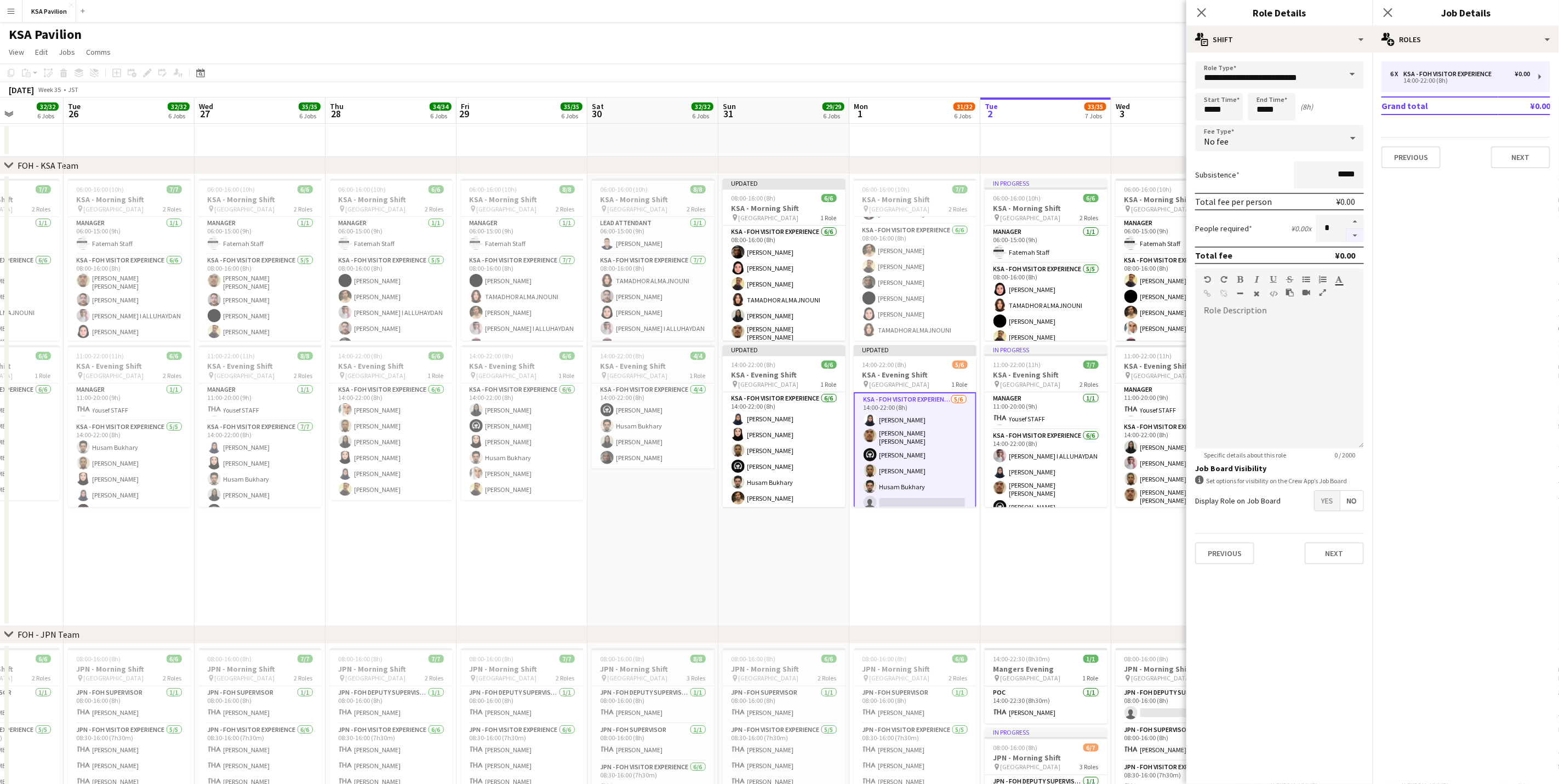
click at [1353, 234] on button "button" at bounding box center [1355, 235] width 17 height 14
type input "*"
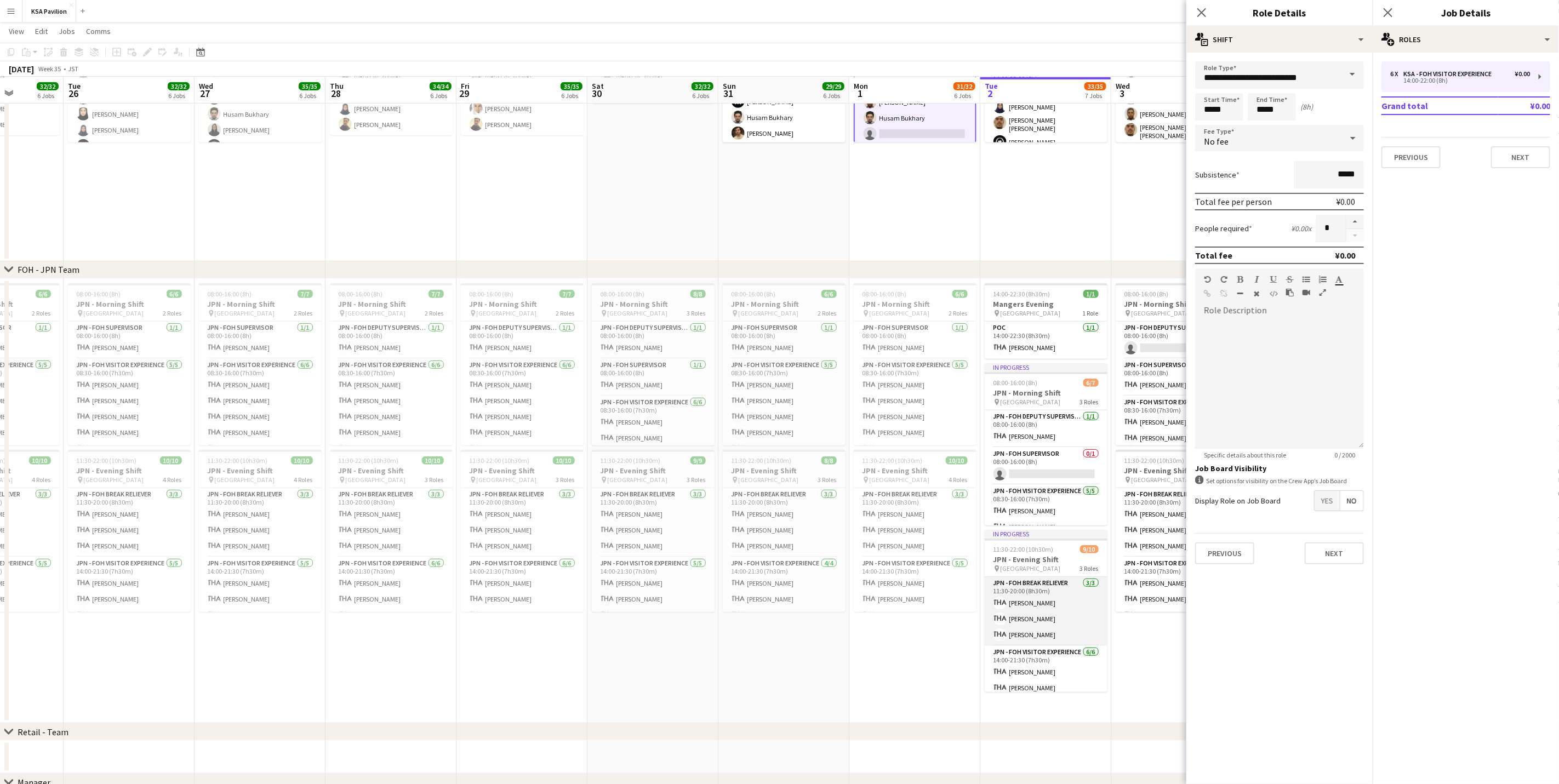
scroll to position [109, 0]
click at [1039, 660] on app-card-role "JPN - FOH Supervisor 0/1 14:00-22:00 (8h) single-neutral-actions" at bounding box center [1046, 673] width 123 height 37
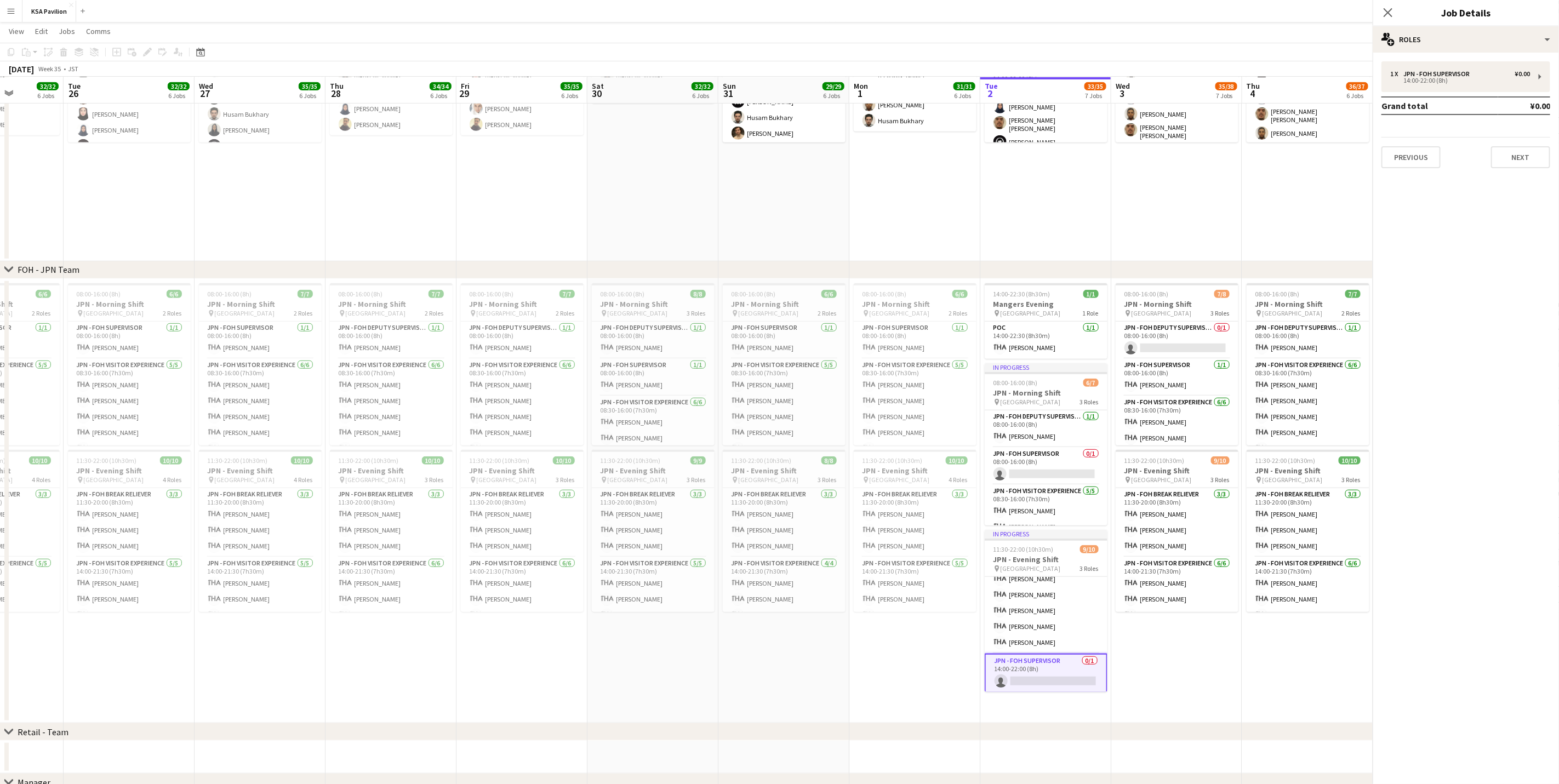
scroll to position [0, 0]
click at [1065, 465] on app-card-role "JPN - FOH Supervisor 0/1 08:00-16:00 (8h) single-neutral-actions" at bounding box center [1046, 466] width 123 height 37
click at [1465, 76] on div "JPN - FOH Supervisor" at bounding box center [1438, 73] width 71 height 8
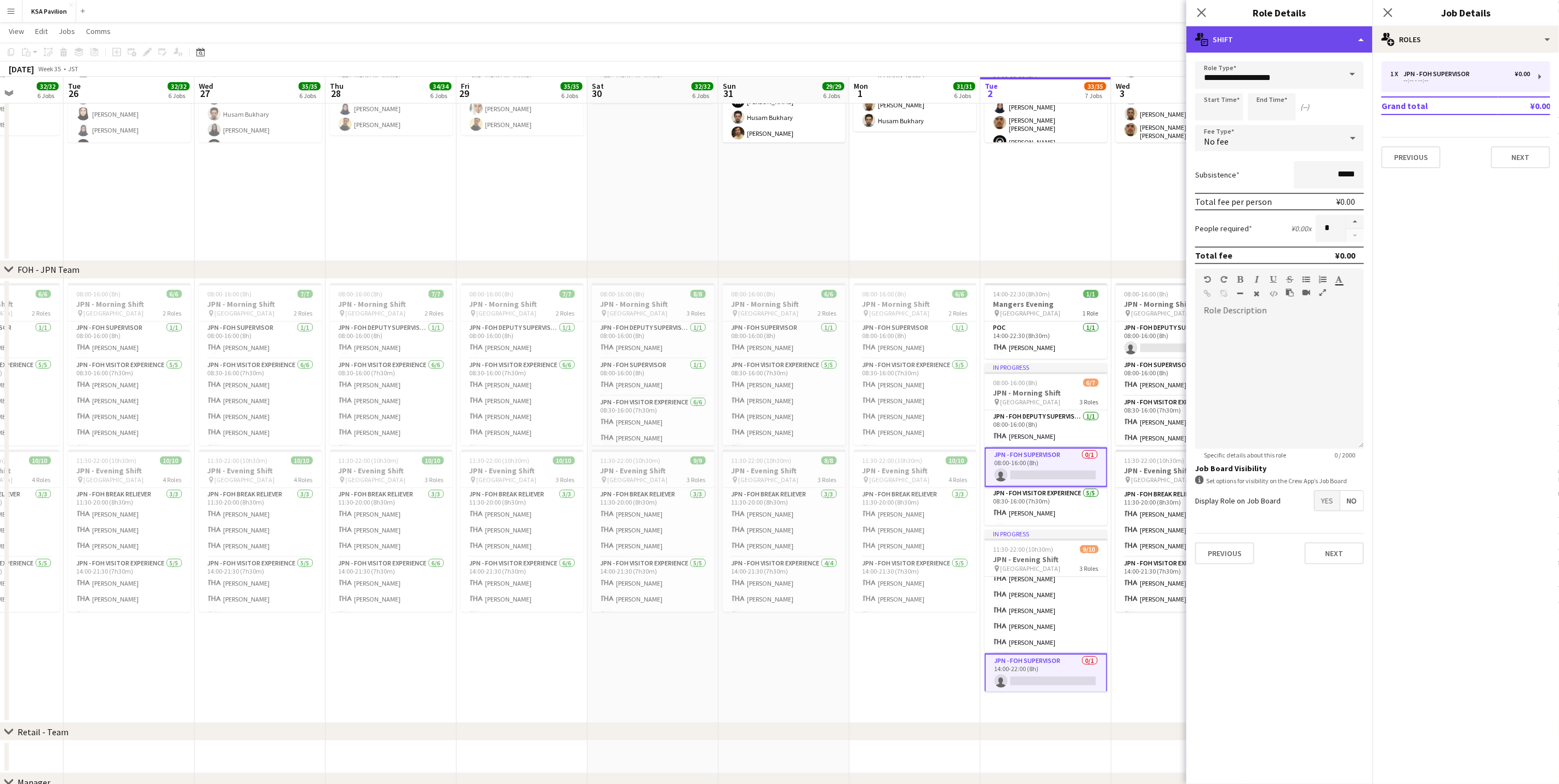
click at [1314, 40] on div "multiple-actions-text Shift" at bounding box center [1279, 39] width 186 height 26
click at [1323, 125] on div "bin-2 Delete Role" at bounding box center [1316, 130] width 109 height 22
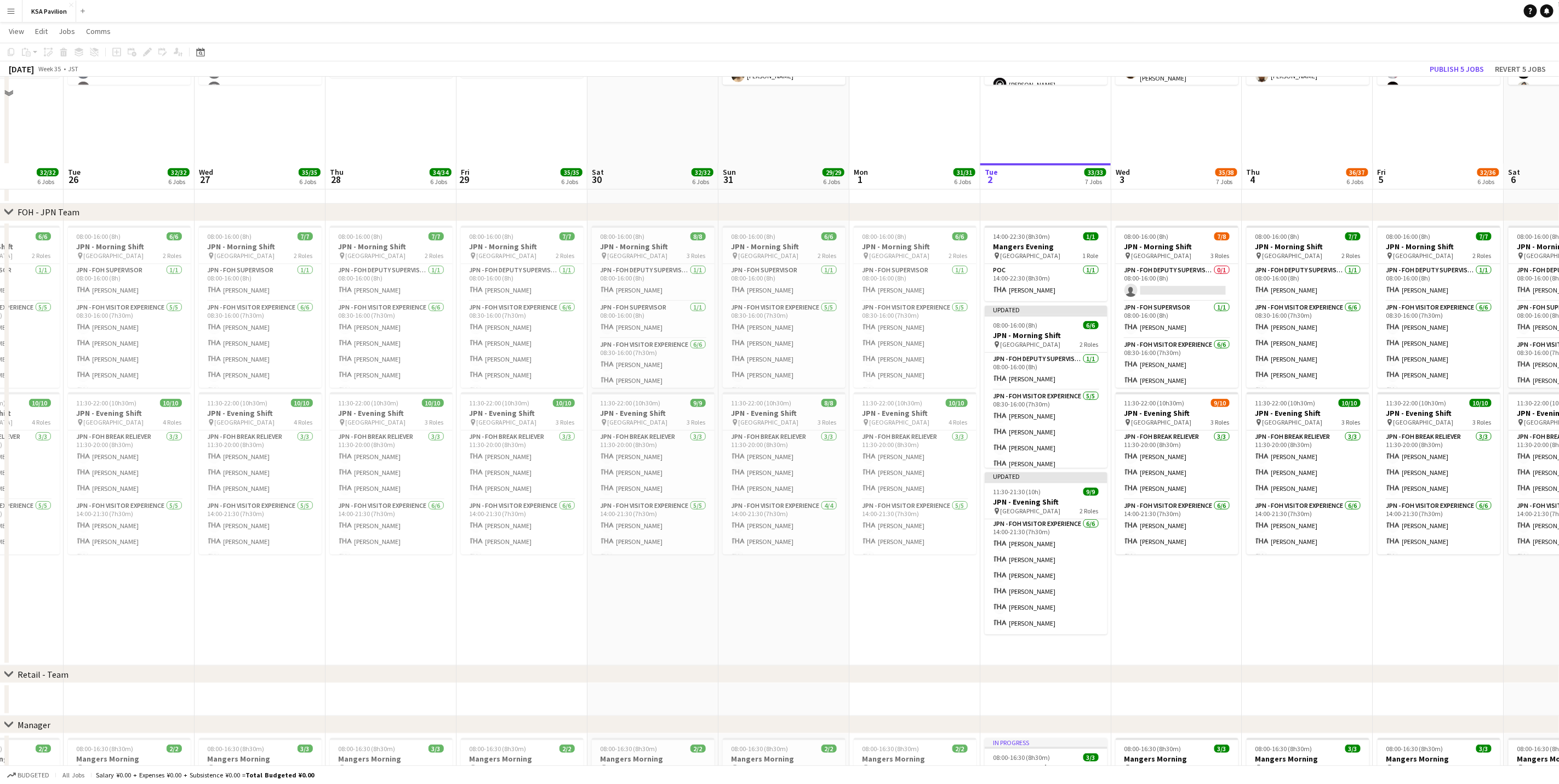
scroll to position [807, 0]
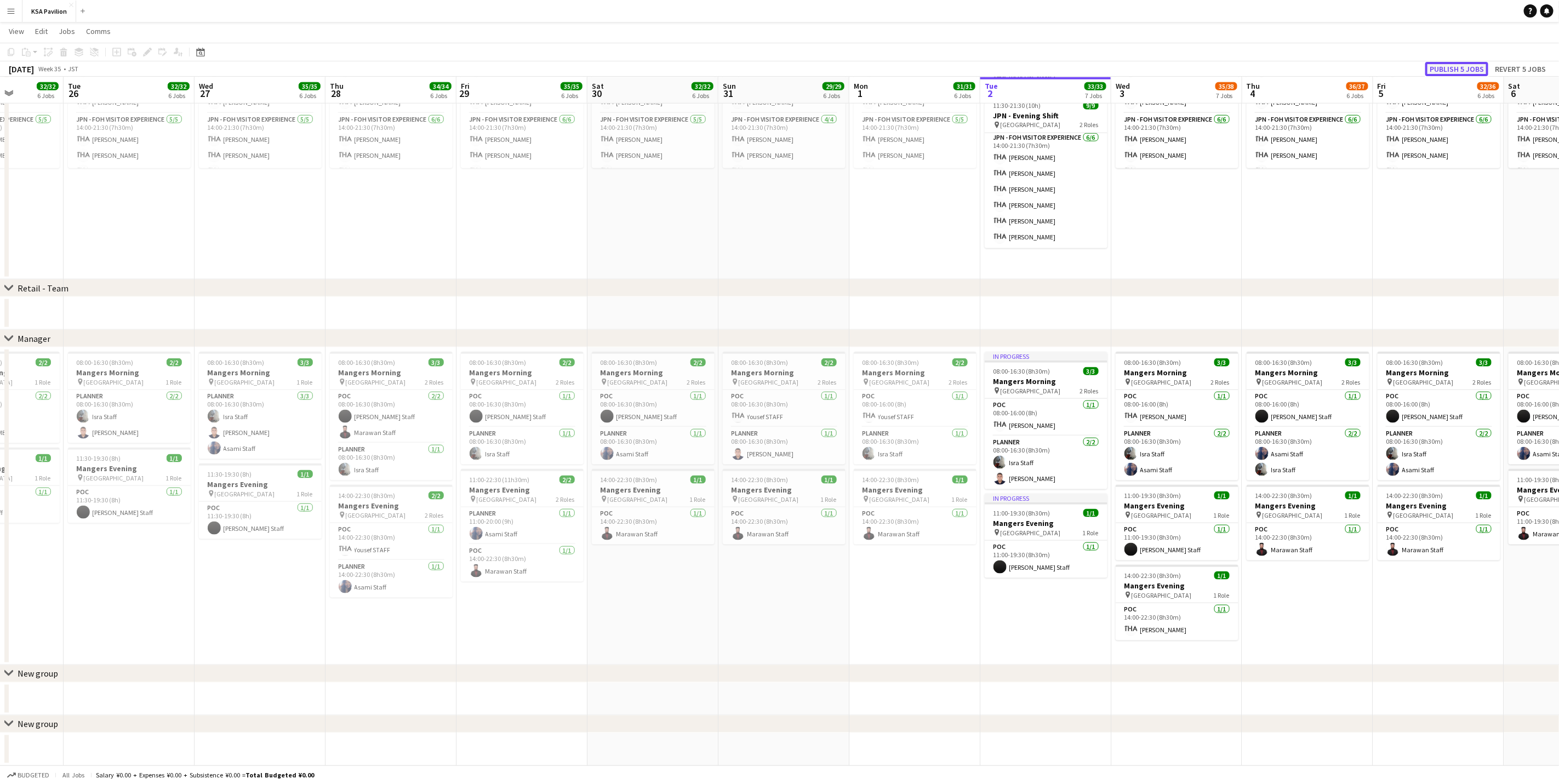
click at [1468, 66] on button "Publish 5 jobs" at bounding box center [1456, 69] width 63 height 15
